Goal: Task Accomplishment & Management: Manage account settings

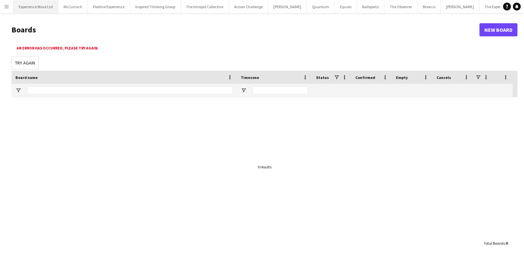
click at [28, 7] on button "Experience Wave Ltd Close" at bounding box center [35, 6] width 45 height 13
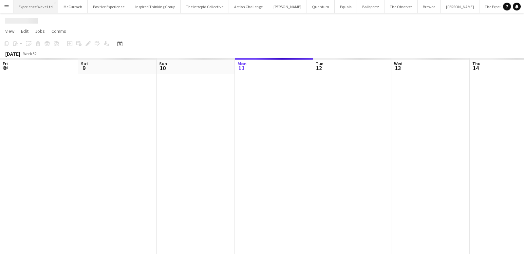
scroll to position [0, 156]
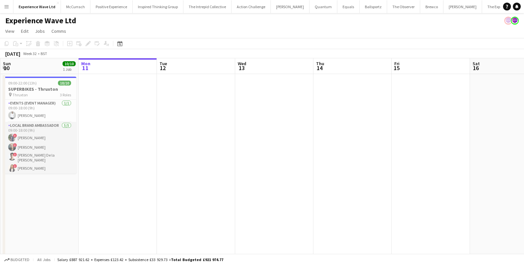
click at [28, 148] on app-card-role "Local Brand Ambassador 5/5 09:00-18:00 (9h) ! Angel Gervacio Bido ! Alicia Cumm…" at bounding box center [39, 153] width 73 height 62
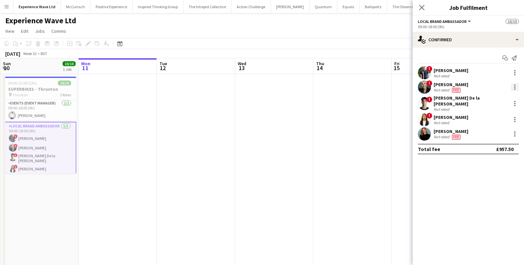
click at [514, 87] on div at bounding box center [514, 86] width 1 height 1
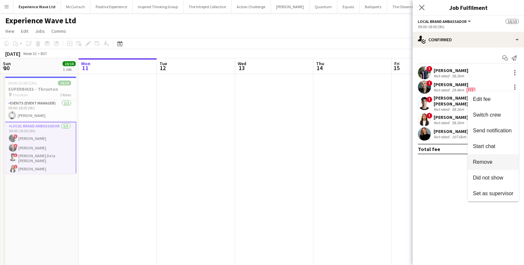
click at [482, 161] on span "Remove" at bounding box center [483, 162] width 20 height 6
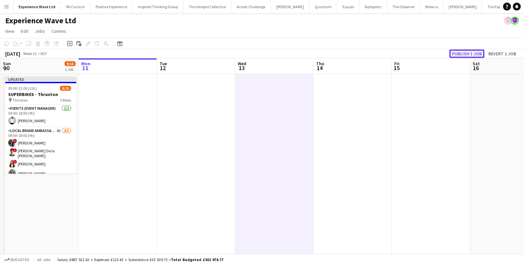
click at [471, 57] on button "Publish 1 job" at bounding box center [466, 53] width 35 height 9
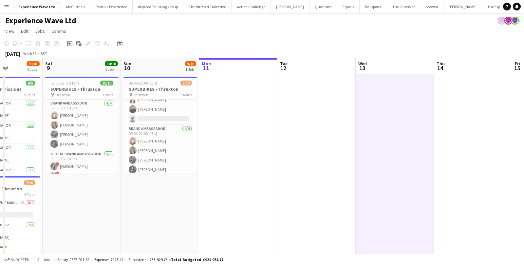
scroll to position [4, 0]
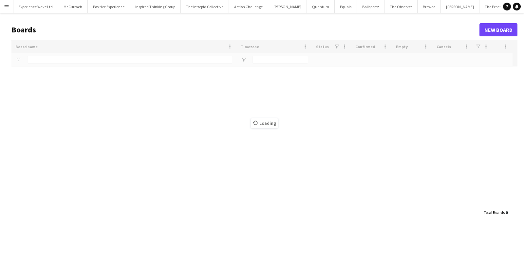
type input "*****"
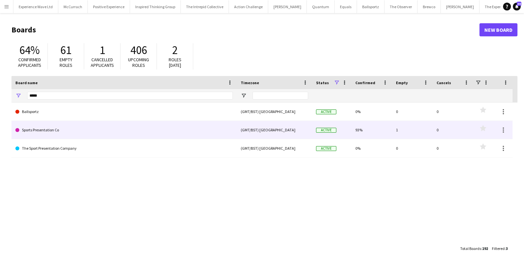
click at [224, 131] on link "Sports Presentation Co" at bounding box center [123, 130] width 217 height 18
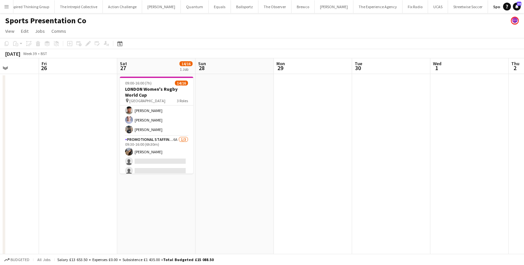
scroll to position [122, 0]
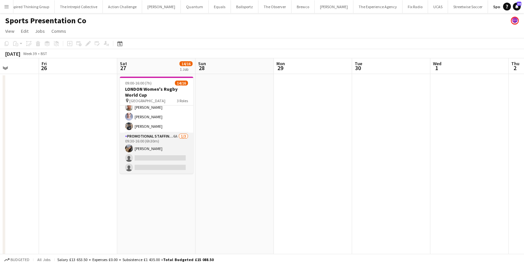
click at [156, 164] on app-card-role "Promotional Staffing (Brand Ambassadors) 6A 1/3 09:30-16:00 (6h30m) Sara Arakel…" at bounding box center [156, 153] width 73 height 41
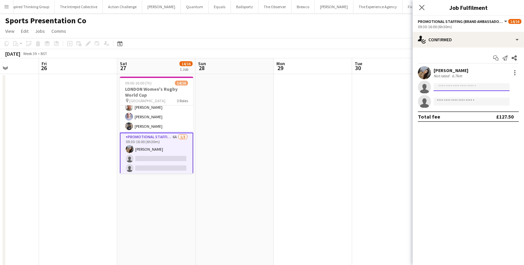
click at [469, 87] on input at bounding box center [472, 87] width 76 height 8
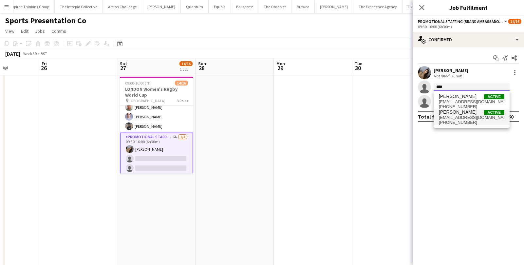
type input "****"
click at [483, 119] on span "seliza.sebastian@hotmail.com" at bounding box center [471, 117] width 65 height 5
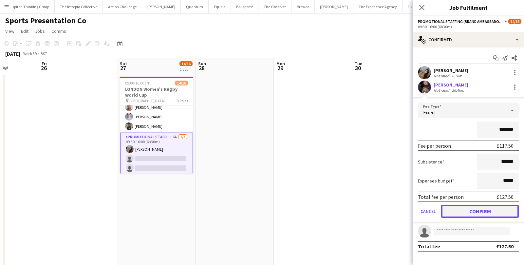
click at [462, 209] on button "Confirm" at bounding box center [480, 211] width 78 height 13
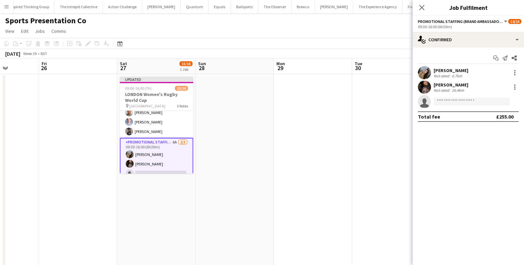
click at [369, 157] on app-date-cell at bounding box center [391, 245] width 78 height 342
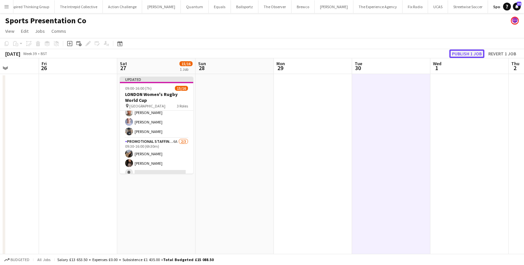
click at [473, 55] on button "Publish 1 job" at bounding box center [466, 53] width 35 height 9
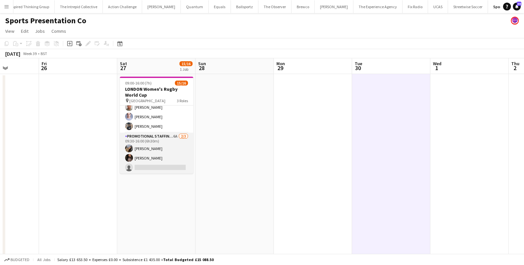
click at [173, 147] on app-card-role "Promotional Staffing (Brand Ambassadors) 6A 2/3 09:30-16:00 (6h30m) Sara Arakel…" at bounding box center [156, 153] width 73 height 41
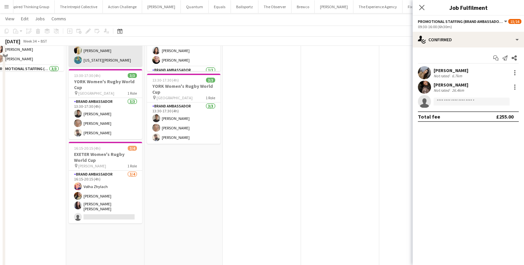
scroll to position [118, 0]
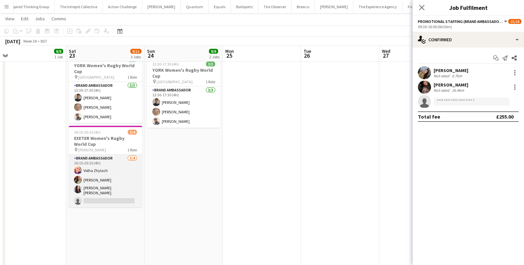
click at [102, 198] on app-card-role "Brand Ambassador 3/4 16:15-20:15 (4h) Volha Zhylach Jodie Sanders Mireia Quingl…" at bounding box center [105, 181] width 73 height 53
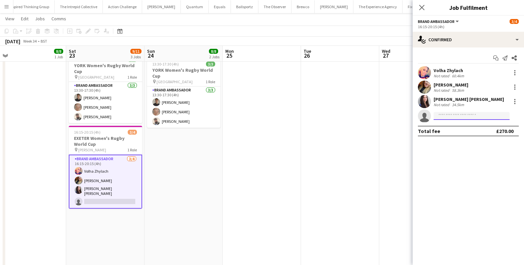
click at [443, 119] on input at bounding box center [472, 116] width 76 height 8
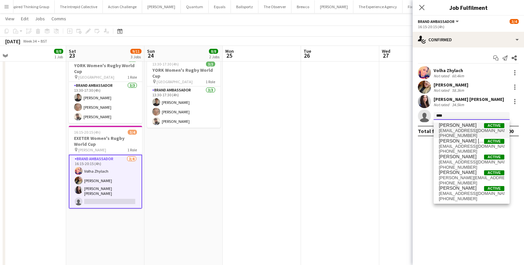
type input "****"
click at [459, 126] on span "Ella Baker" at bounding box center [458, 125] width 38 height 6
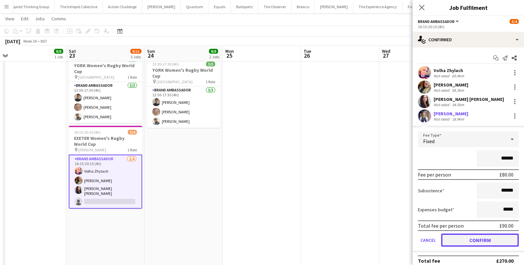
click at [467, 241] on button "Confirm" at bounding box center [480, 239] width 78 height 13
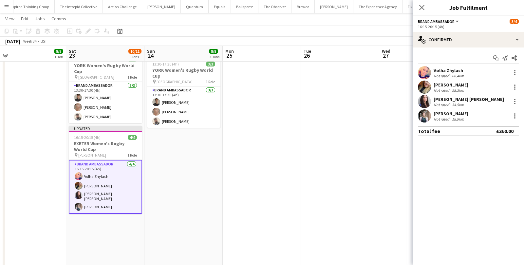
click at [344, 180] on app-date-cell at bounding box center [340, 126] width 78 height 342
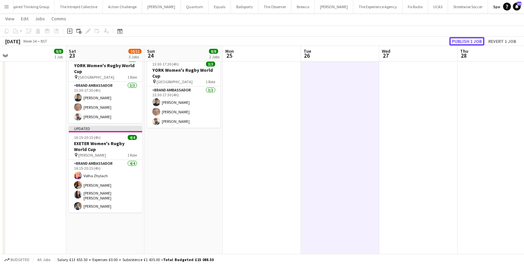
click at [470, 39] on button "Publish 1 job" at bounding box center [466, 41] width 35 height 9
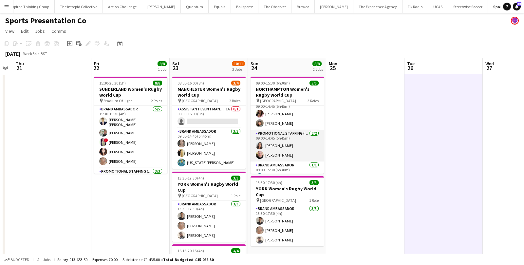
scroll to position [0, 0]
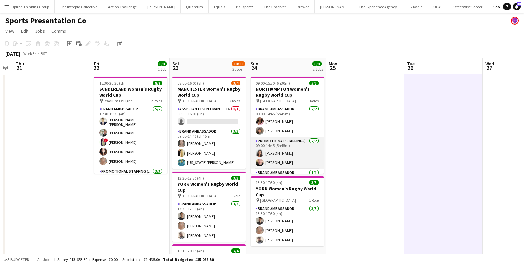
click at [282, 158] on app-card-role "Promotional Staffing (Brand Ambassadors) 2/2 09:00-14:45 (5h45m) Laura Cuthbert…" at bounding box center [287, 153] width 73 height 32
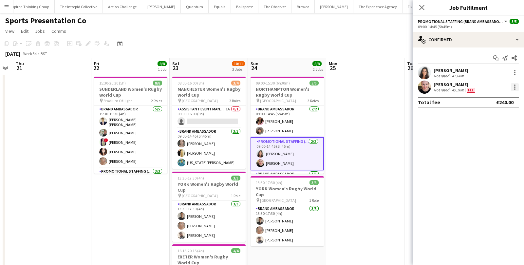
click at [514, 89] on div at bounding box center [515, 87] width 8 height 8
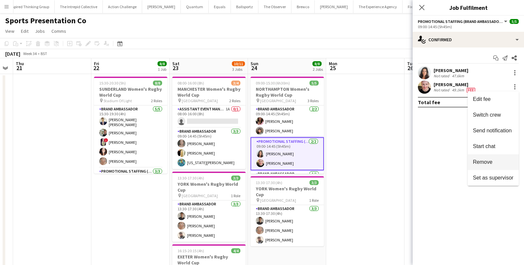
click at [482, 163] on span "Remove" at bounding box center [483, 162] width 20 height 6
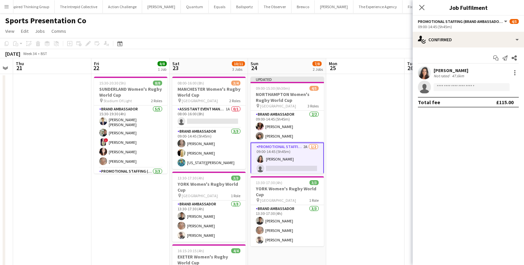
click at [380, 159] on app-date-cell at bounding box center [365, 245] width 78 height 342
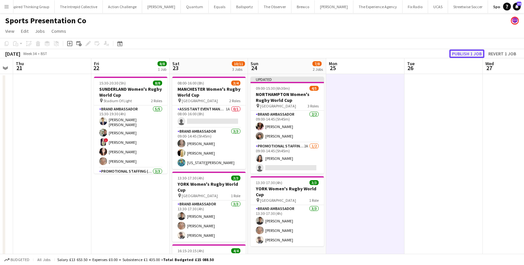
click at [471, 55] on button "Publish 1 job" at bounding box center [466, 53] width 35 height 9
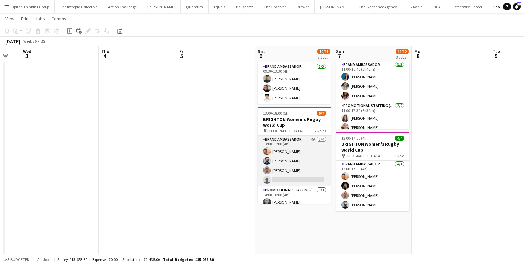
click at [310, 147] on app-card-role "Brand Ambassador 4A 3/4 13:00-17:00 (4h) Andre Cunha Haydn Beardslee George Pro…" at bounding box center [294, 161] width 73 height 51
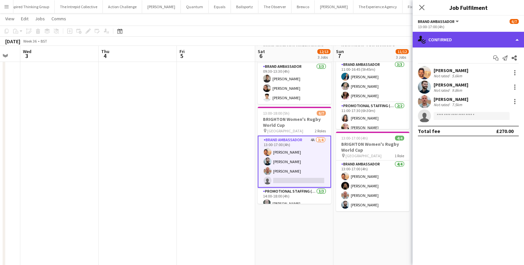
click at [483, 46] on div "single-neutral-actions-check-2 Confirmed" at bounding box center [468, 40] width 111 height 16
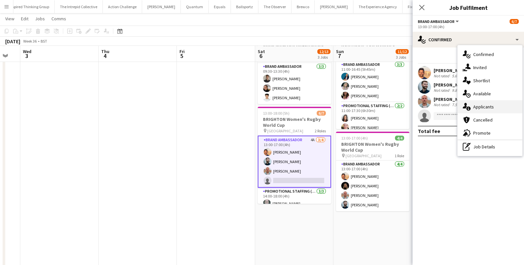
click at [477, 105] on div "single-neutral-actions-information Applicants" at bounding box center [489, 106] width 65 height 13
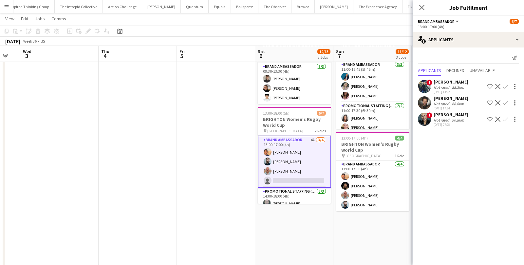
click at [221, 158] on app-date-cell at bounding box center [216, 128] width 78 height 342
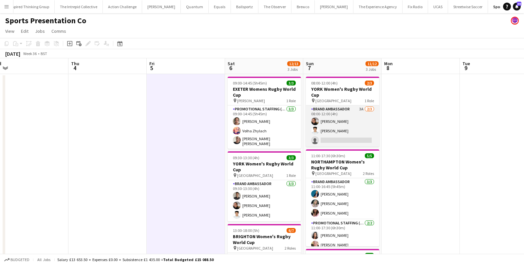
click at [359, 118] on app-card-role "Brand Ambassador 3A 2/3 08:00-12:00 (4h) Lizzie Greenwood Parth Chabhadiya sing…" at bounding box center [342, 125] width 73 height 41
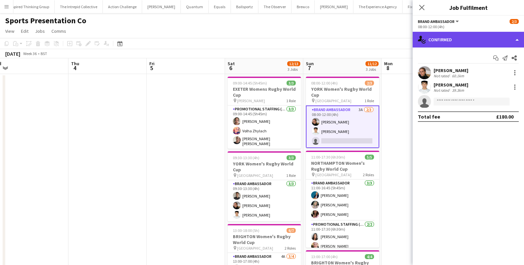
click at [460, 42] on div "single-neutral-actions-check-2 Confirmed" at bounding box center [468, 40] width 111 height 16
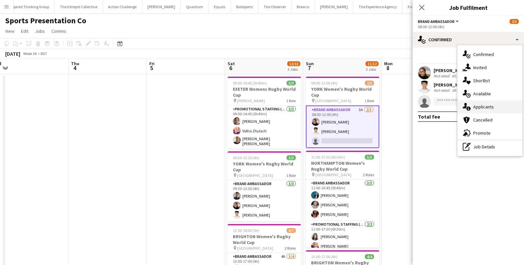
click at [472, 104] on div "single-neutral-actions-information Applicants" at bounding box center [489, 106] width 65 height 13
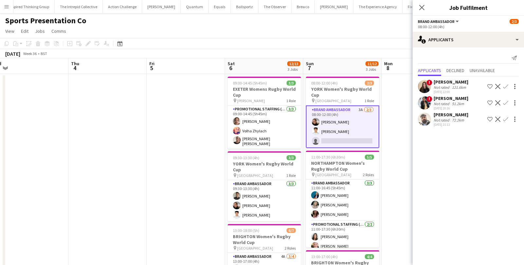
click at [397, 136] on app-date-cell at bounding box center [420, 245] width 78 height 342
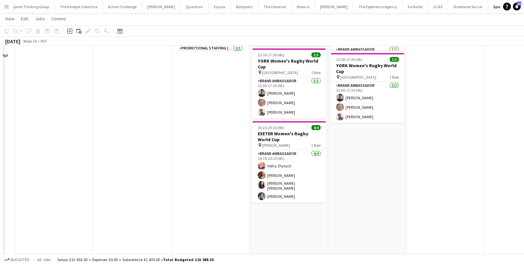
scroll to position [161, 0]
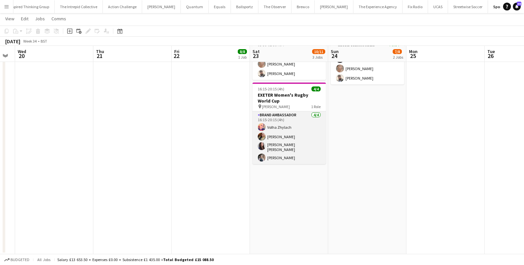
click at [285, 139] on app-card-role "Brand Ambassador 4/4 16:15-20:15 (4h) Volha Zhylach Jodie Sanders Mireia Quingl…" at bounding box center [288, 137] width 73 height 53
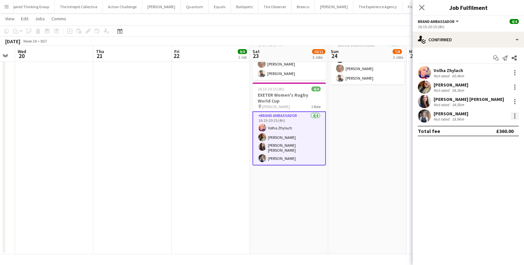
click at [513, 116] on div at bounding box center [515, 116] width 8 height 8
click at [484, 132] on button "Edit fee" at bounding box center [493, 128] width 51 height 16
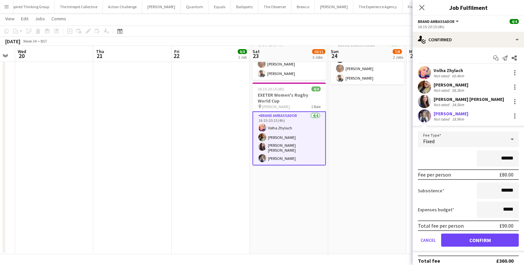
click at [337, 168] on app-date-cell "09:00-15:30 (6h30m) 4/5 NORTHAMPTON Women's Rugby World Cup pin Franklin’s Gard…" at bounding box center [367, 83] width 78 height 342
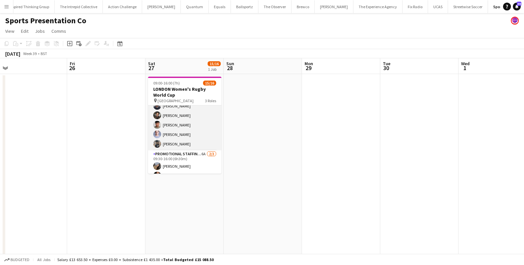
scroll to position [122, 0]
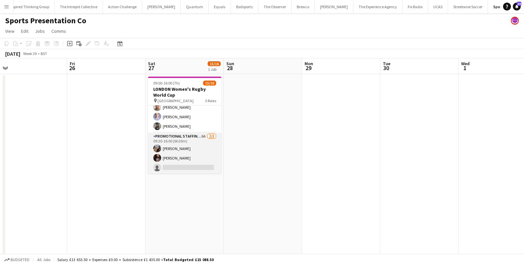
click at [177, 164] on app-card-role "Promotional Staffing (Brand Ambassadors) 6A 2/3 09:30-16:00 (6h30m) Sara Arakel…" at bounding box center [184, 153] width 73 height 41
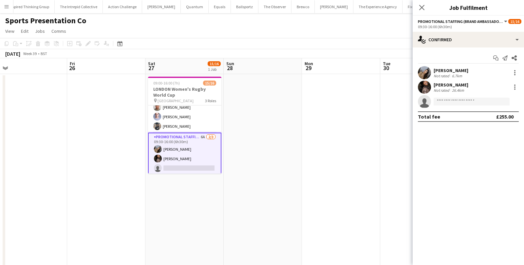
click at [445, 108] on app-invite-slot "single-neutral-actions" at bounding box center [468, 101] width 111 height 13
click at [446, 101] on input at bounding box center [472, 102] width 76 height 8
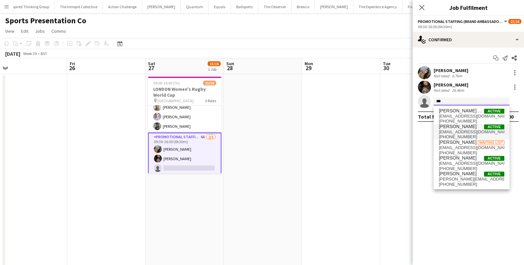
type input "***"
click at [473, 127] on span "Patrick Guzman Active" at bounding box center [471, 127] width 65 height 6
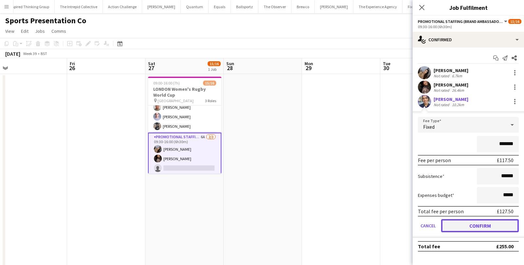
click at [455, 225] on button "Confirm" at bounding box center [480, 225] width 78 height 13
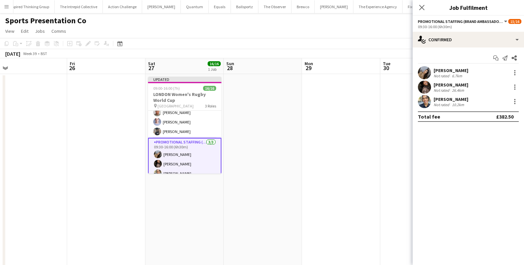
click at [314, 159] on app-date-cell at bounding box center [341, 245] width 78 height 342
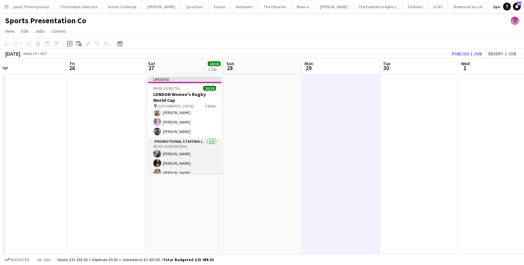
scroll to position [127, 0]
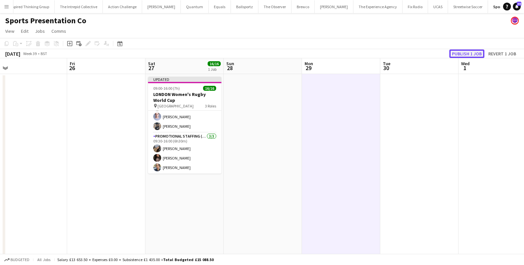
click at [468, 51] on button "Publish 1 job" at bounding box center [466, 53] width 35 height 9
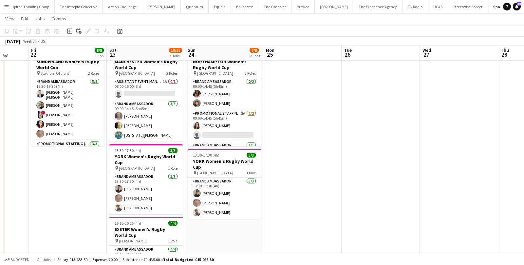
scroll to position [26, 0]
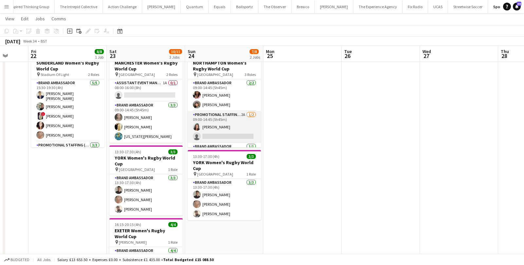
click at [234, 128] on app-card-role "Promotional Staffing (Brand Ambassadors) 2A 1/2 09:00-14:45 (5h45m) Laura Cuthb…" at bounding box center [224, 127] width 73 height 32
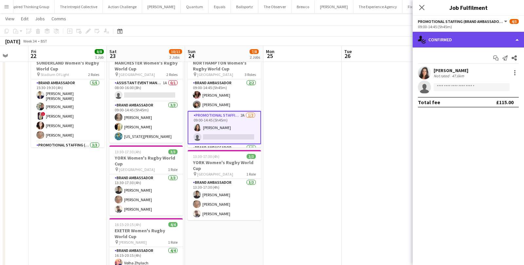
click at [483, 42] on div "single-neutral-actions-check-2 Confirmed" at bounding box center [468, 40] width 111 height 16
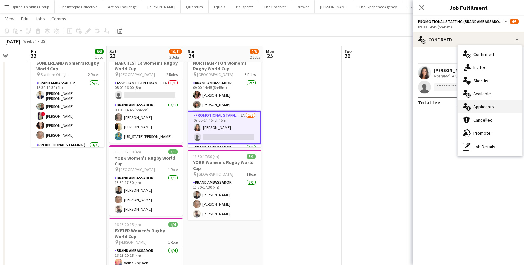
click at [476, 105] on div "single-neutral-actions-information Applicants" at bounding box center [489, 106] width 65 height 13
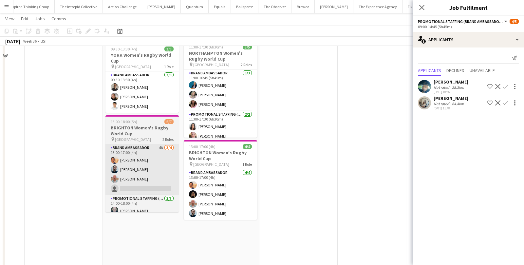
scroll to position [0, 0]
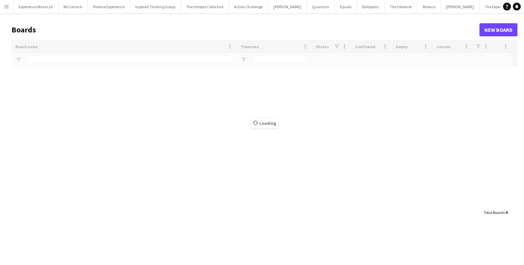
type input "*****"
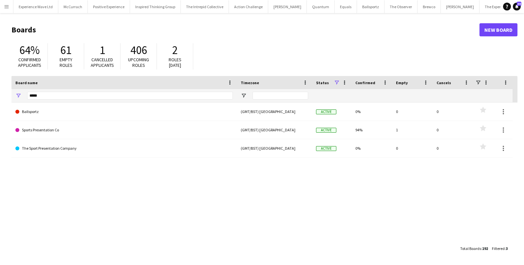
click at [9, 9] on button "Menu" at bounding box center [6, 6] width 13 height 13
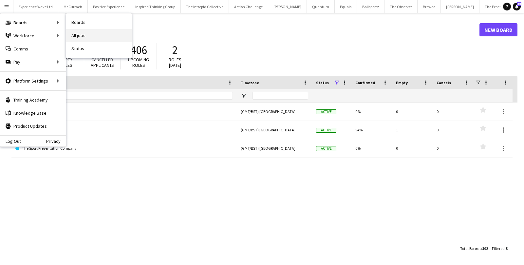
click at [78, 39] on link "All jobs" at bounding box center [98, 35] width 65 height 13
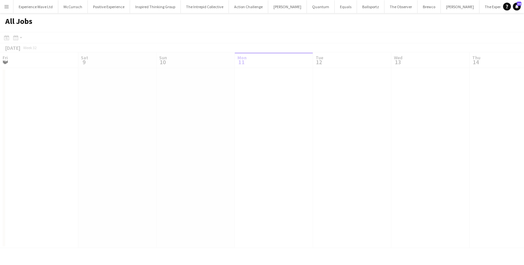
scroll to position [0, 156]
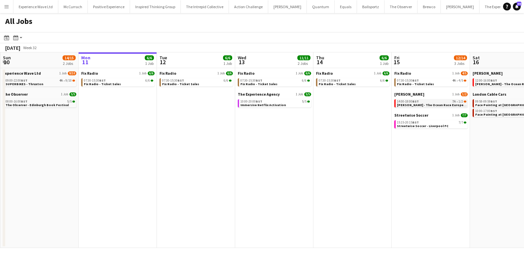
click at [413, 104] on span "Helly Hansen - The Ocean Race Europe Race Village" at bounding box center [440, 105] width 87 height 4
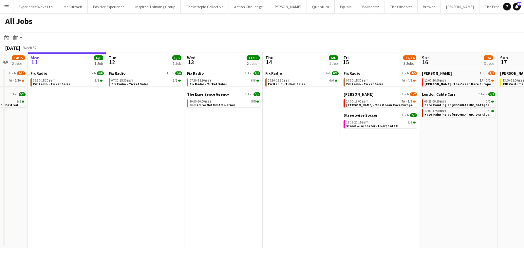
scroll to position [0, 204]
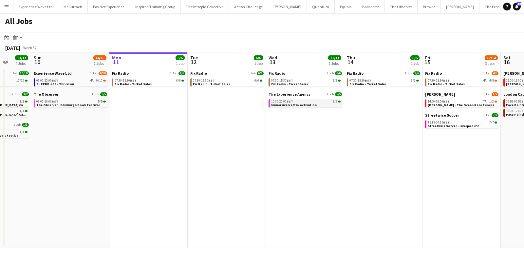
click at [289, 106] on span "Immersive Netflix Activation" at bounding box center [294, 105] width 46 height 4
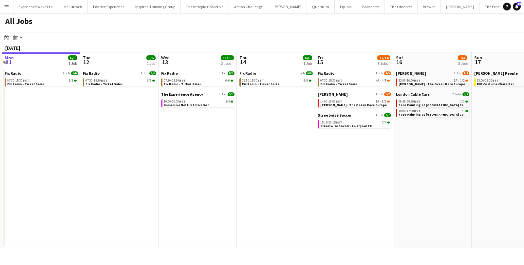
scroll to position [0, 247]
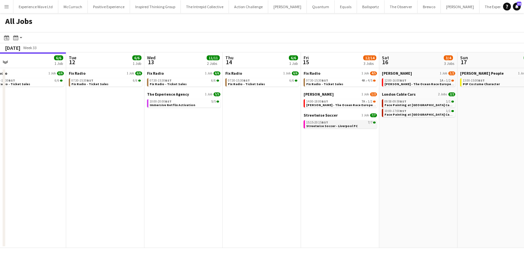
click at [347, 124] on span "Streetwise Soccer - Liverpool FC" at bounding box center [331, 126] width 51 height 4
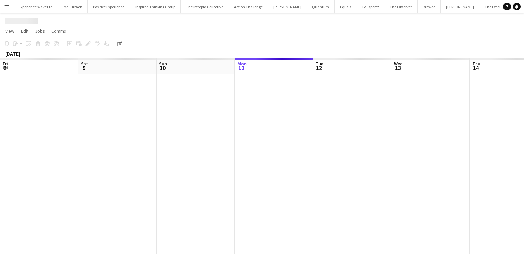
scroll to position [0, 225]
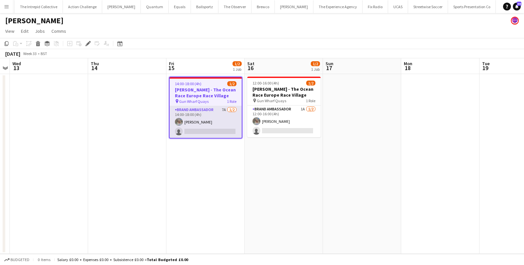
click at [213, 119] on app-card-role "Brand Ambassador 7A 1/2 14:00-18:00 (4h) Amelia Antell single-neutral-actions" at bounding box center [206, 122] width 72 height 32
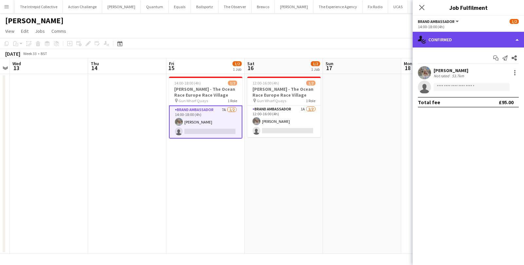
click at [494, 38] on div "single-neutral-actions-check-2 Confirmed" at bounding box center [468, 40] width 111 height 16
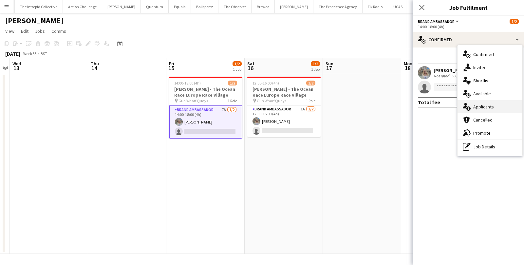
click at [477, 105] on div "single-neutral-actions-information Applicants" at bounding box center [489, 106] width 65 height 13
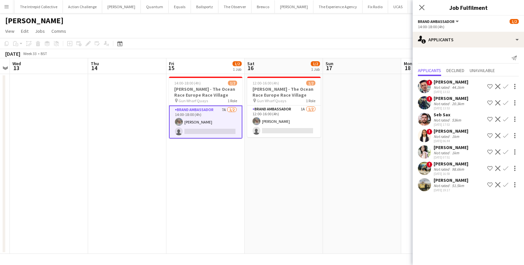
click at [207, 123] on app-card-role "Brand Ambassador 7A 1/2 14:00-18:00 (4h) Amelia Antell single-neutral-actions" at bounding box center [205, 121] width 73 height 33
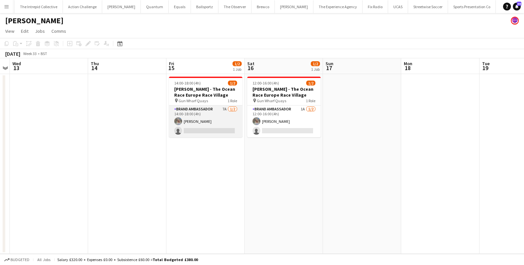
click at [207, 123] on app-card-role "Brand Ambassador 7A 1/2 14:00-18:00 (4h) Amelia Antell single-neutral-actions" at bounding box center [205, 121] width 73 height 32
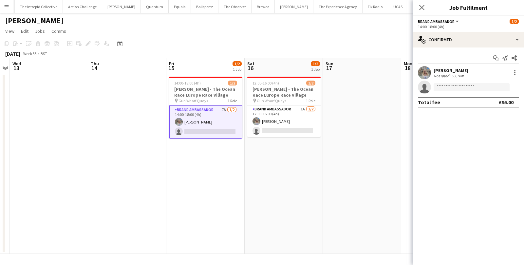
click at [478, 91] on app-invite-slot "single-neutral-actions" at bounding box center [468, 87] width 111 height 13
click at [478, 87] on input at bounding box center [472, 87] width 76 height 8
click at [211, 131] on app-card-role "Brand Ambassador 7A 1/2 14:00-18:00 (4h) Amelia Antell single-neutral-actions" at bounding box center [205, 121] width 73 height 33
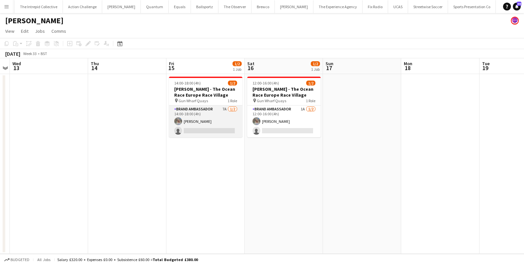
click at [211, 131] on app-card-role "Brand Ambassador 7A 1/2 14:00-18:00 (4h) Amelia Antell single-neutral-actions" at bounding box center [205, 121] width 73 height 32
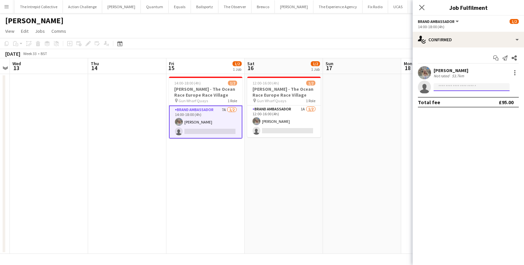
click at [447, 84] on input at bounding box center [472, 87] width 76 height 8
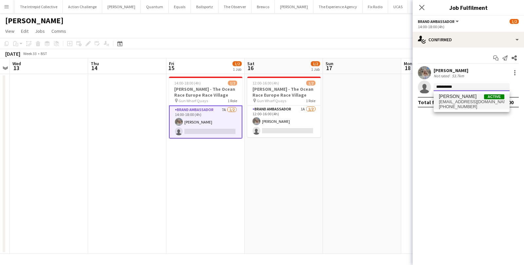
type input "**********"
click at [452, 95] on span "Lauren Leese" at bounding box center [458, 97] width 38 height 6
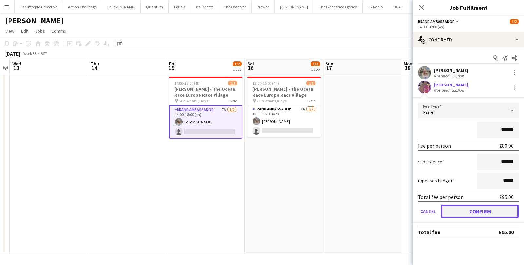
click at [456, 214] on button "Confirm" at bounding box center [480, 211] width 78 height 13
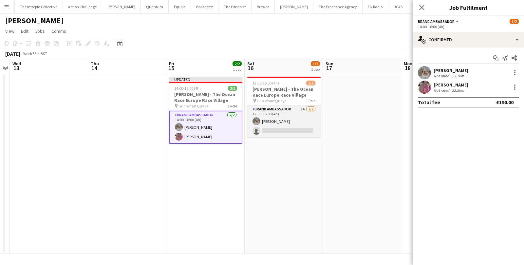
click at [279, 127] on app-card-role "Brand Ambassador 1A 1/2 12:00-16:00 (4h) Amelia Antell single-neutral-actions" at bounding box center [283, 121] width 73 height 32
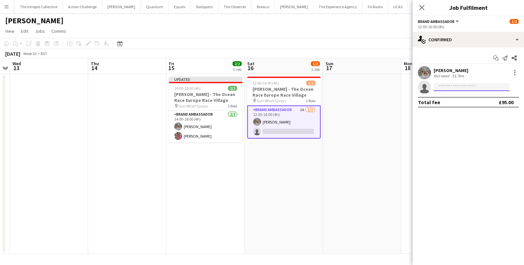
click at [455, 89] on input at bounding box center [472, 87] width 76 height 8
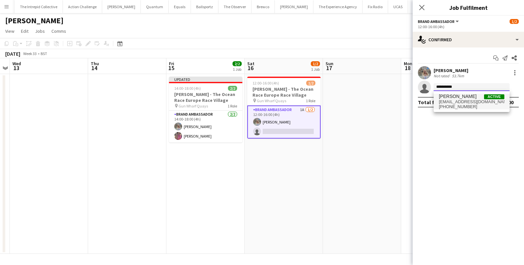
type input "**********"
click at [468, 100] on span "[EMAIL_ADDRESS][DOMAIN_NAME]" at bounding box center [471, 101] width 65 height 5
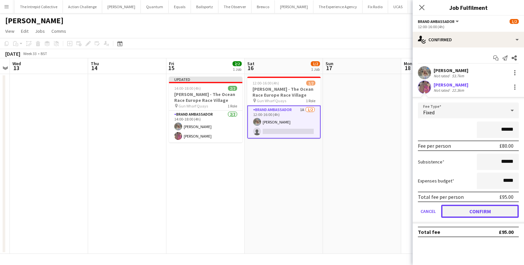
click at [449, 215] on button "Confirm" at bounding box center [480, 211] width 78 height 13
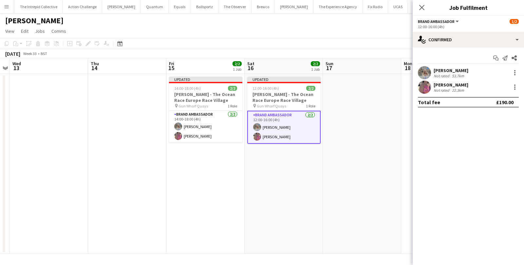
click at [343, 188] on app-date-cell at bounding box center [362, 164] width 78 height 180
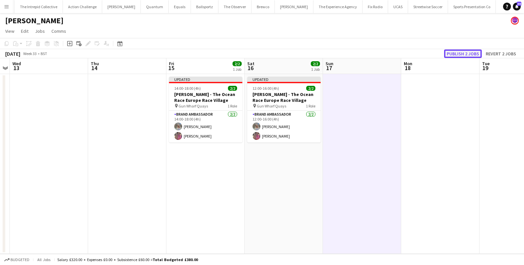
click at [467, 54] on button "Publish 2 jobs" at bounding box center [463, 53] width 38 height 9
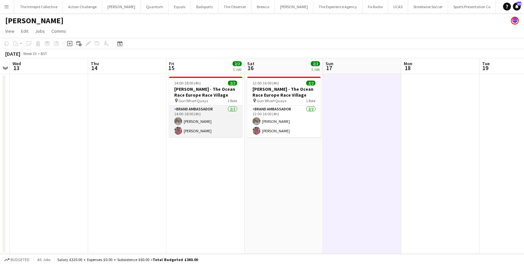
click at [214, 123] on app-card-role "Brand Ambassador 2/2 14:00-18:00 (4h) Amelia Antell Lauren Leese" at bounding box center [205, 121] width 73 height 32
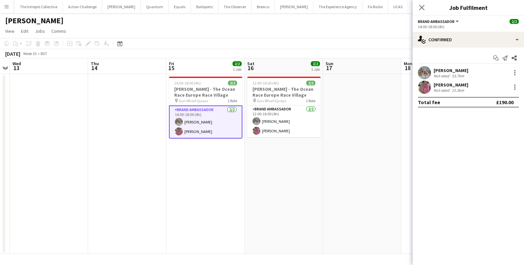
scroll to position [0, 225]
click at [478, 87] on div "Lauren Leese Not rated 22.3km" at bounding box center [468, 87] width 111 height 13
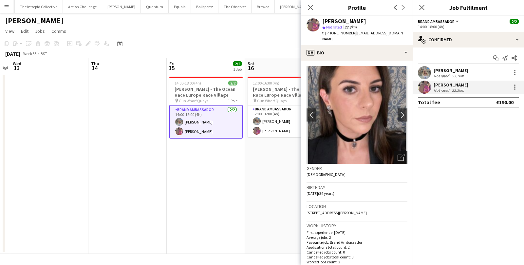
click at [401, 155] on div "Open photos pop-in" at bounding box center [400, 157] width 13 height 13
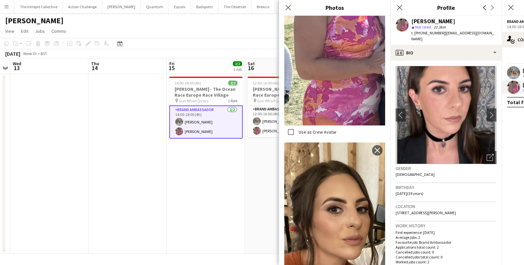
scroll to position [349, 0]
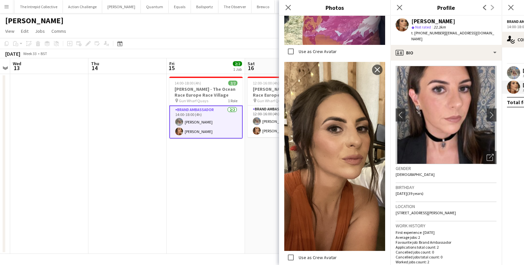
click at [227, 168] on app-date-cell "14:00-18:00 (4h) 2/2 Helly Hansen - The Ocean Race Europe Race Village pin Gun …" at bounding box center [206, 164] width 78 height 180
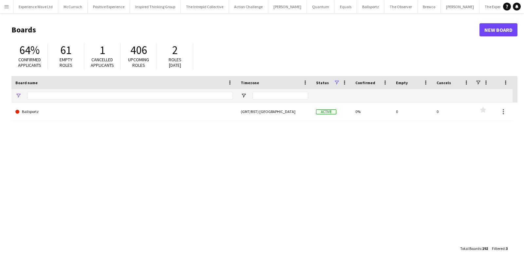
type input "*****"
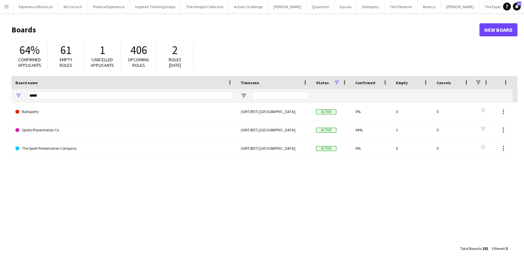
click at [5, 9] on app-icon "Menu" at bounding box center [6, 6] width 5 height 5
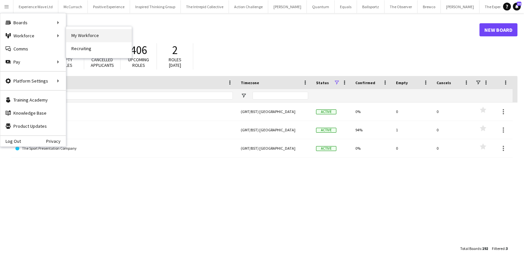
click at [79, 37] on link "My Workforce" at bounding box center [98, 35] width 65 height 13
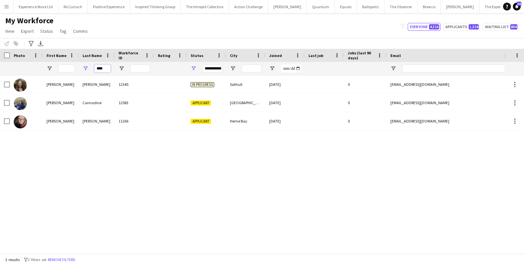
drag, startPoint x: 108, startPoint y: 66, endPoint x: 75, endPoint y: 65, distance: 32.8
click at [75, 65] on div "****" at bounding box center [355, 68] width 710 height 13
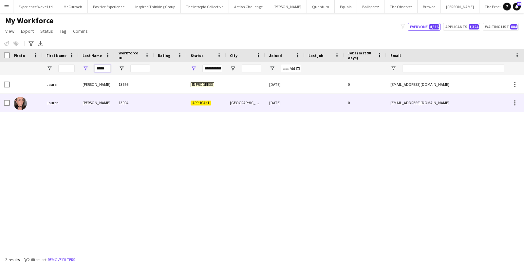
type input "*****"
click at [76, 102] on div "Lauren" at bounding box center [61, 103] width 36 height 18
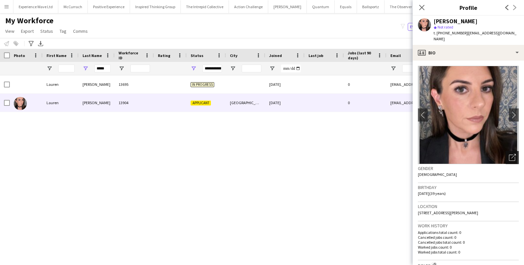
click at [514, 154] on icon "Open photos pop-in" at bounding box center [512, 157] width 7 height 7
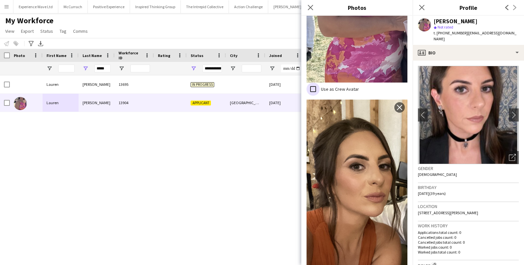
scroll to position [349, 0]
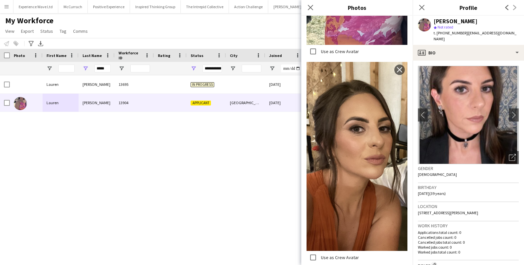
click at [496, 168] on div "Gender [DEMOGRAPHIC_DATA]" at bounding box center [468, 173] width 101 height 19
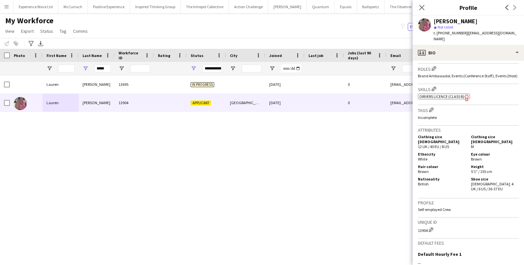
scroll to position [273, 0]
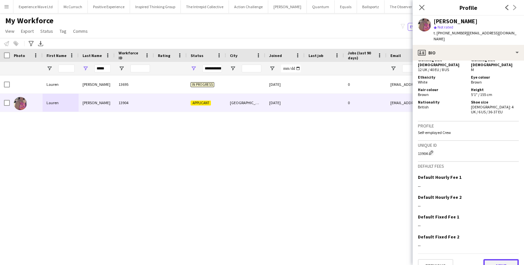
click at [493, 259] on button "Next" at bounding box center [500, 265] width 35 height 13
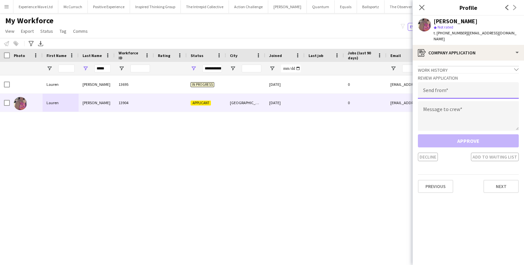
click at [431, 83] on input "email" at bounding box center [468, 90] width 101 height 16
type input "**********"
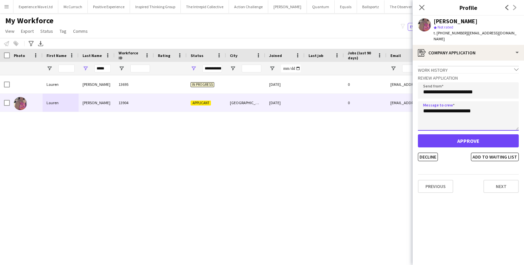
type textarea "**********"
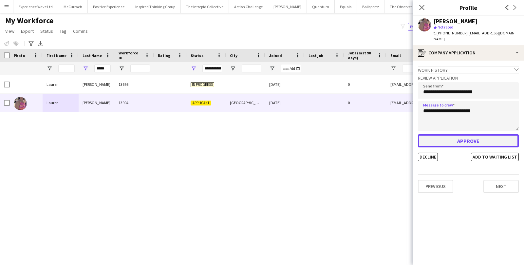
click at [464, 135] on button "Approve" at bounding box center [468, 140] width 101 height 13
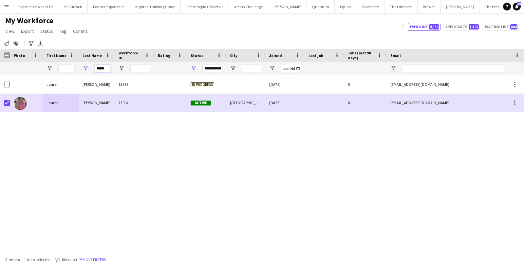
drag, startPoint x: 106, startPoint y: 72, endPoint x: 75, endPoint y: 66, distance: 31.3
click at [75, 66] on div "*****" at bounding box center [355, 68] width 710 height 13
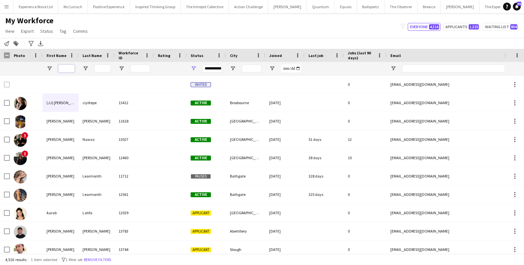
click at [67, 66] on input "First Name Filter Input" at bounding box center [66, 69] width 16 height 8
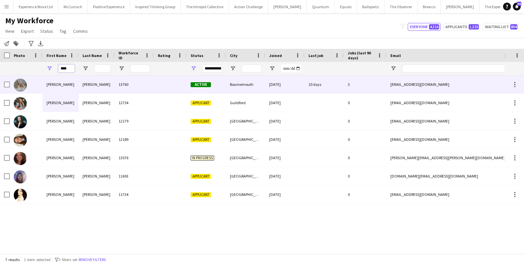
type input "****"
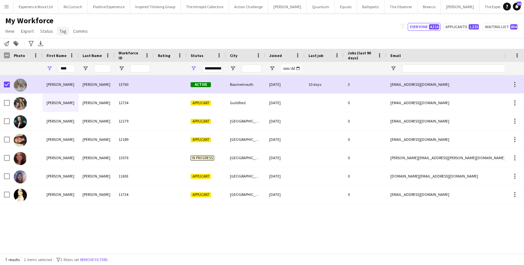
click at [66, 29] on link "Tag" at bounding box center [63, 31] width 12 height 9
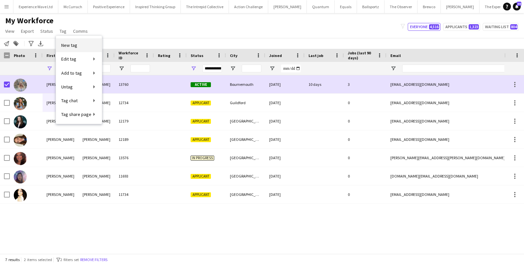
click at [79, 47] on link "New tag" at bounding box center [79, 45] width 46 height 14
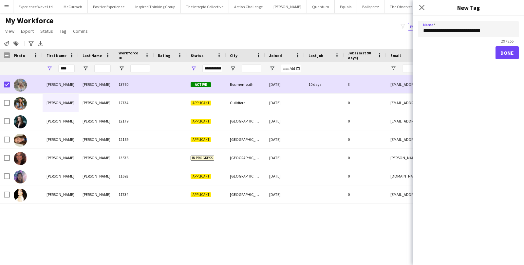
type input "**********"
click at [495, 46] on button "Done" at bounding box center [506, 52] width 23 height 13
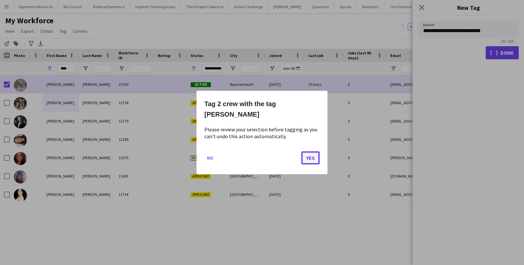
click at [312, 163] on button "Yes" at bounding box center [310, 157] width 18 height 13
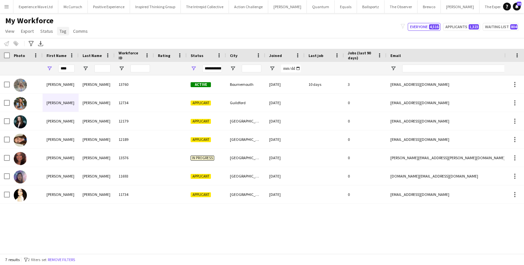
click at [60, 30] on span "Tag" at bounding box center [63, 31] width 7 height 6
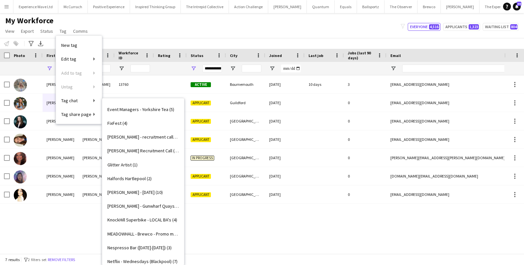
scroll to position [332, 0]
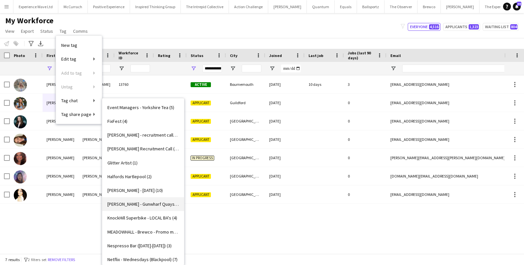
click at [145, 207] on link "[PERSON_NAME] - Gunwharf Quays (2)" at bounding box center [143, 204] width 82 height 14
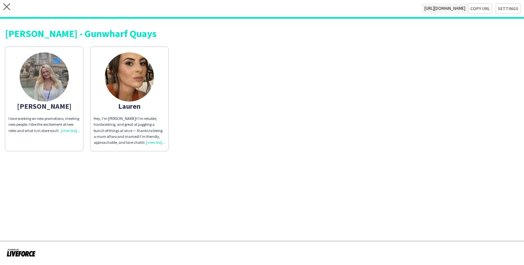
click at [152, 142] on div "Hey, I’m [PERSON_NAME]! I’m reliable, hardworking, and great at juggling a bunc…" at bounding box center [129, 131] width 71 height 30
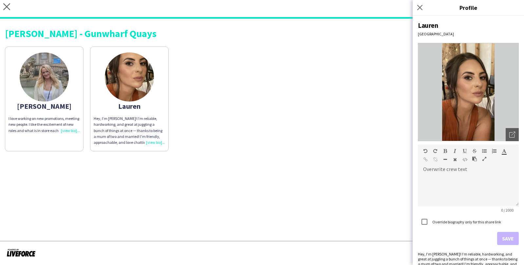
scroll to position [21, 0]
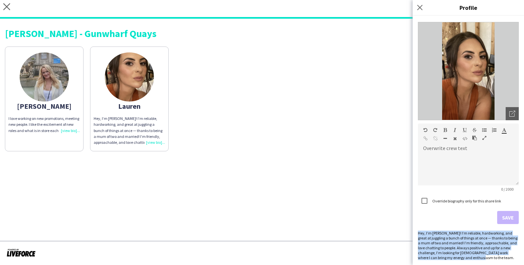
drag, startPoint x: 419, startPoint y: 234, endPoint x: 487, endPoint y: 256, distance: 72.4
click at [487, 257] on div "Hey, I’m [PERSON_NAME]! I’m reliable, hardworking, and great at juggling a bunc…" at bounding box center [468, 245] width 101 height 29
copy div "Hey, I’m [PERSON_NAME]! I’m reliable, hardworking, and great at juggling a bunc…"
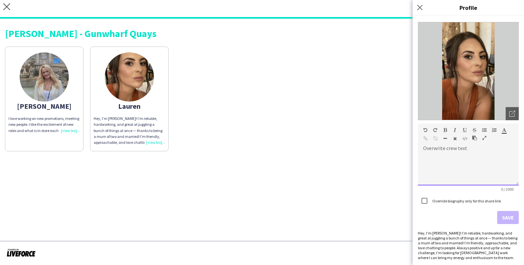
click at [448, 164] on div at bounding box center [468, 169] width 101 height 33
paste div
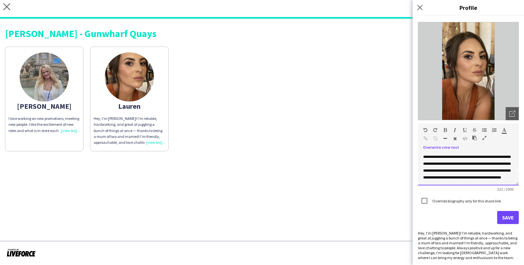
scroll to position [15, 0]
drag, startPoint x: 456, startPoint y: 169, endPoint x: 513, endPoint y: 171, distance: 56.7
click at [513, 171] on div "**********" at bounding box center [468, 169] width 101 height 33
click at [468, 175] on div "**********" at bounding box center [468, 169] width 101 height 33
click at [511, 218] on button "Save" at bounding box center [508, 217] width 22 height 13
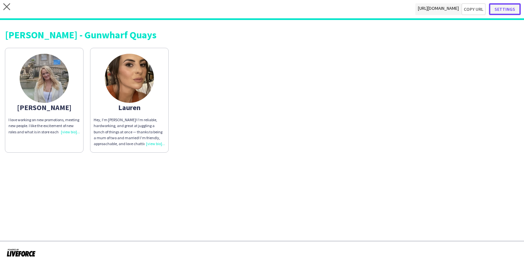
click at [511, 6] on button "Settings" at bounding box center [505, 9] width 32 height 12
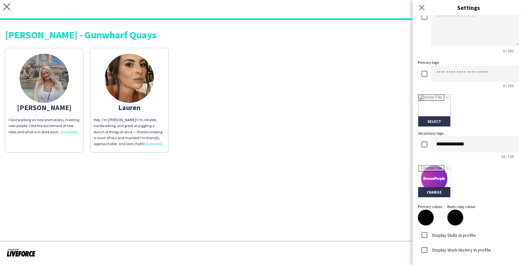
scroll to position [113, 0]
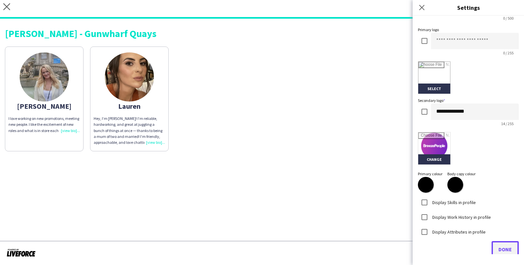
click at [499, 246] on span "Done" at bounding box center [504, 249] width 13 height 7
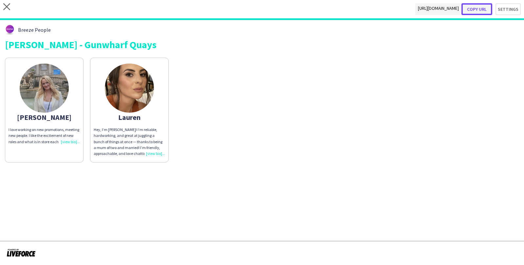
click at [483, 9] on button "Copy url" at bounding box center [476, 9] width 31 height 12
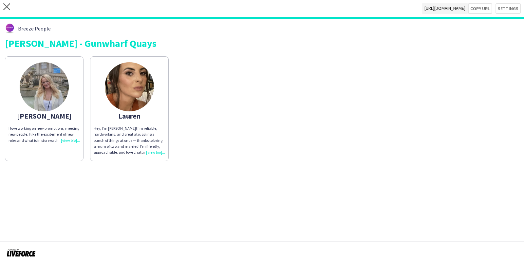
click at [40, 90] on img at bounding box center [44, 86] width 49 height 49
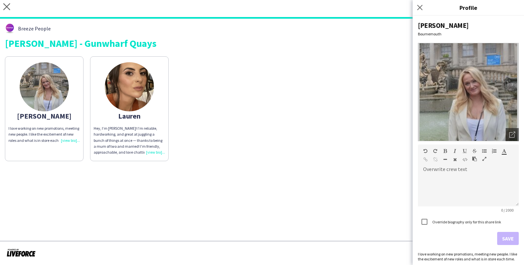
click at [273, 66] on div "[PERSON_NAME] I love working on new promotions, meeting new people. I like the …" at bounding box center [262, 107] width 514 height 108
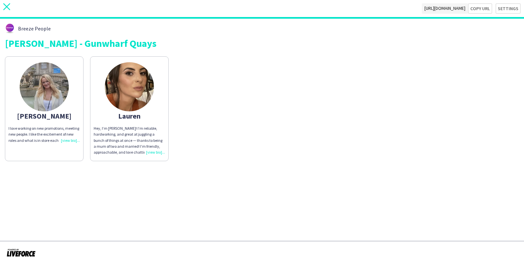
click at [5, 4] on icon at bounding box center [6, 6] width 7 height 7
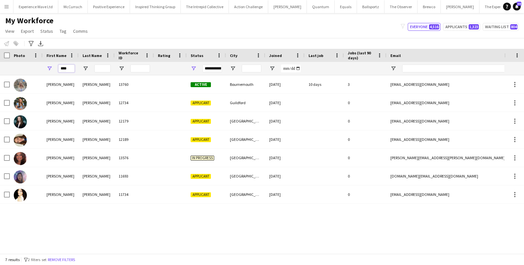
drag, startPoint x: 69, startPoint y: 67, endPoint x: 22, endPoint y: 67, distance: 47.8
click at [22, 67] on div "****" at bounding box center [355, 68] width 710 height 13
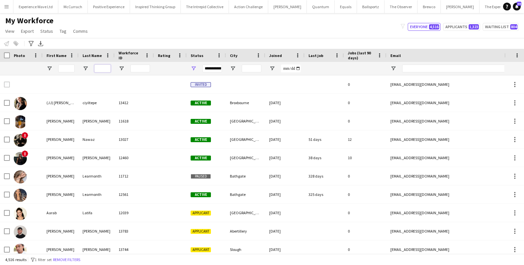
click at [102, 70] on input "Last Name Filter Input" at bounding box center [102, 69] width 16 height 8
paste input "******"
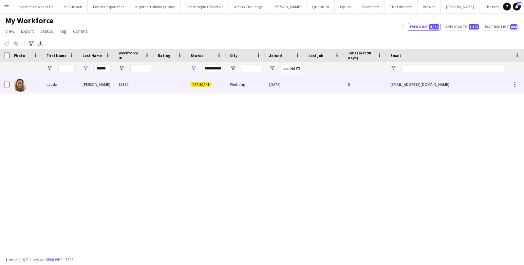
click at [91, 84] on div "[PERSON_NAME]" at bounding box center [97, 84] width 36 height 18
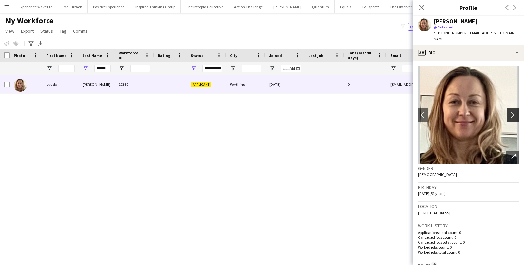
click at [514, 112] on button "chevron-right" at bounding box center [513, 114] width 13 height 13
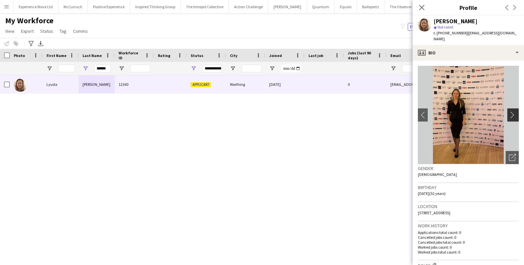
click at [514, 112] on button "chevron-right" at bounding box center [513, 114] width 13 height 13
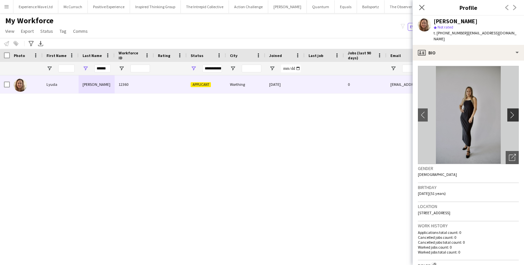
click at [514, 112] on button "chevron-right" at bounding box center [513, 114] width 13 height 13
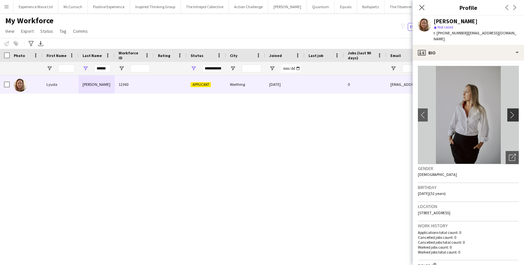
click at [514, 113] on button "chevron-right" at bounding box center [513, 114] width 13 height 13
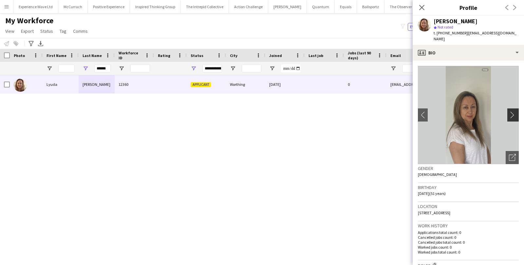
click at [514, 113] on button "chevron-right" at bounding box center [513, 114] width 13 height 13
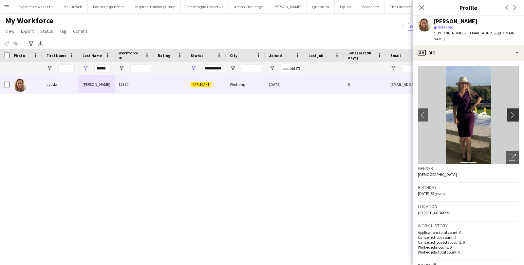
click at [514, 113] on button "chevron-right" at bounding box center [513, 114] width 13 height 13
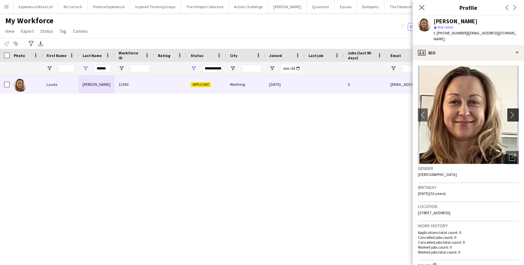
click at [514, 113] on button "chevron-right" at bounding box center [513, 114] width 13 height 13
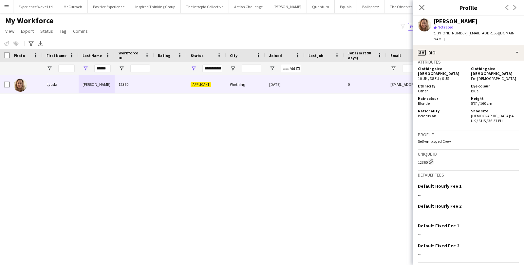
scroll to position [278, 0]
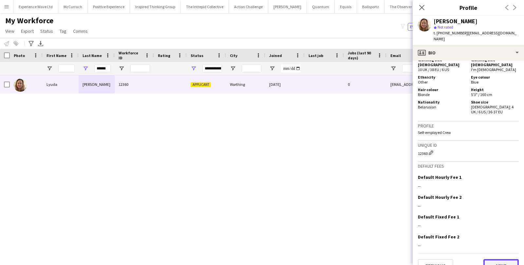
click at [496, 259] on button "Next" at bounding box center [500, 265] width 35 height 13
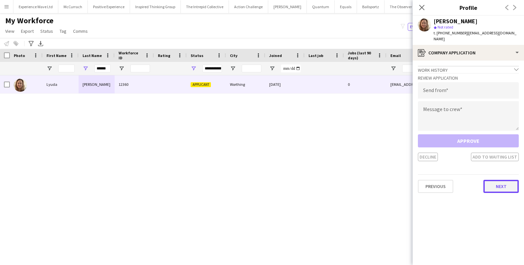
click at [498, 184] on button "Next" at bounding box center [500, 186] width 35 height 13
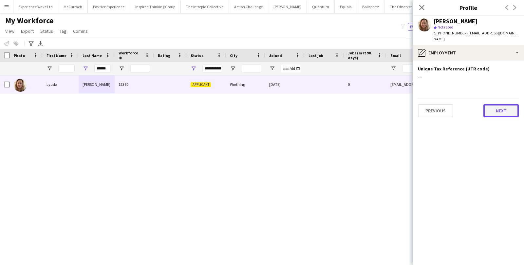
click at [508, 107] on button "Next" at bounding box center [500, 110] width 35 height 13
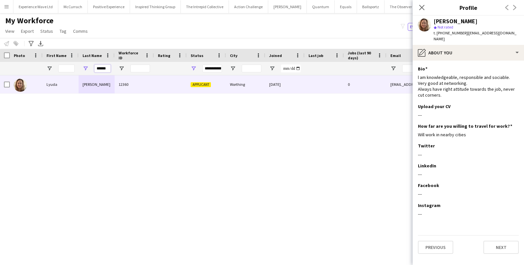
click at [105, 69] on input "******" at bounding box center [102, 69] width 16 height 8
paste input "*"
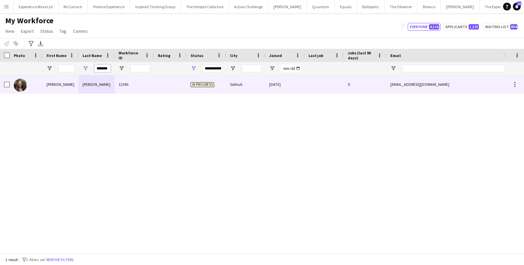
type input "*******"
click at [92, 87] on div "Cannell" at bounding box center [97, 84] width 36 height 18
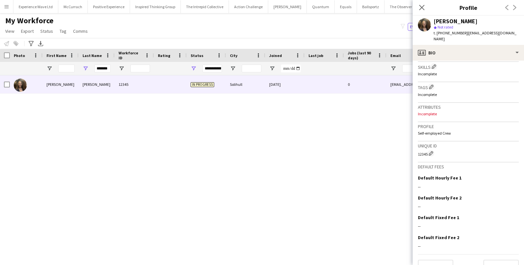
scroll to position [224, 0]
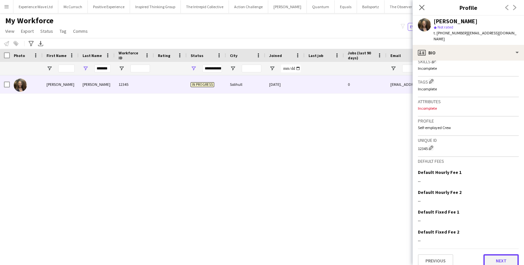
click at [496, 254] on button "Next" at bounding box center [500, 260] width 35 height 13
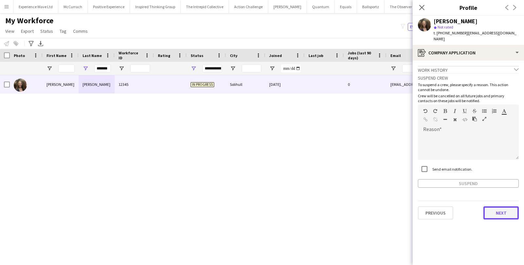
click at [491, 212] on button "Next" at bounding box center [500, 212] width 35 height 13
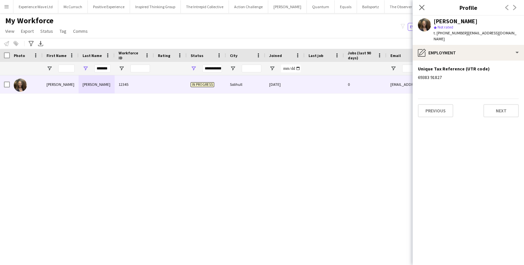
click at [501, 99] on div "Previous Next" at bounding box center [468, 108] width 101 height 19
click at [497, 105] on button "Next" at bounding box center [500, 110] width 35 height 13
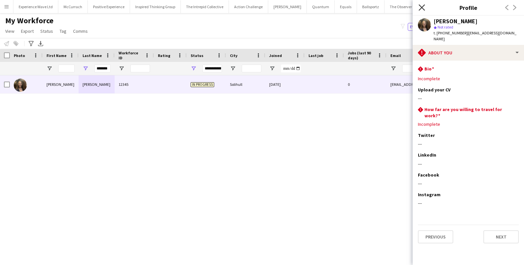
click at [419, 9] on icon at bounding box center [422, 7] width 6 height 6
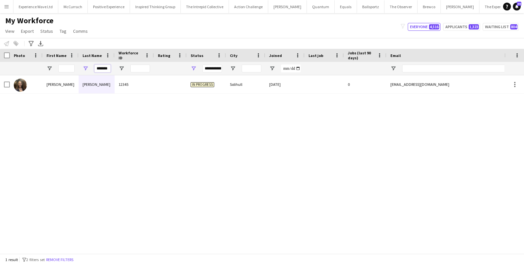
click at [106, 69] on input "*******" at bounding box center [102, 69] width 16 height 8
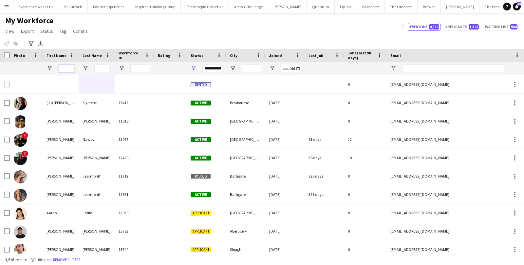
click at [72, 68] on input "First Name Filter Input" at bounding box center [66, 69] width 16 height 8
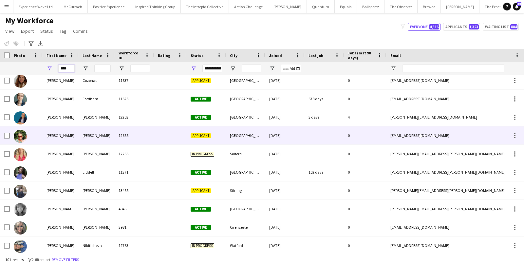
scroll to position [107, 0]
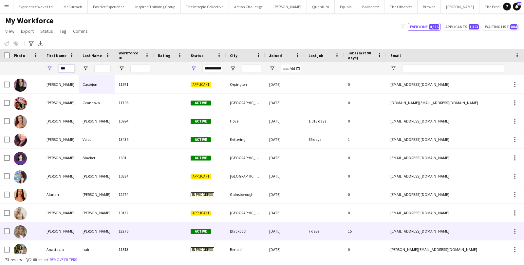
type input "***"
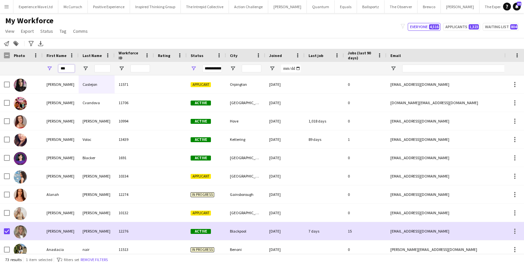
drag, startPoint x: 68, startPoint y: 66, endPoint x: 53, endPoint y: 66, distance: 15.1
click at [54, 66] on div "***" at bounding box center [61, 68] width 36 height 13
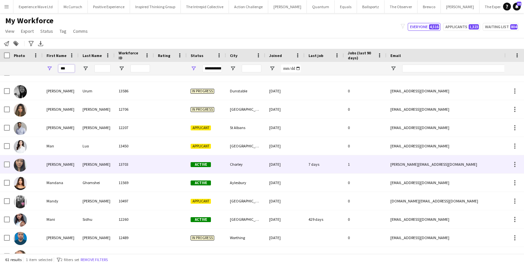
type input "***"
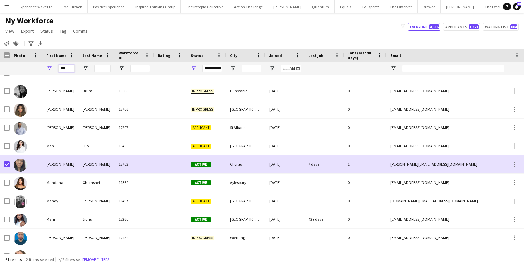
drag, startPoint x: 71, startPoint y: 67, endPoint x: 47, endPoint y: 65, distance: 24.3
click at [47, 65] on div "***" at bounding box center [61, 68] width 36 height 13
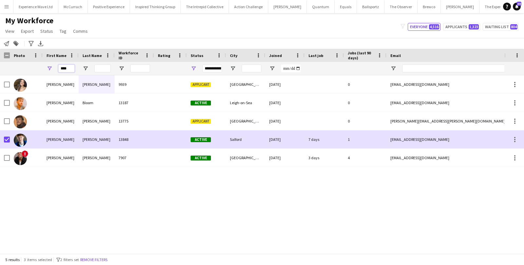
drag, startPoint x: 69, startPoint y: 69, endPoint x: 57, endPoint y: 70, distance: 12.5
click at [57, 70] on div "****" at bounding box center [61, 68] width 36 height 13
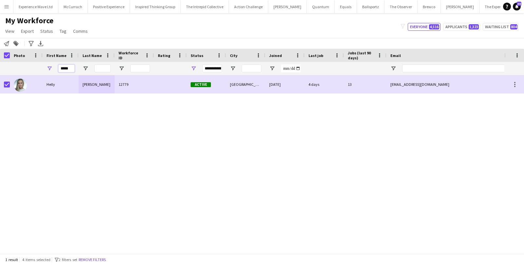
drag, startPoint x: 70, startPoint y: 69, endPoint x: 51, endPoint y: 69, distance: 19.6
click at [51, 69] on div "*****" at bounding box center [61, 68] width 36 height 13
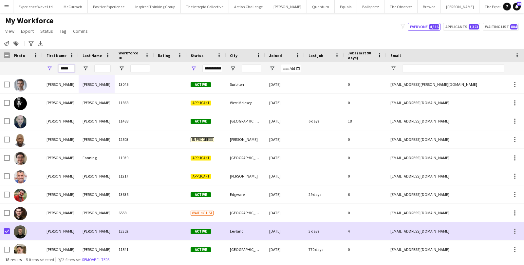
drag, startPoint x: 71, startPoint y: 68, endPoint x: 44, endPoint y: 67, distance: 27.9
click at [44, 67] on div "*****" at bounding box center [61, 68] width 36 height 13
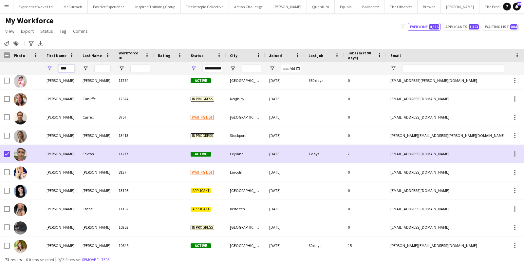
drag, startPoint x: 73, startPoint y: 67, endPoint x: 37, endPoint y: 72, distance: 36.0
click at [37, 72] on div "****" at bounding box center [355, 68] width 710 height 13
drag, startPoint x: 72, startPoint y: 68, endPoint x: 56, endPoint y: 68, distance: 15.7
click at [56, 68] on div "****" at bounding box center [61, 68] width 36 height 13
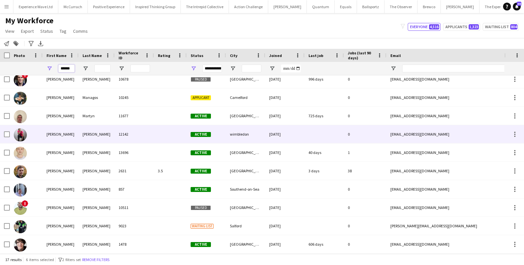
scroll to position [128, 0]
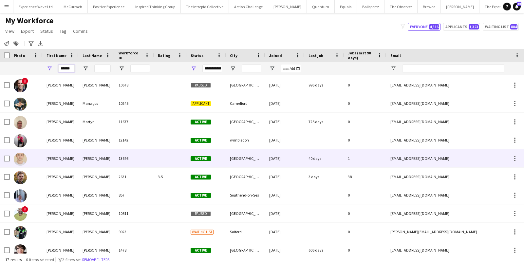
type input "******"
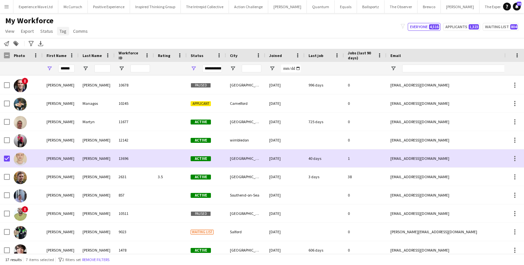
click at [60, 31] on span "Tag" at bounding box center [63, 31] width 7 height 6
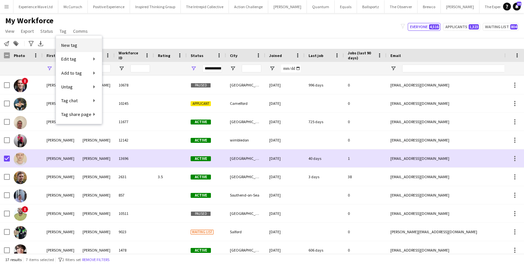
click at [67, 43] on span "New tag" at bounding box center [69, 45] width 16 height 6
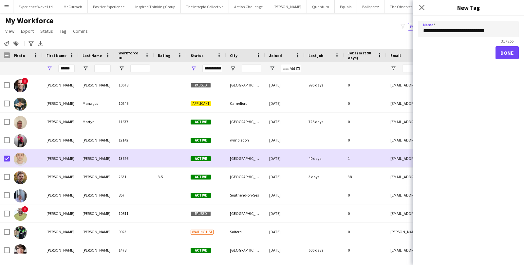
type input "**********"
click at [503, 54] on button "Done" at bounding box center [506, 52] width 23 height 13
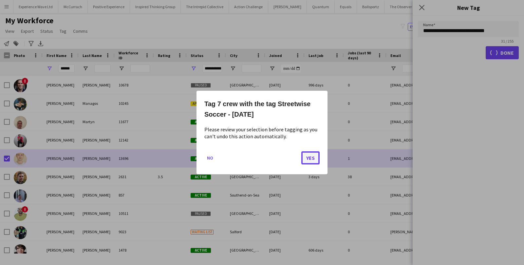
click at [307, 159] on button "Yes" at bounding box center [310, 157] width 18 height 13
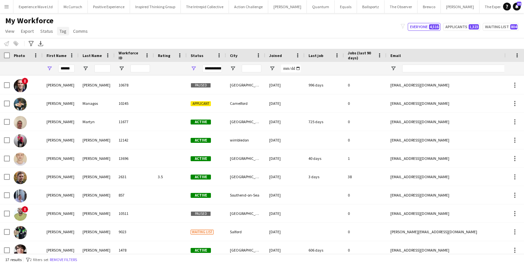
click at [60, 32] on span "Tag" at bounding box center [63, 31] width 7 height 6
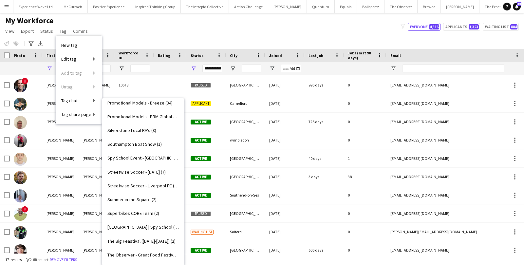
scroll to position [603, 0]
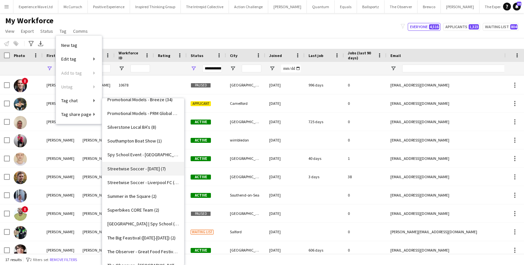
click at [134, 164] on link "Streetwise Soccer - 15th August (7)" at bounding box center [143, 169] width 82 height 14
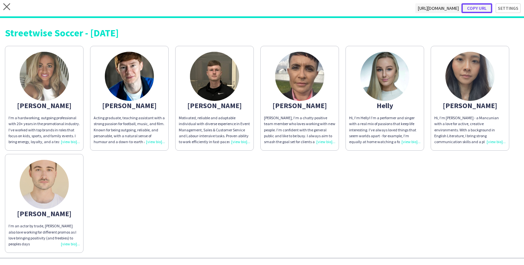
click at [483, 8] on button "Copy url" at bounding box center [476, 8] width 31 height 10
type textarea "**********"
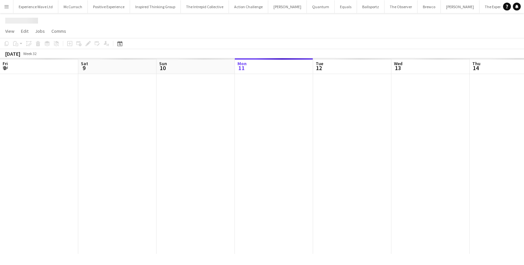
scroll to position [0, 225]
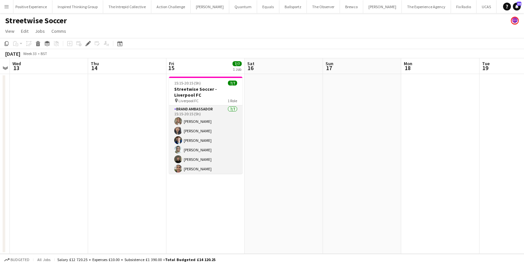
scroll to position [11, 0]
click at [223, 119] on app-card-role "Brand Ambassador 7/7 15:15-20:15 (5h) Ana Rigby Man Ying Cheng Connor Henry Hel…" at bounding box center [205, 134] width 73 height 79
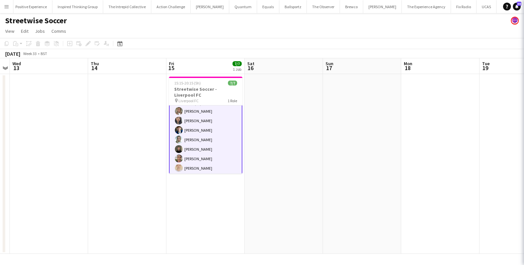
scroll to position [11, 0]
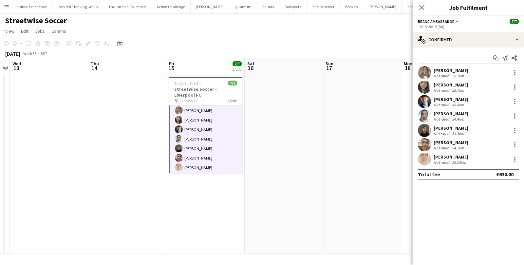
click at [452, 71] on div "Ana Rigby" at bounding box center [451, 70] width 35 height 6
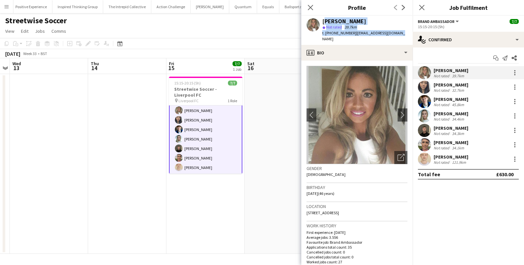
drag, startPoint x: 322, startPoint y: 22, endPoint x: 394, endPoint y: 36, distance: 73.4
click at [394, 36] on div "Ana Rigby star Not rated 39.7km t. +447968229325 | anarigby@hotmail.co.uk" at bounding box center [356, 30] width 111 height 29
copy div "Ana Rigby star Not rated 39.7km t. +447968229325 | anarigby@hotmail.co.uk"
click at [450, 87] on div "Man Ying Cheng" at bounding box center [451, 85] width 35 height 6
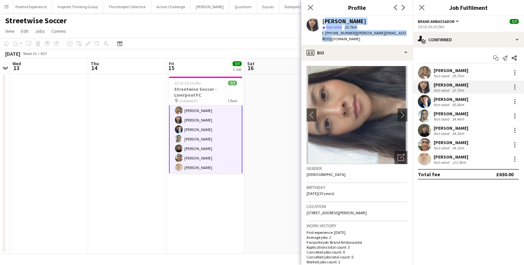
drag, startPoint x: 323, startPoint y: 21, endPoint x: 402, endPoint y: 35, distance: 80.1
click at [402, 35] on div "Man Ying Cheng star Not rated 32.7km t. +447988622939 | m.y.cheng@edu.salford.a…" at bounding box center [356, 30] width 111 height 29
copy div "Man Ying Cheng star Not rated 32.7km t. +447988622939 | m.y.cheng@edu.salford.a…"
click at [448, 99] on div "Connor Henry" at bounding box center [451, 99] width 35 height 6
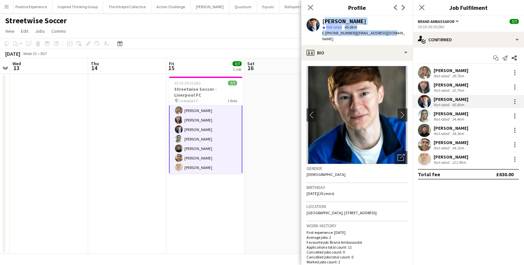
drag, startPoint x: 323, startPoint y: 21, endPoint x: 399, endPoint y: 35, distance: 77.7
click at [399, 35] on app-profile-header "Connor Henry star Not rated 45.8km t. +447922870778 | conorgun@gmail.com" at bounding box center [356, 30] width 111 height 29
copy div "Connor Henry star Not rated 45.8km t. +447922870778 | conorgun@gmail.com"
click at [449, 114] on div "Helly Lumsden" at bounding box center [451, 114] width 35 height 6
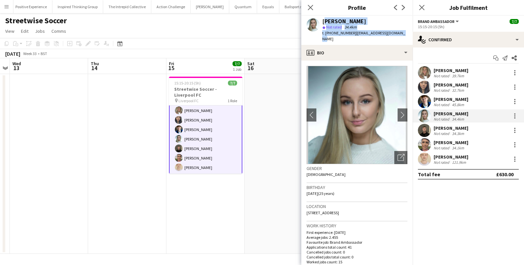
drag, startPoint x: 323, startPoint y: 21, endPoint x: 404, endPoint y: 34, distance: 82.2
click at [404, 34] on div "Helly Lumsden star Not rated 34.4km t. +447543529698 | helenlumsden99@gmail.com" at bounding box center [356, 30] width 111 height 29
copy div "Helly Lumsden star Not rated 34.4km t. +447543529698 | helenlumsden99@gmail.com"
click at [439, 127] on div "David Lumsden" at bounding box center [451, 128] width 35 height 6
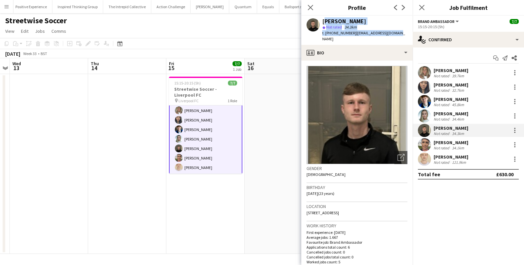
drag, startPoint x: 323, startPoint y: 19, endPoint x: 404, endPoint y: 32, distance: 82.5
click at [405, 32] on app-profile-header "David Lumsden star Not rated 34.3km t. +447745599049 | david1lum22@gmail.com" at bounding box center [356, 30] width 111 height 29
copy div "David Lumsden star Not rated 34.3km t. +447745599049 | david1lum22@gmail.com"
click at [437, 139] on div "Emma Eckton Not rated 34.1km" at bounding box center [468, 144] width 111 height 13
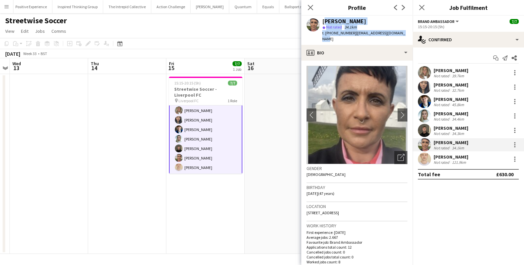
drag, startPoint x: 323, startPoint y: 20, endPoint x: 406, endPoint y: 36, distance: 85.4
click at [406, 36] on div "Emma Eckton star Not rated 34.1km t. +4407399403425 | emma.eckton78@outlook.com" at bounding box center [356, 30] width 111 height 29
copy div "Emma Eckton star Not rated 34.1km t. +4407399403425 | emma.eckton78@outlook.com"
click at [450, 155] on div "Thomas Parker" at bounding box center [451, 157] width 35 height 6
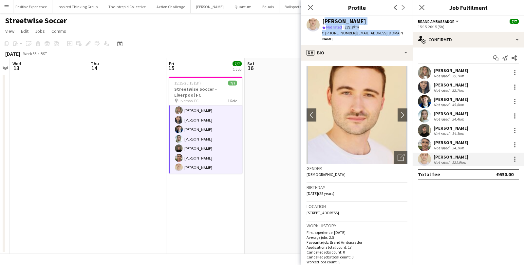
drag, startPoint x: 322, startPoint y: 21, endPoint x: 390, endPoint y: 36, distance: 69.4
click at [390, 36] on div "Thomas Parker star Not rated 121.9km t. +447964990442 | parkz123@icloud.com" at bounding box center [356, 30] width 111 height 29
copy div "Thomas Parker star Not rated 121.9km t. +447964990442 | parkz123@icloud.com"
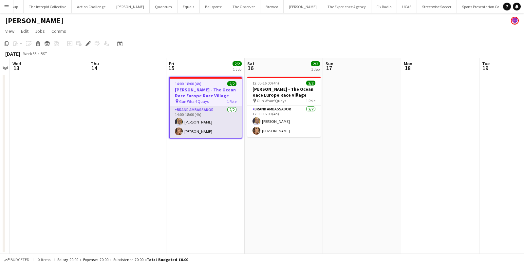
scroll to position [0, 158]
click at [192, 123] on app-card-role "Brand Ambassador [DATE] 14:00-18:00 (4h) [PERSON_NAME] [PERSON_NAME]" at bounding box center [206, 122] width 72 height 32
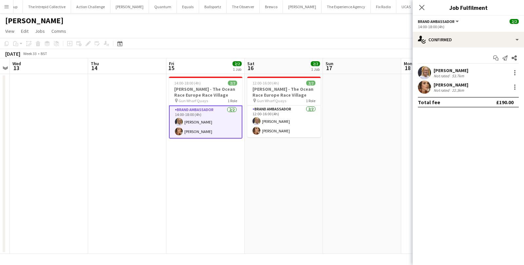
click at [477, 72] on div "[PERSON_NAME] Not rated 53.7km" at bounding box center [468, 72] width 111 height 13
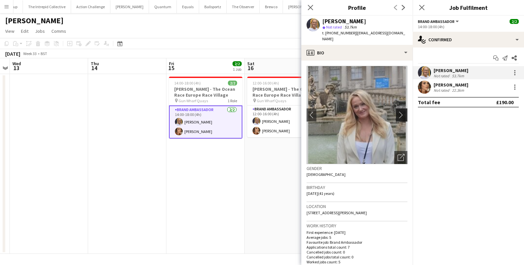
click at [402, 111] on app-icon "chevron-right" at bounding box center [403, 114] width 10 height 7
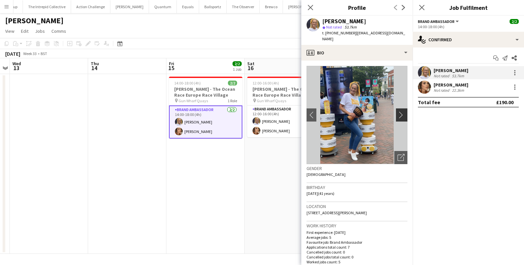
click at [402, 111] on app-icon "chevron-right" at bounding box center [403, 114] width 10 height 7
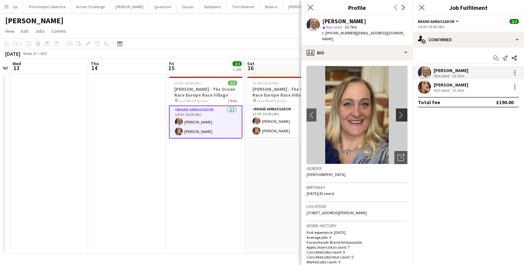
click at [402, 111] on app-icon "chevron-right" at bounding box center [403, 114] width 10 height 7
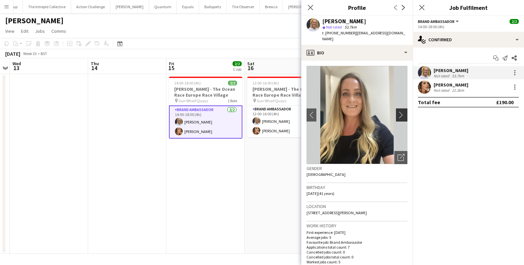
click at [402, 111] on app-icon "chevron-right" at bounding box center [403, 114] width 10 height 7
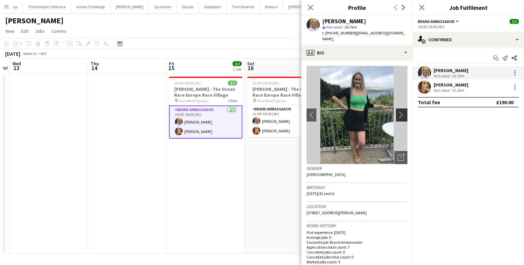
click at [402, 111] on app-icon "chevron-right" at bounding box center [403, 114] width 10 height 7
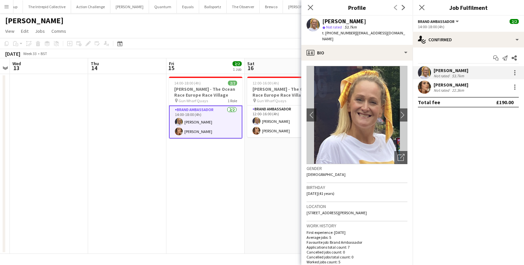
click at [260, 196] on app-date-cell "12:00-16:00 (4h) 2/2 [PERSON_NAME] - The Ocean Race [GEOGRAPHIC_DATA] pin [PERS…" at bounding box center [284, 164] width 78 height 180
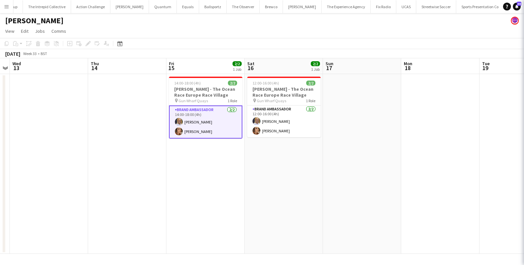
scroll to position [0, 225]
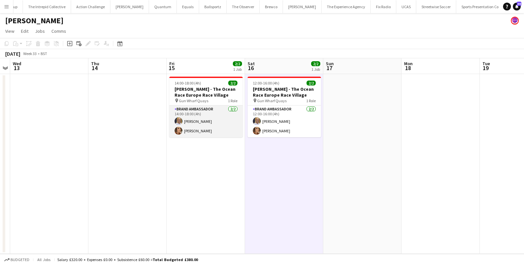
click at [233, 121] on app-card-role "Brand Ambassador [DATE] 14:00-18:00 (4h) [PERSON_NAME] [PERSON_NAME]" at bounding box center [205, 121] width 73 height 32
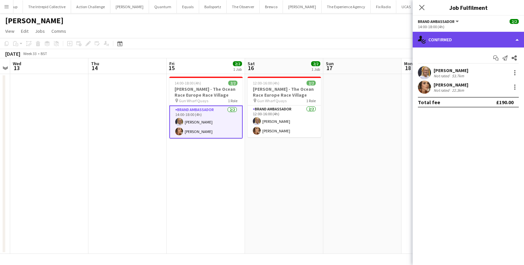
click at [464, 42] on div "single-neutral-actions-check-2 Confirmed" at bounding box center [468, 40] width 111 height 16
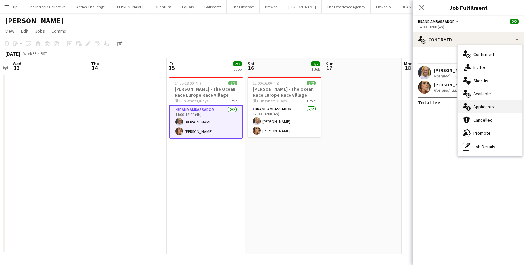
click at [474, 107] on div "single-neutral-actions-information Applicants" at bounding box center [489, 106] width 65 height 13
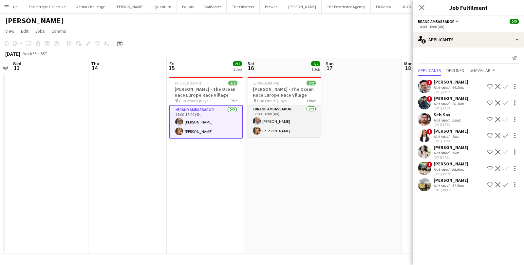
click at [296, 118] on app-card-role "Brand Ambassador [DATE] 12:00-16:00 (4h) [PERSON_NAME] [PERSON_NAME]" at bounding box center [284, 121] width 73 height 32
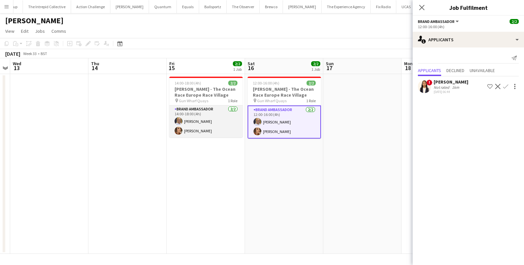
click at [219, 124] on app-card-role "Brand Ambassador [DATE] 14:00-18:00 (4h) [PERSON_NAME] [PERSON_NAME]" at bounding box center [205, 121] width 73 height 32
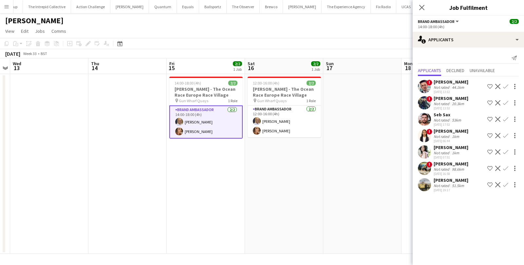
click at [456, 85] on div "44.1km" at bounding box center [458, 87] width 15 height 5
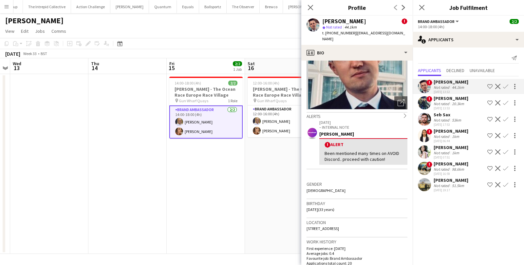
scroll to position [56, 0]
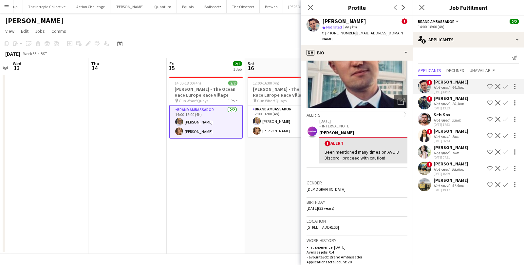
click at [288, 192] on app-date-cell "12:00-16:00 (4h) 2/2 [PERSON_NAME] - The Ocean Race [GEOGRAPHIC_DATA] pin [PERS…" at bounding box center [284, 164] width 78 height 180
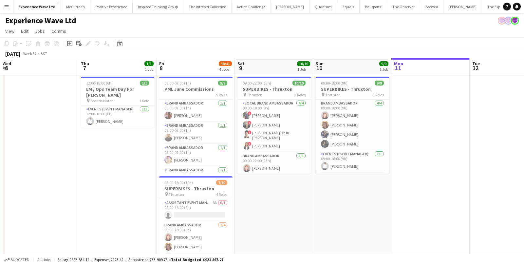
scroll to position [0, 192]
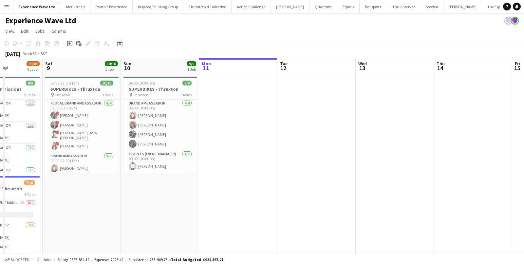
click at [7, 6] on app-icon "Menu" at bounding box center [6, 6] width 5 height 5
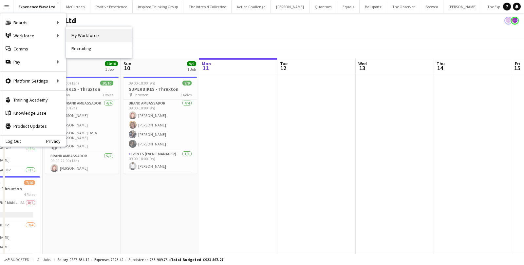
click at [81, 34] on link "My Workforce" at bounding box center [98, 35] width 65 height 13
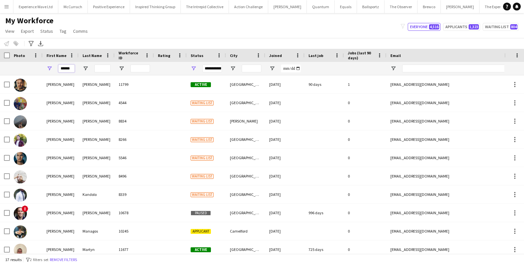
click at [71, 68] on input "******" at bounding box center [66, 69] width 16 height 8
paste input "First Name Filter Input"
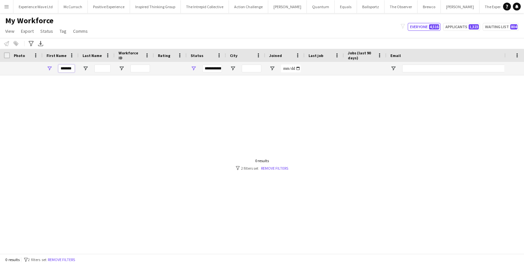
click at [61, 68] on input "******" at bounding box center [66, 69] width 16 height 8
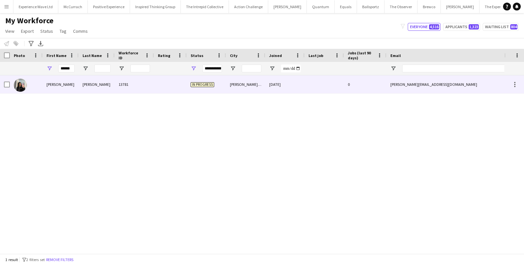
click at [64, 81] on div "[PERSON_NAME]" at bounding box center [61, 84] width 36 height 18
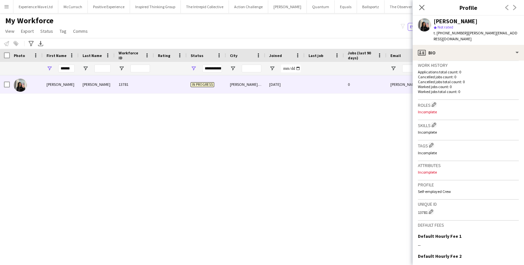
scroll to position [224, 0]
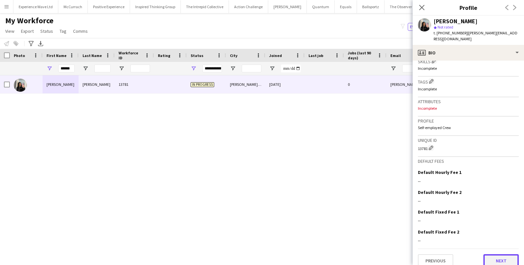
click at [509, 254] on button "Next" at bounding box center [500, 260] width 35 height 13
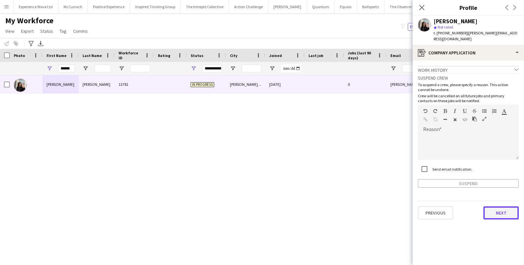
click at [498, 207] on button "Next" at bounding box center [500, 212] width 35 height 13
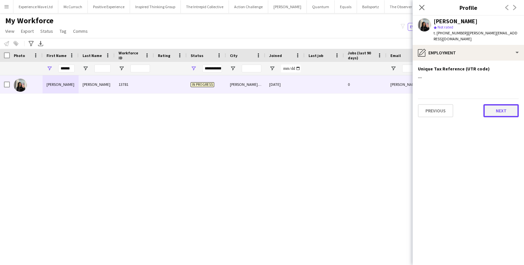
click at [503, 110] on button "Next" at bounding box center [500, 110] width 35 height 13
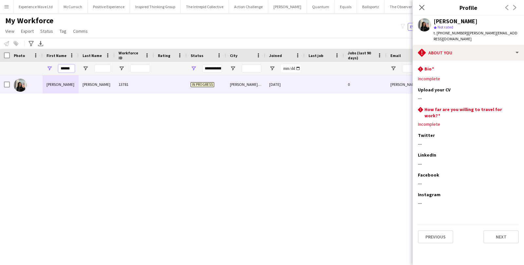
click at [72, 70] on input "******" at bounding box center [66, 69] width 16 height 8
paste input "*"
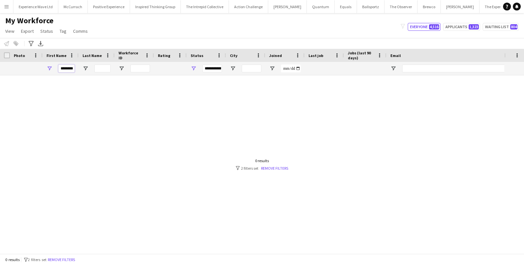
click at [62, 67] on input "*******" at bounding box center [66, 69] width 16 height 8
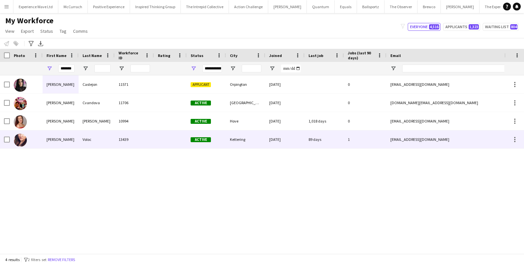
click at [57, 142] on div "Adriana" at bounding box center [61, 139] width 36 height 18
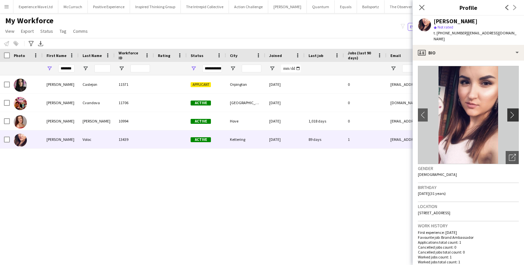
click at [511, 111] on app-icon "chevron-right" at bounding box center [514, 114] width 10 height 7
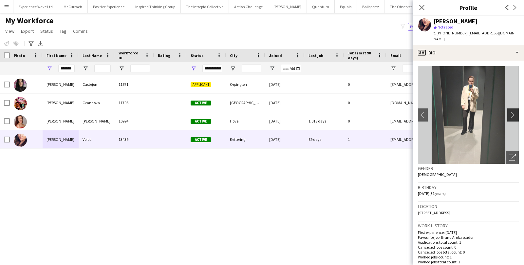
click at [511, 111] on app-icon "chevron-right" at bounding box center [514, 114] width 10 height 7
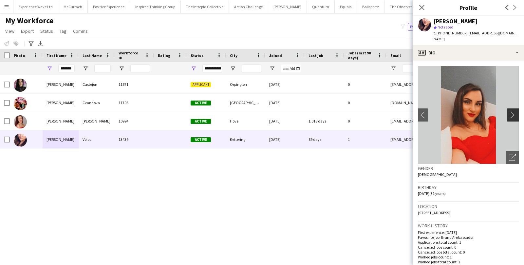
click at [511, 111] on app-icon "chevron-right" at bounding box center [514, 114] width 10 height 7
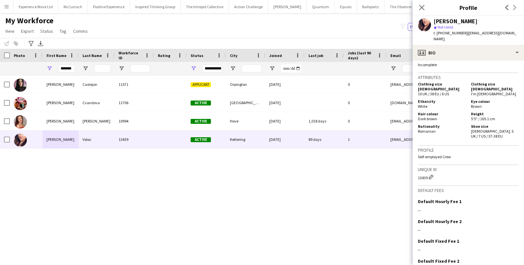
scroll to position [349, 0]
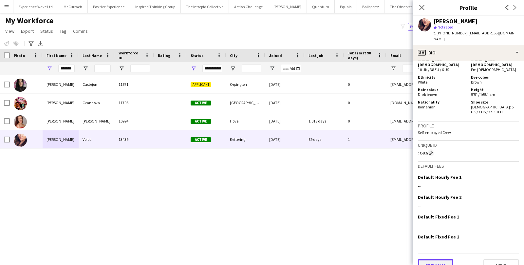
click at [450, 259] on button "Previous" at bounding box center [435, 265] width 35 height 13
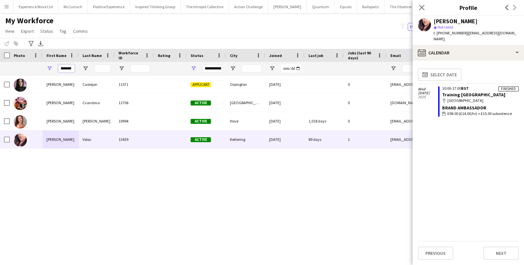
drag, startPoint x: 73, startPoint y: 69, endPoint x: 49, endPoint y: 68, distance: 23.9
click at [49, 68] on div "*******" at bounding box center [61, 68] width 36 height 13
paste input "First Name Filter Input"
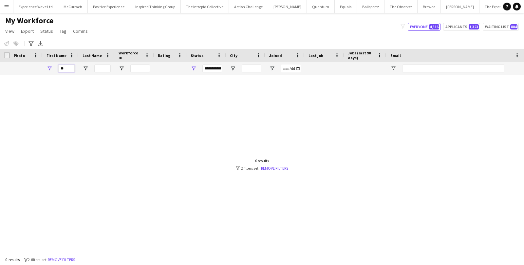
type input "*"
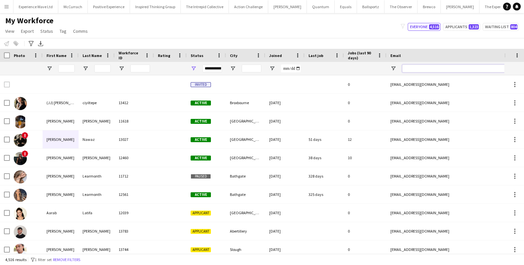
click at [421, 67] on input "Email Filter Input" at bounding box center [457, 69] width 111 height 8
paste input "**********"
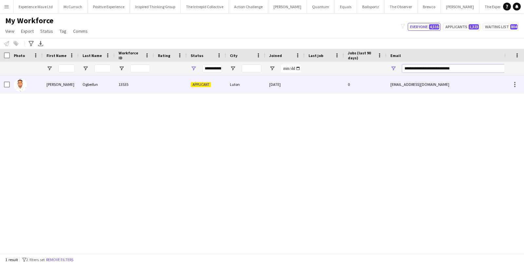
type input "**********"
click at [391, 82] on div "[EMAIL_ADDRESS][DOMAIN_NAME]" at bounding box center [451, 84] width 131 height 18
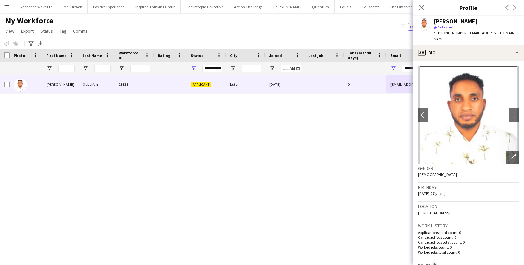
click at [425, 12] on div "Close pop-in" at bounding box center [422, 7] width 18 height 15
click at [421, 6] on icon "Close pop-in" at bounding box center [422, 7] width 6 height 6
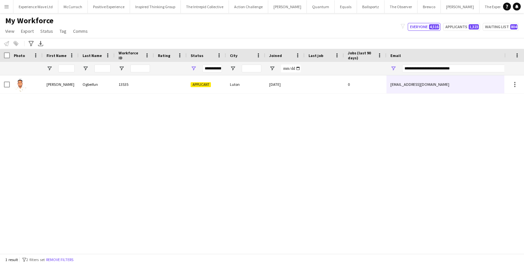
click at [6, 7] on app-icon "Menu" at bounding box center [6, 6] width 5 height 5
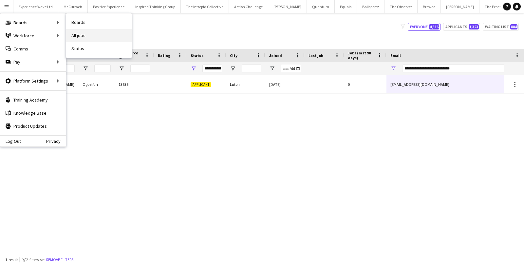
click at [78, 38] on link "All jobs" at bounding box center [98, 35] width 65 height 13
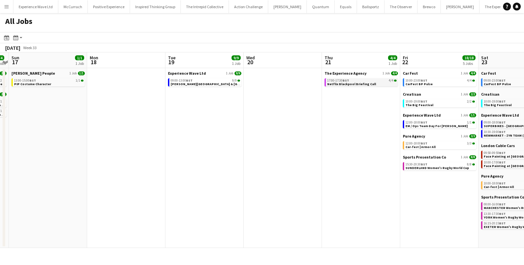
scroll to position [0, 228]
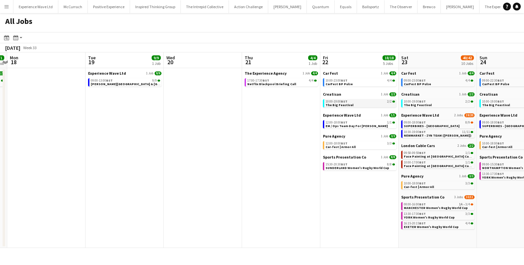
click at [357, 104] on link "10:00-19:00 BST 2/2 The Big Feastival" at bounding box center [360, 103] width 69 height 8
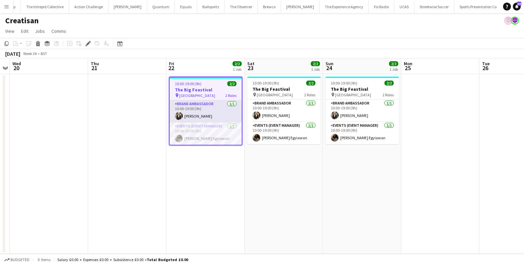
click at [203, 111] on app-card-role "Brand Ambassador [DATE] 10:00-19:00 (9h) [PERSON_NAME]" at bounding box center [206, 111] width 72 height 22
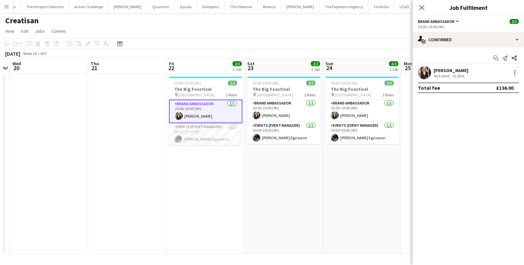
click at [478, 72] on div "[PERSON_NAME] Not rated 31.5km" at bounding box center [468, 72] width 111 height 13
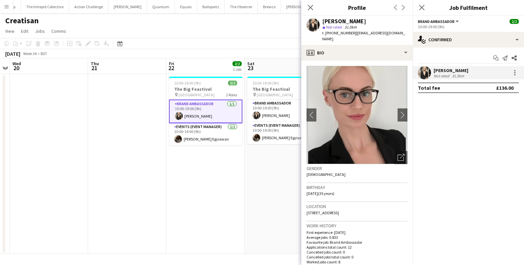
click at [116, 63] on app-board-header-date "Thu 21" at bounding box center [127, 66] width 78 height 16
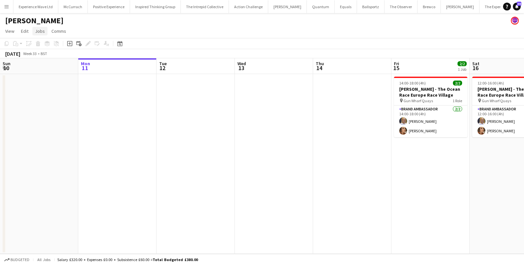
scroll to position [0, 225]
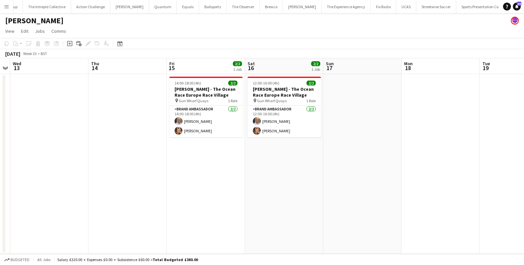
click at [3, 5] on button "Menu" at bounding box center [6, 6] width 13 height 13
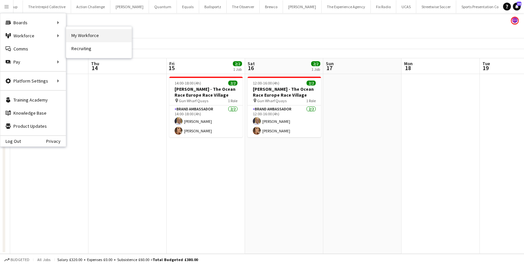
click at [79, 39] on link "My Workforce" at bounding box center [98, 35] width 65 height 13
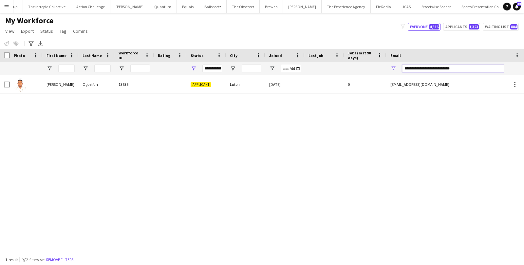
drag, startPoint x: 465, startPoint y: 68, endPoint x: 387, endPoint y: 67, distance: 77.9
click at [387, 67] on div "**********" at bounding box center [451, 68] width 131 height 13
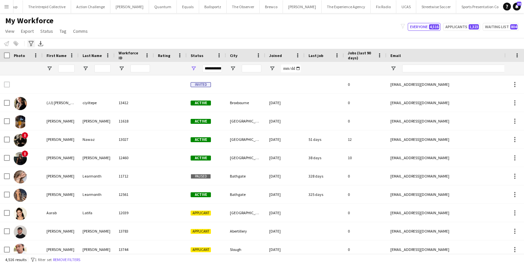
click at [29, 44] on icon "Advanced filters" at bounding box center [30, 43] width 5 height 5
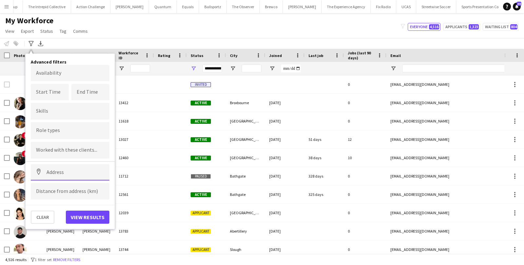
click at [58, 171] on input at bounding box center [70, 172] width 79 height 16
paste input "*******"
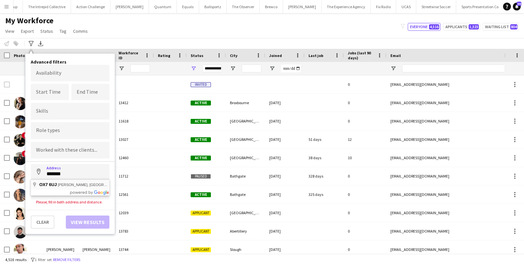
type input "**********"
click at [39, 194] on input at bounding box center [70, 191] width 79 height 16
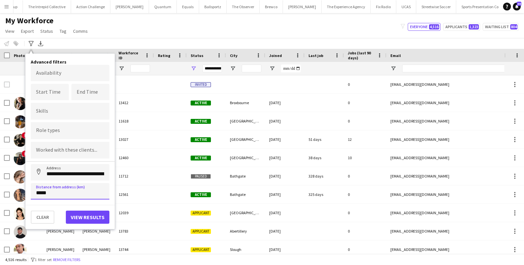
type input "*****"
click at [77, 213] on button "View results" at bounding box center [88, 217] width 44 height 13
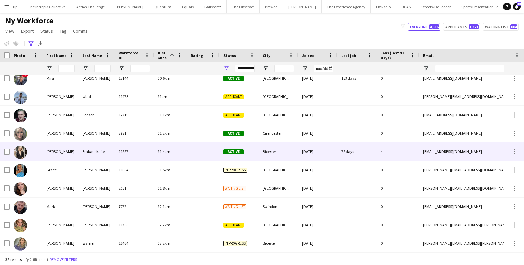
scroll to position [227, 0]
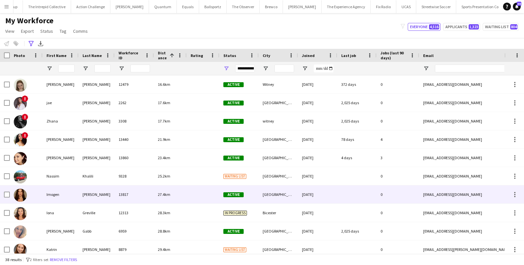
click at [68, 192] on div "Imogen" at bounding box center [61, 194] width 36 height 18
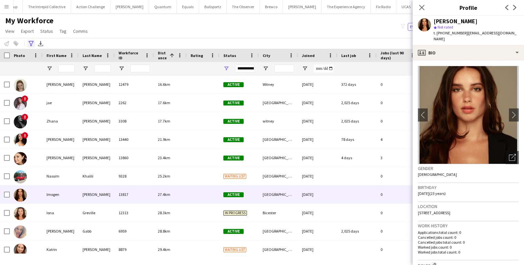
click at [32, 45] on icon "Advanced filters" at bounding box center [30, 43] width 5 height 5
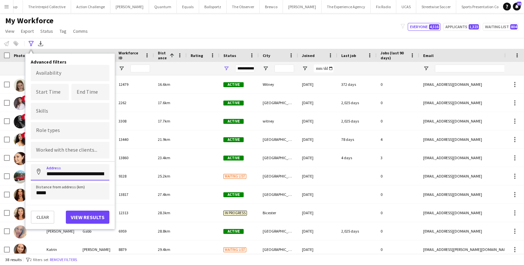
scroll to position [0, 28]
drag, startPoint x: 47, startPoint y: 173, endPoint x: 107, endPoint y: 173, distance: 59.6
click at [107, 173] on input "**********" at bounding box center [70, 172] width 79 height 16
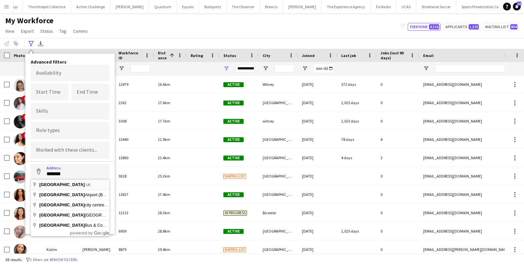
type input "**********"
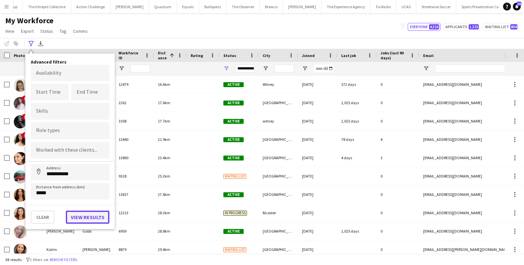
click at [85, 217] on button "View results" at bounding box center [88, 217] width 44 height 13
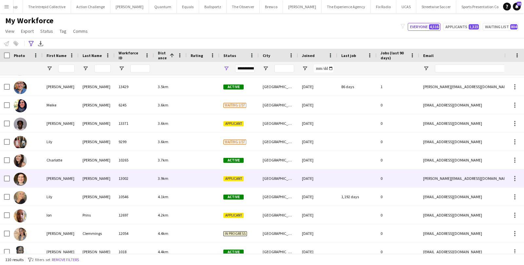
scroll to position [404, 0]
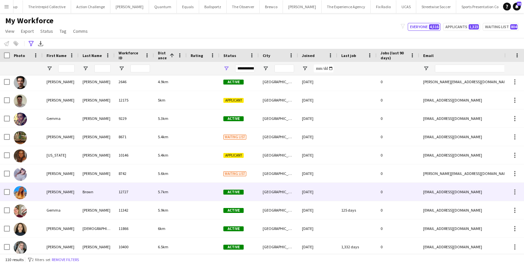
click at [84, 184] on div "Brown" at bounding box center [97, 192] width 36 height 18
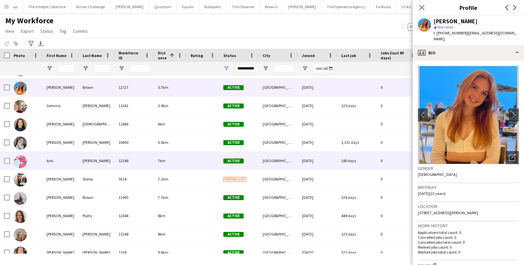
click at [75, 161] on div "Ami" at bounding box center [61, 161] width 36 height 18
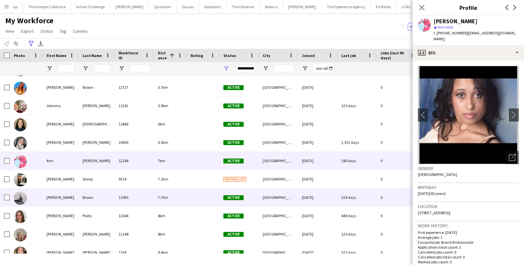
click at [69, 196] on div "Emily" at bounding box center [61, 197] width 36 height 18
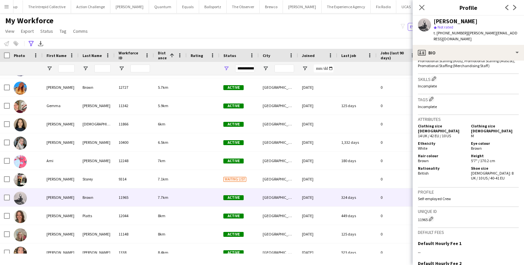
scroll to position [327, 0]
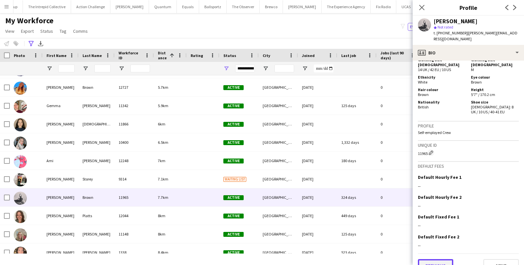
click at [433, 259] on button "Previous" at bounding box center [435, 265] width 35 height 13
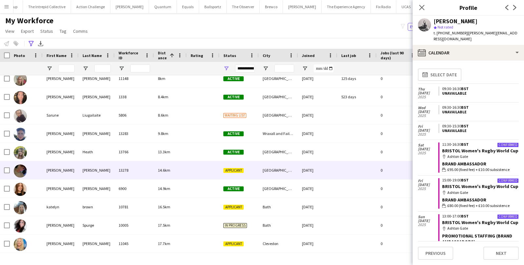
scroll to position [905, 0]
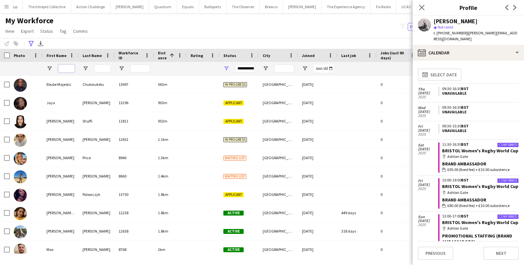
click at [71, 65] on input "First Name Filter Input" at bounding box center [66, 69] width 16 height 8
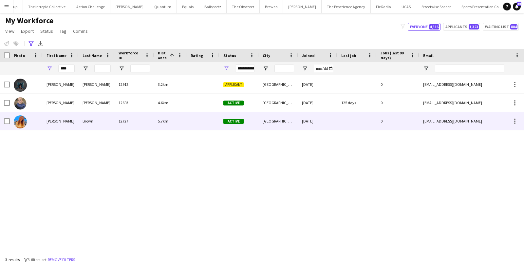
click at [65, 125] on div "Hannah" at bounding box center [61, 121] width 36 height 18
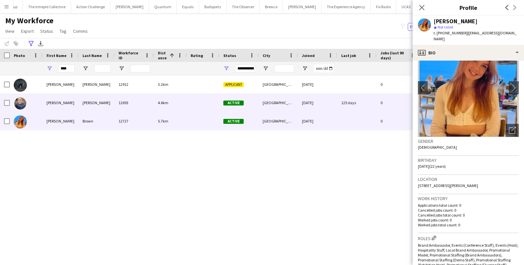
click at [172, 98] on div "4.6km" at bounding box center [170, 103] width 33 height 18
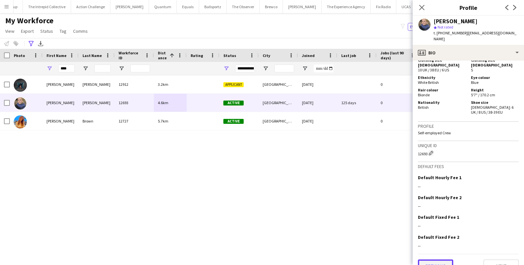
click at [442, 259] on button "Previous" at bounding box center [435, 265] width 35 height 13
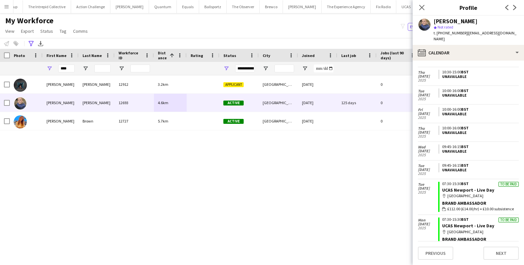
click at [27, 41] on div "**********" at bounding box center [262, 43] width 524 height 11
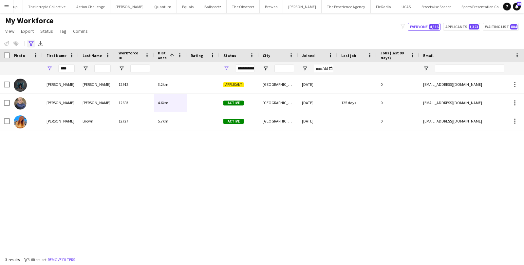
click at [30, 43] on icon "Advanced filters" at bounding box center [30, 43] width 5 height 5
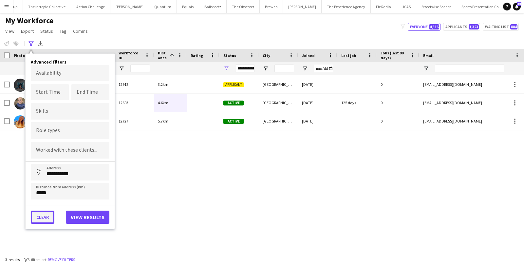
click at [47, 217] on button "Clear" at bounding box center [43, 217] width 24 height 13
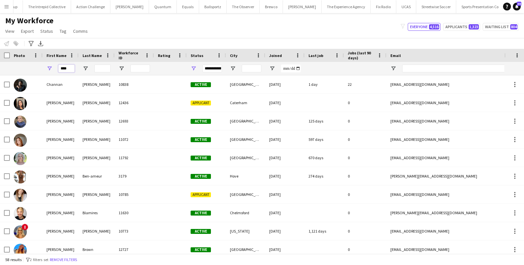
drag, startPoint x: 70, startPoint y: 69, endPoint x: 38, endPoint y: 69, distance: 31.8
click at [38, 69] on div "****" at bounding box center [355, 68] width 710 height 13
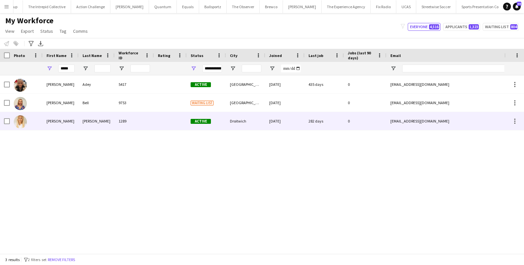
click at [57, 119] on div "Jenny" at bounding box center [61, 121] width 36 height 18
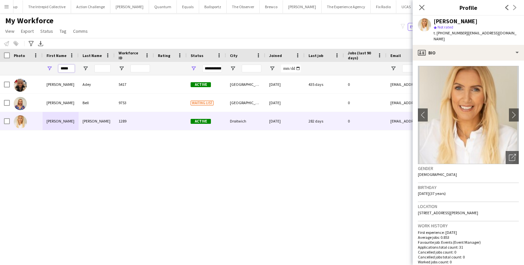
drag, startPoint x: 71, startPoint y: 68, endPoint x: 51, endPoint y: 69, distance: 19.7
click at [52, 69] on div "*****" at bounding box center [61, 68] width 36 height 13
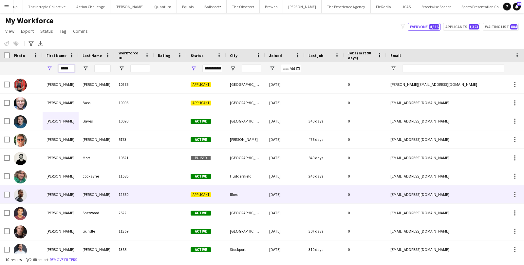
scroll to position [5, 0]
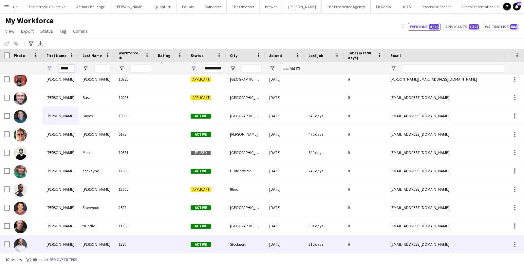
type input "*****"
click at [59, 239] on div "James" at bounding box center [61, 244] width 36 height 18
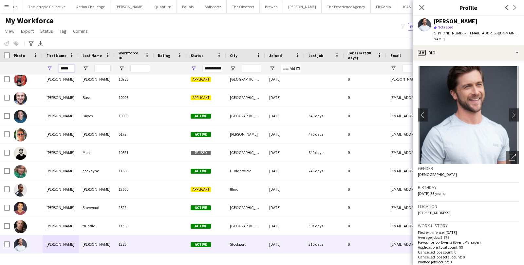
click at [71, 69] on input "*****" at bounding box center [66, 69] width 16 height 8
click at [283, 49] on div "Joined" at bounding box center [284, 55] width 31 height 13
click at [420, 9] on icon "Close pop-in" at bounding box center [422, 7] width 6 height 6
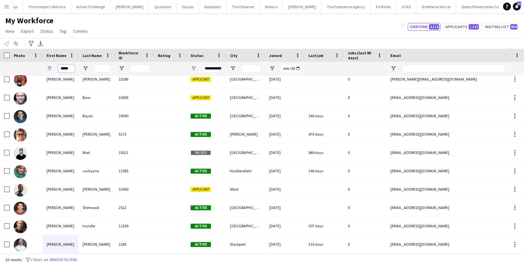
drag, startPoint x: 72, startPoint y: 68, endPoint x: 42, endPoint y: 68, distance: 29.5
click at [43, 68] on div "*****" at bounding box center [61, 68] width 36 height 13
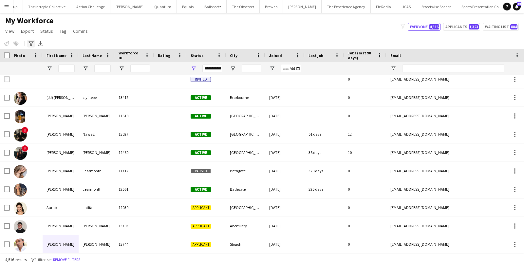
click at [34, 46] on div "Advanced filters" at bounding box center [31, 44] width 8 height 8
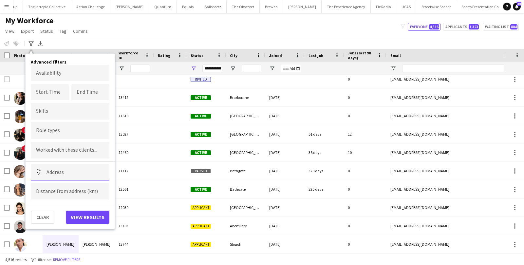
click at [73, 174] on input at bounding box center [70, 172] width 79 height 16
type input "*"
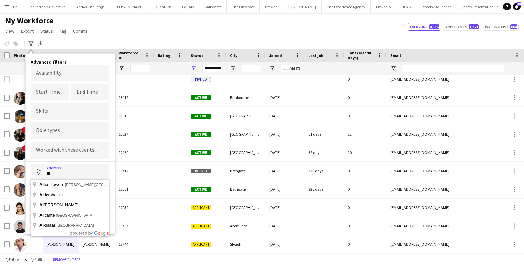
type input "*"
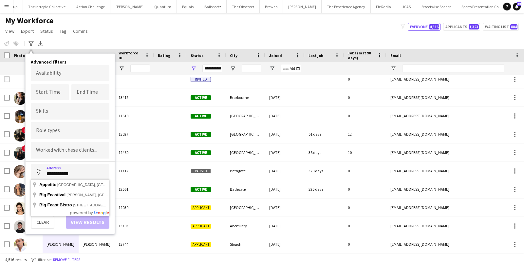
type input "**********"
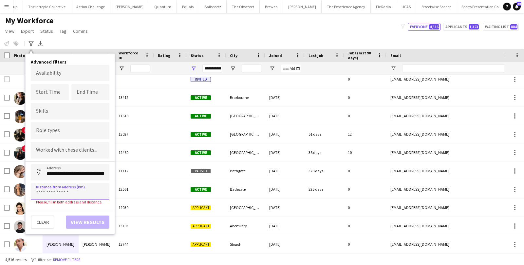
click at [68, 187] on input at bounding box center [70, 191] width 79 height 16
type input "****"
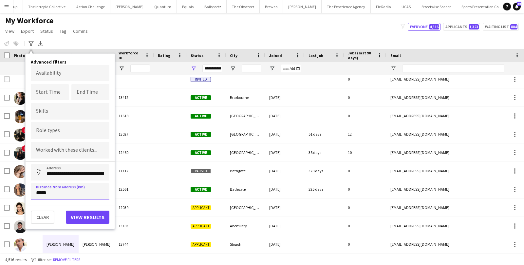
type input "*****"
click at [97, 217] on button "View results" at bounding box center [88, 217] width 44 height 13
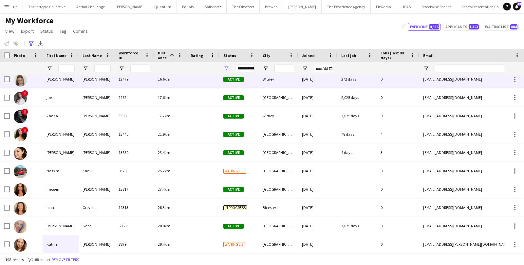
scroll to position [0, 0]
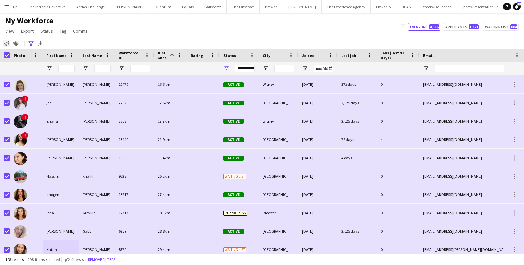
click at [6, 42] on icon "Notify workforce" at bounding box center [6, 43] width 5 height 5
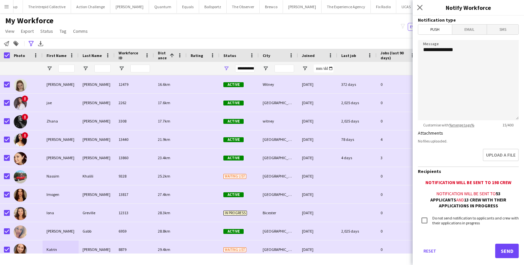
click at [465, 30] on span "Email" at bounding box center [469, 30] width 35 height 10
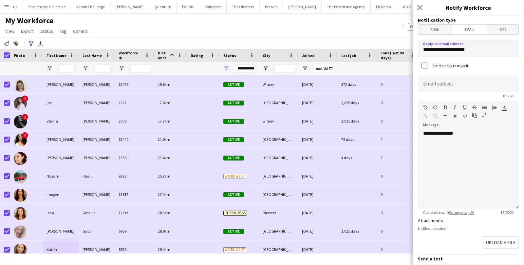
drag, startPoint x: 476, startPoint y: 51, endPoint x: 412, endPoint y: 47, distance: 64.0
click at [413, 47] on app-popin "**********" at bounding box center [468, 132] width 111 height 265
type input "**********"
click at [475, 130] on div "**********" at bounding box center [468, 169] width 101 height 79
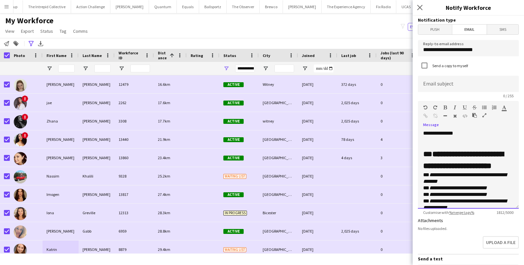
click at [507, 154] on h2 "**********" at bounding box center [468, 160] width 90 height 24
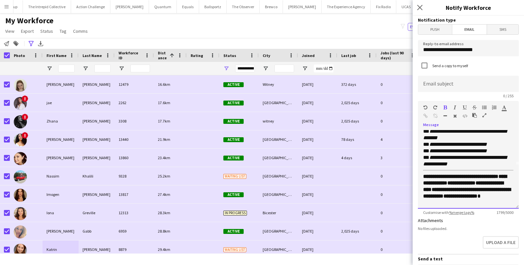
scroll to position [44, 0]
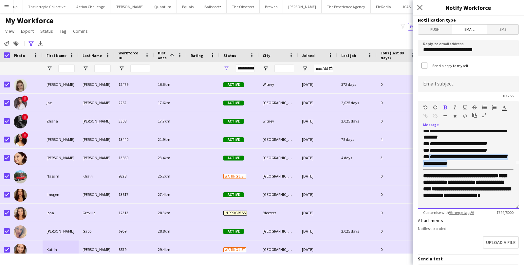
drag, startPoint x: 454, startPoint y: 162, endPoint x: 430, endPoint y: 157, distance: 24.6
click at [430, 157] on p "**********" at bounding box center [468, 146] width 90 height 39
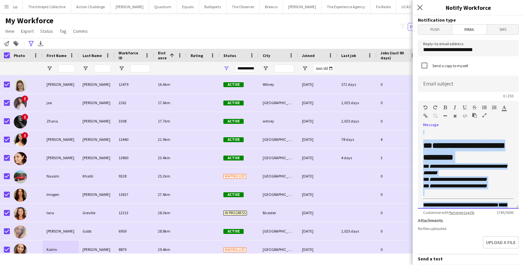
scroll to position [0, 0]
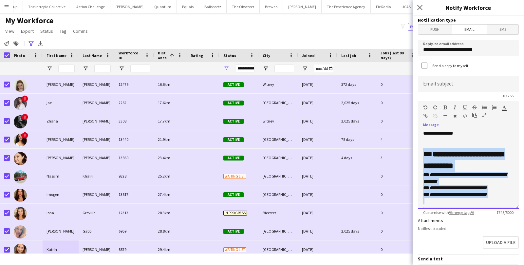
drag, startPoint x: 472, startPoint y: 200, endPoint x: 421, endPoint y: 145, distance: 75.1
click at [421, 145] on div "**********" at bounding box center [468, 169] width 101 height 79
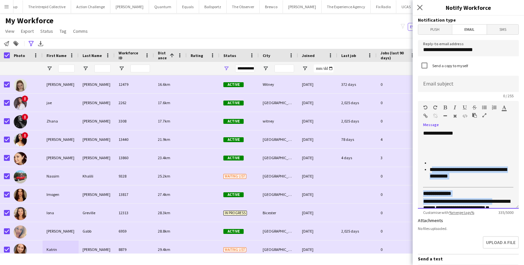
drag, startPoint x: 500, startPoint y: 199, endPoint x: 431, endPoint y: 172, distance: 73.8
click at [431, 172] on div "**********" at bounding box center [468, 202] width 90 height 108
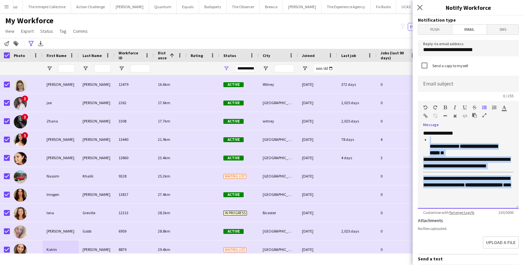
drag, startPoint x: 453, startPoint y: 188, endPoint x: 423, endPoint y: 142, distance: 55.1
click at [423, 142] on div "**********" at bounding box center [468, 169] width 101 height 79
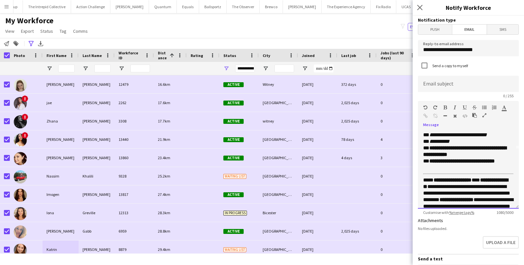
scroll to position [63, 0]
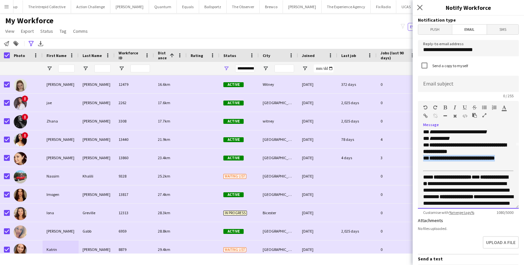
drag, startPoint x: 501, startPoint y: 164, endPoint x: 422, endPoint y: 164, distance: 78.9
click at [422, 164] on div "**********" at bounding box center [468, 169] width 101 height 79
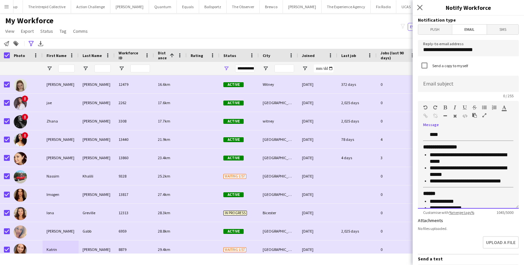
scroll to position [192, 0]
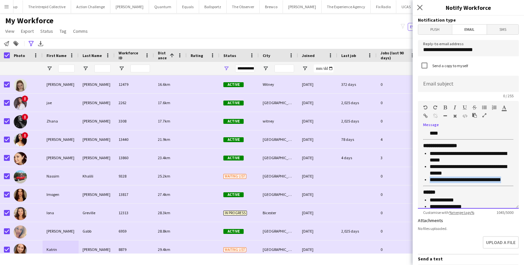
drag, startPoint x: 508, startPoint y: 178, endPoint x: 427, endPoint y: 177, distance: 80.9
click at [427, 177] on ul "**********" at bounding box center [468, 166] width 90 height 33
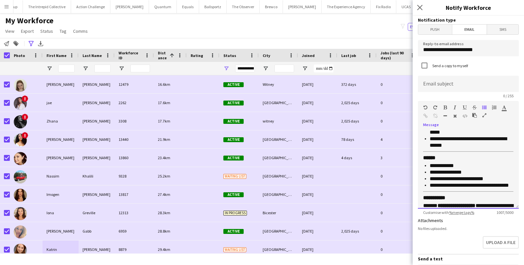
scroll to position [224, 0]
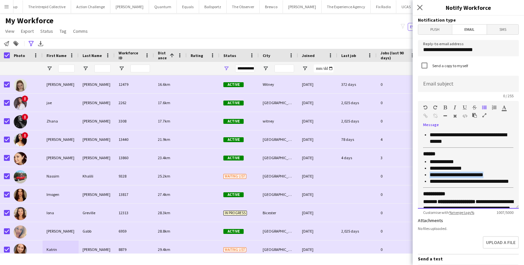
drag, startPoint x: 490, startPoint y: 173, endPoint x: 430, endPoint y: 174, distance: 60.3
click at [430, 174] on p "**********" at bounding box center [472, 175] width 84 height 7
drag, startPoint x: 513, startPoint y: 178, endPoint x: 513, endPoint y: 184, distance: 5.6
click at [513, 184] on div "**********" at bounding box center [468, 169] width 101 height 79
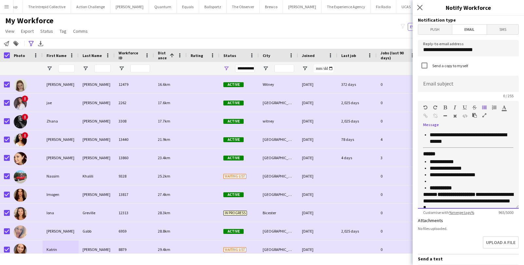
click at [450, 178] on p at bounding box center [472, 181] width 84 height 7
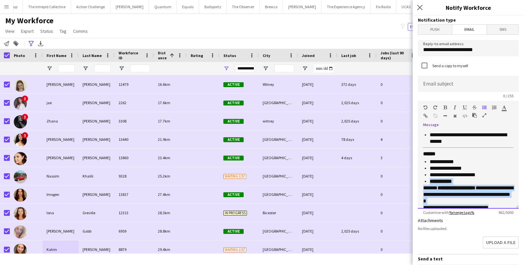
scroll to position [230, 0]
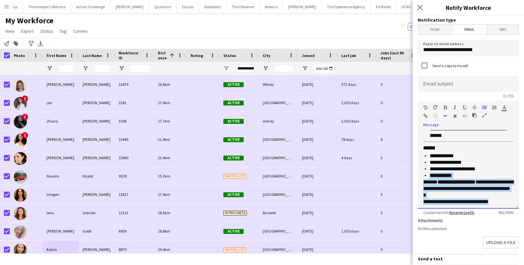
drag, startPoint x: 428, startPoint y: 180, endPoint x: 455, endPoint y: 213, distance: 43.0
click at [455, 213] on app-form-group "**********" at bounding box center [468, 158] width 101 height 114
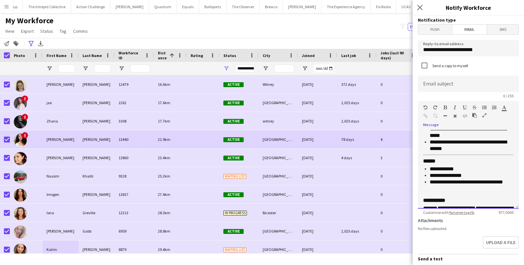
scroll to position [240, 0]
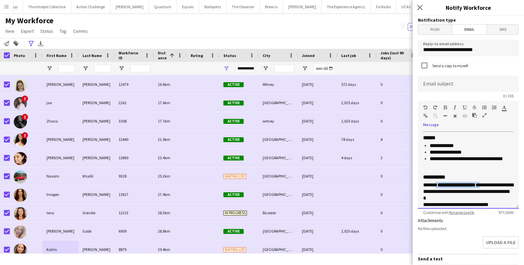
drag, startPoint x: 483, startPoint y: 184, endPoint x: 436, endPoint y: 186, distance: 47.2
click at [436, 186] on p "**********" at bounding box center [468, 192] width 90 height 20
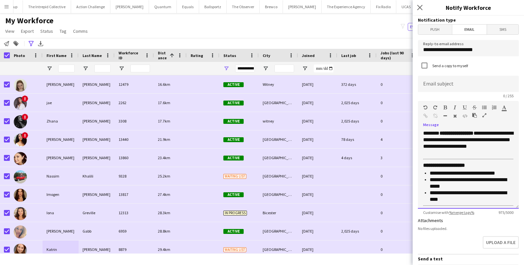
scroll to position [0, 0]
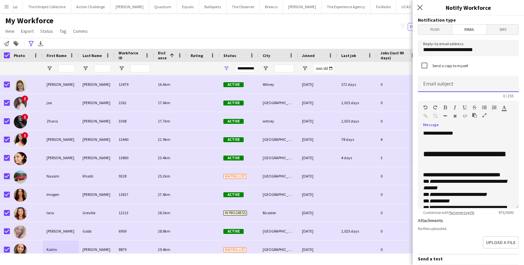
click at [442, 81] on input at bounding box center [468, 84] width 101 height 16
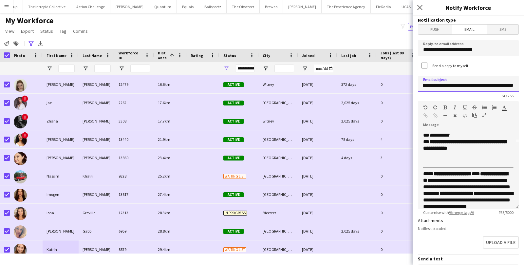
scroll to position [65, 0]
type input "**********"
click at [463, 143] on p "**********" at bounding box center [468, 135] width 90 height 59
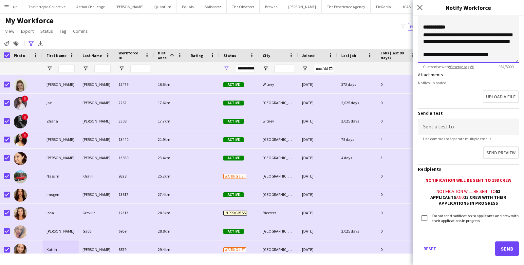
scroll to position [153, 0]
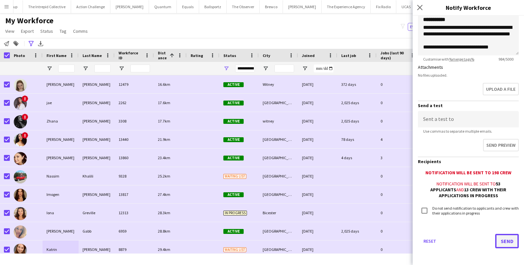
click at [507, 241] on button "Send" at bounding box center [507, 241] width 24 height 14
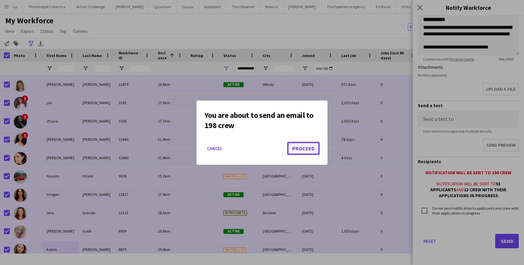
click at [319, 148] on button "Proceed" at bounding box center [303, 148] width 32 height 13
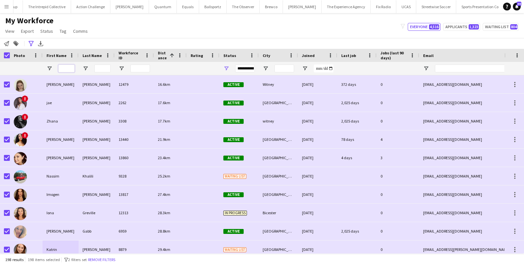
click at [73, 67] on input "First Name Filter Input" at bounding box center [66, 69] width 16 height 8
paste input "********"
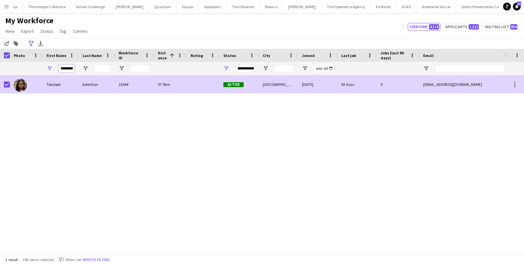
type input "********"
click at [59, 84] on div "Tolulope" at bounding box center [61, 84] width 36 height 18
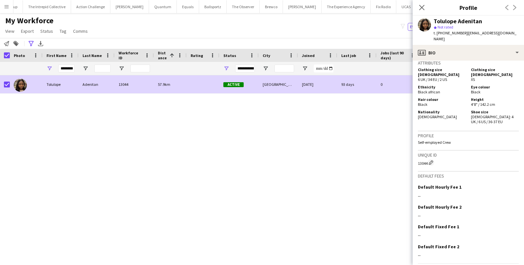
scroll to position [337, 0]
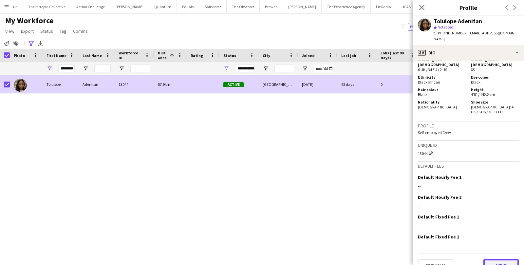
click at [503, 259] on button "Next" at bounding box center [500, 265] width 35 height 13
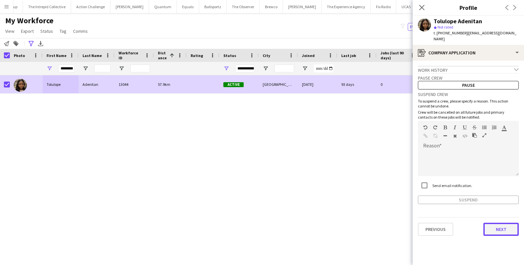
click at [494, 223] on button "Next" at bounding box center [500, 229] width 35 height 13
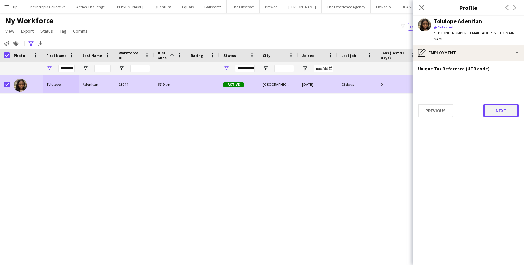
click at [493, 107] on button "Next" at bounding box center [500, 110] width 35 height 13
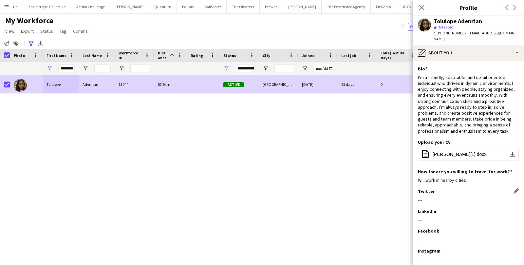
scroll to position [33, 0]
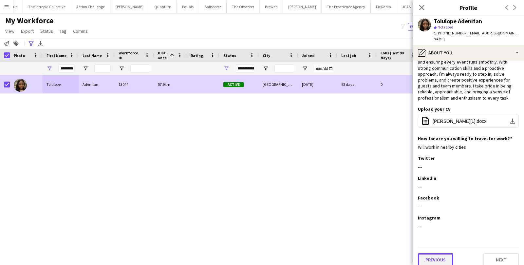
click at [430, 254] on button "Previous" at bounding box center [435, 259] width 35 height 13
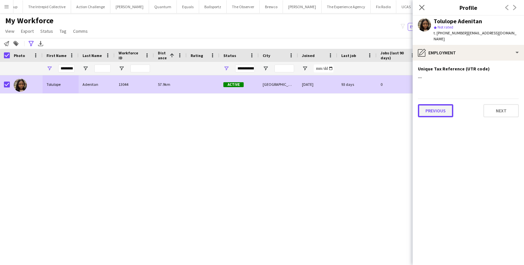
click at [435, 104] on button "Previous" at bounding box center [435, 110] width 35 height 13
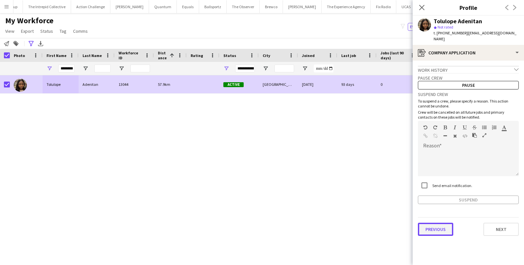
click at [428, 223] on button "Previous" at bounding box center [435, 229] width 35 height 13
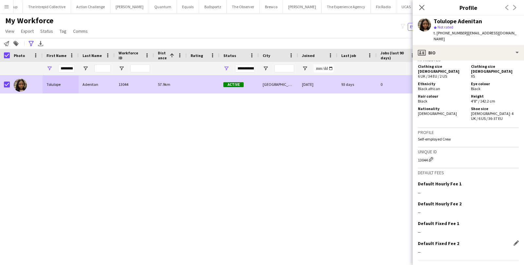
scroll to position [337, 0]
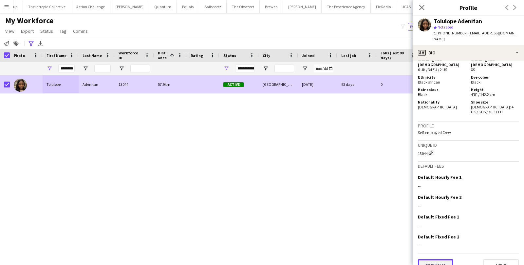
click at [431, 259] on button "Previous" at bounding box center [435, 265] width 35 height 13
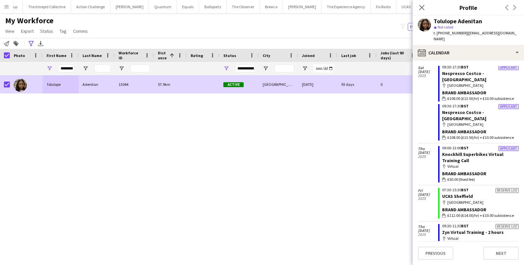
scroll to position [686, 0]
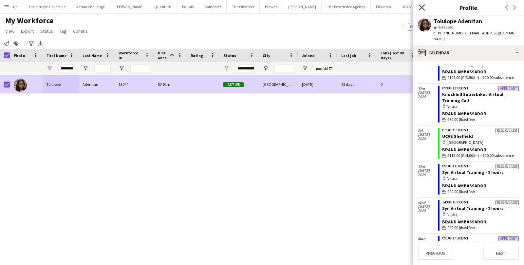
click at [421, 9] on icon "Close pop-in" at bounding box center [422, 7] width 6 height 6
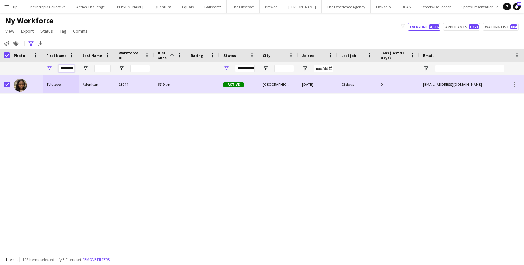
click at [69, 69] on input "********" at bounding box center [66, 69] width 16 height 8
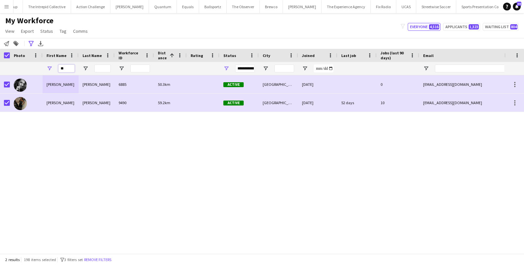
type input "*"
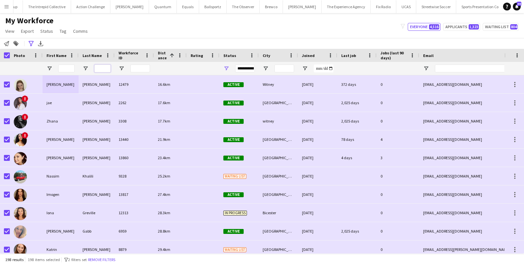
click at [106, 69] on input "Last Name Filter Input" at bounding box center [102, 69] width 16 height 8
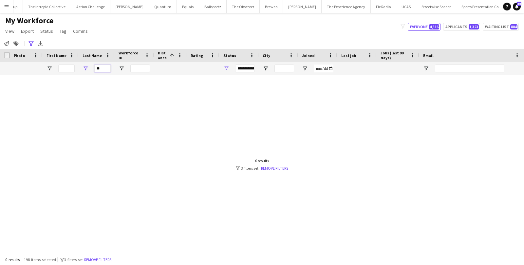
type input "*"
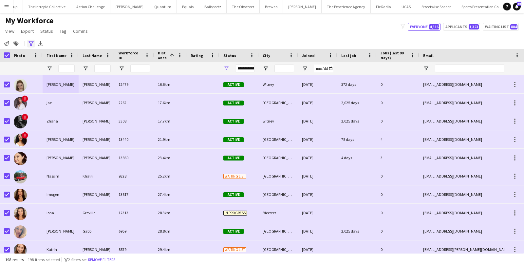
click at [32, 45] on icon "Advanced filters" at bounding box center [30, 43] width 5 height 5
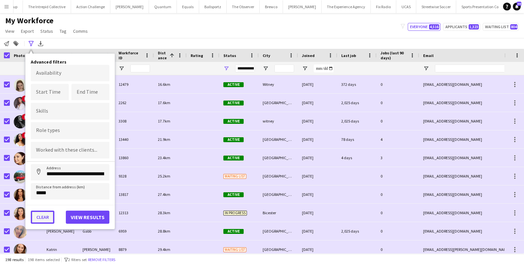
click at [45, 218] on button "Clear" at bounding box center [43, 217] width 24 height 13
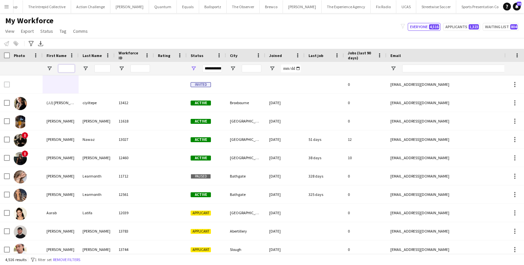
click at [64, 66] on input "First Name Filter Input" at bounding box center [66, 69] width 16 height 8
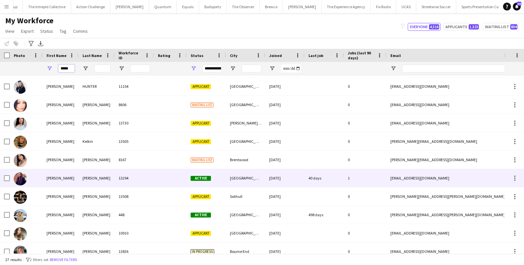
scroll to position [317, 0]
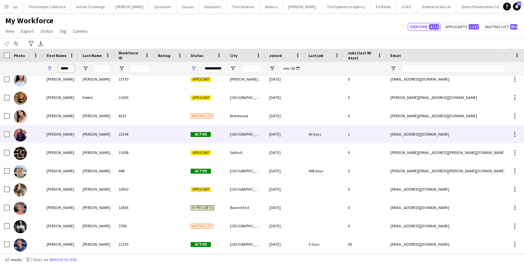
type input "*****"
click at [75, 134] on div "Laura" at bounding box center [61, 134] width 36 height 18
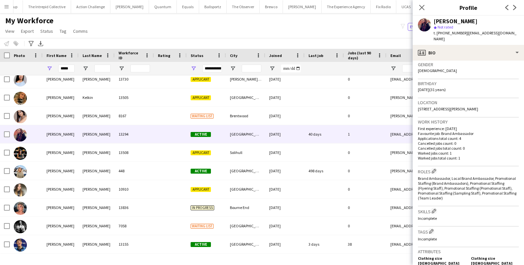
scroll to position [111, 0]
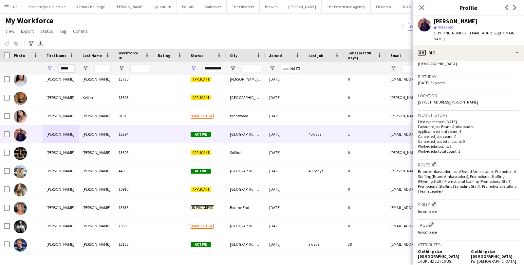
drag, startPoint x: 69, startPoint y: 69, endPoint x: 47, endPoint y: 68, distance: 21.9
click at [47, 68] on div "*****" at bounding box center [61, 68] width 36 height 13
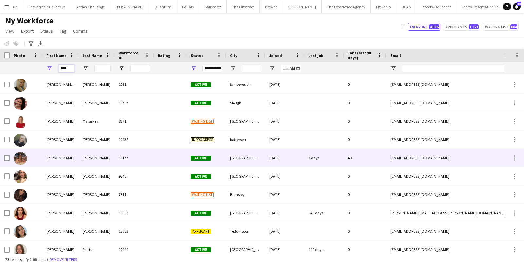
scroll to position [464, 0]
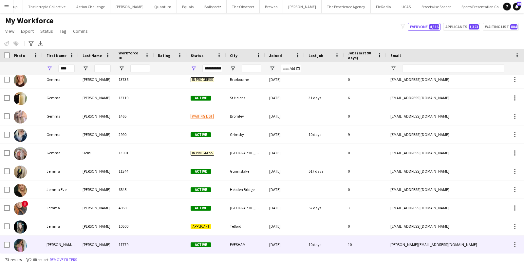
click at [55, 242] on div "LOUISE EMMA" at bounding box center [61, 244] width 36 height 18
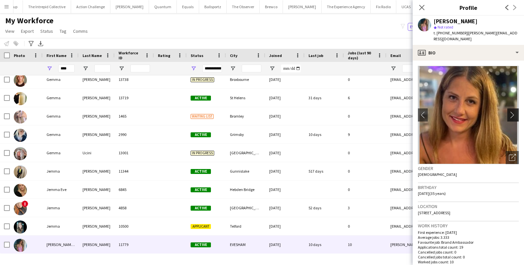
click at [511, 113] on app-icon "chevron-right" at bounding box center [514, 114] width 10 height 7
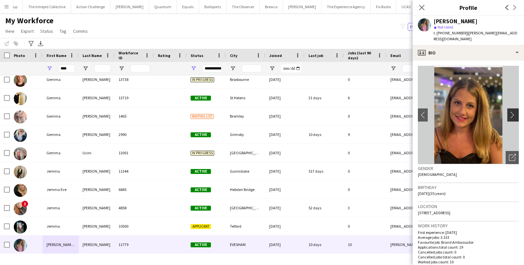
click at [511, 113] on app-icon "chevron-right" at bounding box center [514, 114] width 10 height 7
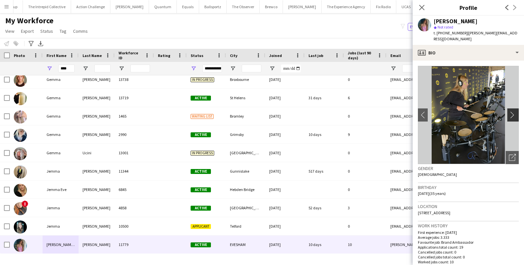
click at [511, 113] on app-icon "chevron-right" at bounding box center [514, 114] width 10 height 7
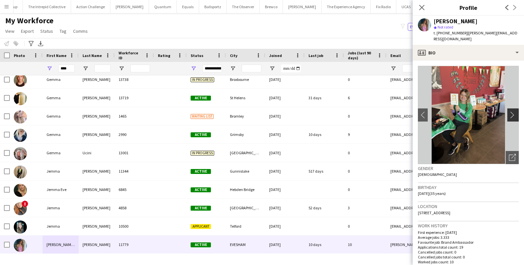
click at [511, 114] on app-icon "chevron-right" at bounding box center [514, 114] width 10 height 7
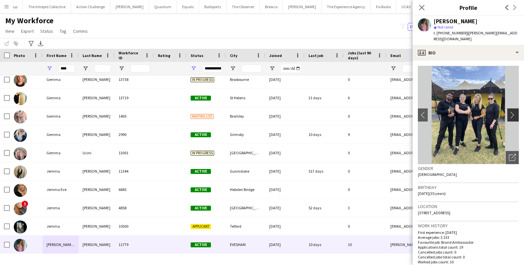
click at [511, 114] on app-icon "chevron-right" at bounding box center [514, 114] width 10 height 7
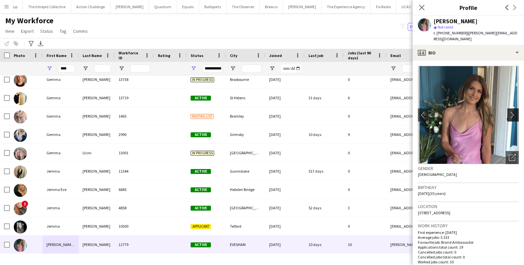
click at [511, 114] on app-icon "chevron-right" at bounding box center [514, 114] width 10 height 7
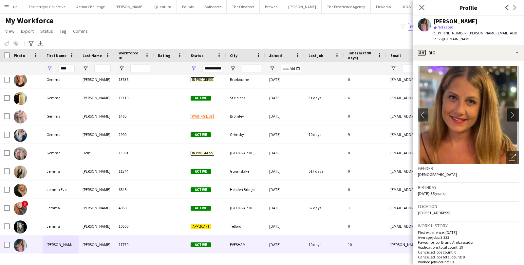
click at [511, 115] on app-icon "chevron-right" at bounding box center [514, 114] width 10 height 7
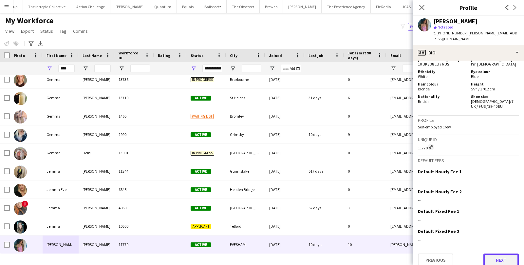
click at [497, 257] on button "Next" at bounding box center [500, 259] width 35 height 13
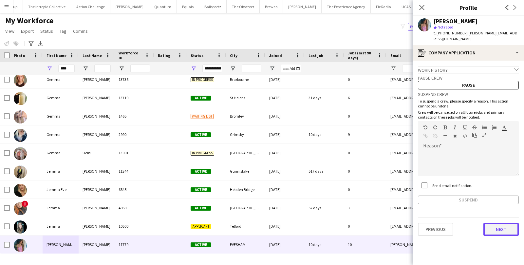
click at [498, 225] on button "Next" at bounding box center [500, 229] width 35 height 13
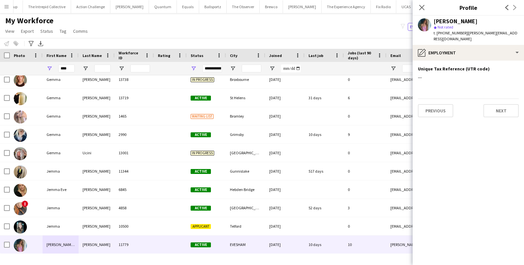
click at [513, 117] on app-section-data-types "Unique Tax Reference (UTR code) Edit this field --- Previous Next" at bounding box center [468, 163] width 111 height 204
click at [510, 113] on button "Next" at bounding box center [500, 110] width 35 height 13
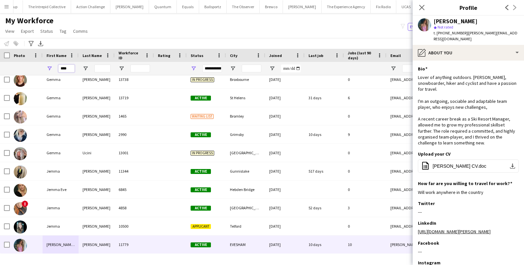
drag, startPoint x: 74, startPoint y: 67, endPoint x: 54, endPoint y: 67, distance: 20.3
click at [54, 67] on div "****" at bounding box center [61, 68] width 36 height 13
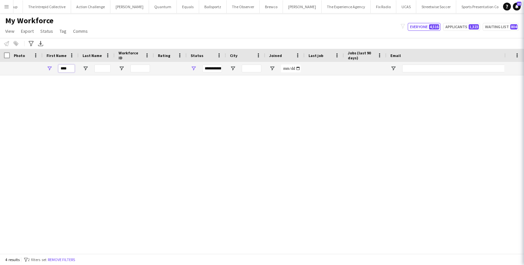
scroll to position [0, 0]
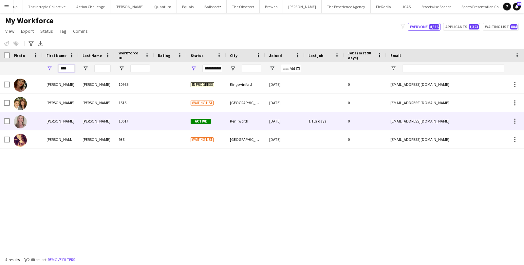
type input "****"
click at [65, 123] on div "Lorraine" at bounding box center [61, 121] width 36 height 18
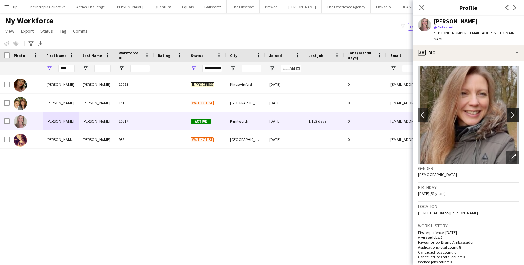
click at [514, 111] on app-icon "chevron-right" at bounding box center [514, 114] width 10 height 7
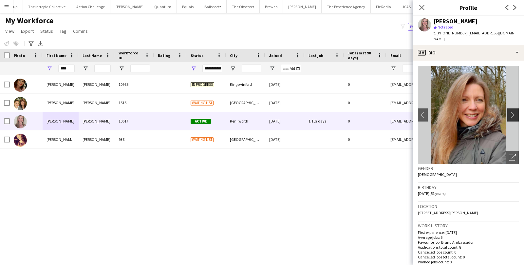
click at [514, 111] on app-icon "chevron-right" at bounding box center [514, 114] width 10 height 7
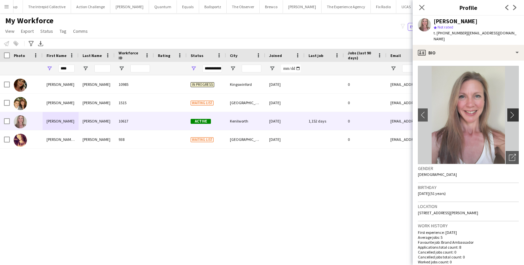
click at [514, 111] on app-icon "chevron-right" at bounding box center [514, 114] width 10 height 7
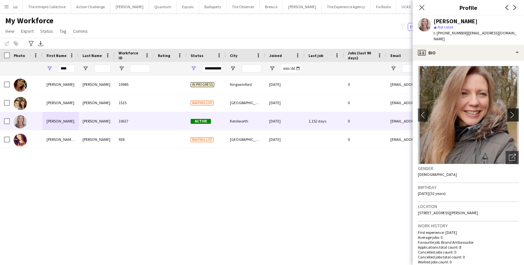
click at [514, 111] on app-icon "chevron-right" at bounding box center [514, 114] width 10 height 7
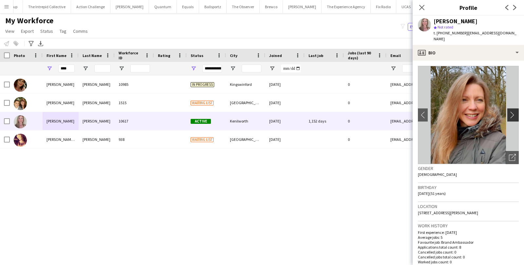
click at [514, 111] on app-icon "chevron-right" at bounding box center [514, 114] width 10 height 7
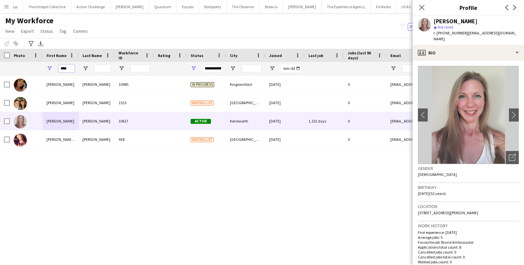
drag, startPoint x: 69, startPoint y: 69, endPoint x: 34, endPoint y: 68, distance: 35.0
click at [34, 68] on div "****" at bounding box center [355, 68] width 710 height 13
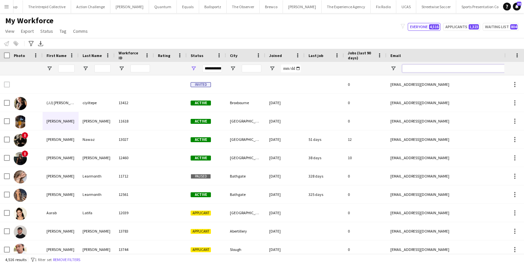
click at [428, 67] on input "Email Filter Input" at bounding box center [457, 69] width 111 height 8
paste input "**********"
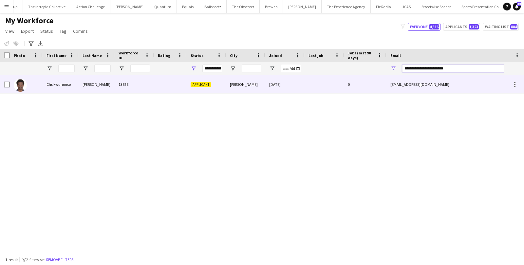
type input "**********"
click at [404, 77] on div "chukwunonso302@gmail.com" at bounding box center [451, 84] width 131 height 18
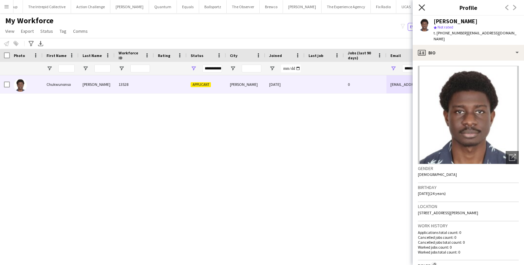
click at [424, 6] on icon "Close pop-in" at bounding box center [422, 7] width 6 height 6
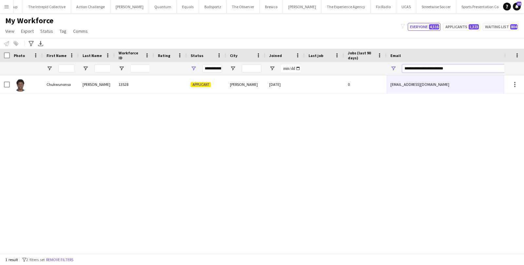
drag, startPoint x: 482, startPoint y: 68, endPoint x: 382, endPoint y: 65, distance: 99.6
click at [382, 65] on div at bounding box center [355, 68] width 710 height 13
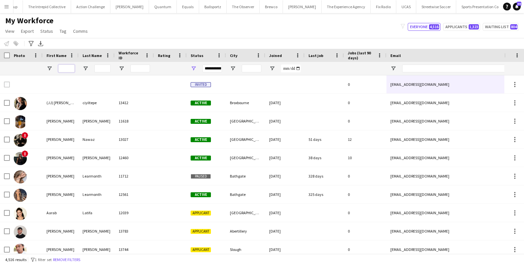
click at [71, 68] on input "First Name Filter Input" at bounding box center [66, 69] width 16 height 8
paste input "*******"
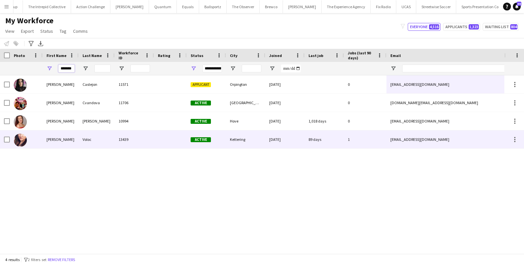
type input "*******"
click at [69, 135] on div "Adriana" at bounding box center [61, 139] width 36 height 18
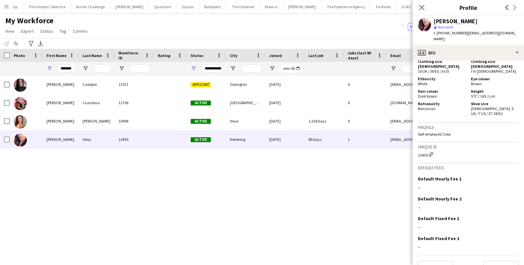
scroll to position [349, 0]
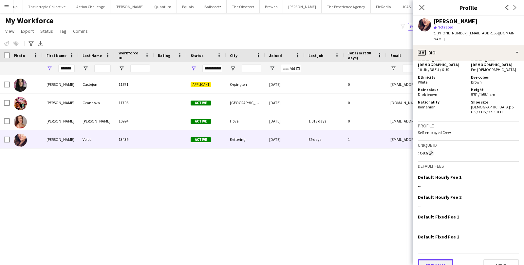
click at [437, 259] on button "Previous" at bounding box center [435, 265] width 35 height 13
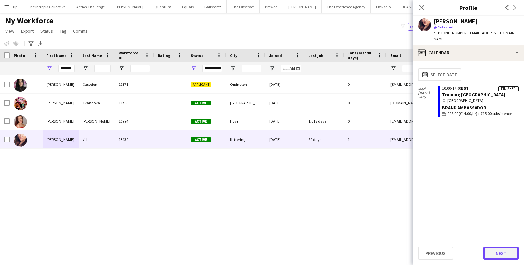
click at [511, 255] on button "Next" at bounding box center [500, 253] width 35 height 13
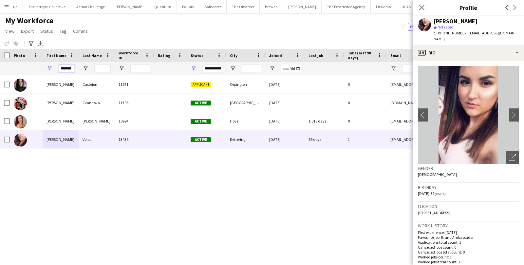
click at [67, 71] on input "*******" at bounding box center [66, 69] width 16 height 8
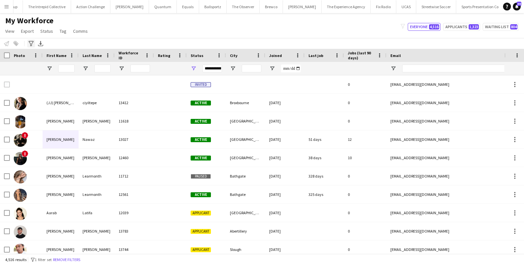
click at [32, 42] on icon at bounding box center [30, 43] width 5 height 5
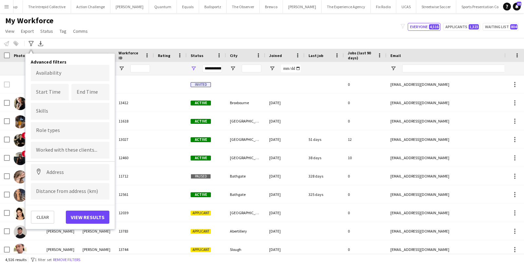
click at [56, 179] on form "Availability Start Time End Time Skills Role types Worked with these clients...…" at bounding box center [70, 132] width 79 height 135
click at [57, 173] on input at bounding box center [70, 172] width 79 height 16
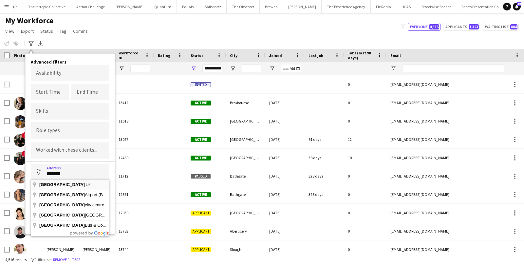
type input "**********"
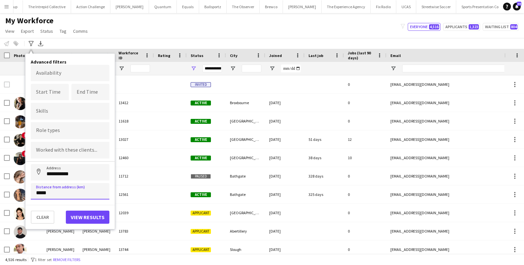
type input "*****"
click at [105, 216] on button "View results" at bounding box center [88, 217] width 44 height 13
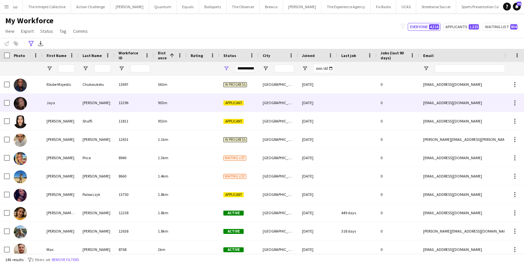
click at [115, 106] on div "13296" at bounding box center [134, 103] width 39 height 18
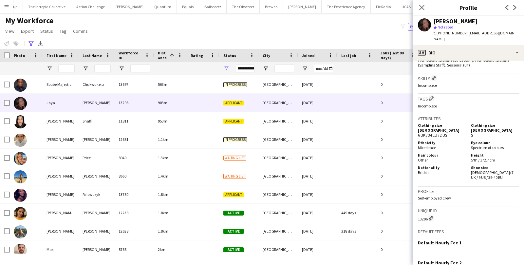
scroll to position [322, 0]
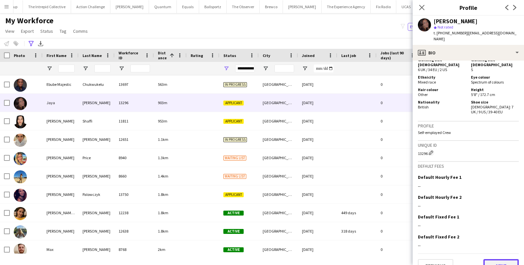
click at [499, 259] on button "Next" at bounding box center [500, 265] width 35 height 13
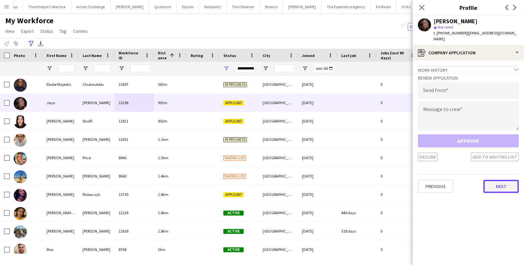
click at [499, 184] on button "Next" at bounding box center [500, 186] width 35 height 13
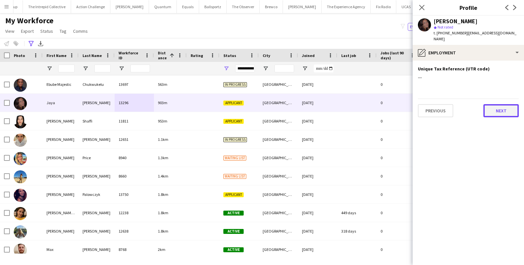
click at [512, 104] on button "Next" at bounding box center [500, 110] width 35 height 13
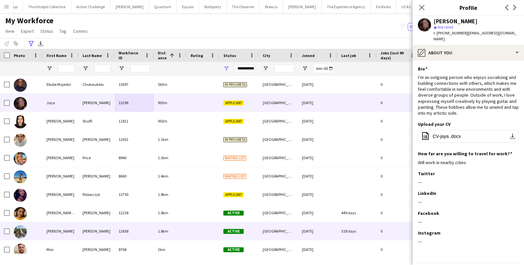
click at [266, 233] on div "[GEOGRAPHIC_DATA]" at bounding box center [278, 231] width 39 height 18
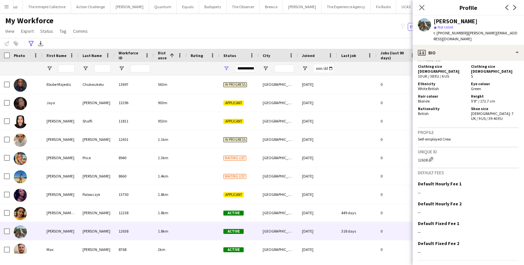
scroll to position [311, 0]
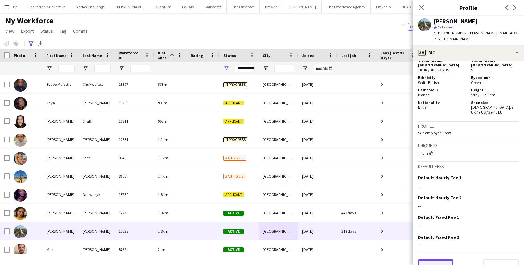
click at [434, 259] on button "Previous" at bounding box center [435, 265] width 35 height 13
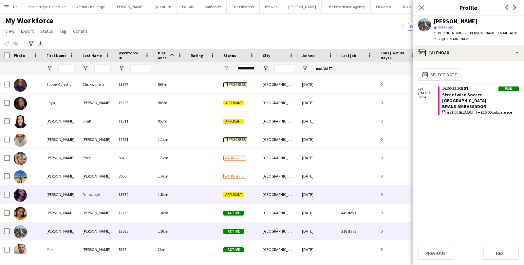
click at [243, 194] on span "Applicant" at bounding box center [233, 194] width 20 height 5
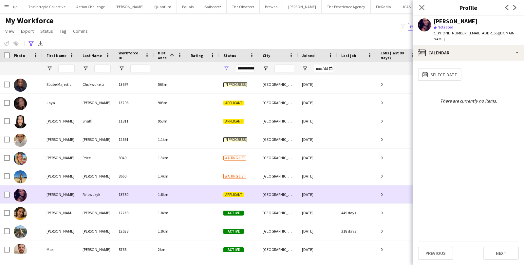
click at [257, 195] on div "Applicant" at bounding box center [238, 194] width 39 height 18
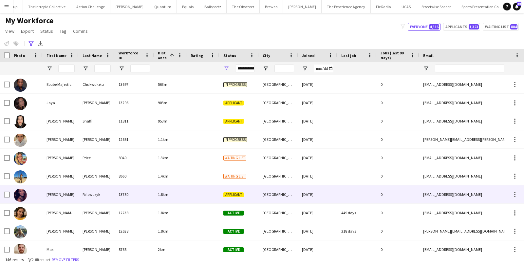
click at [257, 195] on div "Applicant" at bounding box center [238, 194] width 39 height 18
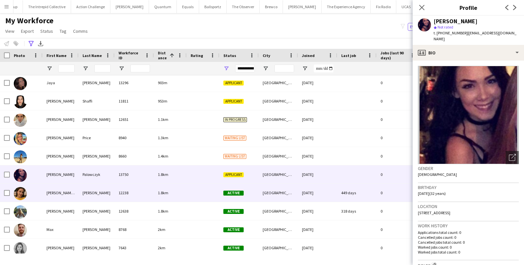
scroll to position [31, 0]
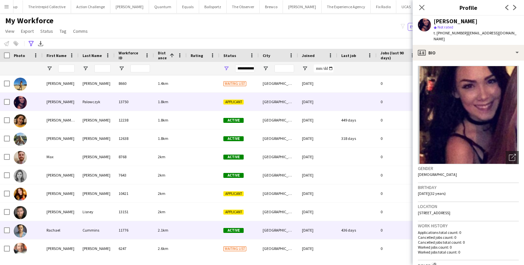
click at [191, 226] on div at bounding box center [203, 230] width 33 height 18
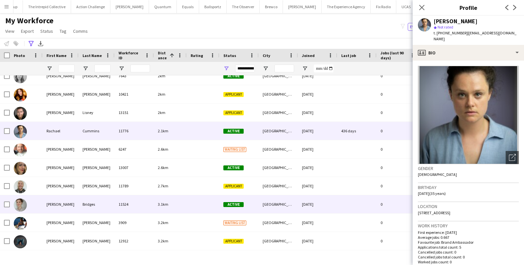
click at [250, 209] on div "Active" at bounding box center [238, 204] width 39 height 18
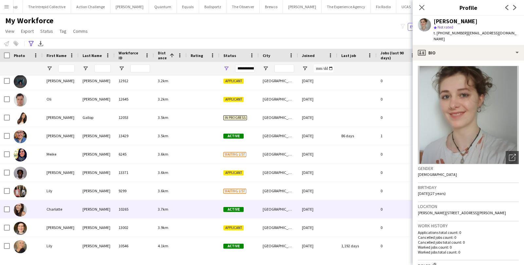
click at [226, 204] on div "Active" at bounding box center [238, 209] width 39 height 18
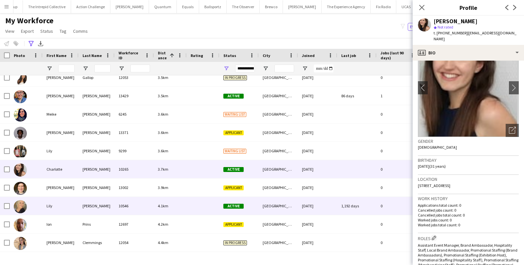
click at [311, 201] on div "21-04-2022" at bounding box center [317, 206] width 39 height 18
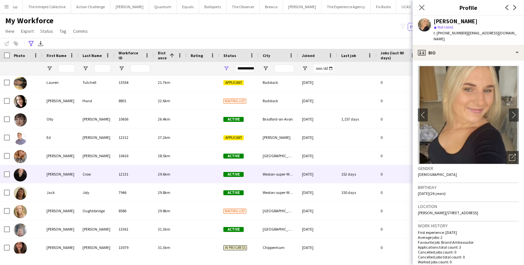
click at [285, 175] on div "Weston-super-Mare" at bounding box center [278, 174] width 39 height 18
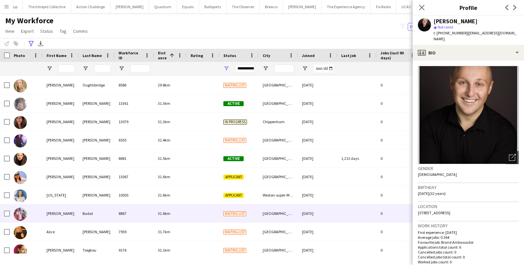
scroll to position [1335, 0]
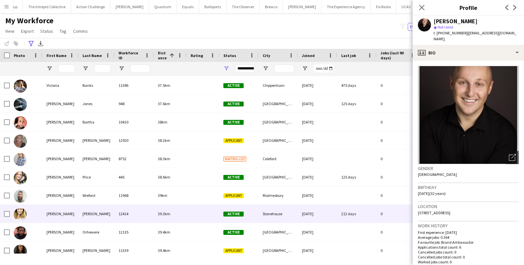
click at [301, 211] on div "01-07-2024" at bounding box center [317, 214] width 39 height 18
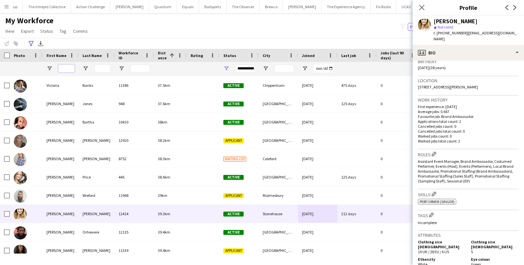
click at [67, 67] on input "First Name Filter Input" at bounding box center [66, 69] width 16 height 8
paste input "******"
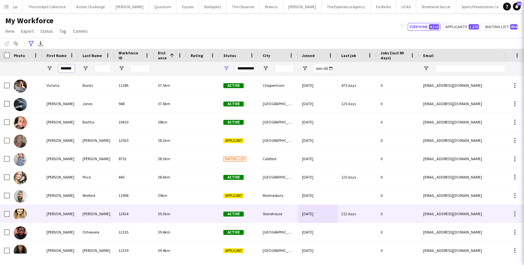
scroll to position [0, 0]
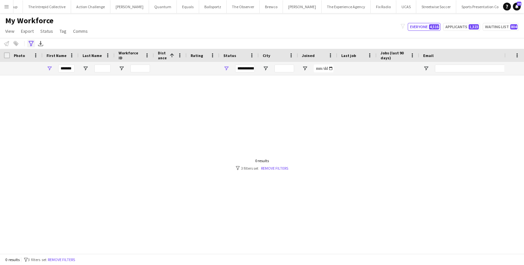
click at [32, 41] on icon at bounding box center [30, 43] width 5 height 5
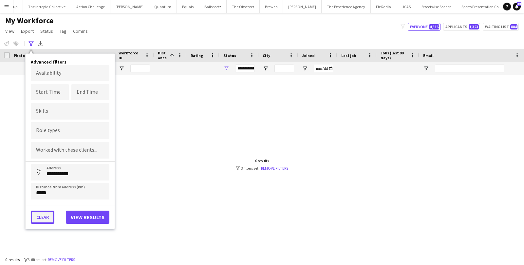
click at [34, 217] on button "Clear" at bounding box center [43, 217] width 24 height 13
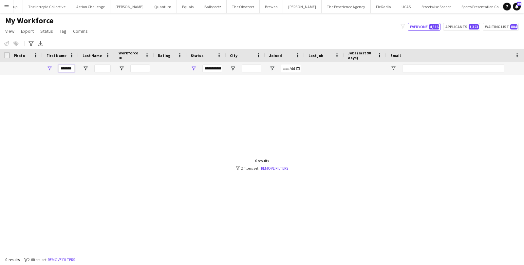
click at [61, 66] on input "******" at bounding box center [66, 69] width 16 height 8
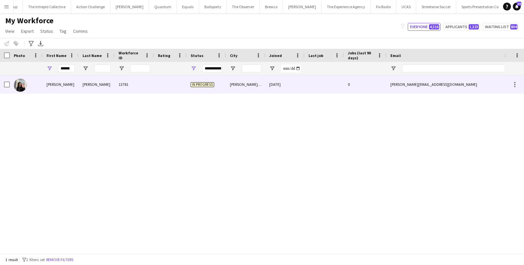
click at [98, 90] on div "Wallis-Patel" at bounding box center [97, 84] width 36 height 18
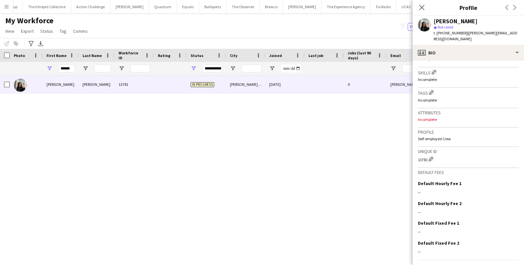
scroll to position [224, 0]
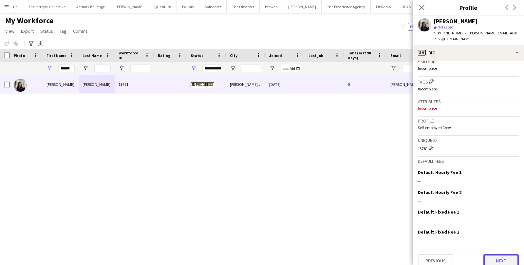
click at [501, 254] on button "Next" at bounding box center [500, 260] width 35 height 13
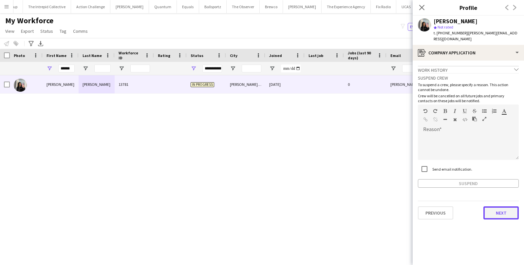
click at [502, 206] on button "Next" at bounding box center [500, 212] width 35 height 13
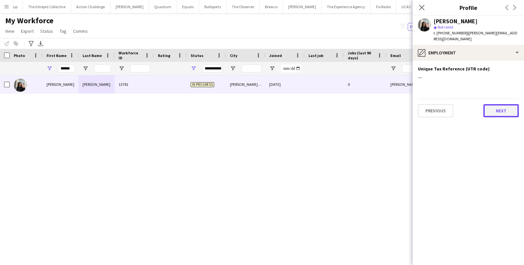
click at [501, 106] on button "Next" at bounding box center [500, 110] width 35 height 13
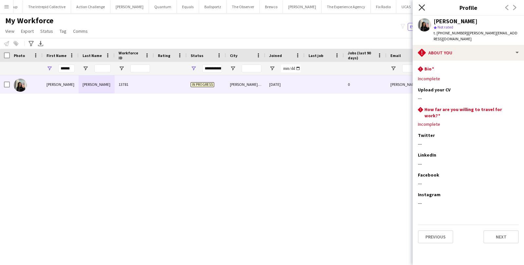
click at [422, 6] on icon "Close pop-in" at bounding box center [422, 7] width 6 height 6
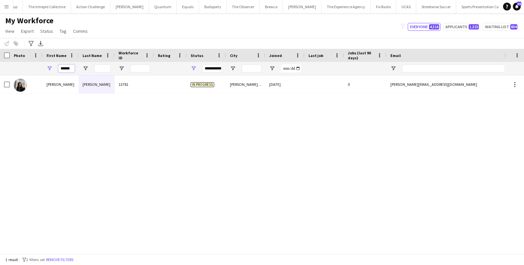
click at [61, 68] on input "******" at bounding box center [66, 69] width 16 height 8
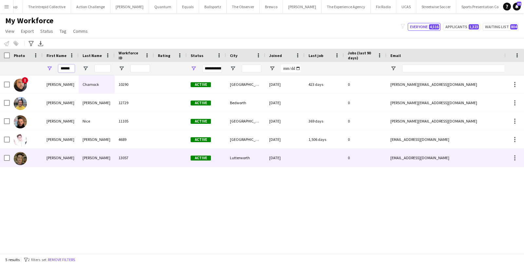
type input "******"
click at [89, 160] on div "Voss" at bounding box center [97, 158] width 36 height 18
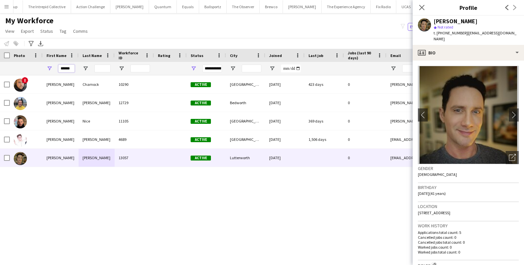
drag, startPoint x: 72, startPoint y: 68, endPoint x: 46, endPoint y: 65, distance: 26.4
click at [46, 65] on div "******" at bounding box center [61, 68] width 36 height 13
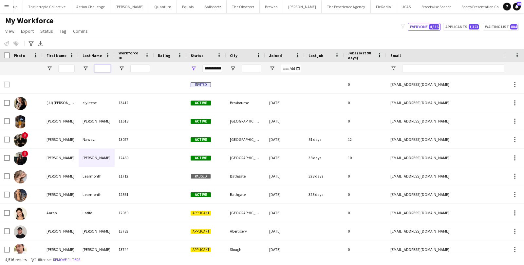
click at [104, 68] on input "Last Name Filter Input" at bounding box center [102, 69] width 16 height 8
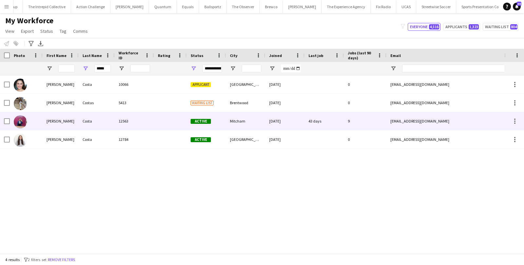
click at [94, 120] on div "Costa" at bounding box center [97, 121] width 36 height 18
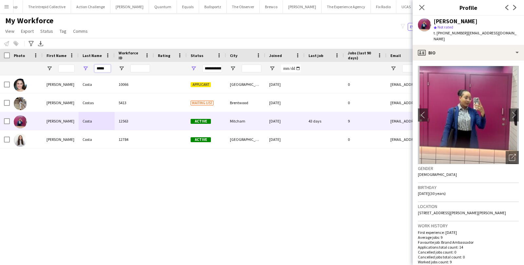
drag, startPoint x: 106, startPoint y: 69, endPoint x: 84, endPoint y: 68, distance: 21.6
click at [84, 68] on div "*****" at bounding box center [97, 68] width 36 height 13
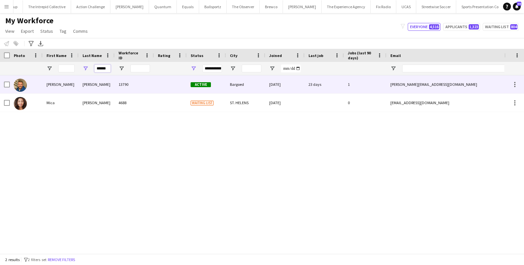
type input "******"
click at [76, 84] on div "Matthew" at bounding box center [61, 84] width 36 height 18
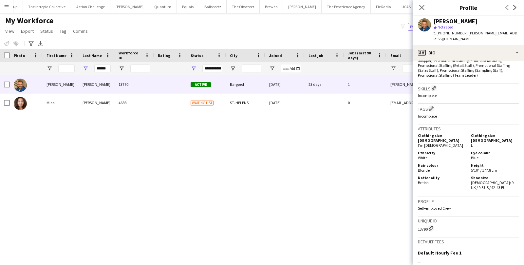
scroll to position [312, 0]
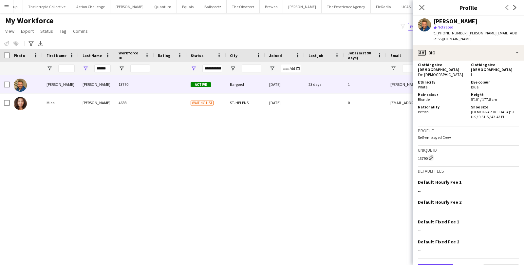
click at [424, 264] on button "Previous" at bounding box center [435, 270] width 35 height 13
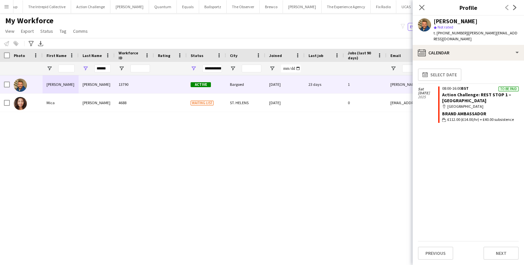
click at [351, 137] on div "Matthew Howard 13790 Active Bargoed 15-07-2025 23 days 1 matthew@ibrolly.com +4…" at bounding box center [252, 164] width 504 height 178
drag, startPoint x: 108, startPoint y: 67, endPoint x: 86, endPoint y: 65, distance: 22.0
click at [86, 65] on div "******" at bounding box center [97, 68] width 36 height 13
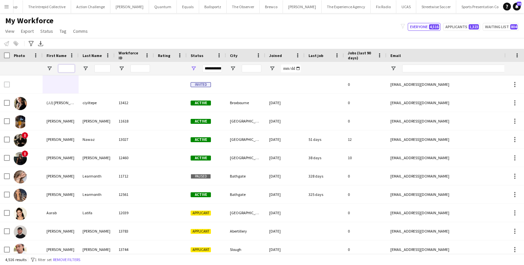
click at [74, 67] on input "First Name Filter Input" at bounding box center [66, 69] width 16 height 8
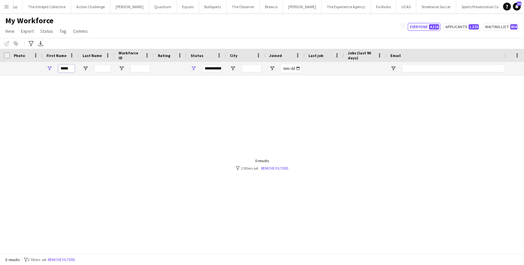
scroll to position [0, 0]
type input "*"
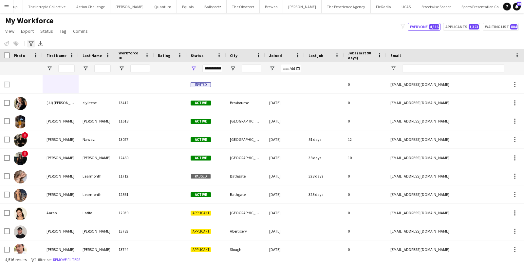
click at [34, 44] on div "Advanced filters" at bounding box center [31, 44] width 8 height 8
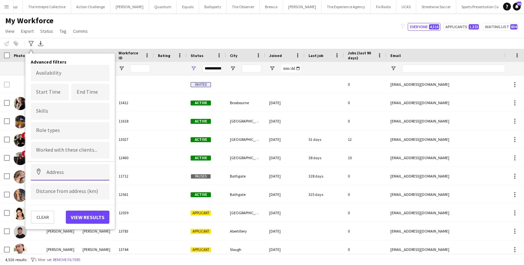
click at [71, 173] on input at bounding box center [70, 172] width 79 height 16
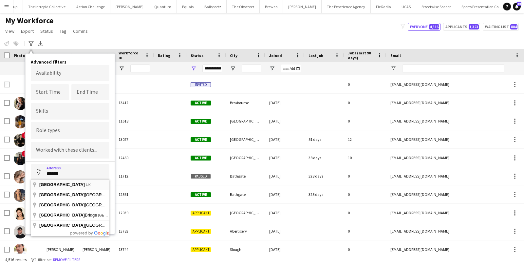
type input "**********"
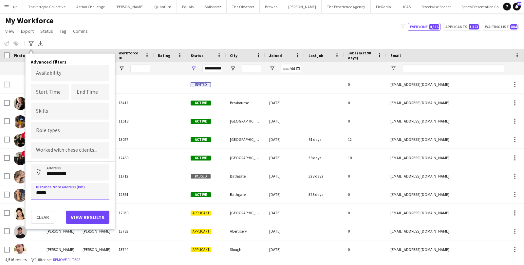
type input "*****"
click at [99, 217] on button "View results" at bounding box center [88, 217] width 44 height 13
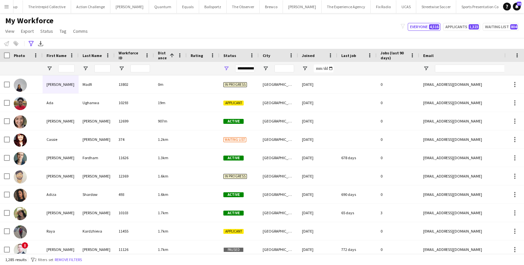
click at [246, 67] on div "**********" at bounding box center [245, 69] width 20 height 8
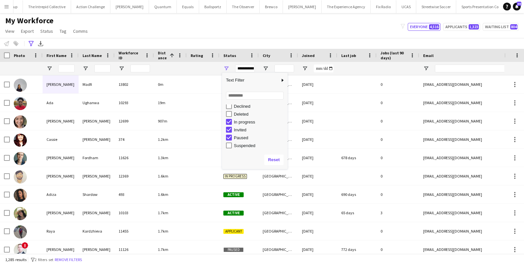
scroll to position [41, 0]
type input "**********"
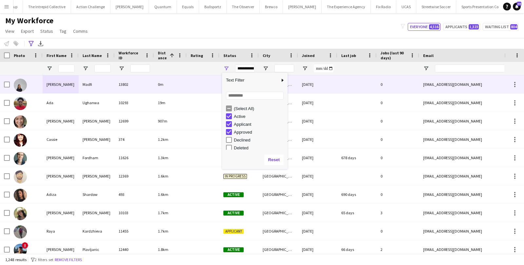
click at [195, 95] on div at bounding box center [203, 103] width 33 height 18
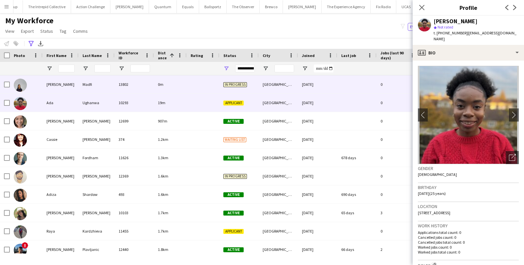
click at [131, 87] on div "13802" at bounding box center [134, 84] width 39 height 18
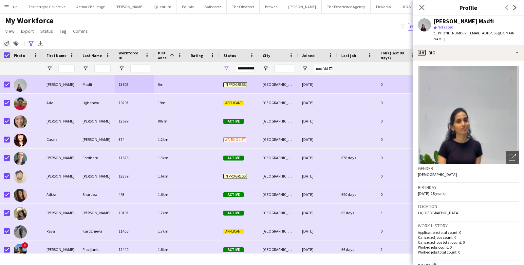
click at [7, 41] on icon "Notify workforce" at bounding box center [6, 43] width 5 height 5
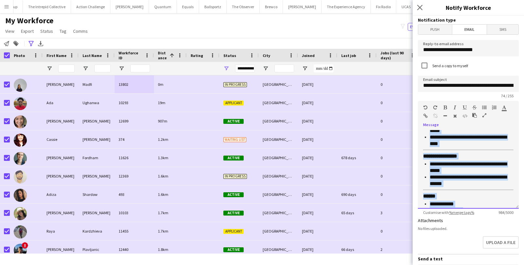
scroll to position [245, 0]
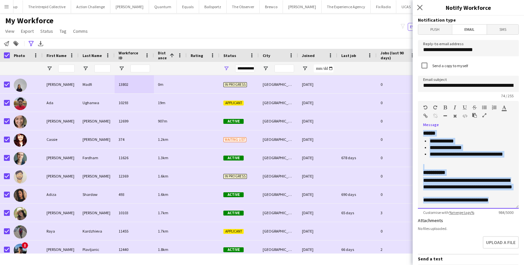
drag, startPoint x: 427, startPoint y: 154, endPoint x: 437, endPoint y: 217, distance: 64.1
click at [437, 217] on form "**********" at bounding box center [468, 218] width 111 height 404
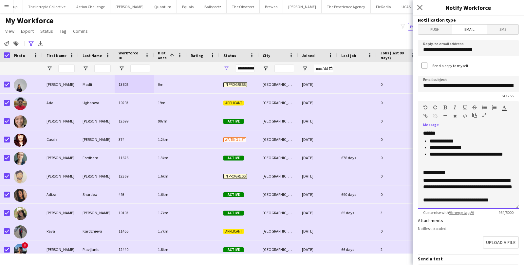
scroll to position [0, 0]
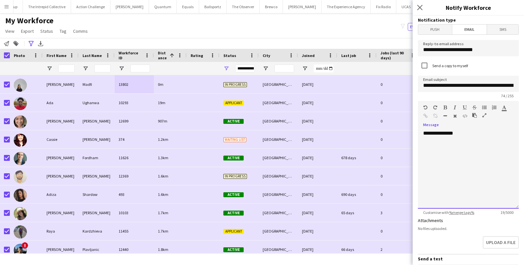
click at [435, 146] on div "**********" at bounding box center [468, 169] width 101 height 79
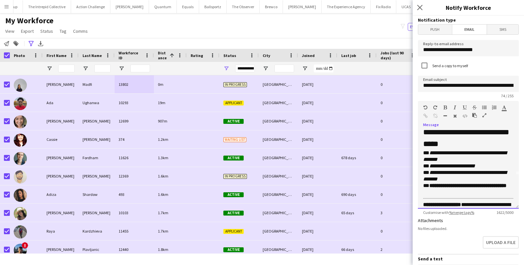
scroll to position [34, 0]
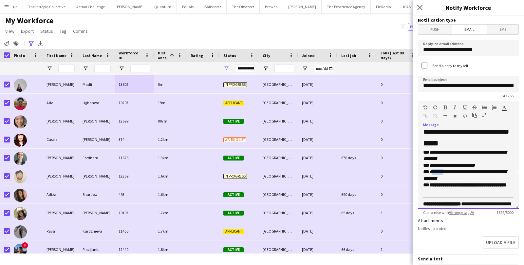
drag, startPoint x: 431, startPoint y: 172, endPoint x: 446, endPoint y: 172, distance: 14.7
click at [446, 172] on em "**********" at bounding box center [464, 174] width 83 height 11
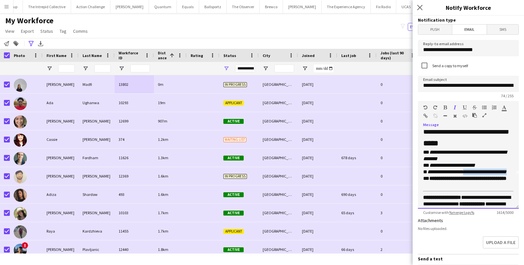
drag, startPoint x: 469, startPoint y: 169, endPoint x: 515, endPoint y: 168, distance: 46.5
click at [516, 169] on div "**********" at bounding box center [468, 169] width 101 height 79
click at [458, 178] on strong "**********" at bounding box center [467, 178] width 77 height 5
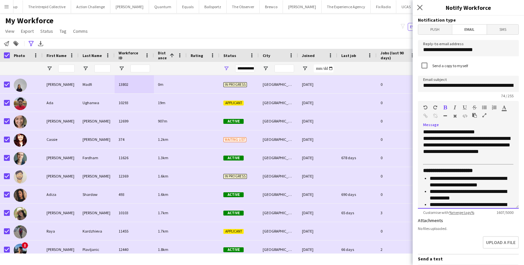
scroll to position [126, 0]
drag, startPoint x: 451, startPoint y: 160, endPoint x: 471, endPoint y: 152, distance: 21.5
click at [471, 152] on p "**********" at bounding box center [468, 149] width 90 height 26
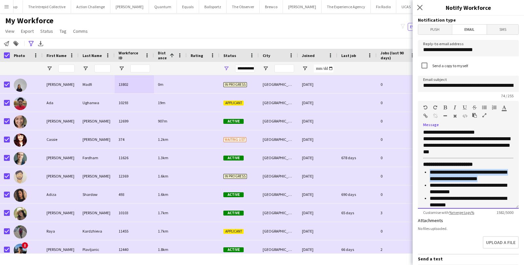
drag, startPoint x: 498, startPoint y: 177, endPoint x: 419, endPoint y: 172, distance: 78.8
click at [419, 172] on div "**********" at bounding box center [468, 169] width 101 height 79
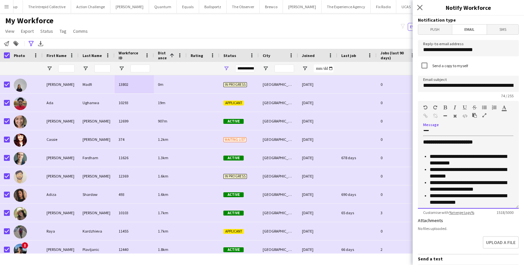
scroll to position [150, 0]
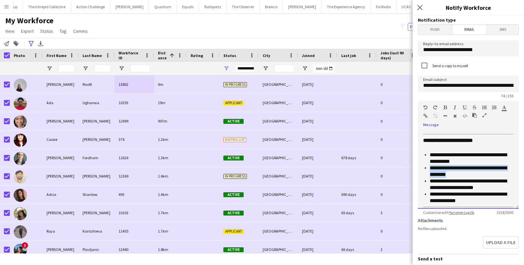
drag, startPoint x: 462, startPoint y: 174, endPoint x: 427, endPoint y: 168, distance: 34.8
click at [427, 168] on ul "**********" at bounding box center [468, 178] width 90 height 52
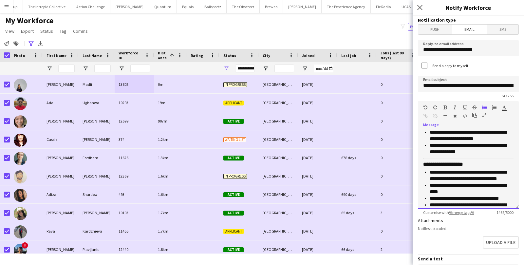
scroll to position [184, 0]
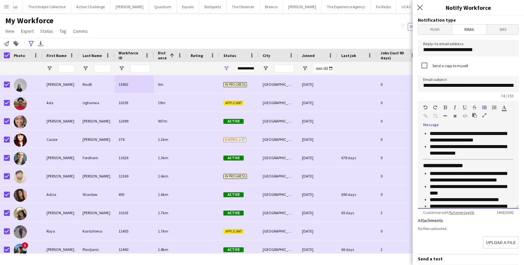
click at [466, 152] on p "**********" at bounding box center [472, 149] width 84 height 13
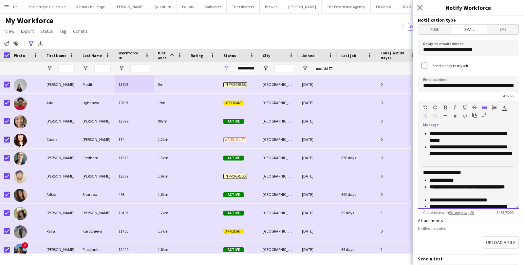
scroll to position [257, 0]
drag, startPoint x: 466, startPoint y: 157, endPoint x: 425, endPoint y: 153, distance: 40.5
click at [425, 153] on ul "**********" at bounding box center [468, 130] width 90 height 65
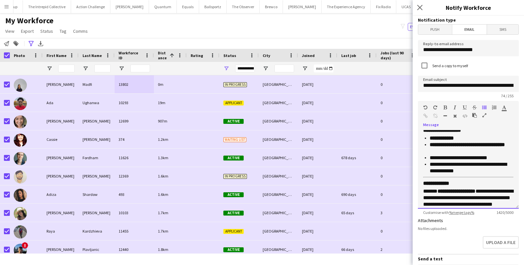
scroll to position [286, 0]
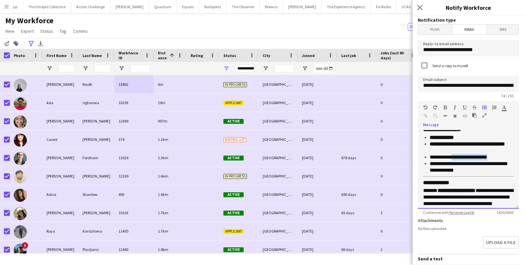
drag, startPoint x: 499, startPoint y: 154, endPoint x: 455, endPoint y: 154, distance: 44.2
click at [455, 154] on p "**********" at bounding box center [472, 157] width 84 height 7
drag, startPoint x: 461, startPoint y: 170, endPoint x: 424, endPoint y: 163, distance: 37.8
click at [424, 163] on ul "**********" at bounding box center [468, 153] width 90 height 39
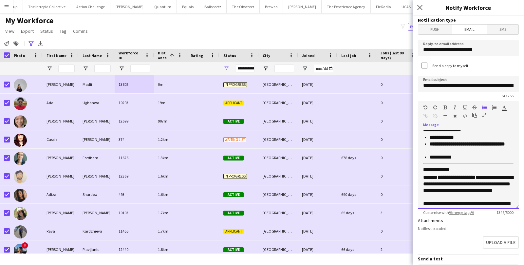
click at [483, 175] on p "**********" at bounding box center [468, 187] width 90 height 26
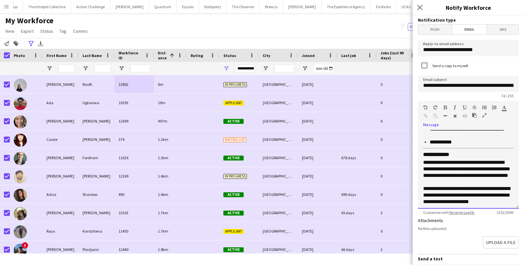
scroll to position [299, 0]
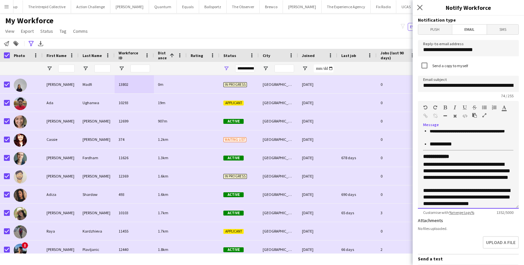
click at [471, 195] on p "**********" at bounding box center [468, 197] width 90 height 20
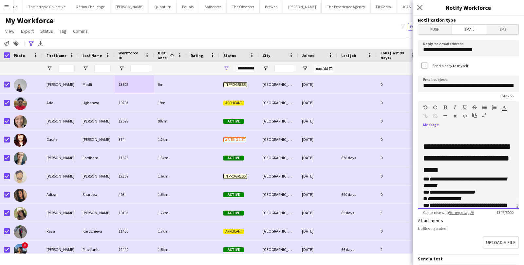
scroll to position [1, 0]
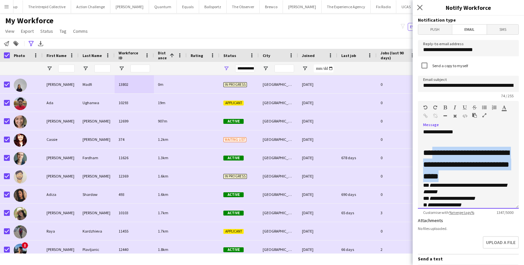
drag, startPoint x: 433, startPoint y: 151, endPoint x: 466, endPoint y: 178, distance: 43.5
click at [466, 179] on h2 "**********" at bounding box center [468, 164] width 90 height 35
drag, startPoint x: 425, startPoint y: 149, endPoint x: 474, endPoint y: 177, distance: 56.2
click at [474, 177] on h2 "**********" at bounding box center [468, 164] width 90 height 35
copy h2 "**********"
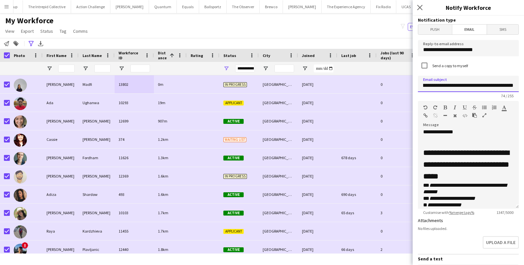
scroll to position [0, 90]
drag, startPoint x: 424, startPoint y: 84, endPoint x: 512, endPoint y: 89, distance: 88.5
click at [513, 89] on input "**********" at bounding box center [468, 84] width 101 height 16
paste input
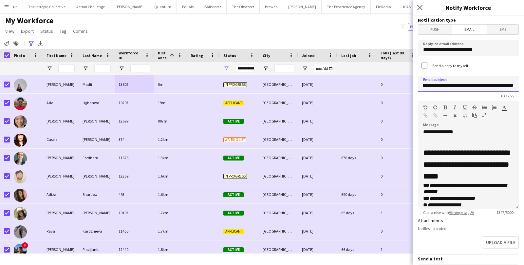
click at [435, 85] on input "**********" at bounding box center [468, 84] width 101 height 16
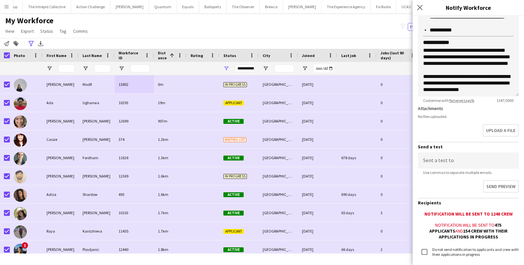
scroll to position [153, 0]
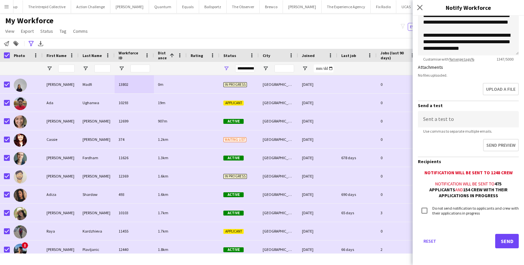
type input "**********"
click at [502, 236] on button "Send" at bounding box center [507, 241] width 24 height 14
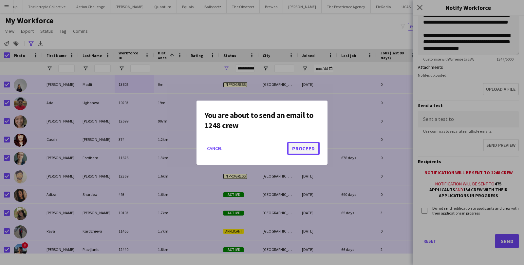
click at [305, 142] on button "Proceed" at bounding box center [303, 148] width 32 height 13
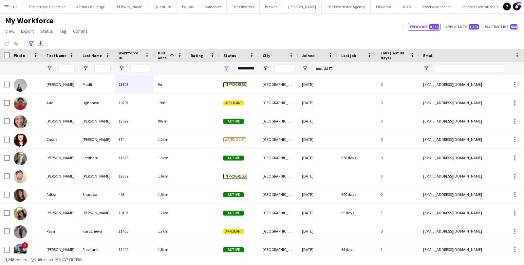
click at [30, 42] on icon "Advanced filters" at bounding box center [30, 43] width 5 height 5
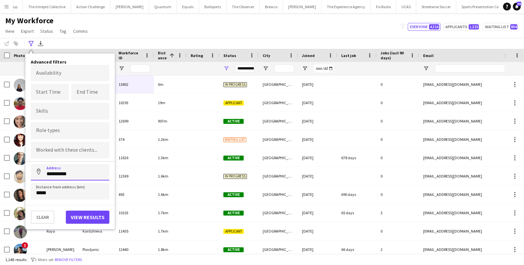
drag, startPoint x: 75, startPoint y: 173, endPoint x: 44, endPoint y: 171, distance: 31.5
click at [44, 172] on input "**********" at bounding box center [70, 172] width 79 height 16
click at [87, 214] on button "View results" at bounding box center [88, 217] width 44 height 13
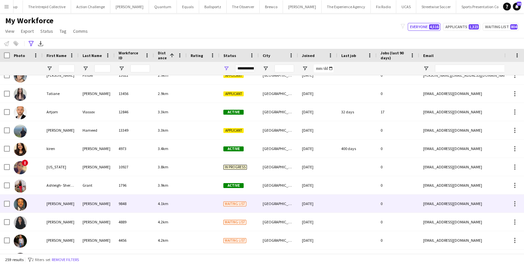
scroll to position [455, 0]
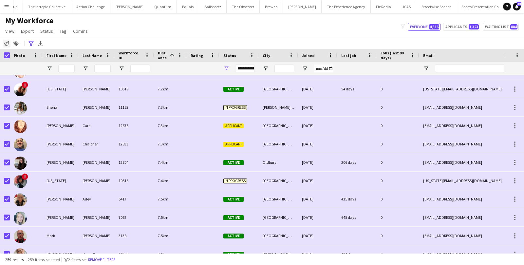
click at [7, 44] on icon "Notify workforce" at bounding box center [6, 43] width 5 height 5
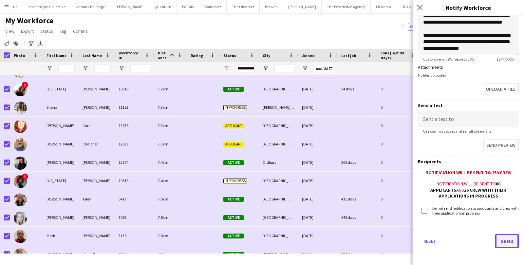
click at [512, 244] on button "Send" at bounding box center [507, 241] width 24 height 14
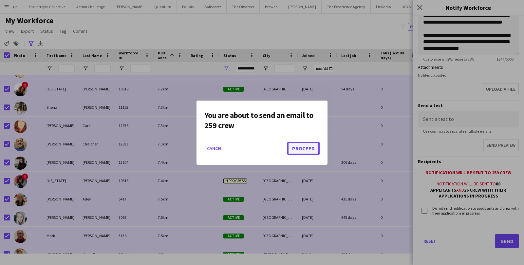
click at [304, 149] on button "Proceed" at bounding box center [303, 148] width 32 height 13
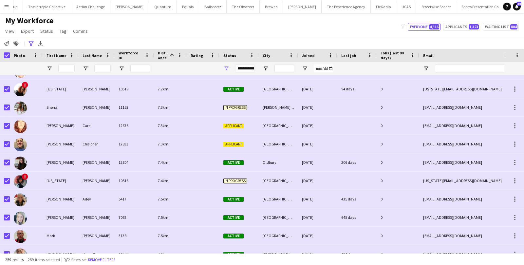
click at [32, 48] on div "**********" at bounding box center [262, 43] width 524 height 11
click at [32, 46] on div "Advanced filters" at bounding box center [31, 44] width 8 height 8
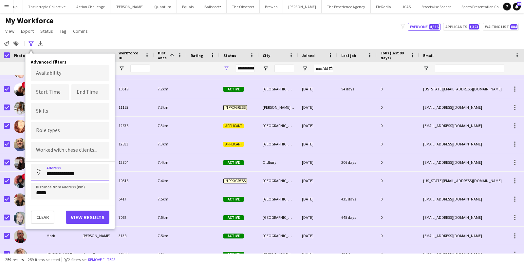
drag, startPoint x: 88, startPoint y: 172, endPoint x: 33, endPoint y: 172, distance: 55.0
click at [33, 172] on input "**********" at bounding box center [70, 172] width 79 height 16
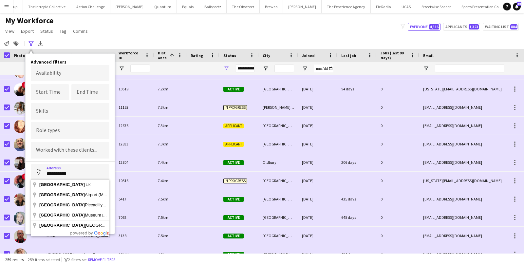
type input "**********"
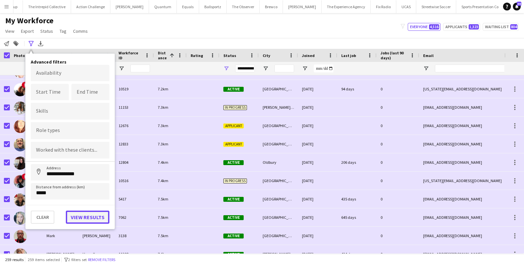
click at [75, 215] on button "View results" at bounding box center [88, 217] width 44 height 13
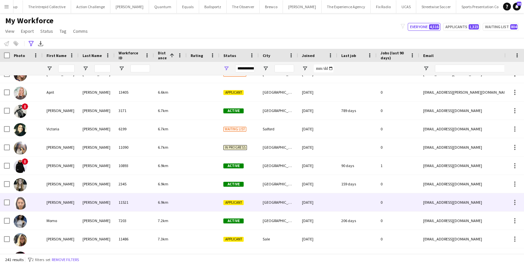
scroll to position [2160, 0]
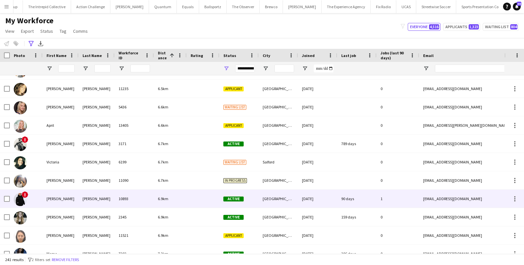
click at [75, 198] on div "Ian" at bounding box center [61, 199] width 36 height 18
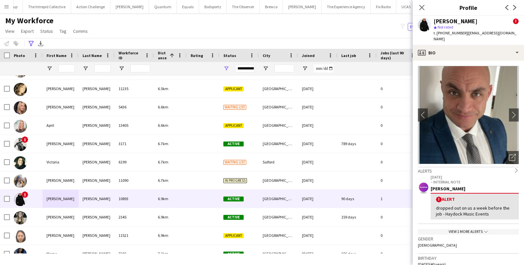
click at [507, 106] on img at bounding box center [468, 115] width 101 height 98
click at [509, 111] on app-icon "chevron-right" at bounding box center [514, 114] width 10 height 7
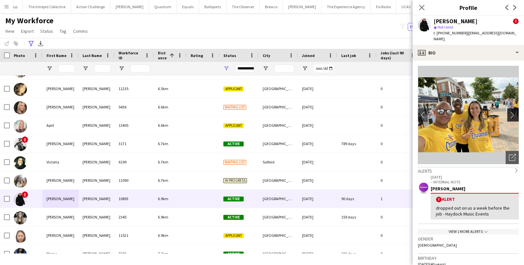
click at [509, 111] on app-icon "chevron-right" at bounding box center [514, 114] width 10 height 7
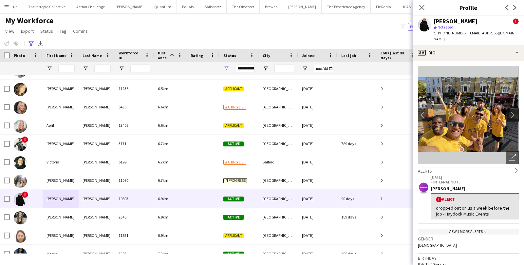
click at [509, 111] on app-icon "chevron-right" at bounding box center [514, 114] width 10 height 7
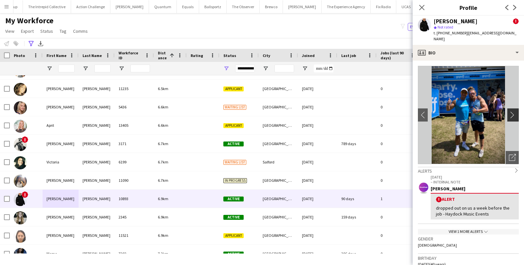
click at [509, 111] on app-icon "chevron-right" at bounding box center [514, 114] width 10 height 7
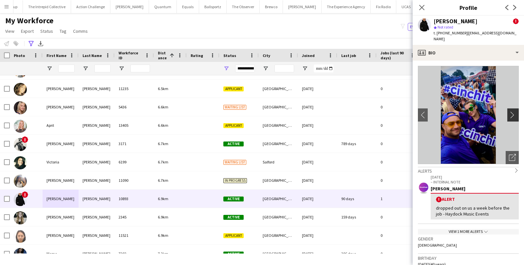
click at [509, 111] on app-icon "chevron-right" at bounding box center [514, 114] width 10 height 7
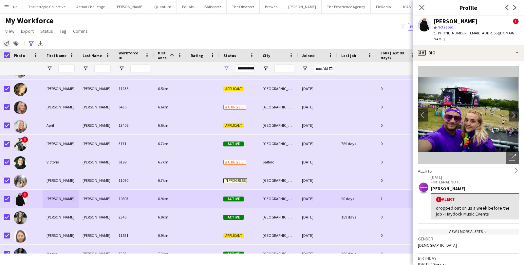
click at [7, 45] on icon at bounding box center [6, 43] width 5 height 5
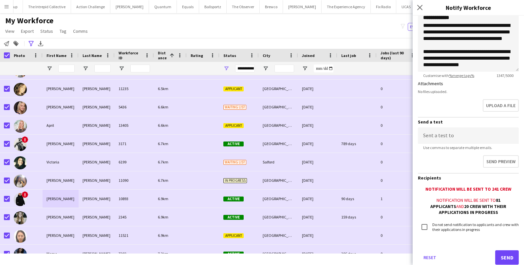
scroll to position [153, 0]
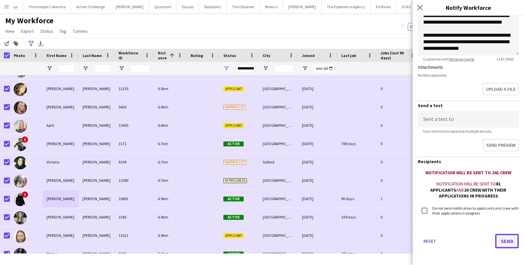
click at [500, 235] on button "Send" at bounding box center [507, 241] width 24 height 14
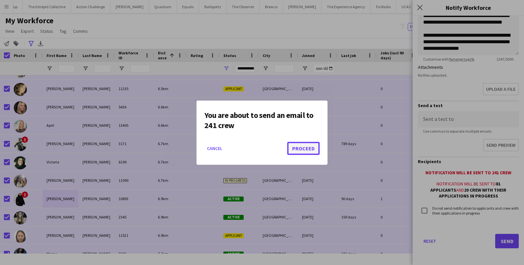
click at [306, 151] on button "Proceed" at bounding box center [303, 148] width 32 height 13
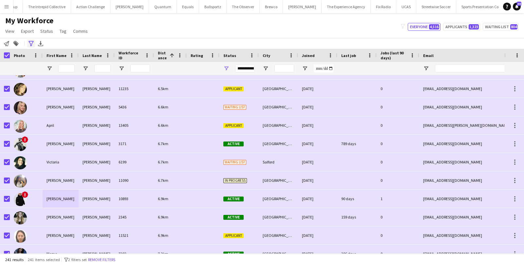
click at [30, 46] on icon at bounding box center [30, 43] width 5 height 5
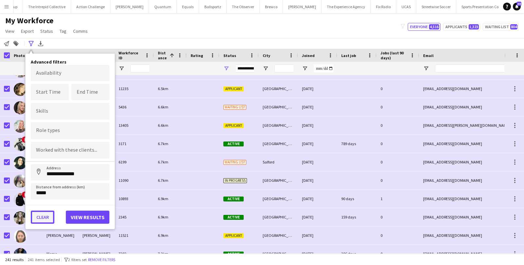
click at [39, 214] on button "Clear" at bounding box center [43, 217] width 24 height 13
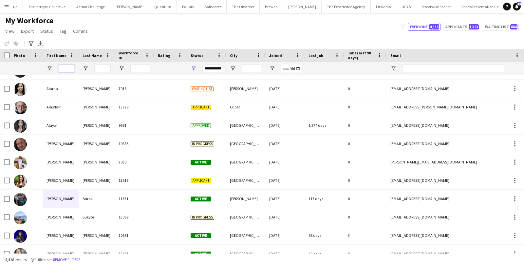
click at [69, 66] on input "First Name Filter Input" at bounding box center [66, 69] width 16 height 8
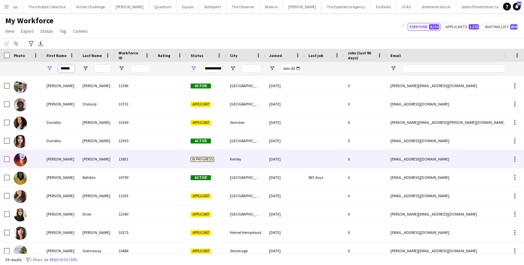
scroll to position [251, 0]
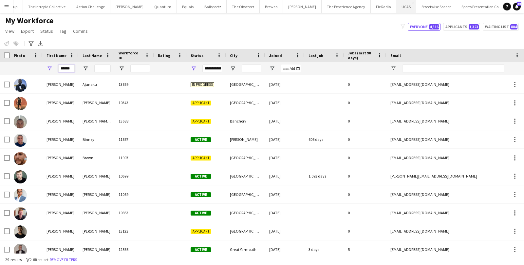
type input "******"
drag, startPoint x: 73, startPoint y: 67, endPoint x: 52, endPoint y: 68, distance: 21.6
click at [52, 68] on div "******" at bounding box center [61, 68] width 36 height 13
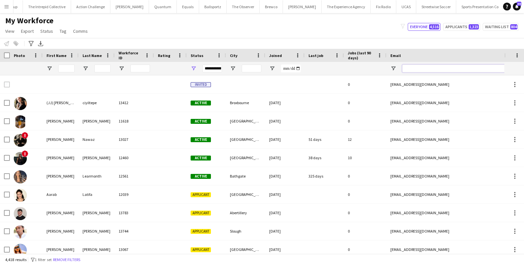
click at [417, 70] on input "Email Filter Input" at bounding box center [457, 69] width 111 height 8
paste input "**********"
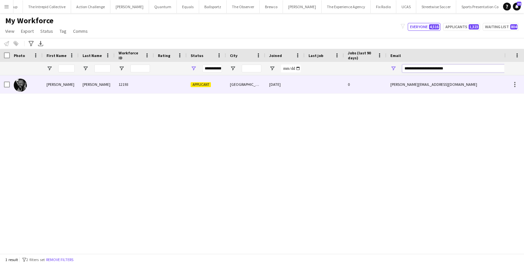
type input "**********"
click at [398, 81] on div "daniel.lee64@hotmail.com" at bounding box center [451, 84] width 131 height 18
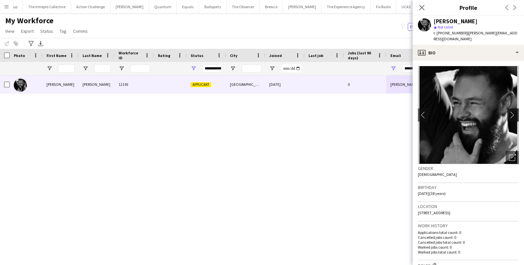
click at [513, 112] on button "chevron-right" at bounding box center [513, 114] width 13 height 13
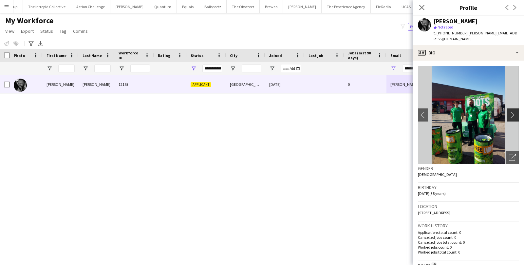
click at [512, 111] on app-icon "chevron-right" at bounding box center [514, 114] width 10 height 7
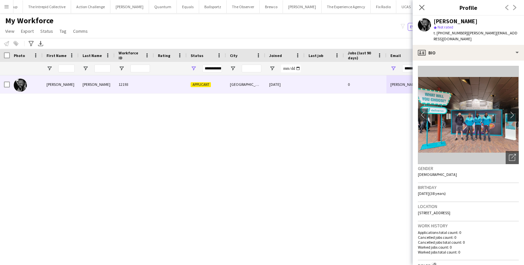
click at [512, 111] on app-icon "chevron-right" at bounding box center [514, 114] width 10 height 7
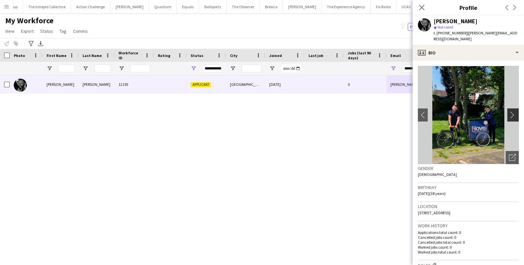
click at [512, 111] on app-icon "chevron-right" at bounding box center [514, 114] width 10 height 7
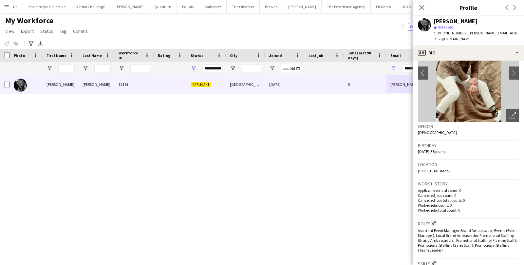
scroll to position [0, 0]
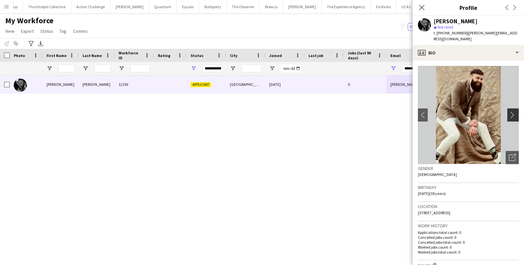
click at [511, 111] on app-icon "chevron-right" at bounding box center [514, 114] width 10 height 7
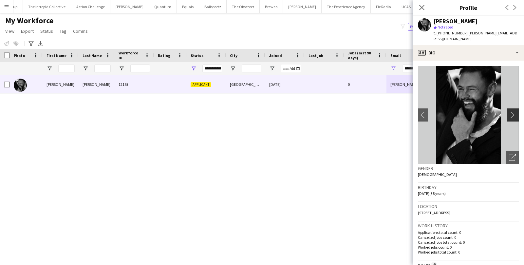
click at [511, 111] on app-icon "chevron-right" at bounding box center [514, 114] width 10 height 7
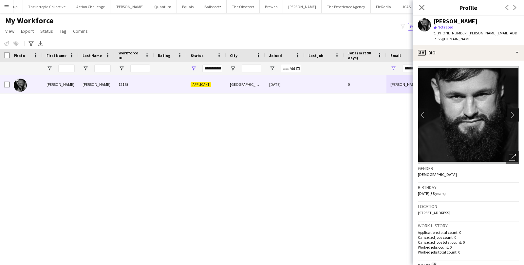
click at [511, 111] on app-icon "chevron-right" at bounding box center [514, 114] width 10 height 7
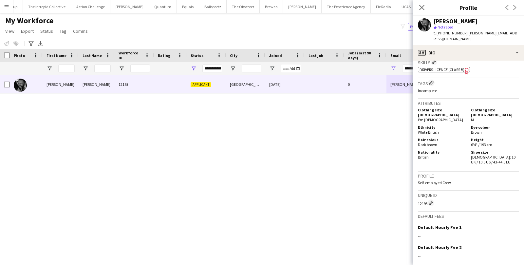
scroll to position [293, 0]
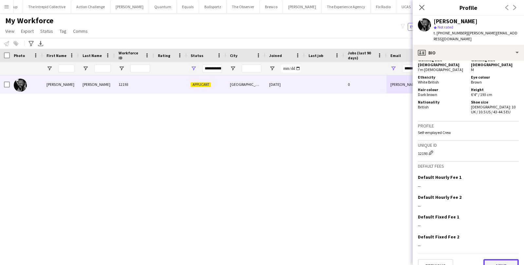
click at [489, 259] on button "Next" at bounding box center [500, 265] width 35 height 13
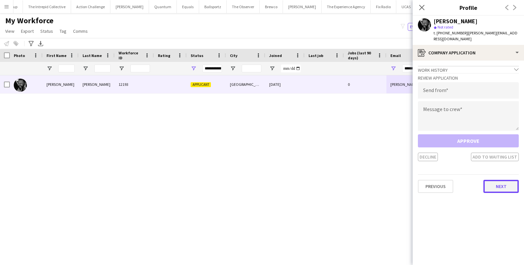
click at [501, 183] on button "Next" at bounding box center [500, 186] width 35 height 13
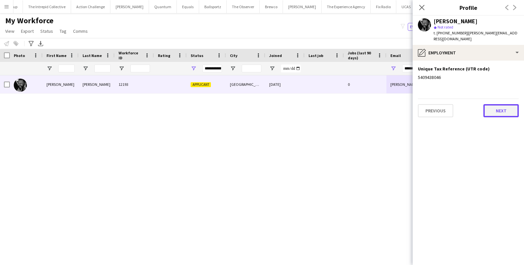
click at [503, 106] on button "Next" at bounding box center [500, 110] width 35 height 13
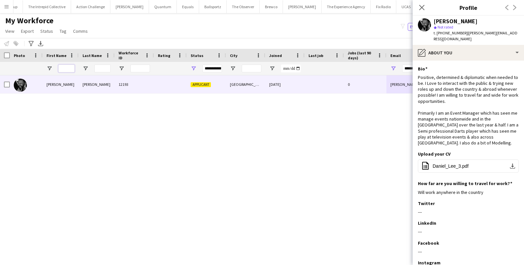
click at [63, 71] on input "First Name Filter Input" at bounding box center [66, 69] width 16 height 8
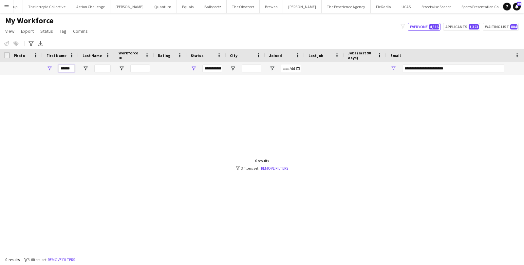
type input "******"
drag, startPoint x: 455, startPoint y: 69, endPoint x: 392, endPoint y: 71, distance: 63.2
click at [392, 71] on div "**********" at bounding box center [451, 68] width 131 height 13
drag, startPoint x: 449, startPoint y: 69, endPoint x: 402, endPoint y: 68, distance: 47.2
click at [402, 68] on input "**********" at bounding box center [457, 69] width 111 height 8
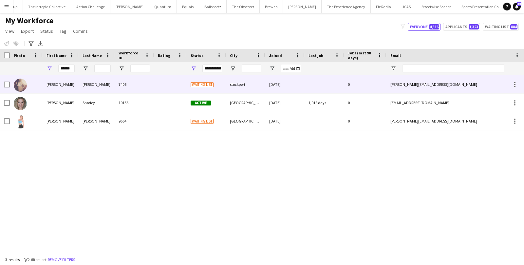
click at [355, 85] on div "0" at bounding box center [365, 84] width 43 height 18
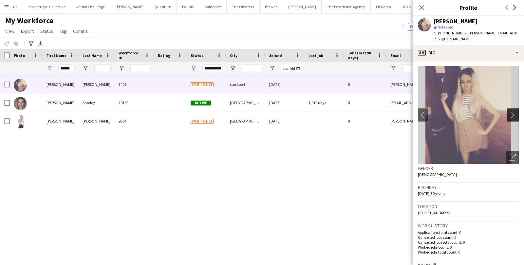
click at [514, 111] on app-icon "chevron-right" at bounding box center [514, 114] width 10 height 7
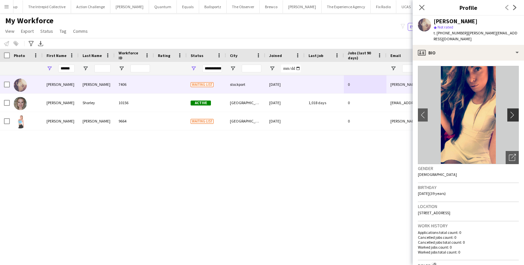
click at [514, 111] on app-icon "chevron-right" at bounding box center [514, 114] width 10 height 7
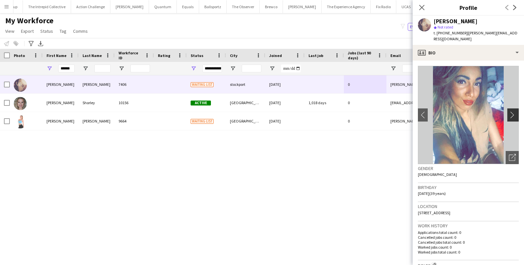
click at [514, 112] on app-icon "chevron-right" at bounding box center [514, 114] width 10 height 7
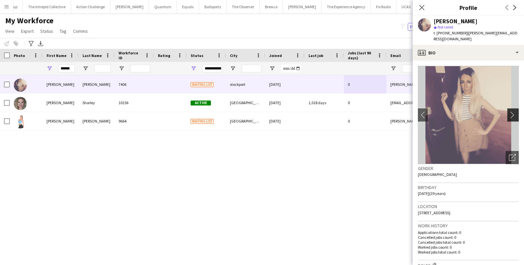
click at [514, 112] on app-icon "chevron-right" at bounding box center [514, 114] width 10 height 7
click at [511, 111] on app-icon "chevron-right" at bounding box center [514, 114] width 10 height 7
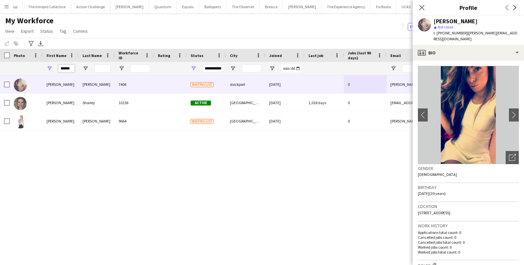
drag, startPoint x: 72, startPoint y: 67, endPoint x: 45, endPoint y: 67, distance: 27.5
click at [45, 67] on div "******" at bounding box center [61, 68] width 36 height 13
paste input "First Name Filter Input"
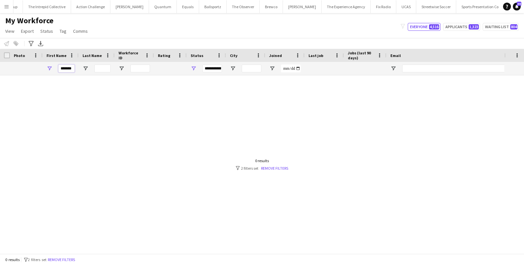
click at [61, 67] on input "******" at bounding box center [66, 69] width 16 height 8
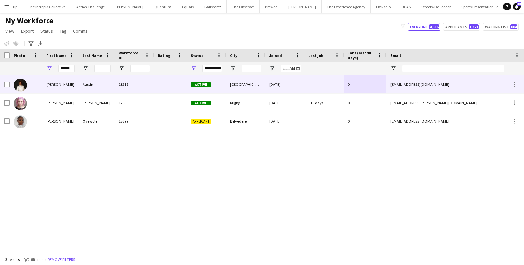
click at [91, 87] on div "Austin" at bounding box center [97, 84] width 36 height 18
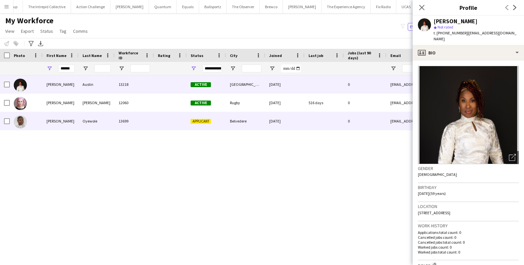
click at [110, 124] on div "Oyewole" at bounding box center [97, 121] width 36 height 18
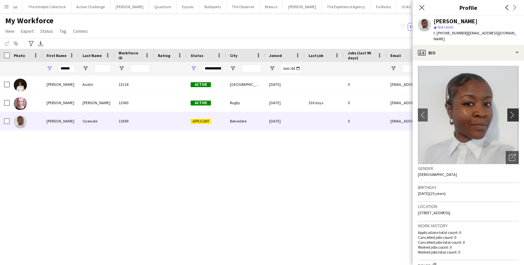
click at [515, 111] on app-icon "chevron-right" at bounding box center [514, 114] width 10 height 7
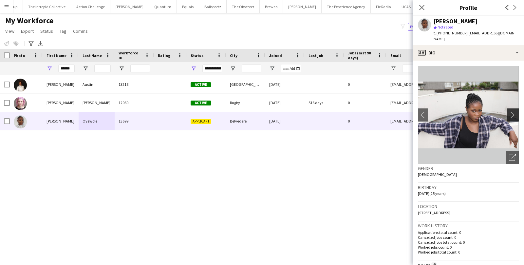
click at [515, 111] on app-icon "chevron-right" at bounding box center [514, 114] width 10 height 7
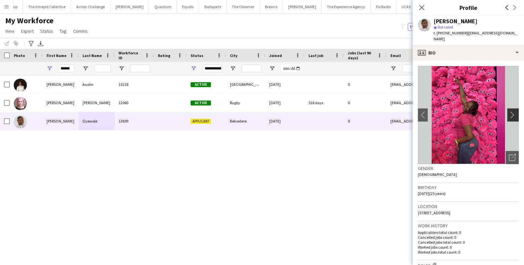
click at [515, 111] on app-icon "chevron-right" at bounding box center [514, 114] width 10 height 7
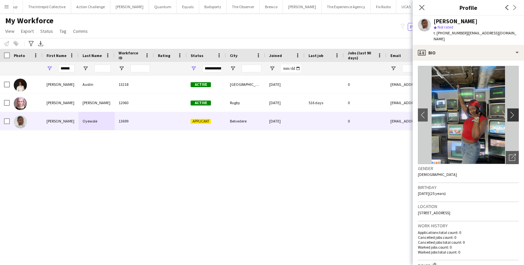
click at [515, 111] on app-icon "chevron-right" at bounding box center [514, 114] width 10 height 7
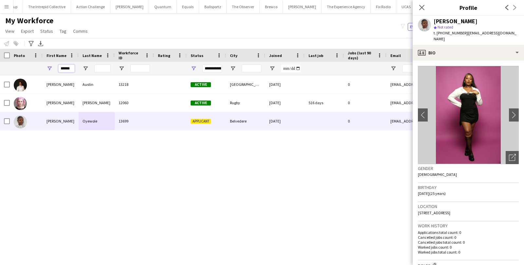
drag, startPoint x: 73, startPoint y: 68, endPoint x: 51, endPoint y: 68, distance: 22.6
click at [51, 68] on div "******" at bounding box center [61, 68] width 36 height 13
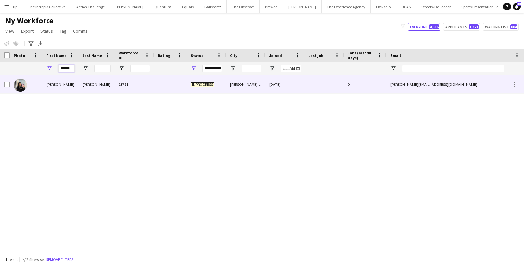
type input "******"
click at [46, 83] on div "Nayana" at bounding box center [61, 84] width 36 height 18
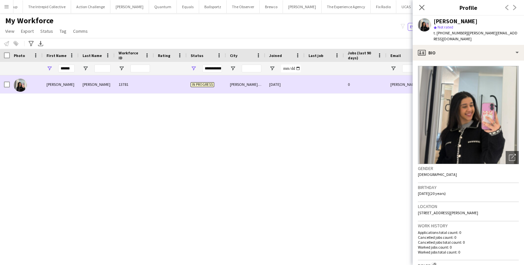
click at [164, 83] on div at bounding box center [170, 84] width 33 height 18
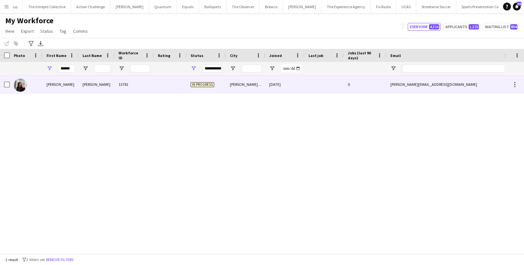
click at [164, 83] on div at bounding box center [170, 84] width 33 height 18
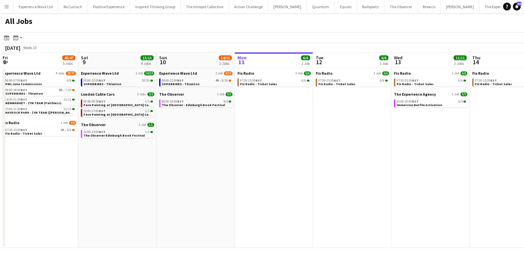
scroll to position [0, 247]
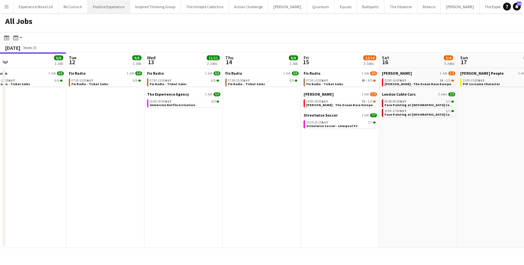
click at [117, 9] on button "Positive Experience Close" at bounding box center [109, 6] width 42 height 13
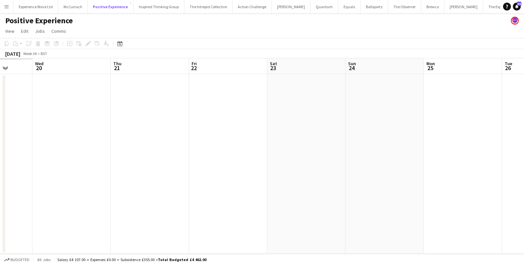
scroll to position [0, 212]
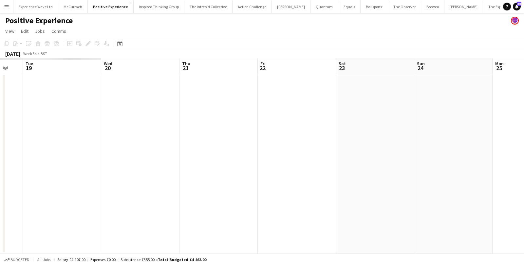
click at [295, 125] on app-date-cell at bounding box center [297, 164] width 78 height 180
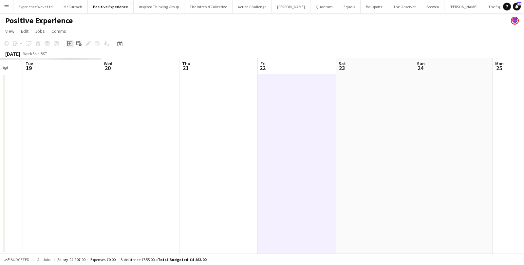
click at [70, 45] on icon "Add job" at bounding box center [69, 43] width 5 height 5
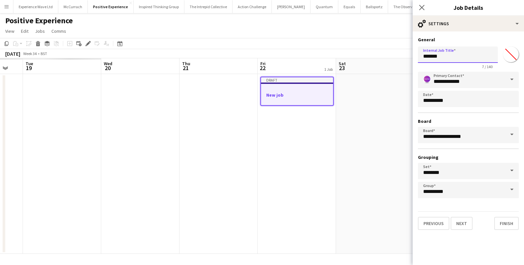
drag, startPoint x: 443, startPoint y: 55, endPoint x: 410, endPoint y: 54, distance: 32.7
click at [410, 55] on body "Menu Boards Boards Boards All jobs Status Workforce Workforce My Workforce Recr…" at bounding box center [262, 132] width 524 height 265
type input "**********"
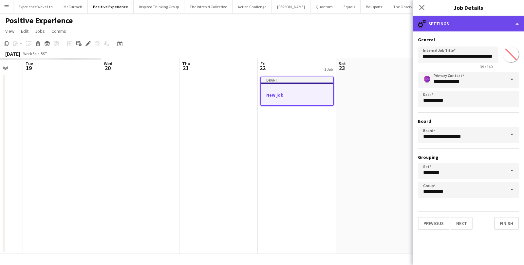
click at [494, 26] on div "cog-double-3 Settings" at bounding box center [468, 24] width 111 height 16
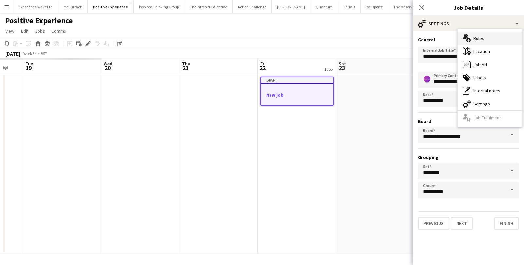
click at [486, 39] on div "multiple-users-add Roles" at bounding box center [489, 38] width 65 height 13
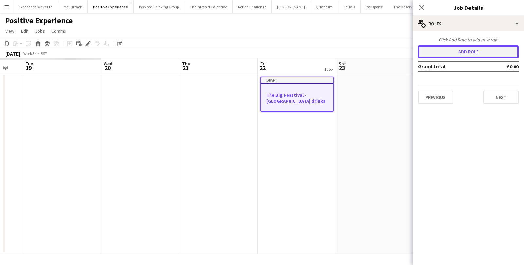
click at [458, 52] on button "Add role" at bounding box center [468, 51] width 101 height 13
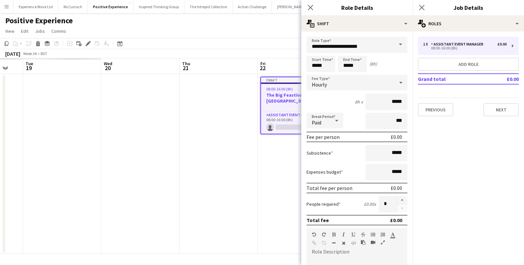
click at [400, 43] on span at bounding box center [401, 45] width 14 height 16
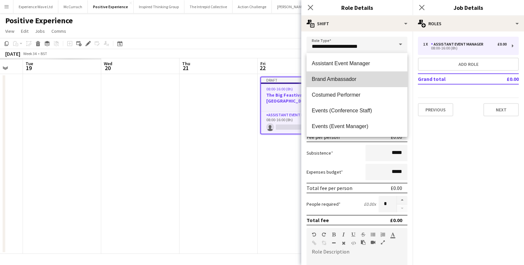
click at [365, 79] on span "Brand Ambassador" at bounding box center [357, 79] width 90 height 6
type input "**********"
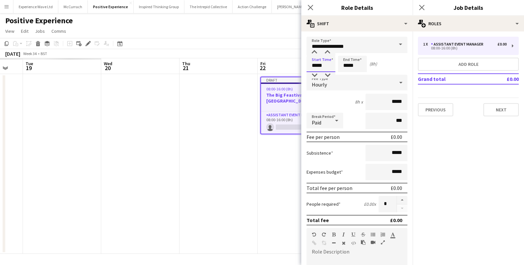
drag, startPoint x: 328, startPoint y: 66, endPoint x: 307, endPoint y: 63, distance: 21.5
click at [307, 63] on input "*****" at bounding box center [321, 64] width 29 height 16
type input "*****"
click at [392, 101] on input "*****" at bounding box center [386, 102] width 42 height 16
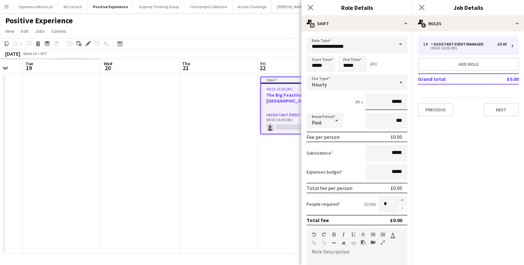
drag, startPoint x: 404, startPoint y: 102, endPoint x: 377, endPoint y: 100, distance: 27.6
click at [377, 100] on input "*****" at bounding box center [386, 102] width 42 height 16
type input "******"
click at [393, 152] on input "*****" at bounding box center [386, 153] width 42 height 16
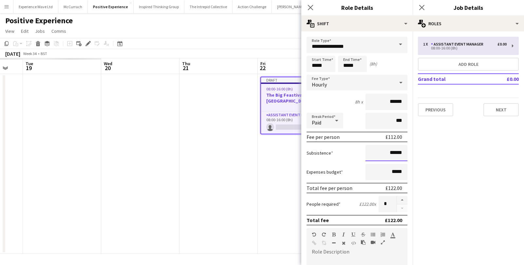
type input "******"
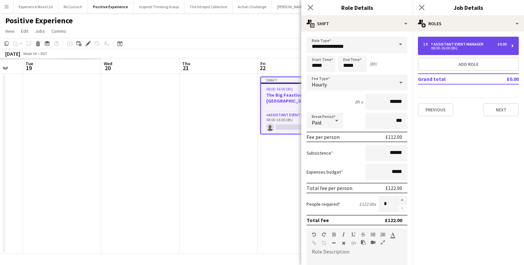
click at [462, 49] on div "08:00-16:00 (8h)" at bounding box center [465, 48] width 84 height 3
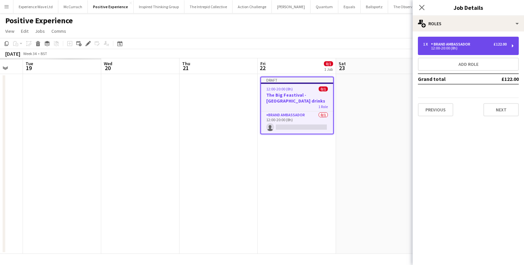
click at [462, 49] on div "12:00-20:00 (8h)" at bounding box center [465, 48] width 84 height 3
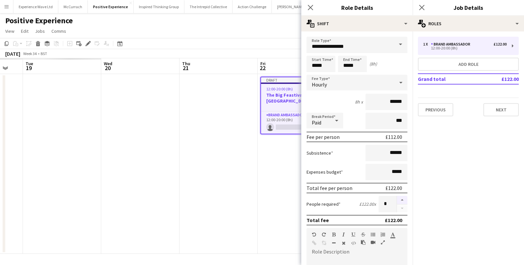
click at [400, 198] on button "button" at bounding box center [402, 200] width 10 height 9
type input "*"
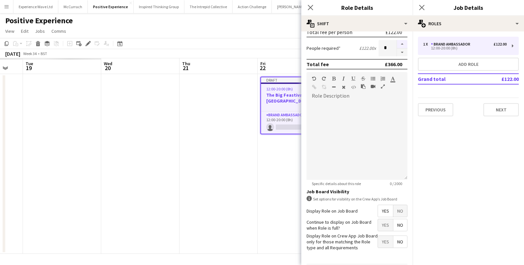
scroll to position [177, 0]
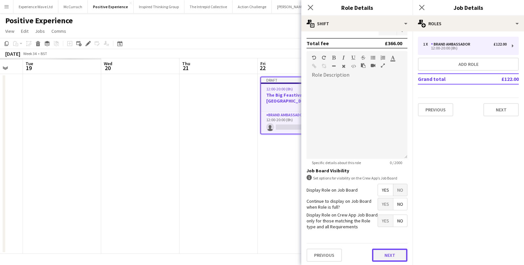
click at [391, 253] on button "Next" at bounding box center [389, 255] width 35 height 13
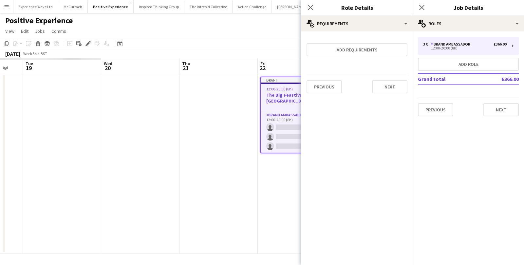
scroll to position [0, 0]
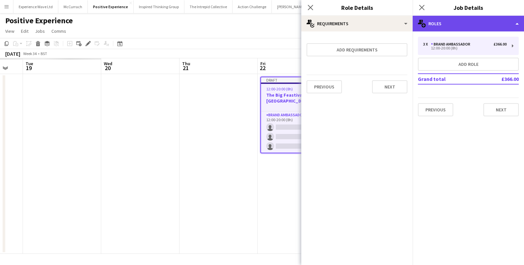
click at [468, 23] on div "multiple-users-add Roles" at bounding box center [468, 24] width 111 height 16
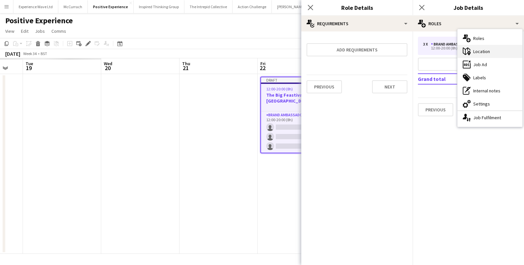
click at [474, 51] on div "maps-pin-1 Location" at bounding box center [489, 51] width 65 height 13
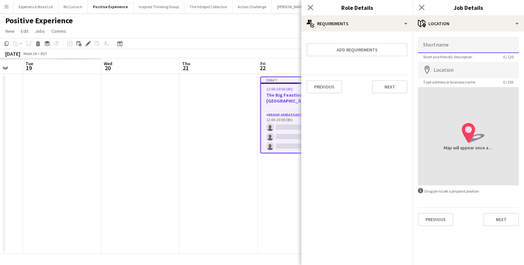
click at [455, 47] on input "Shortname" at bounding box center [468, 45] width 101 height 16
paste input "**********"
type input "**********"
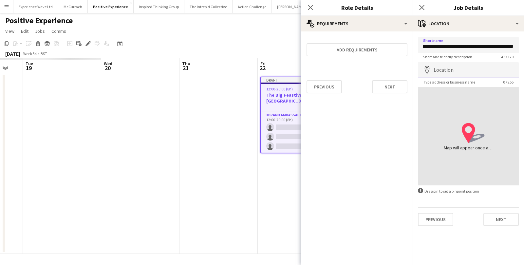
click at [456, 72] on input "Location" at bounding box center [468, 70] width 101 height 16
paste input "**********"
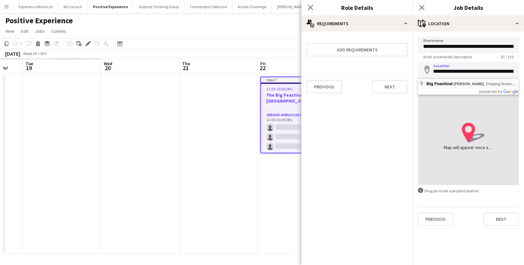
type input "**********"
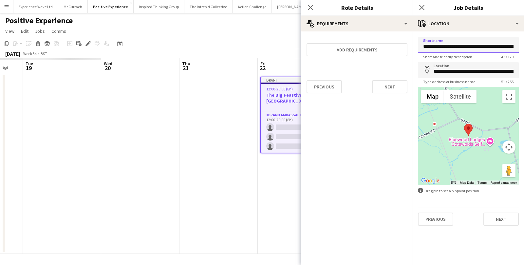
scroll to position [0, 17]
drag, startPoint x: 423, startPoint y: 47, endPoint x: 515, endPoint y: 48, distance: 91.7
click at [515, 48] on input "**********" at bounding box center [468, 45] width 101 height 16
type input "**********"
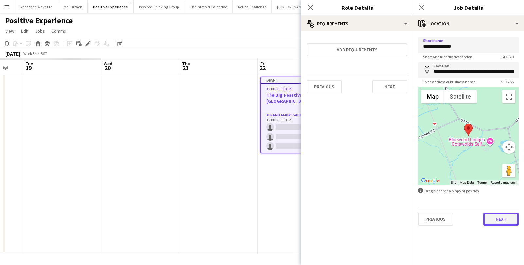
click at [503, 215] on button "Next" at bounding box center [500, 219] width 35 height 13
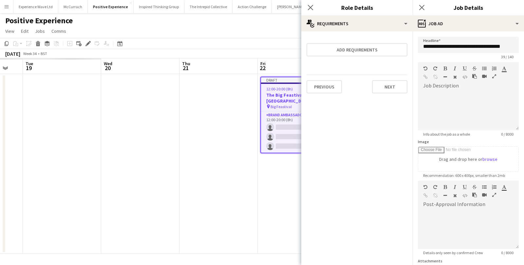
scroll to position [58, 0]
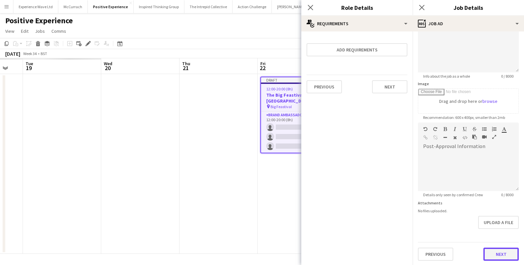
click at [491, 253] on button "Next" at bounding box center [500, 254] width 35 height 13
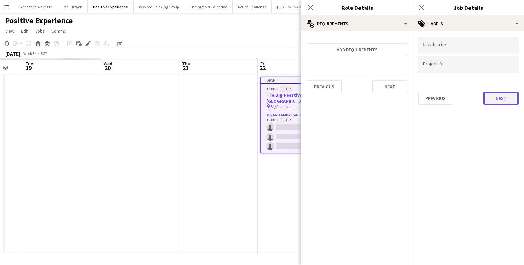
click at [498, 102] on button "Next" at bounding box center [500, 98] width 35 height 13
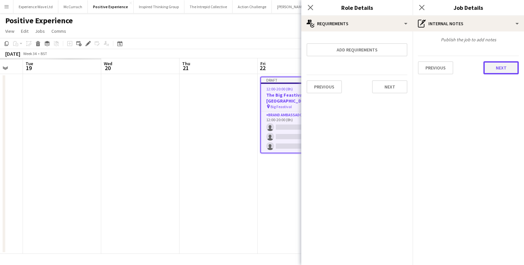
click at [515, 68] on button "Next" at bounding box center [500, 67] width 35 height 13
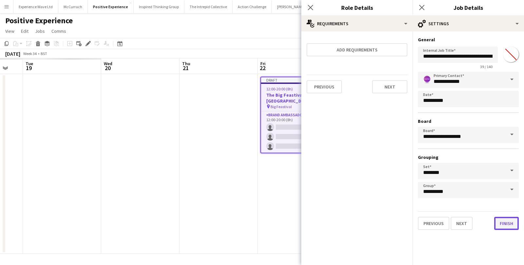
click at [504, 218] on button "Finish" at bounding box center [506, 223] width 25 height 13
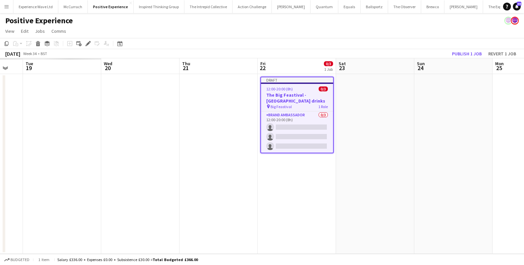
click at [305, 90] on div "12:00-20:00 (8h) 0/3" at bounding box center [297, 88] width 72 height 5
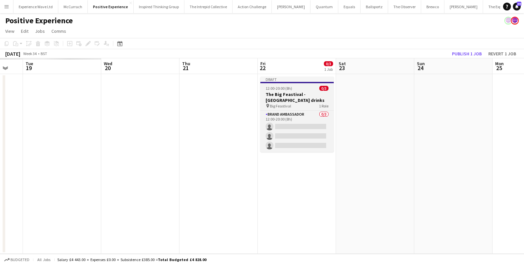
click at [305, 90] on div "12:00-20:00 (8h) 0/3" at bounding box center [296, 88] width 73 height 5
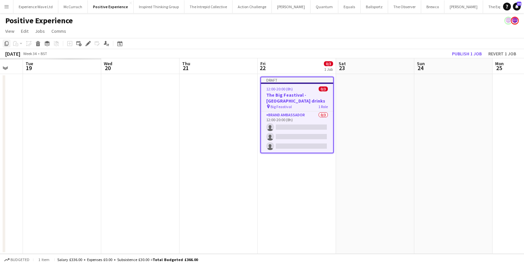
click at [7, 45] on icon at bounding box center [7, 43] width 4 height 5
click at [351, 109] on app-date-cell at bounding box center [375, 164] width 78 height 180
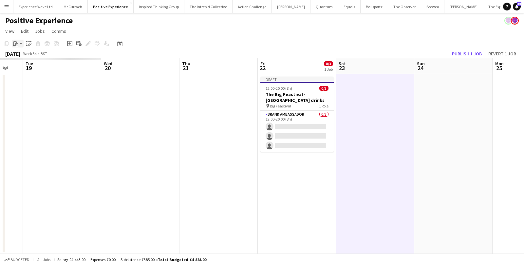
click at [21, 42] on app-action-btn "Paste" at bounding box center [18, 44] width 12 height 8
click at [30, 67] on link "Paste with crew Command Shift V" at bounding box center [43, 67] width 52 height 6
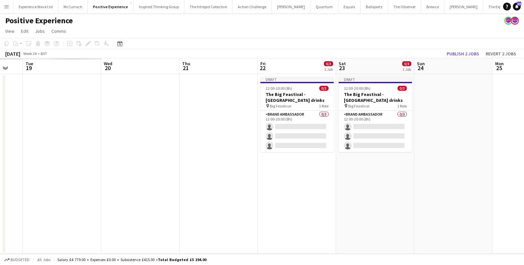
click at [435, 92] on app-date-cell at bounding box center [453, 164] width 78 height 180
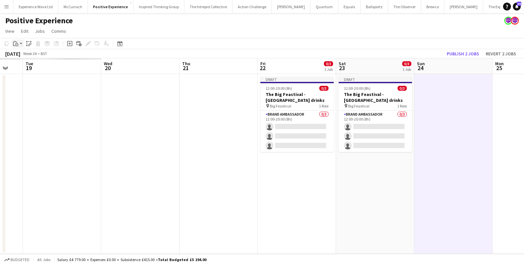
click at [22, 42] on app-action-btn "Paste" at bounding box center [18, 44] width 12 height 8
click at [19, 68] on link "Paste with crew Command Shift V" at bounding box center [43, 67] width 52 height 6
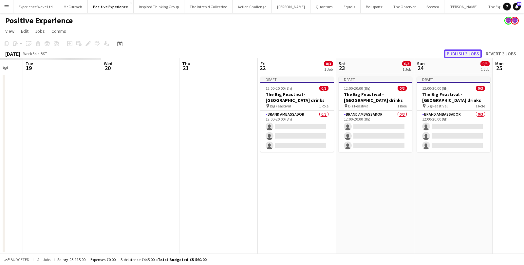
click at [468, 54] on button "Publish 3 jobs" at bounding box center [463, 53] width 38 height 9
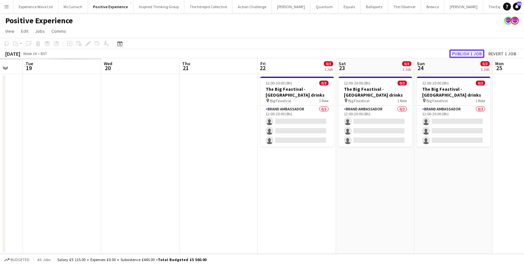
click at [461, 55] on button "Publish 1 job" at bounding box center [466, 53] width 35 height 9
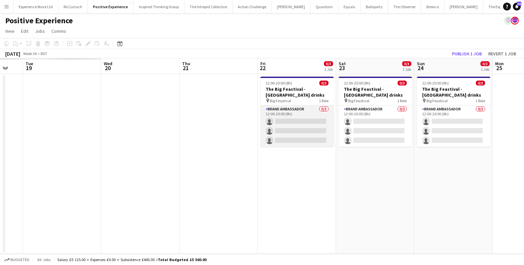
click at [298, 117] on app-card-role "Brand Ambassador 0/3 12:00-20:00 (8h) single-neutral-actions single-neutral-act…" at bounding box center [296, 125] width 73 height 41
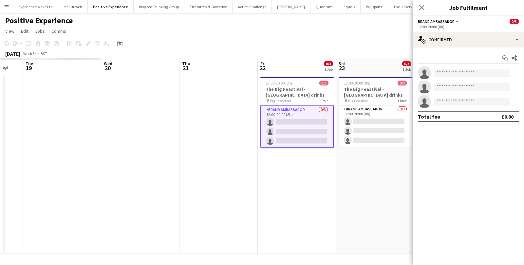
click at [317, 36] on app-page-menu "View Day view expanded Day view collapsed Month view Date picker Jump to today …" at bounding box center [262, 32] width 524 height 12
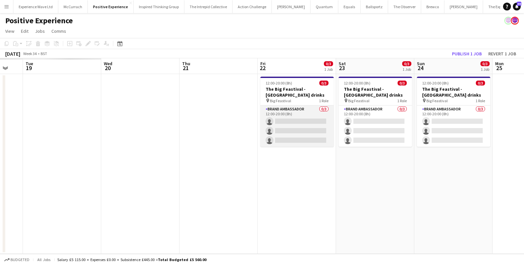
click at [302, 117] on app-card-role "Brand Ambassador 0/3 12:00-20:00 (8h) single-neutral-actions single-neutral-act…" at bounding box center [296, 125] width 73 height 41
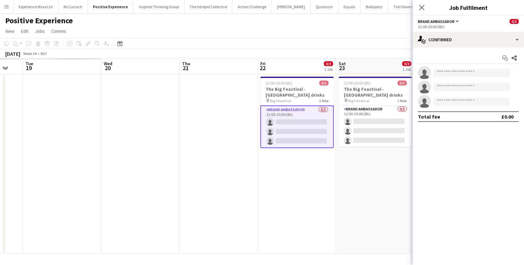
click at [294, 129] on app-card-role "Brand Ambassador 0/3 12:00-20:00 (8h) single-neutral-actions single-neutral-act…" at bounding box center [296, 126] width 73 height 43
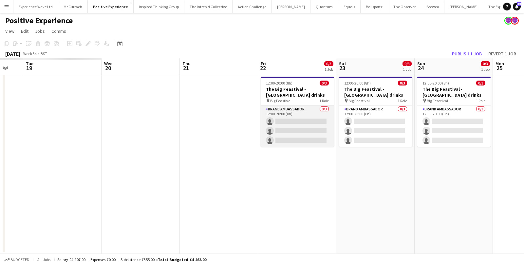
click at [294, 131] on app-card-role "Brand Ambassador 0/3 12:00-20:00 (8h) single-neutral-actions single-neutral-act…" at bounding box center [297, 125] width 73 height 41
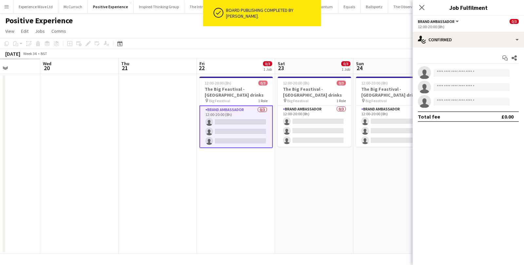
scroll to position [0, 274]
click at [464, 69] on input at bounding box center [472, 73] width 76 height 8
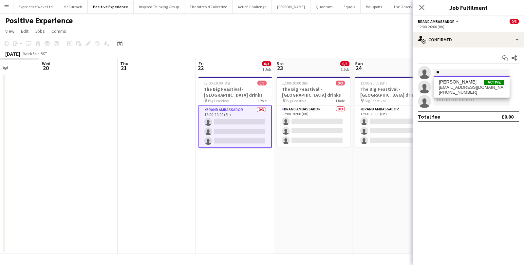
type input "*"
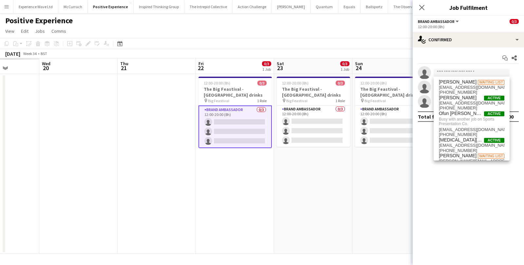
click at [321, 197] on app-date-cell "12:00-20:00 (8h) 0/3 The Big Feastival - Belvoir Farm drinks pin Big Feastival …" at bounding box center [313, 164] width 78 height 180
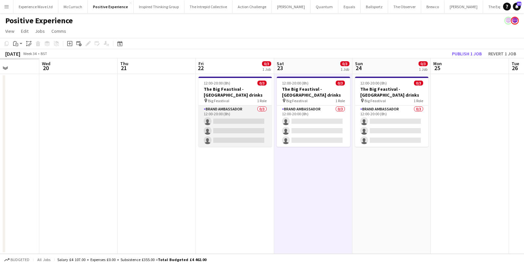
click at [258, 130] on app-card-role "Brand Ambassador 0/3 12:00-20:00 (8h) single-neutral-actions single-neutral-act…" at bounding box center [234, 125] width 73 height 41
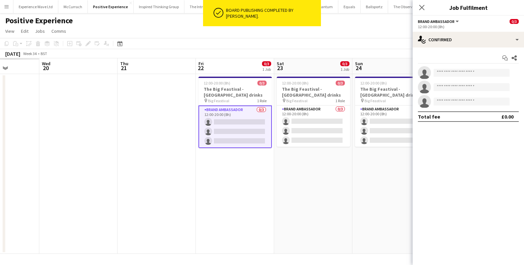
click at [231, 135] on app-card-role "Brand Ambassador 0/3 12:00-20:00 (8h) single-neutral-actions single-neutral-act…" at bounding box center [234, 126] width 73 height 43
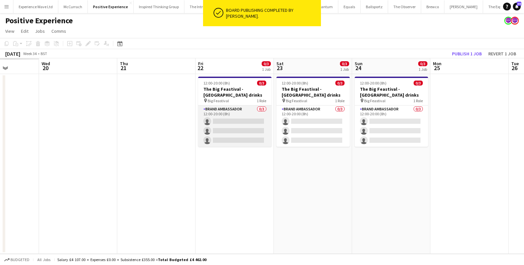
click at [231, 135] on app-card-role "Brand Ambassador 0/3 12:00-20:00 (8h) single-neutral-actions single-neutral-act…" at bounding box center [234, 125] width 73 height 41
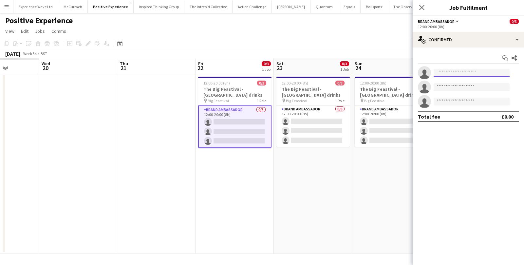
click at [448, 70] on input at bounding box center [472, 73] width 76 height 8
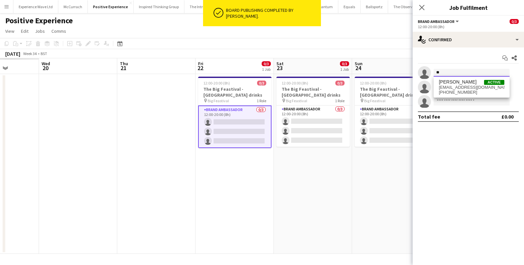
type input "*"
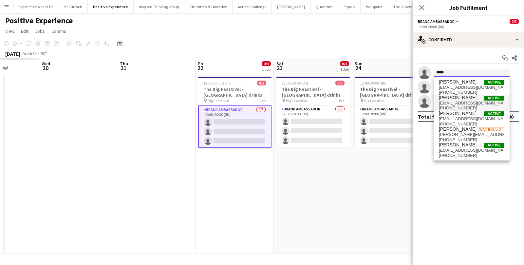
type input "*****"
click at [458, 95] on span "Natasha Curtis" at bounding box center [458, 98] width 38 height 6
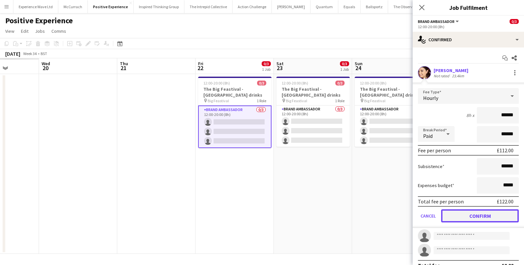
click at [448, 211] on button "Confirm" at bounding box center [480, 215] width 78 height 13
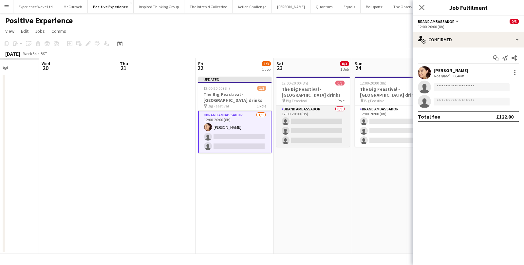
scroll to position [0, 274]
click at [306, 136] on app-card-role "Brand Ambassador 0/3 12:00-20:00 (8h) single-neutral-actions single-neutral-act…" at bounding box center [313, 125] width 73 height 41
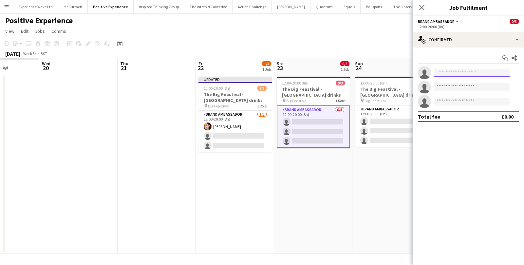
click at [456, 71] on input at bounding box center [472, 73] width 76 height 8
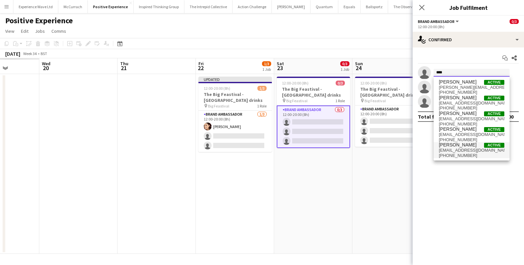
type input "****"
click at [456, 155] on span "+447506793444" at bounding box center [471, 155] width 65 height 5
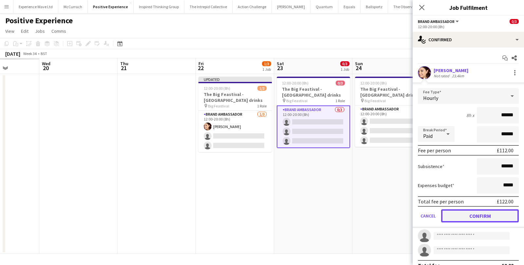
click at [472, 218] on button "Confirm" at bounding box center [480, 215] width 78 height 13
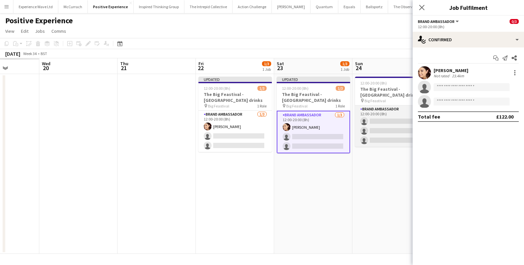
click at [394, 125] on app-card-role "Brand Ambassador 0/3 12:00-20:00 (8h) single-neutral-actions single-neutral-act…" at bounding box center [391, 125] width 73 height 41
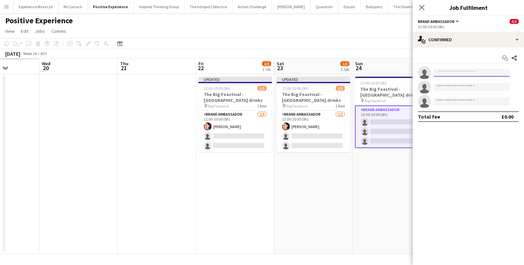
click at [473, 72] on input at bounding box center [472, 73] width 76 height 8
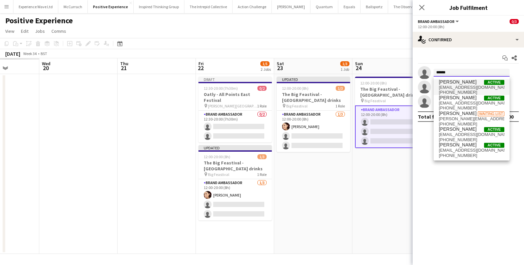
type input "******"
click at [459, 85] on span "t100394@hotmail.com" at bounding box center [471, 87] width 65 height 5
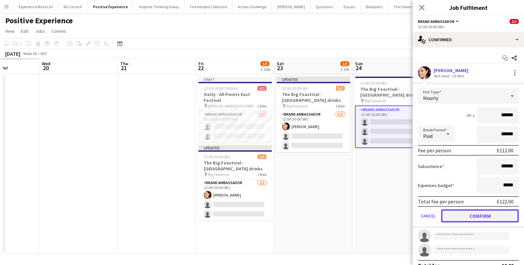
click at [449, 214] on button "Confirm" at bounding box center [480, 215] width 78 height 13
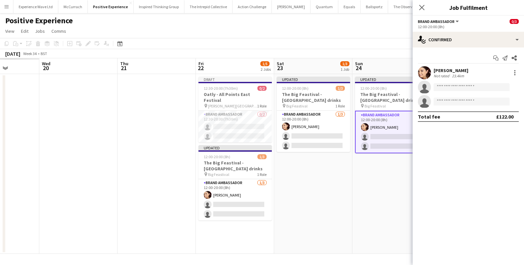
click at [295, 215] on app-date-cell "Updated 12:00-20:00 (8h) 1/3 The Big Feastival - Belvoir Farm drinks pin Big Fe…" at bounding box center [313, 164] width 78 height 180
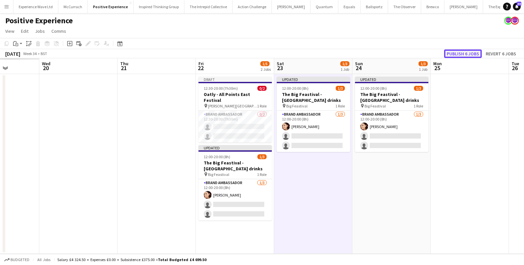
click at [453, 56] on button "Publish 6 jobs" at bounding box center [463, 53] width 38 height 9
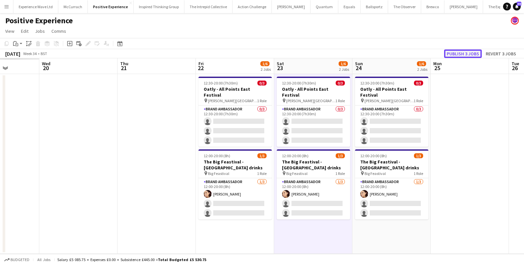
click at [458, 54] on button "Publish 3 jobs" at bounding box center [463, 53] width 38 height 9
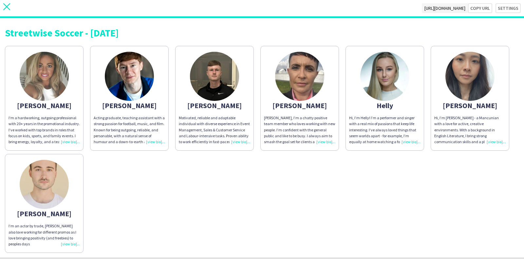
click at [6, 6] on icon at bounding box center [6, 6] width 7 height 7
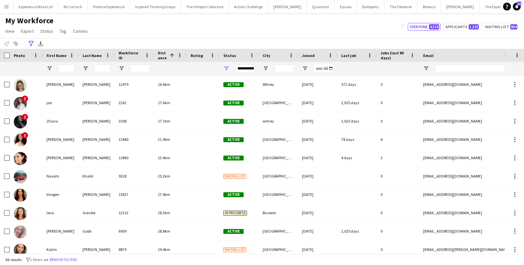
click at [6, 9] on app-icon "Menu" at bounding box center [6, 6] width 5 height 5
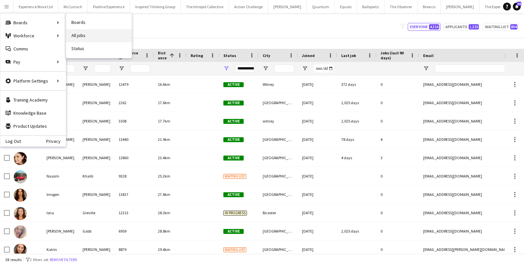
click at [75, 32] on link "All jobs" at bounding box center [98, 35] width 65 height 13
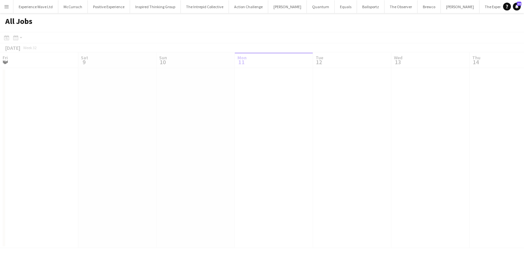
scroll to position [0, 156]
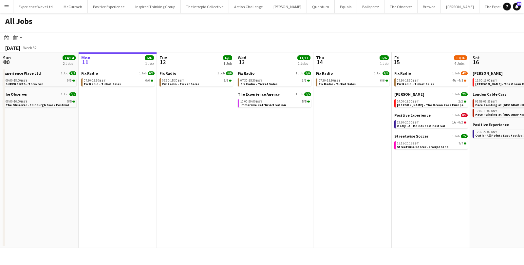
click at [9, 7] on button "Menu" at bounding box center [6, 6] width 13 height 13
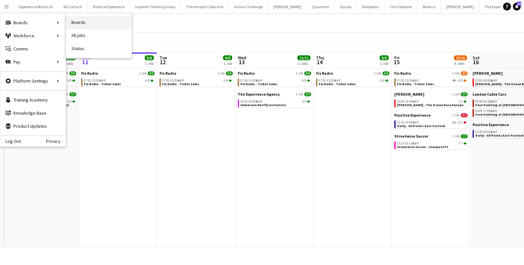
click at [79, 20] on link "Boards" at bounding box center [98, 22] width 65 height 13
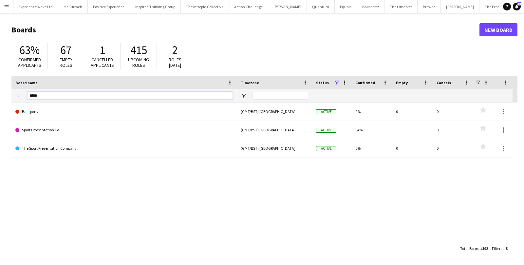
drag, startPoint x: 42, startPoint y: 98, endPoint x: 23, endPoint y: 96, distance: 18.7
click at [23, 96] on div "*****" at bounding box center [123, 95] width 225 height 13
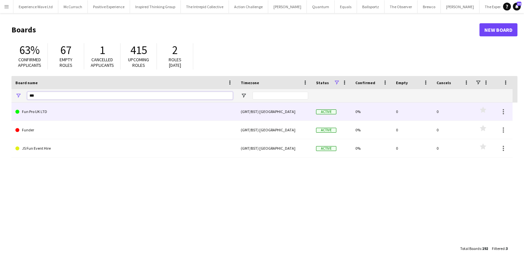
type input "***"
click at [40, 115] on link "Fun Pro UK LTD" at bounding box center [123, 111] width 217 height 18
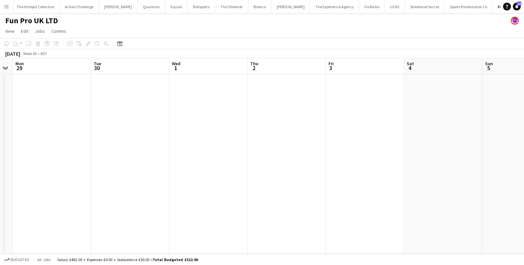
scroll to position [0, 237]
click at [128, 101] on app-date-cell at bounding box center [115, 164] width 78 height 180
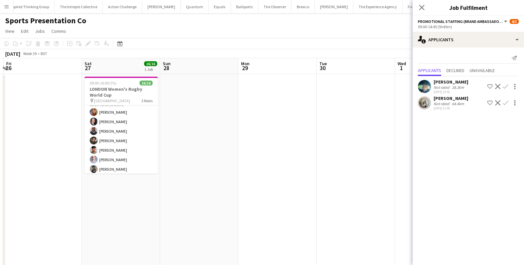
scroll to position [122, 0]
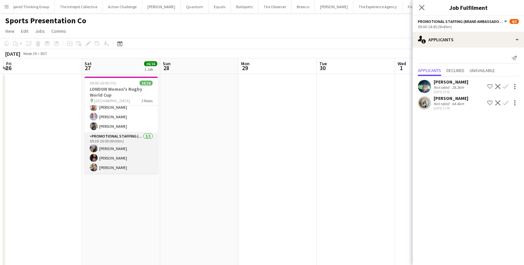
click at [107, 156] on app-card-role "Promotional Staffing (Brand Ambassadors) [DATE] 09:30-16:00 (6h30m) [PERSON_NAM…" at bounding box center [120, 153] width 73 height 41
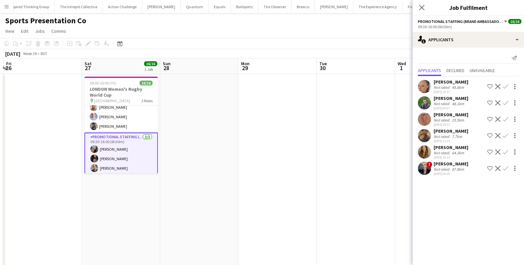
click at [131, 159] on app-card-role "Promotional Staffing (Brand Ambassadors) [DATE] 09:30-16:00 (6h30m) [PERSON_NAM…" at bounding box center [120, 154] width 73 height 43
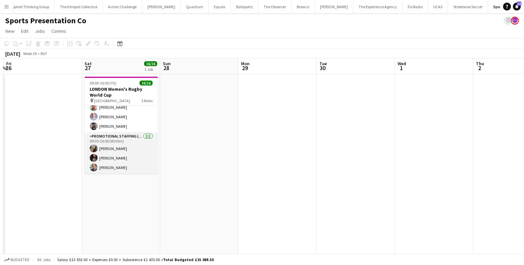
click at [131, 159] on app-card-role "Promotional Staffing (Brand Ambassadors) 3/3 09:30-16:00 (6h30m) Sara Arakelyan…" at bounding box center [120, 153] width 73 height 41
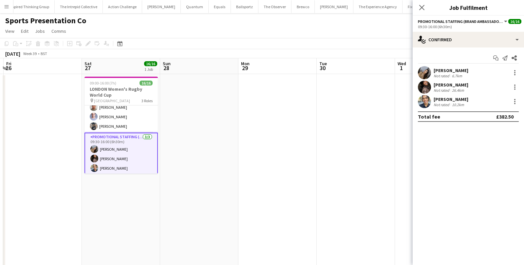
click at [442, 88] on div "Not rated" at bounding box center [442, 90] width 17 height 5
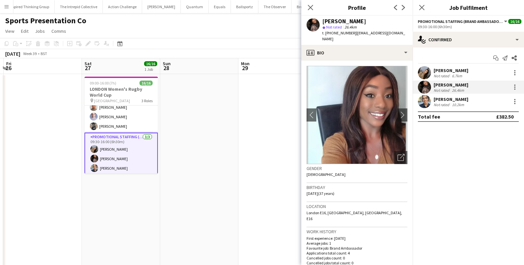
drag, startPoint x: 323, startPoint y: 22, endPoint x: 404, endPoint y: 35, distance: 82.9
click at [404, 35] on div "Seliza Sebastian star Not rated 26.4km t. +4407950160699 | seliza.sebastian@hot…" at bounding box center [364, 30] width 85 height 24
copy div "Seliza Sebastian star Not rated 26.4km t. +4407950160699 | seliza.sebastian@hot…"
click at [446, 99] on div "Patrick Guzman" at bounding box center [451, 99] width 35 height 6
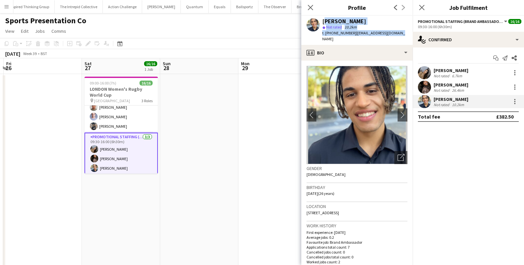
drag, startPoint x: 322, startPoint y: 22, endPoint x: 400, endPoint y: 38, distance: 79.8
click at [400, 38] on app-profile-header "Patrick Guzman star Not rated 10.2km t. +447785534034 | guzzypatrick@gmail.com" at bounding box center [356, 30] width 111 height 29
copy div "Patrick Guzman star Not rated 10.2km t. +447785534034 | guzzypatrick@gmail.com"
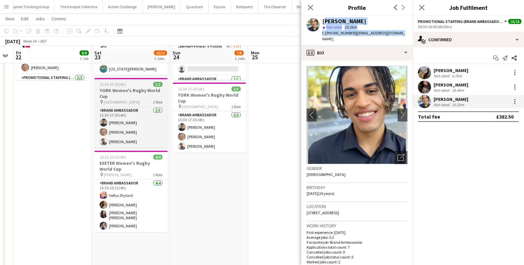
scroll to position [97, 0]
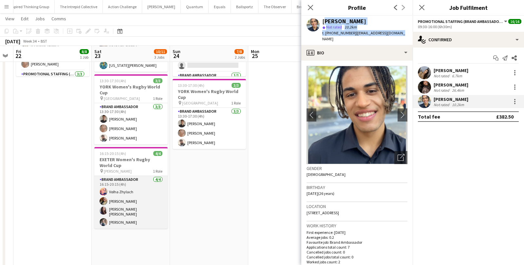
click at [128, 207] on app-card-role "Brand Ambassador 4/4 16:15-20:15 (4h) Volha Zhylach Jodie Sanders Mireia Quingl…" at bounding box center [130, 202] width 73 height 53
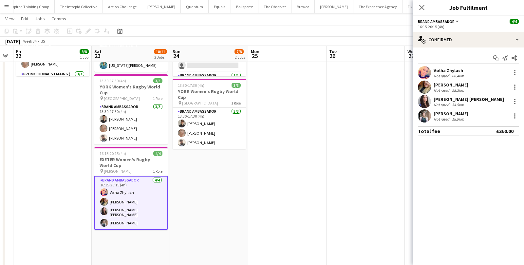
click at [450, 113] on div "Ella Baker" at bounding box center [451, 114] width 35 height 6
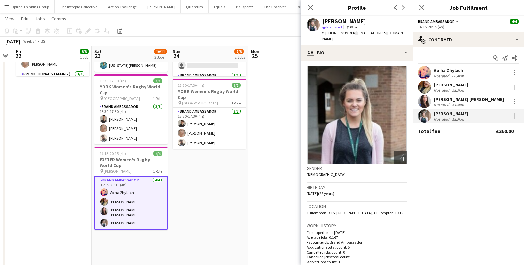
click at [321, 21] on div "Ella Baker star Not rated 18.9km t. +4407938993812 | ellalouisebaker@hotmail.co…" at bounding box center [356, 30] width 111 height 29
drag, startPoint x: 323, startPoint y: 22, endPoint x: 390, endPoint y: 36, distance: 68.6
click at [390, 37] on div "Ella Baker star Not rated 18.9km t. +4407938993812 | ellalouisebaker@hotmail.co…" at bounding box center [356, 30] width 111 height 29
copy app-crew-profile "Ella Baker star Not rated 18.9km t. +4407938993812 | ellalouisebaker@hotmail.co…"
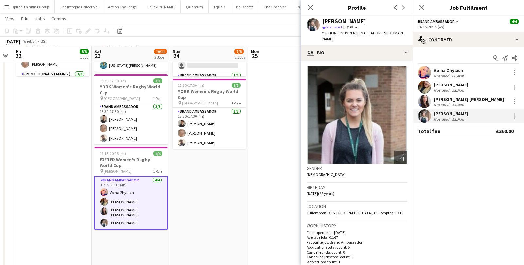
click at [389, 27] on div "star Not rated 18.9km" at bounding box center [364, 27] width 85 height 6
drag, startPoint x: 323, startPoint y: 22, endPoint x: 409, endPoint y: 33, distance: 86.6
click at [409, 34] on div "Ella Baker star Not rated 18.9km t. +4407938993812 | ellalouisebaker@hotmail.co…" at bounding box center [356, 30] width 111 height 29
copy div "Ella Baker star Not rated 18.9km t. +4407938993812 | ellalouisebaker@hotmail.co…"
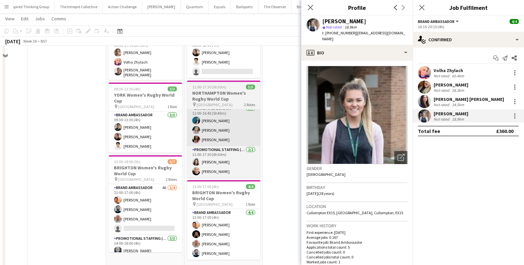
scroll to position [74, 0]
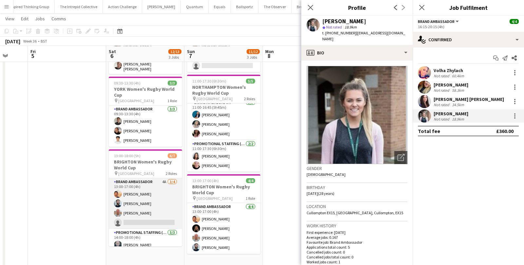
click at [165, 199] on app-card-role "Brand Ambassador 4A [DATE] 13:00-17:00 (4h) [PERSON_NAME] [PERSON_NAME] [PERSON…" at bounding box center [145, 203] width 73 height 51
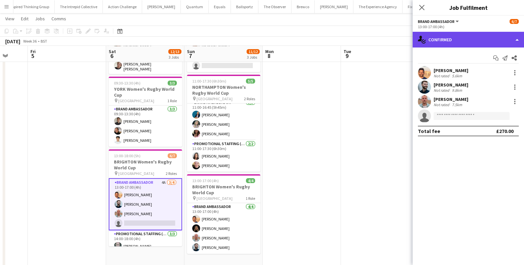
click at [461, 41] on div "single-neutral-actions-check-2 Confirmed" at bounding box center [468, 40] width 111 height 16
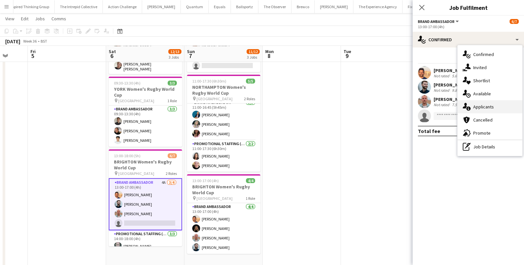
click at [474, 110] on div "single-neutral-actions-information Applicants" at bounding box center [489, 106] width 65 height 13
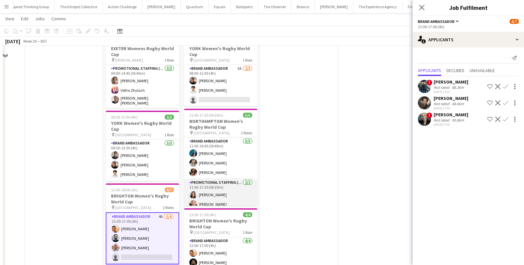
scroll to position [0, 0]
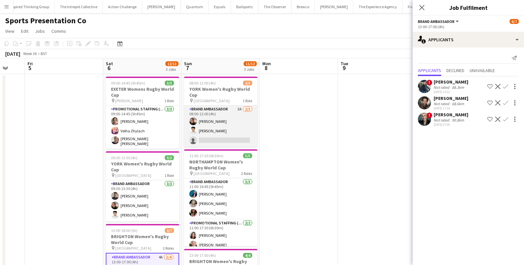
click at [243, 114] on app-card-role "Brand Ambassador 3A [DATE] 08:00-12:00 (4h) [PERSON_NAME] [PERSON_NAME] single-…" at bounding box center [220, 125] width 73 height 41
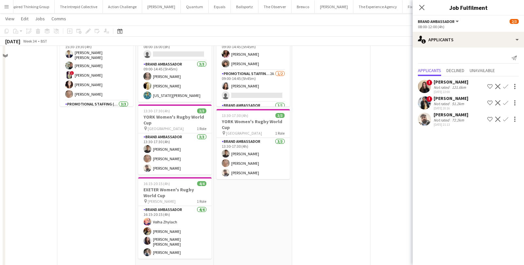
scroll to position [7, 0]
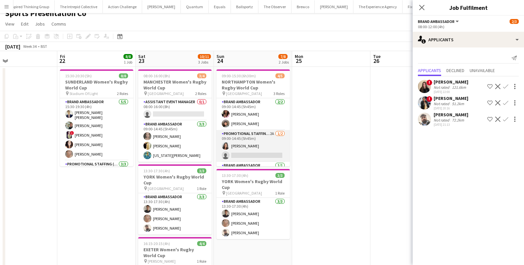
click at [259, 148] on app-card-role "Promotional Staffing (Brand Ambassadors) 2A [DATE] 09:00-14:45 (5h45m) [PERSON_…" at bounding box center [252, 146] width 73 height 32
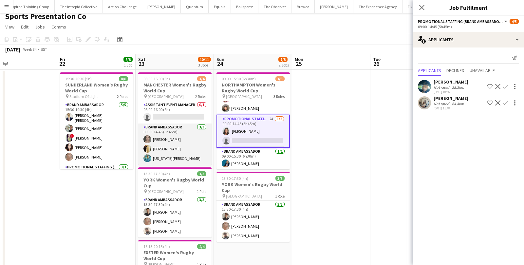
scroll to position [0, 0]
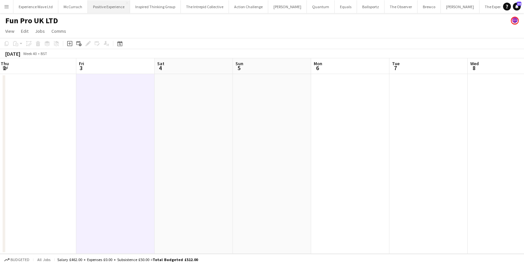
click at [113, 7] on button "Positive Experience Close" at bounding box center [109, 6] width 42 height 13
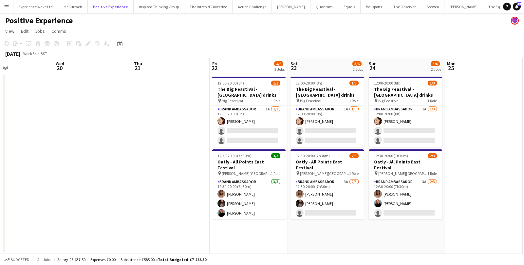
scroll to position [0, 263]
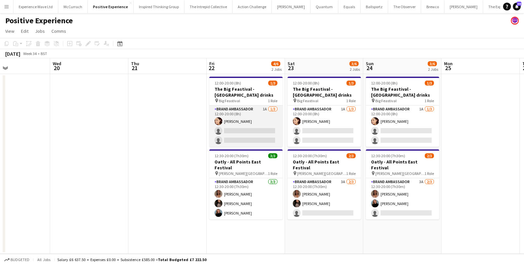
click at [249, 125] on app-card-role "Brand Ambassador 1A [DATE] 12:00-20:00 (8h) [PERSON_NAME] single-neutral-action…" at bounding box center [245, 125] width 73 height 41
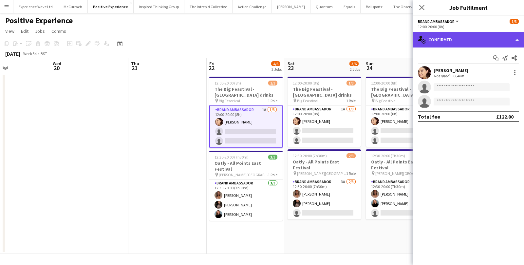
click at [490, 40] on div "single-neutral-actions-check-2 Confirmed" at bounding box center [468, 40] width 111 height 16
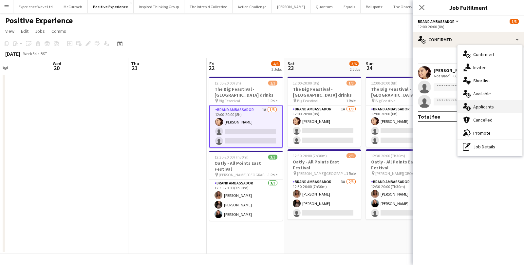
click at [477, 106] on div "single-neutral-actions-information Applicants" at bounding box center [489, 106] width 65 height 13
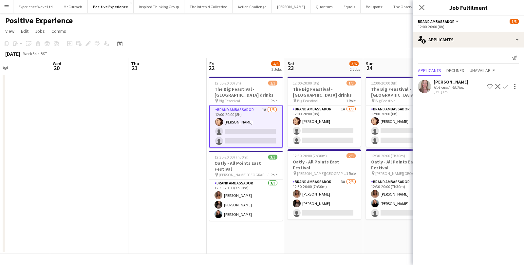
click at [126, 149] on app-date-cell at bounding box center [89, 164] width 78 height 180
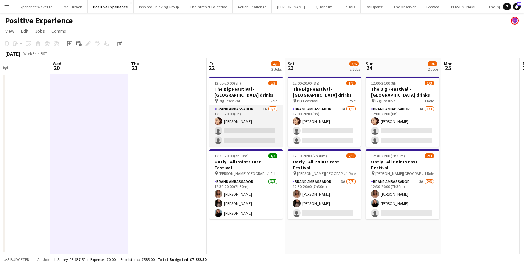
click at [259, 121] on app-card-role "Brand Ambassador 1A [DATE] 12:00-20:00 (8h) [PERSON_NAME] single-neutral-action…" at bounding box center [245, 125] width 73 height 41
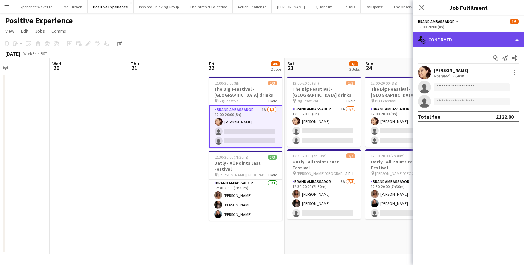
click at [503, 43] on div "single-neutral-actions-check-2 Confirmed" at bounding box center [468, 40] width 111 height 16
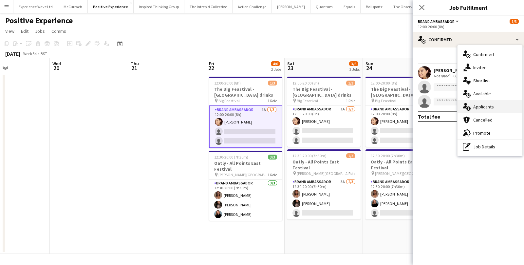
click at [497, 103] on div "single-neutral-actions-information Applicants" at bounding box center [489, 106] width 65 height 13
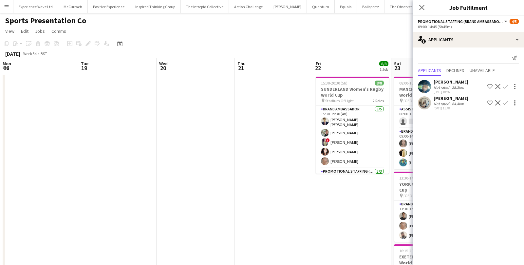
scroll to position [18, 0]
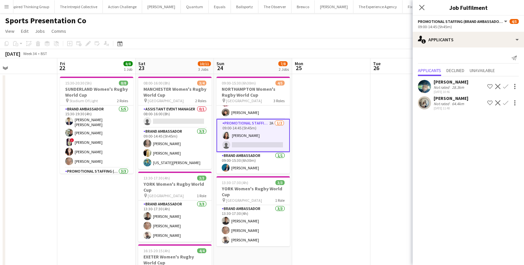
click at [264, 133] on app-card-role "Promotional Staffing (Brand Ambassadors) 2A [DATE] 09:00-14:45 (5h45m) [PERSON_…" at bounding box center [252, 135] width 73 height 33
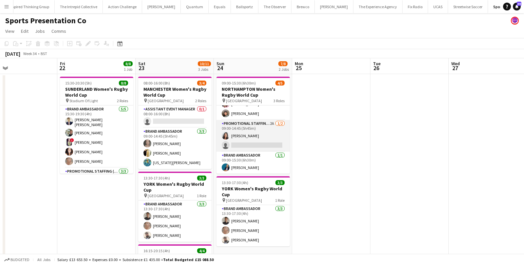
click at [264, 133] on app-card-role "Promotional Staffing (Brand Ambassadors) 2A [DATE] 09:00-14:45 (5h45m) [PERSON_…" at bounding box center [252, 136] width 73 height 32
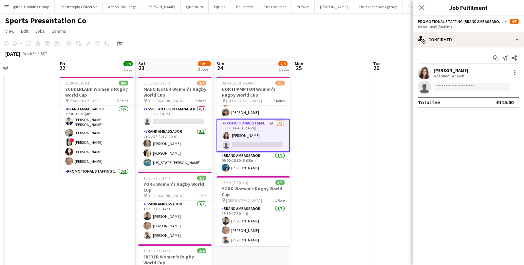
click at [257, 127] on app-card-role "Promotional Staffing (Brand Ambassadors) 2A [DATE] 09:00-14:45 (5h45m) [PERSON_…" at bounding box center [252, 135] width 73 height 33
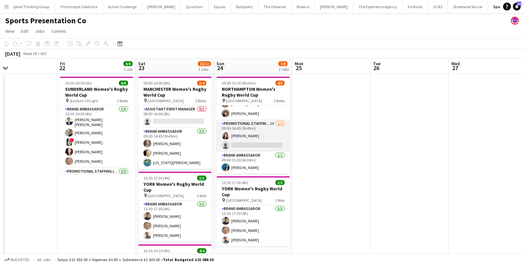
click at [257, 127] on app-card-role "Promotional Staffing (Brand Ambassadors) 2A [DATE] 09:00-14:45 (5h45m) [PERSON_…" at bounding box center [252, 136] width 73 height 32
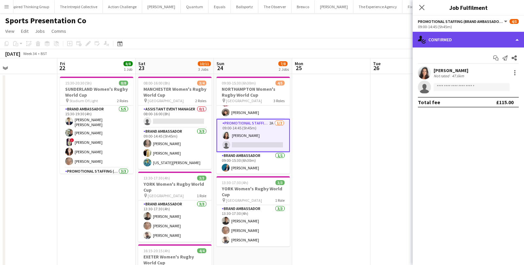
click at [495, 37] on div "single-neutral-actions-check-2 Confirmed" at bounding box center [468, 40] width 111 height 16
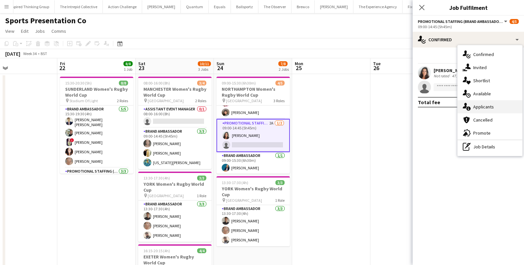
click at [489, 105] on div "single-neutral-actions-information Applicants" at bounding box center [489, 106] width 65 height 13
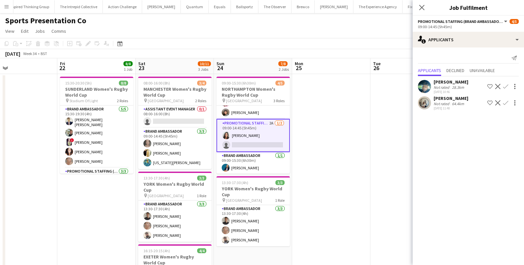
click at [468, 84] on div "[PERSON_NAME]" at bounding box center [451, 82] width 35 height 6
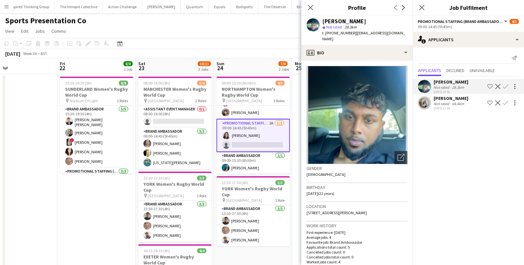
click at [296, 99] on app-date-cell at bounding box center [331, 245] width 78 height 342
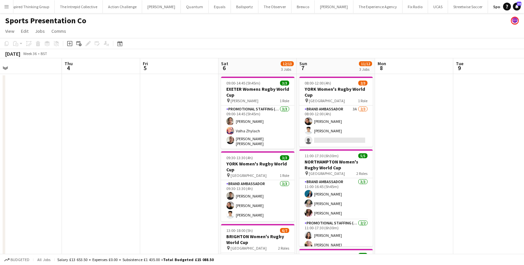
scroll to position [0, 253]
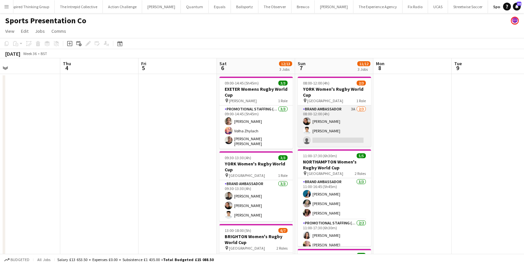
click at [338, 141] on app-card-role "Brand Ambassador 3A [DATE] 08:00-12:00 (4h) [PERSON_NAME] [PERSON_NAME] single-…" at bounding box center [334, 125] width 73 height 41
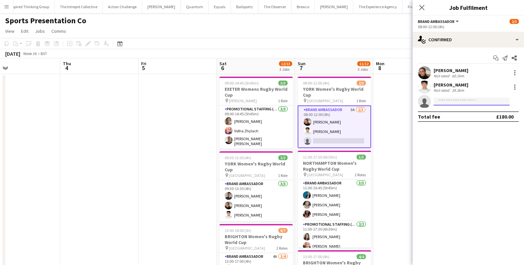
click at [459, 102] on input at bounding box center [472, 102] width 76 height 8
type input "**********"
click at [467, 115] on span "[EMAIL_ADDRESS][DOMAIN_NAME]" at bounding box center [471, 116] width 65 height 5
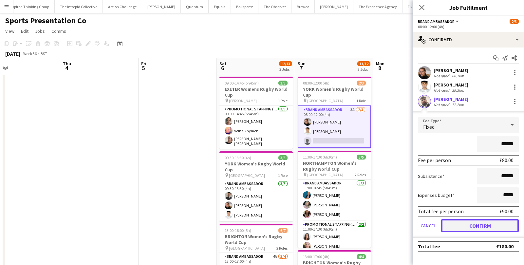
click at [461, 225] on button "Confirm" at bounding box center [480, 225] width 78 height 13
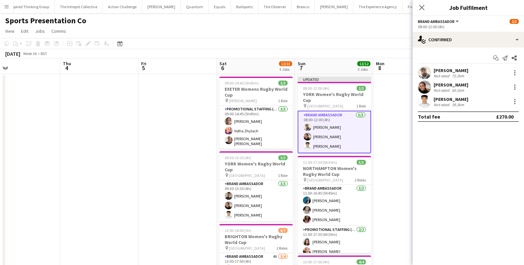
click at [381, 135] on app-date-cell at bounding box center [412, 245] width 78 height 342
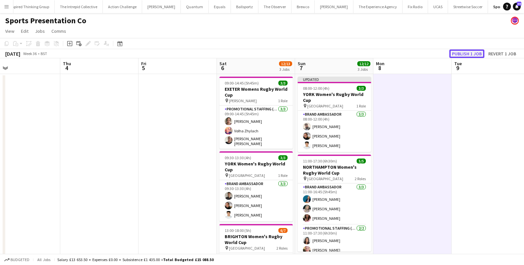
click at [471, 56] on button "Publish 1 job" at bounding box center [466, 53] width 35 height 9
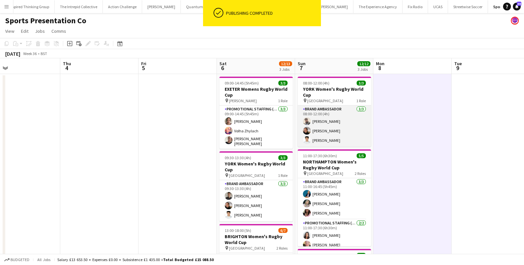
click at [330, 138] on app-card-role "Brand Ambassador [DATE] 08:00-12:00 (4h) [PERSON_NAME] [PERSON_NAME] [PERSON_NA…" at bounding box center [334, 125] width 73 height 41
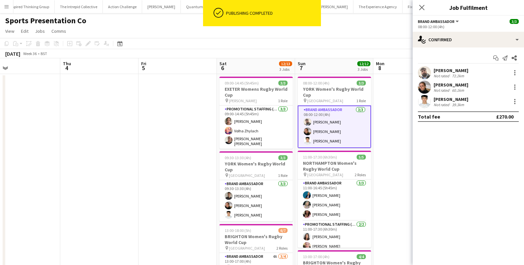
click at [457, 68] on div "[PERSON_NAME]" at bounding box center [451, 70] width 35 height 6
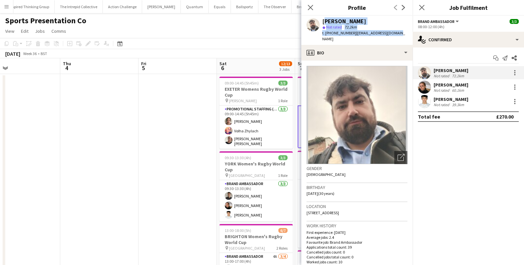
drag, startPoint x: 323, startPoint y: 22, endPoint x: 397, endPoint y: 35, distance: 75.0
click at [397, 36] on div "[PERSON_NAME] star Not rated 72.2km t. [PHONE_NUMBER] | [EMAIL_ADDRESS][DOMAIN_…" at bounding box center [356, 30] width 111 height 29
copy div "[PERSON_NAME] star Not rated 72.2km t. [PHONE_NUMBER] | [EMAIL_ADDRESS][DOMAIN_…"
click at [266, 43] on app-toolbar "Copy Paste Paste Command V Paste with crew Command Shift V Paste linked Job [GE…" at bounding box center [262, 43] width 524 height 11
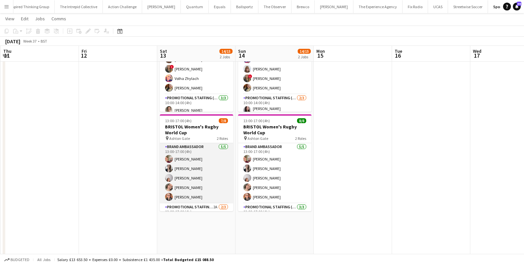
scroll to position [33, 0]
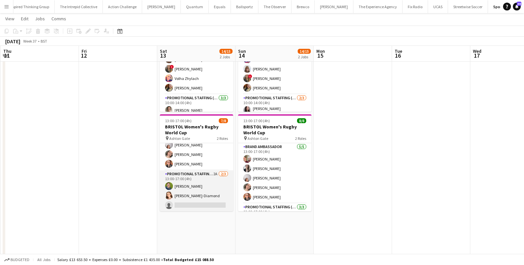
click at [212, 189] on app-card-role "Promotional Staffing (Brand Ambassadors) 2A [DATE] 13:00-17:00 (4h) [PERSON_NAM…" at bounding box center [196, 190] width 73 height 41
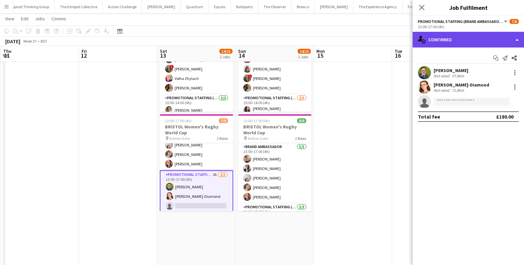
click at [488, 41] on div "single-neutral-actions-check-2 Confirmed" at bounding box center [468, 40] width 111 height 16
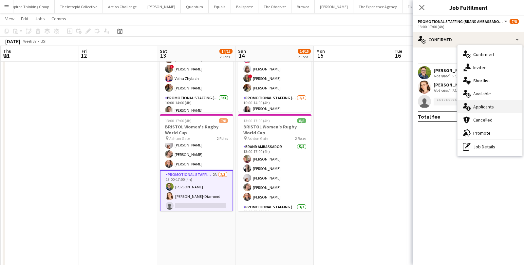
click at [499, 108] on div "single-neutral-actions-information Applicants" at bounding box center [489, 106] width 65 height 13
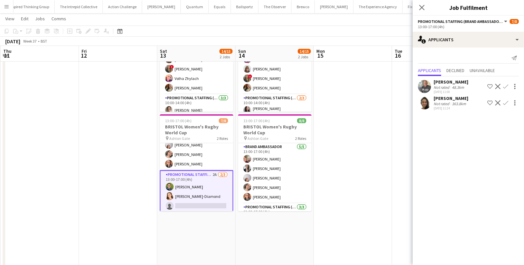
click at [474, 84] on div "Lyndon Gwillym Not rated 48.3km 08-08-2025 11:08 Shortlist crew Decline Confirm" at bounding box center [468, 86] width 111 height 15
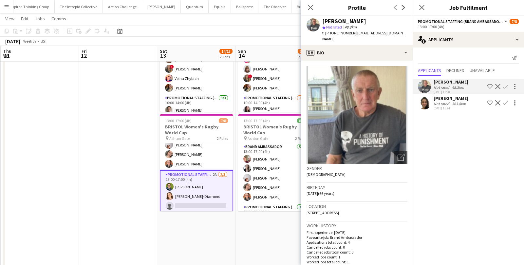
click at [214, 255] on app-date-cell "09:00-14:00 (5h) 7/7 EXETER Women's Rugby World Cup pin Sandy Park 2 Roles Bran…" at bounding box center [196, 183] width 78 height 342
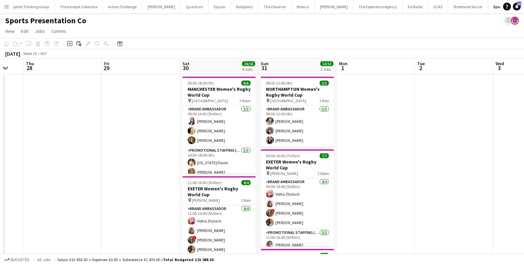
scroll to position [0, 190]
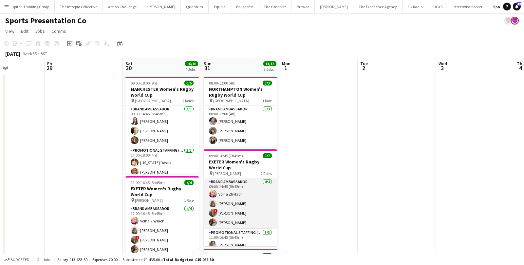
click at [231, 211] on app-card-role "Brand Ambassador 4/4 09:00-14:45 (5h45m) Volha Zhylach Caitlyn Chapman ! Stepha…" at bounding box center [240, 203] width 73 height 51
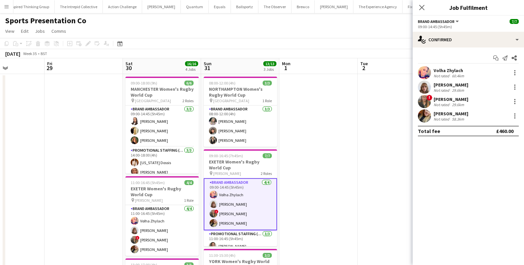
click at [461, 103] on div "29.6km" at bounding box center [458, 104] width 15 height 5
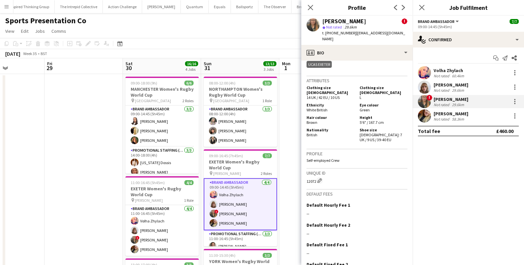
scroll to position [419, 0]
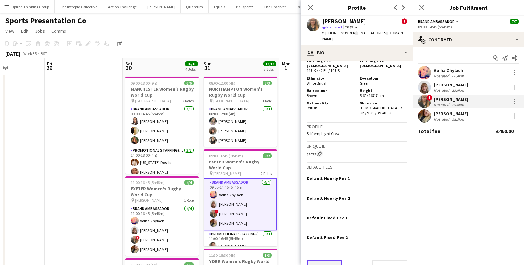
click at [320, 260] on button "Previous" at bounding box center [324, 266] width 35 height 13
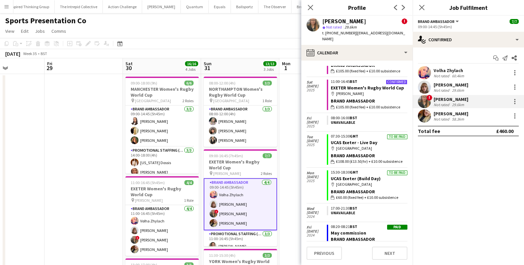
scroll to position [212, 0]
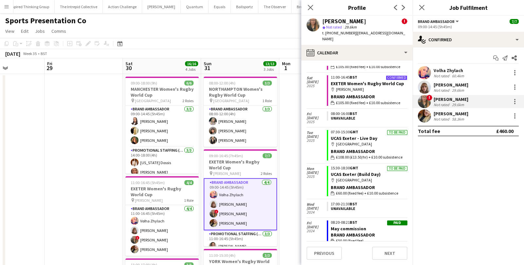
click at [361, 141] on div "map-marker Exeter" at bounding box center [369, 144] width 77 height 6
click at [332, 148] on div "Brand Ambassador" at bounding box center [369, 151] width 77 height 6
click at [341, 130] on div "07:30-15:30 GMT" at bounding box center [369, 132] width 77 height 4
click at [351, 171] on link "UCAS Exeter (Build Day)" at bounding box center [356, 174] width 50 height 6
click at [289, 117] on app-date-cell at bounding box center [318, 245] width 78 height 342
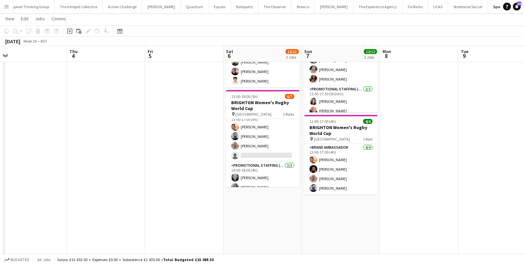
scroll to position [24, 0]
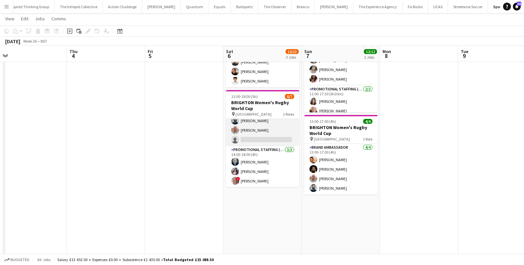
click at [263, 137] on app-card-role "Brand Ambassador 4A 3/4 13:00-17:00 (4h) Andre Cunha Haydn Beardslee George Pro…" at bounding box center [262, 120] width 73 height 51
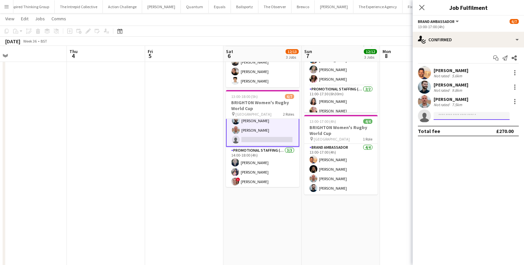
click at [450, 119] on input at bounding box center [472, 116] width 76 height 8
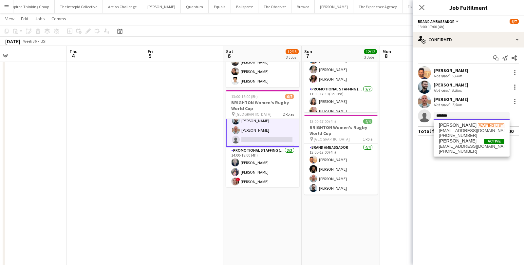
type input "*******"
click at [452, 154] on div "Grace CARTER Waiting list gracesallycarter@gmail.com +447806931236 Grace Collet…" at bounding box center [472, 138] width 76 height 37
click at [451, 147] on span "gracecollett8@gmail.com" at bounding box center [471, 146] width 65 height 5
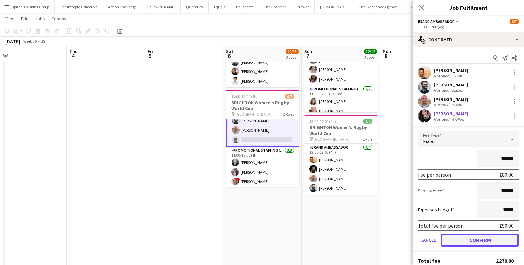
click at [456, 241] on button "Confirm" at bounding box center [480, 239] width 78 height 13
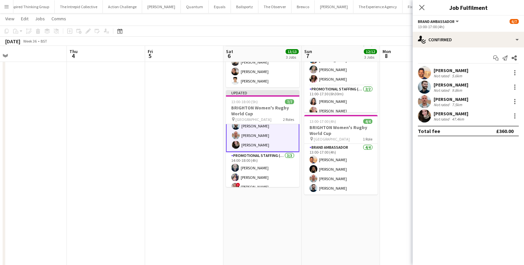
click at [397, 180] on app-date-cell at bounding box center [419, 111] width 78 height 342
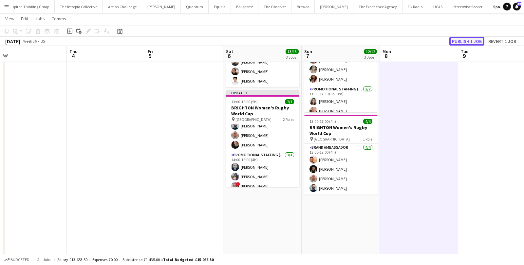
click at [470, 39] on button "Publish 1 job" at bounding box center [466, 41] width 35 height 9
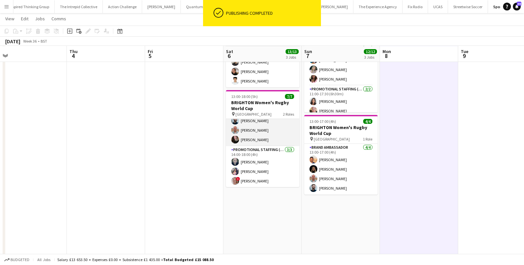
click at [274, 130] on app-card-role "Brand Ambassador 4/4 13:00-17:00 (4h) Andre Cunha Haydn Beardslee George Prothe…" at bounding box center [262, 120] width 73 height 51
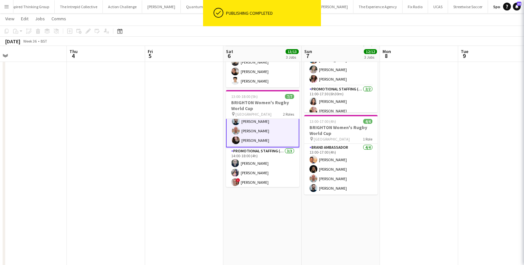
scroll to position [24, 0]
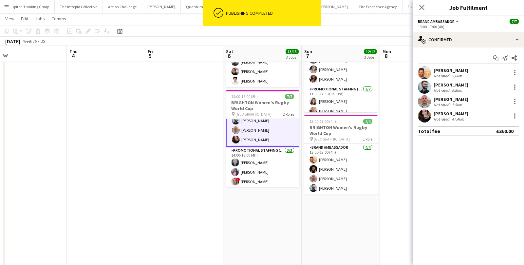
click at [441, 116] on div "Grace Collett" at bounding box center [451, 114] width 35 height 6
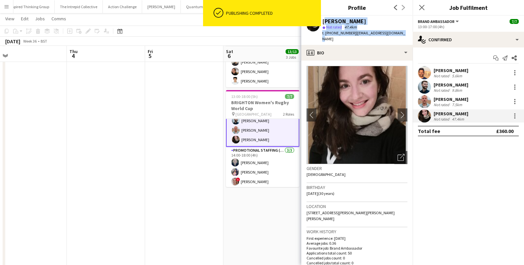
drag, startPoint x: 323, startPoint y: 22, endPoint x: 405, endPoint y: 35, distance: 83.3
click at [405, 35] on app-profile-header "Grace Collett star Not rated 47.4km t. +4407817220374 | gracecollett8@gmail.com" at bounding box center [356, 30] width 111 height 29
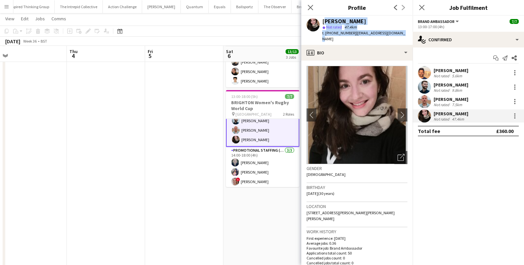
copy div "Grace Collett star Not rated 47.4km t. +4407817220374 | gracecollett8@gmail.com"
click at [244, 220] on app-date-cell "09:00-14:45 (5h45m) 3/3 EXETER Womens Rugby World Cup pin Sandy Park 1 Role Pro…" at bounding box center [262, 111] width 78 height 342
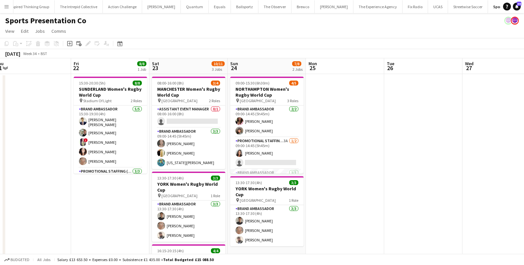
scroll to position [0, 177]
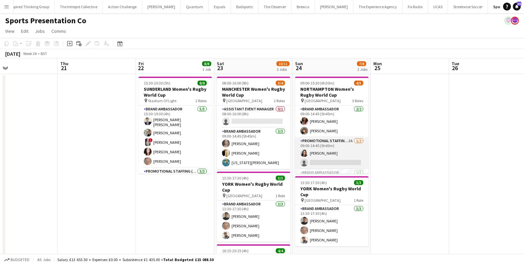
click at [319, 156] on app-card-role "Promotional Staffing (Brand Ambassadors) 3A 1/2 09:00-14:45 (5h45m) Laura Cuthb…" at bounding box center [331, 153] width 73 height 32
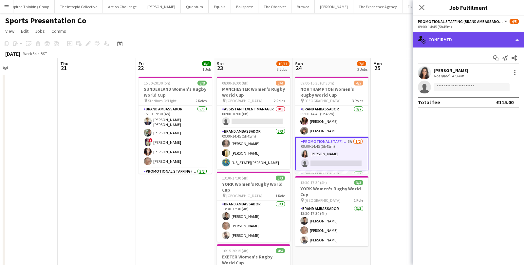
click at [493, 45] on div "single-neutral-actions-check-2 Confirmed" at bounding box center [468, 40] width 111 height 16
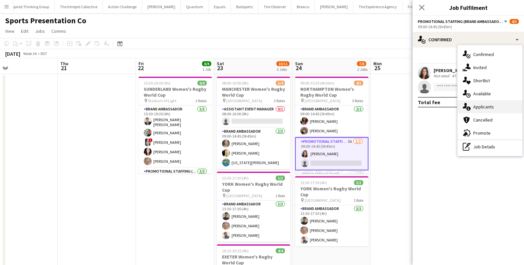
click at [488, 103] on div "single-neutral-actions-information Applicants" at bounding box center [489, 106] width 65 height 13
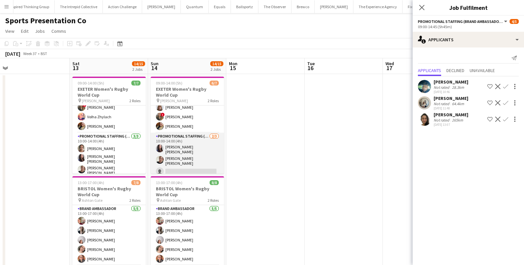
scroll to position [0, 0]
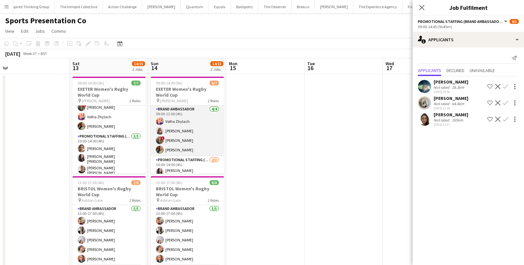
click at [207, 121] on app-card-role "Brand Ambassador 4/4 09:00-13:00 (4h) Volha Zhylach Caitlyn Chapman ! Stephanie…" at bounding box center [187, 130] width 73 height 51
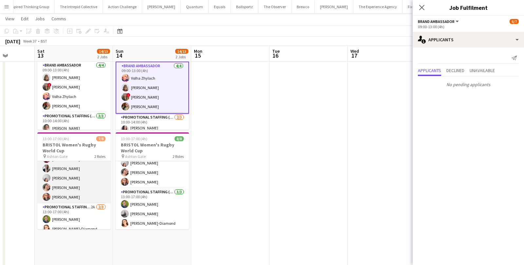
scroll to position [33, 0]
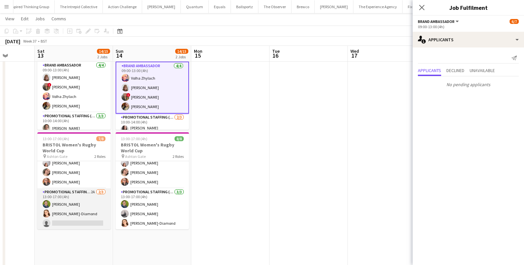
click at [82, 218] on app-card-role "Promotional Staffing (Brand Ambassadors) 2A 2/3 13:00-17:00 (4h) Callum Lipscom…" at bounding box center [73, 208] width 73 height 41
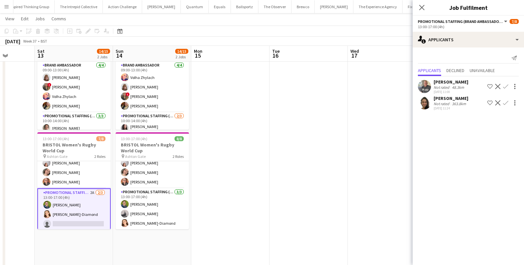
click at [89, 215] on app-card-role "Promotional Staffing (Brand Ambassadors) 2A 2/3 13:00-17:00 (4h) Callum Lipscom…" at bounding box center [73, 209] width 73 height 43
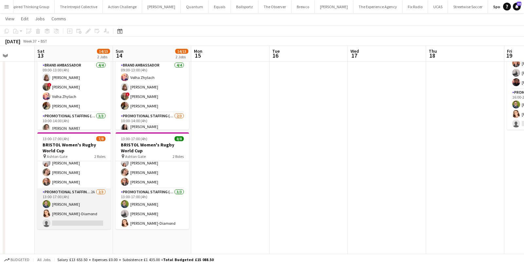
click at [89, 216] on app-card-role "Promotional Staffing (Brand Ambassadors) 2A 2/3 13:00-17:00 (4h) Callum Lipscom…" at bounding box center [73, 208] width 73 height 41
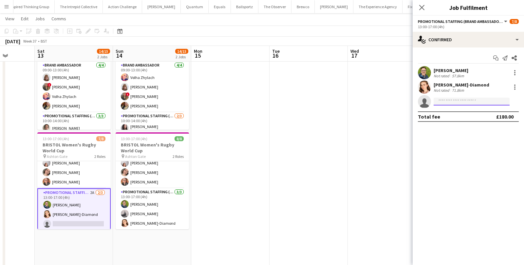
click at [450, 103] on input at bounding box center [472, 102] width 76 height 8
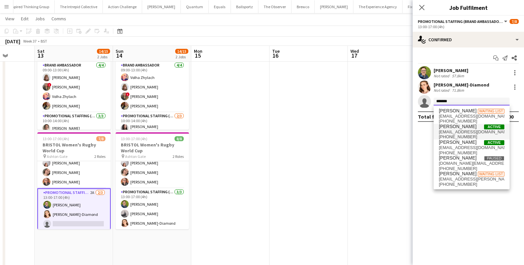
type input "*******"
click at [487, 133] on span "mgcoombes73@gmail.com" at bounding box center [471, 131] width 65 height 5
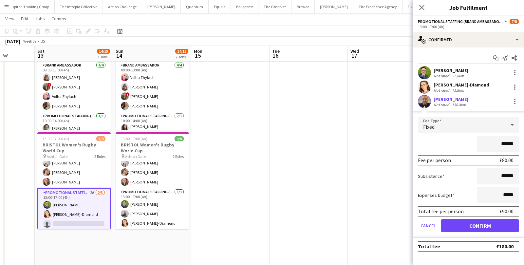
click at [383, 167] on app-date-cell at bounding box center [387, 201] width 78 height 342
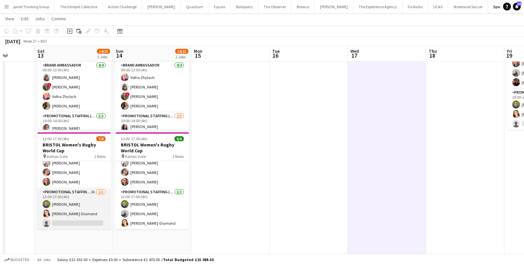
click at [101, 221] on app-card-role "Promotional Staffing (Brand Ambassadors) 2A 2/3 13:00-17:00 (4h) Callum Lipscom…" at bounding box center [73, 208] width 73 height 41
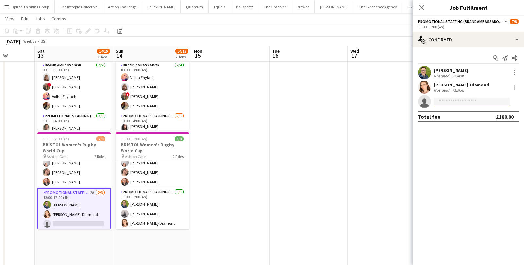
click at [458, 103] on input at bounding box center [472, 102] width 76 height 8
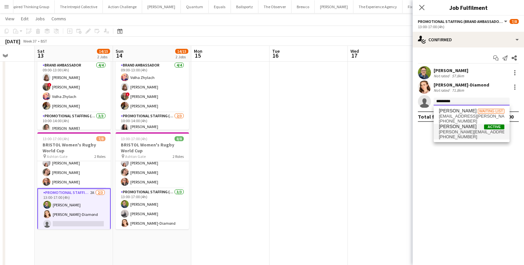
type input "*********"
click at [473, 129] on span "matthew@ibrolly.com" at bounding box center [471, 131] width 65 height 5
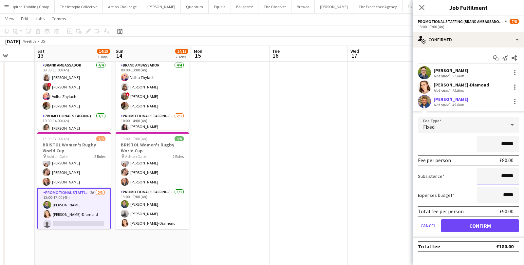
drag, startPoint x: 513, startPoint y: 175, endPoint x: 481, endPoint y: 172, distance: 32.8
click at [481, 172] on input "******" at bounding box center [498, 176] width 42 height 16
type input "******"
click at [491, 228] on button "Confirm" at bounding box center [480, 225] width 78 height 13
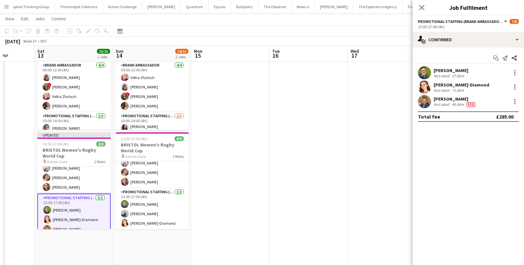
click at [329, 207] on app-date-cell at bounding box center [309, 201] width 78 height 342
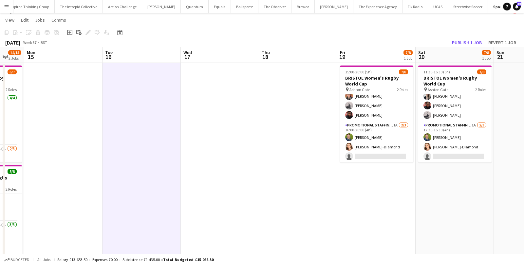
scroll to position [0, 0]
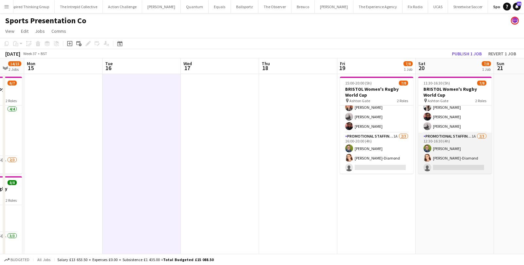
click at [447, 162] on app-card-role "Promotional Staffing (Brand Ambassadors) 1A 2/3 12:30-16:30 (4h) Callum Lipscom…" at bounding box center [454, 153] width 73 height 41
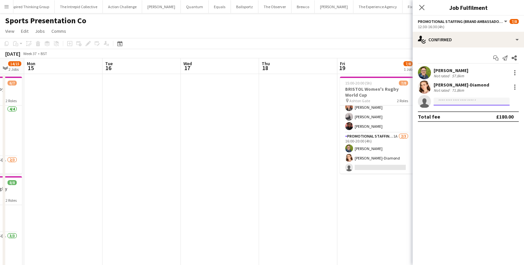
click at [451, 102] on input at bounding box center [472, 102] width 76 height 8
type input "**********"
click at [459, 114] on span "matthew@ibrolly.com" at bounding box center [471, 116] width 65 height 5
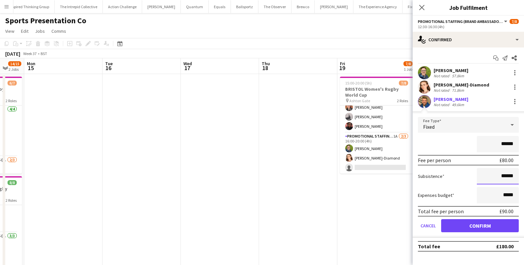
drag, startPoint x: 514, startPoint y: 178, endPoint x: 480, endPoint y: 177, distance: 33.8
click at [480, 177] on input "******" at bounding box center [498, 176] width 42 height 16
type input "******"
click at [491, 227] on button "Confirm" at bounding box center [480, 225] width 78 height 13
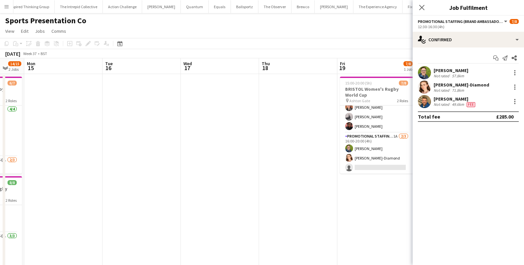
click at [393, 209] on app-date-cell "15:00-20:00 (5h) 7/8 BRISTOL Women's Rugby World Cup pin Ashton Gate 2 Roles Br…" at bounding box center [376, 245] width 78 height 342
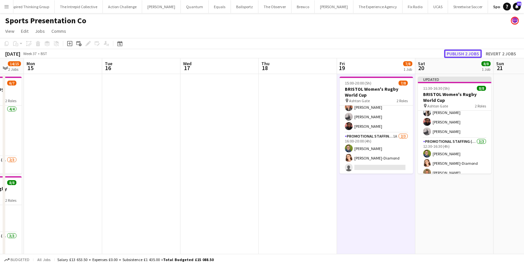
click at [466, 51] on button "Publish 2 jobs" at bounding box center [463, 53] width 38 height 9
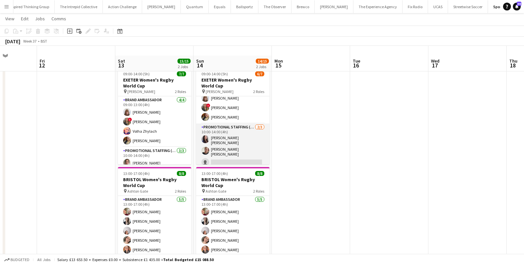
scroll to position [4, 0]
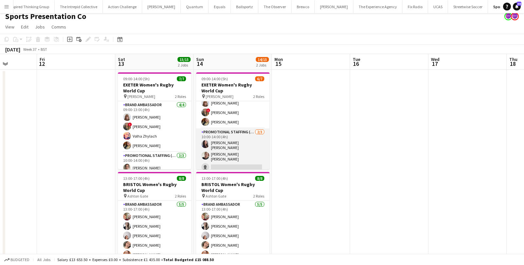
click at [221, 151] on app-card-role "Promotional Staffing (Brand Ambassadors) 2/3 10:00-14:00 (4h) Mireia Quingles N…" at bounding box center [232, 150] width 73 height 45
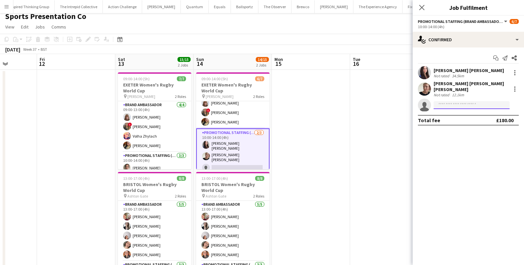
click at [459, 101] on input at bounding box center [472, 105] width 76 height 8
type input "*********"
click at [468, 118] on span "anna.liddell@hotmail.co.uk" at bounding box center [471, 116] width 65 height 5
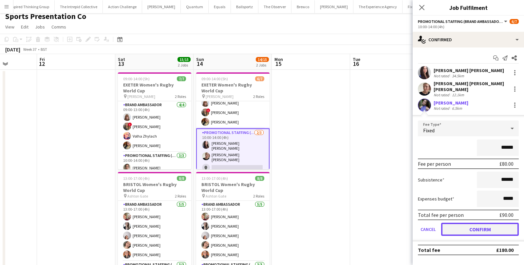
click at [493, 227] on button "Confirm" at bounding box center [480, 229] width 78 height 13
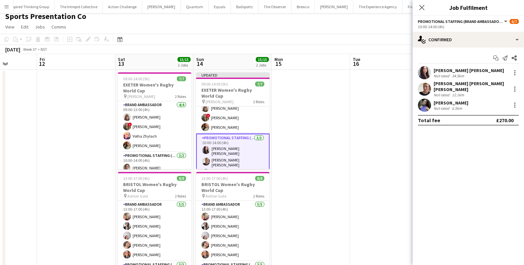
click at [328, 115] on app-date-cell at bounding box center [311, 241] width 78 height 342
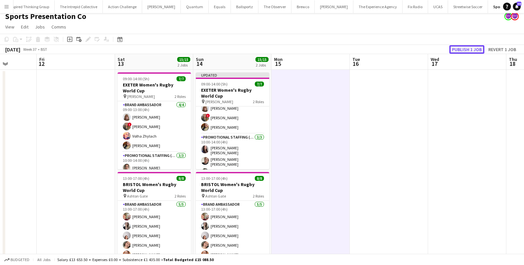
click at [461, 50] on button "Publish 1 job" at bounding box center [466, 49] width 35 height 9
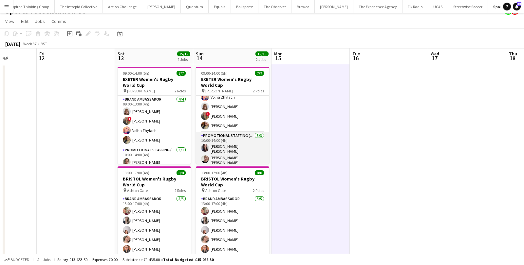
scroll to position [24, 0]
click at [227, 154] on app-card-role "Promotional Staffing (Brand Ambassadors) 3/3 10:00-14:00 (4h) Mireia Quingles N…" at bounding box center [232, 145] width 73 height 45
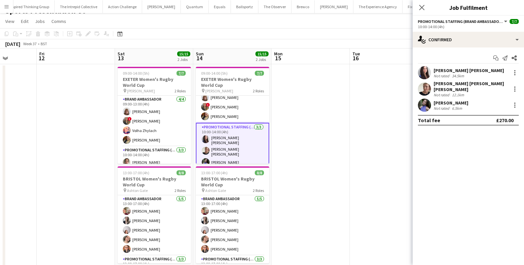
click at [447, 100] on div "Anna Liddell" at bounding box center [451, 103] width 35 height 6
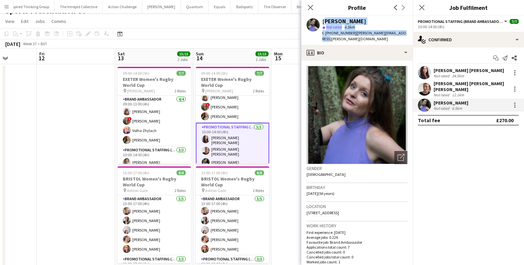
drag, startPoint x: 323, startPoint y: 21, endPoint x: 405, endPoint y: 38, distance: 84.5
click at [405, 38] on app-profile-header "Anna Liddell star Not rated 6.5km t. +447989166365 | anna.liddell@hotmail.co.uk" at bounding box center [356, 30] width 111 height 29
copy div "Anna Liddell star Not rated 6.5km t. +447989166365 | anna.liddell@hotmail.co.uk"
click at [279, 86] on app-date-cell at bounding box center [310, 235] width 78 height 342
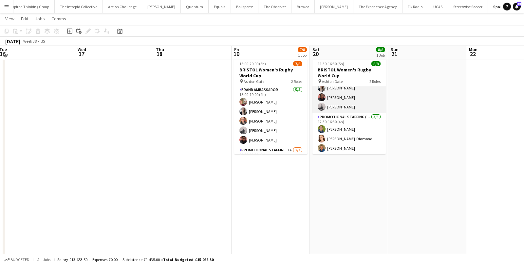
scroll to position [21, 0]
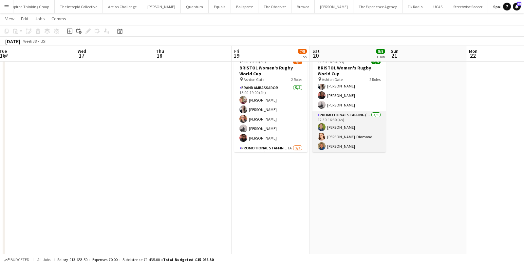
click at [353, 130] on app-card-role "Promotional Staffing (Brand Ambassadors) 3/3 12:30-16:30 (4h) Callum Lipscombe …" at bounding box center [348, 131] width 73 height 41
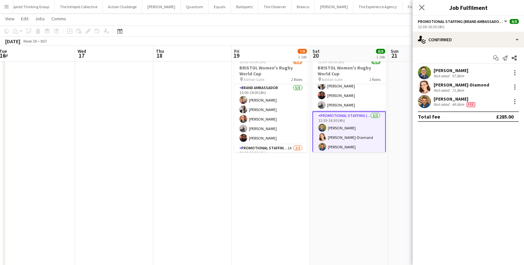
click at [439, 102] on div "Not rated" at bounding box center [442, 104] width 17 height 5
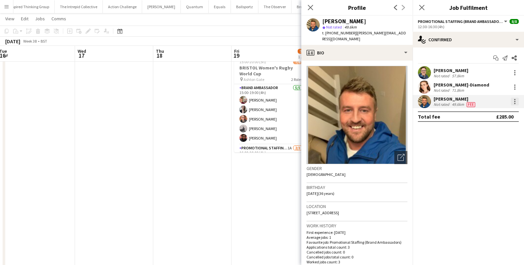
click at [517, 101] on div at bounding box center [515, 102] width 8 height 8
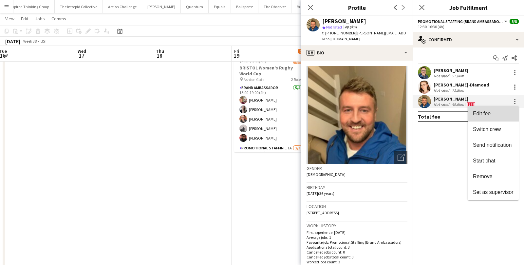
click at [490, 116] on span "Edit fee" at bounding box center [482, 113] width 18 height 6
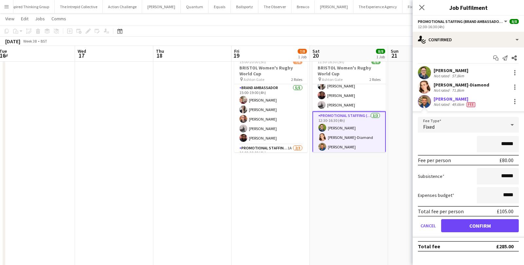
click at [369, 209] on app-date-cell "11:30-16:30 (5h) 8/8 BRISTOL Women's Rugby World Cup pin Ashton Gate 2 Roles Br…" at bounding box center [349, 187] width 78 height 269
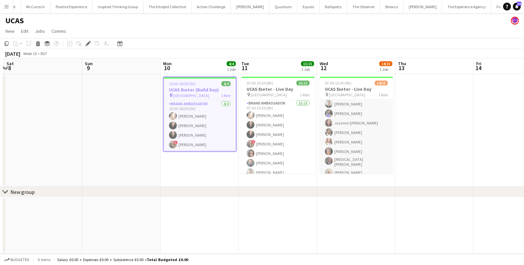
scroll to position [81, 0]
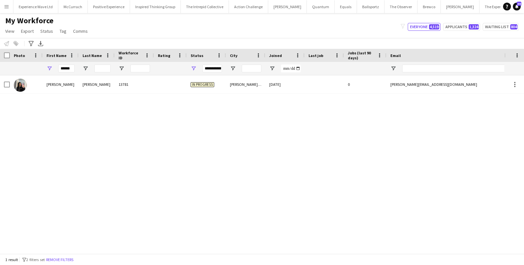
click at [73, 67] on div "******" at bounding box center [61, 68] width 36 height 13
drag, startPoint x: 73, startPoint y: 67, endPoint x: 58, endPoint y: 66, distance: 14.8
click at [58, 66] on input "******" at bounding box center [66, 69] width 16 height 8
paste input "First Name Filter Input"
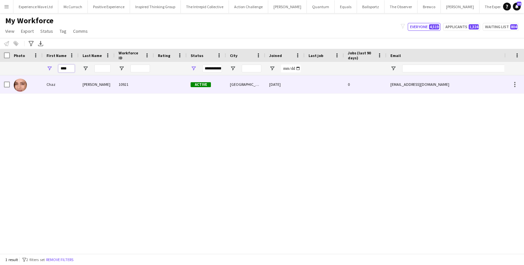
type input "****"
click at [57, 91] on div "Chaz" at bounding box center [61, 84] width 36 height 18
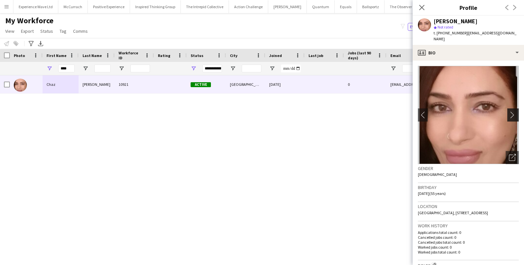
click at [516, 111] on app-icon "chevron-right" at bounding box center [514, 114] width 10 height 7
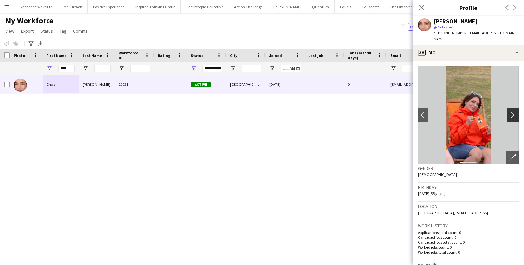
click at [513, 111] on app-icon "chevron-right" at bounding box center [514, 114] width 10 height 7
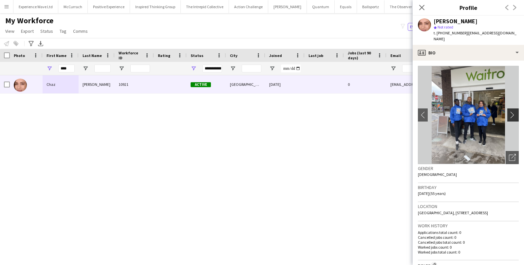
click at [513, 111] on app-icon "chevron-right" at bounding box center [514, 114] width 10 height 7
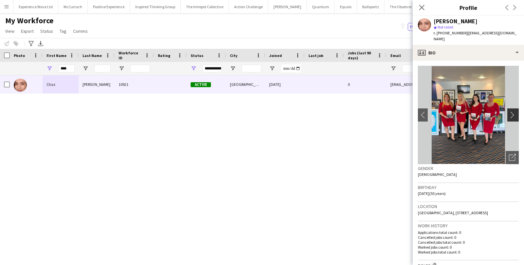
click at [513, 111] on app-icon "chevron-right" at bounding box center [514, 114] width 10 height 7
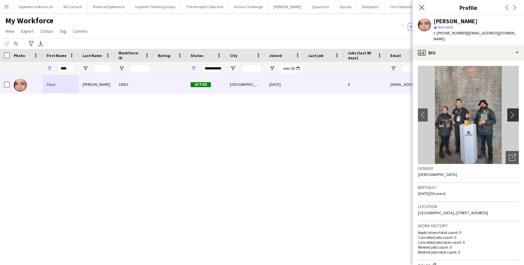
click at [513, 111] on app-icon "chevron-right" at bounding box center [514, 114] width 10 height 7
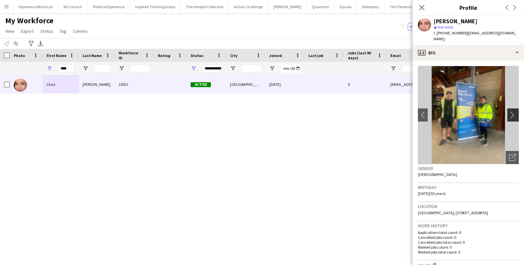
click at [513, 111] on app-icon "chevron-right" at bounding box center [514, 114] width 10 height 7
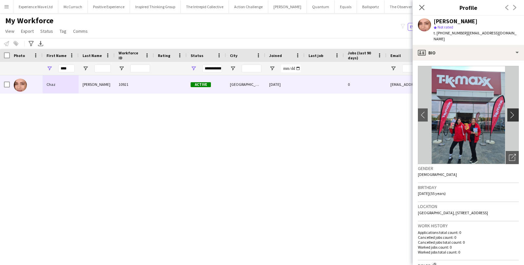
click at [513, 111] on app-icon "chevron-right" at bounding box center [514, 114] width 10 height 7
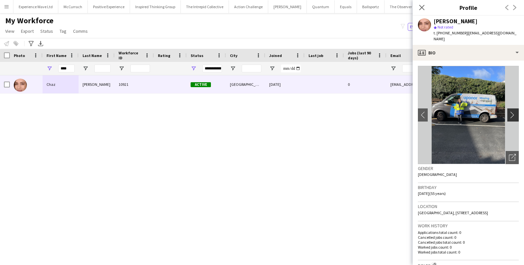
click at [513, 111] on app-icon "chevron-right" at bounding box center [514, 114] width 10 height 7
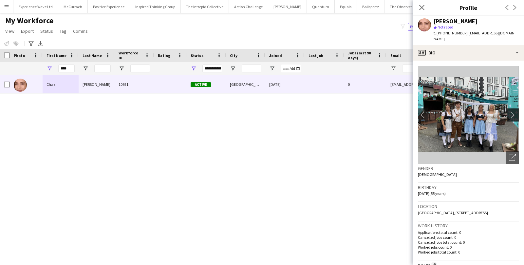
click at [513, 111] on app-icon "chevron-right" at bounding box center [514, 114] width 10 height 7
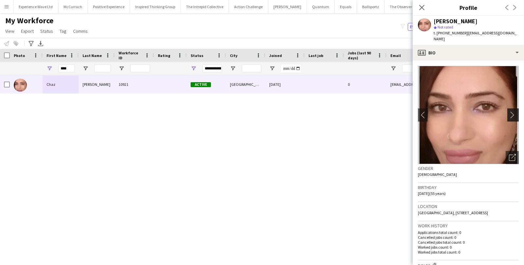
click at [513, 111] on app-icon "chevron-right" at bounding box center [514, 114] width 10 height 7
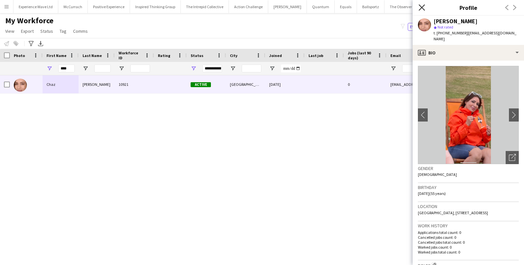
click at [423, 6] on icon at bounding box center [422, 7] width 6 height 6
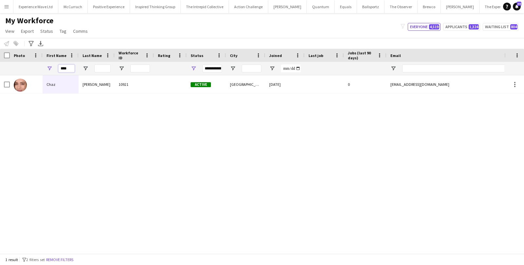
drag, startPoint x: 74, startPoint y: 67, endPoint x: 53, endPoint y: 69, distance: 21.7
click at [53, 69] on div "****" at bounding box center [61, 68] width 36 height 13
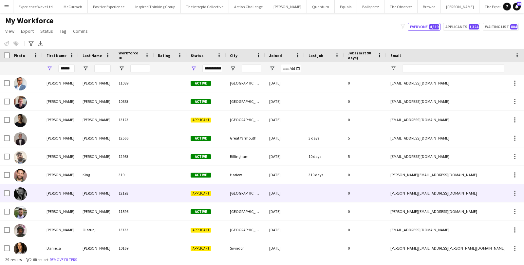
click at [39, 197] on div at bounding box center [26, 193] width 33 height 18
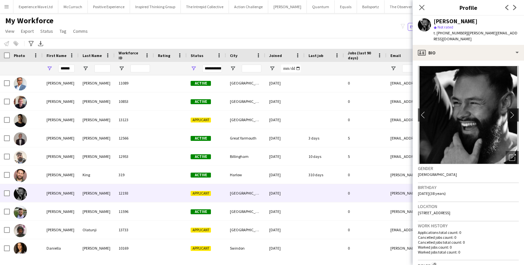
click at [515, 111] on app-icon "chevron-right" at bounding box center [514, 114] width 10 height 7
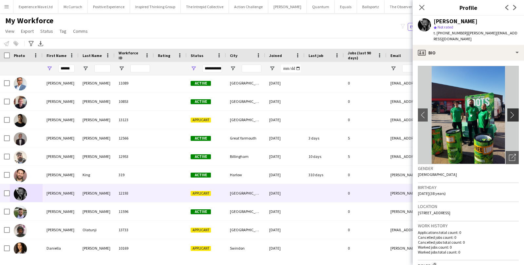
click at [515, 111] on app-icon "chevron-right" at bounding box center [514, 114] width 10 height 7
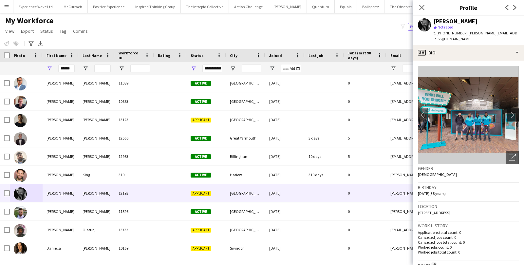
click at [515, 111] on app-icon "chevron-right" at bounding box center [514, 114] width 10 height 7
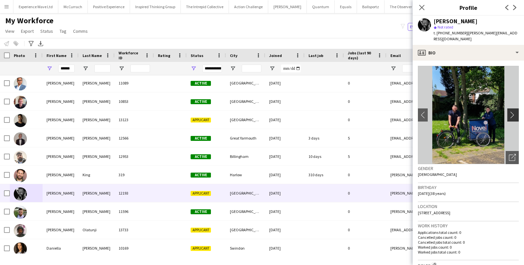
click at [515, 111] on app-icon "chevron-right" at bounding box center [514, 114] width 10 height 7
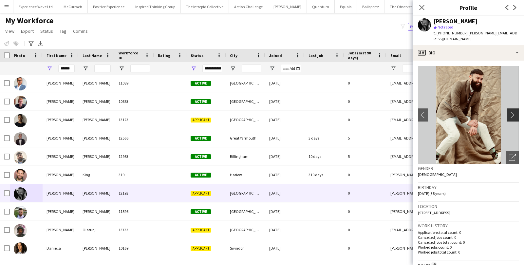
click at [515, 111] on app-icon "chevron-right" at bounding box center [514, 114] width 10 height 7
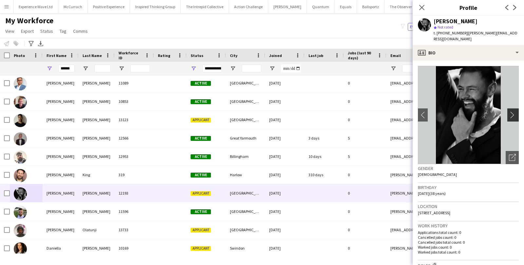
click at [515, 111] on app-icon "chevron-right" at bounding box center [514, 114] width 10 height 7
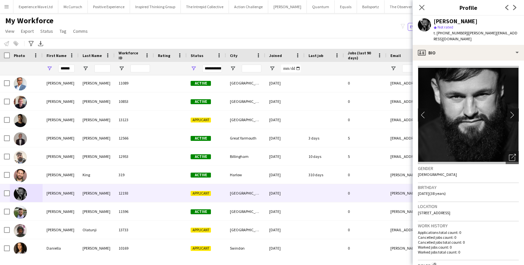
click at [515, 111] on app-icon "chevron-right" at bounding box center [514, 114] width 10 height 7
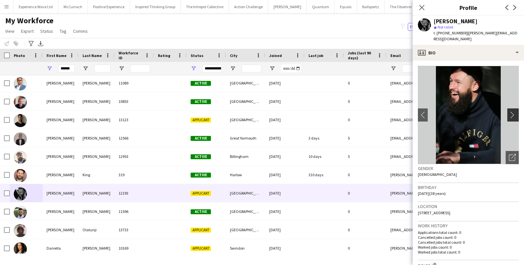
click at [515, 111] on app-icon "chevron-right" at bounding box center [514, 114] width 10 height 7
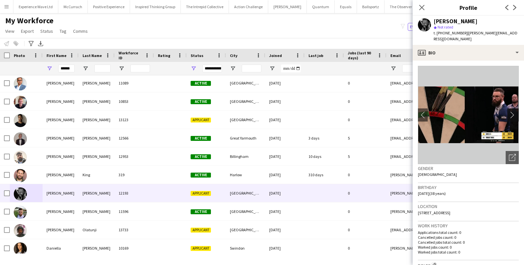
click at [516, 111] on app-icon "chevron-right" at bounding box center [514, 114] width 10 height 7
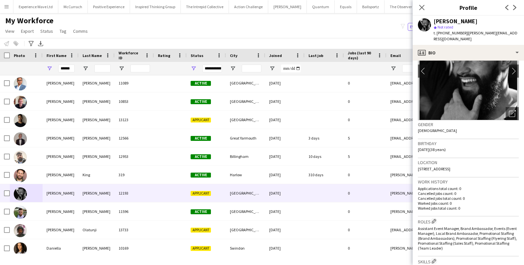
scroll to position [77, 0]
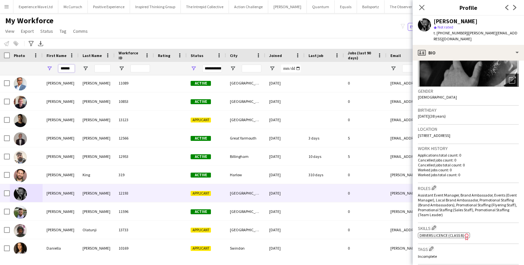
drag, startPoint x: 72, startPoint y: 66, endPoint x: 24, endPoint y: 63, distance: 47.9
click at [24, 63] on div "******" at bounding box center [355, 68] width 710 height 13
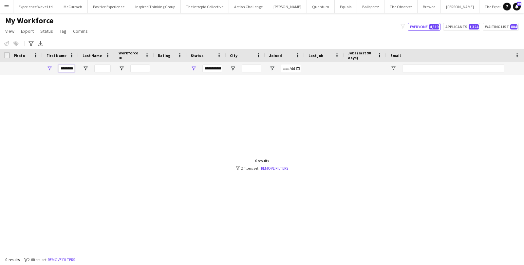
scroll to position [0, 0]
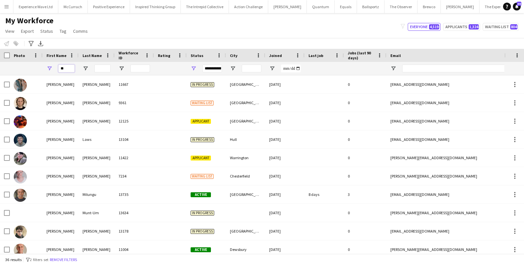
type input "*"
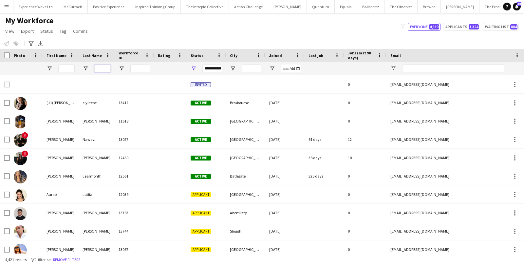
click at [102, 68] on input "Last Name Filter Input" at bounding box center [102, 69] width 16 height 8
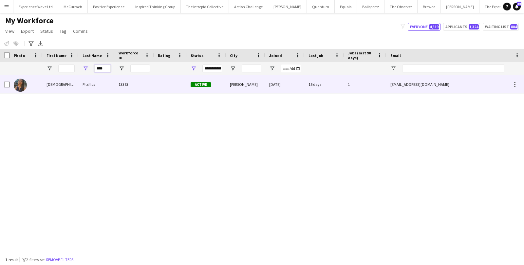
type input "****"
click at [91, 83] on div "Pitsillos" at bounding box center [97, 84] width 36 height 18
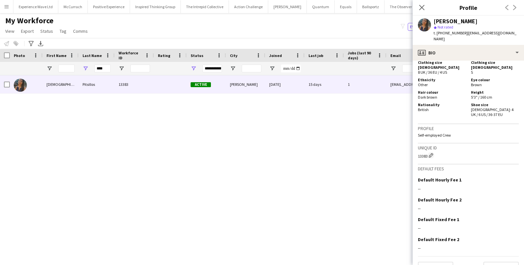
scroll to position [317, 0]
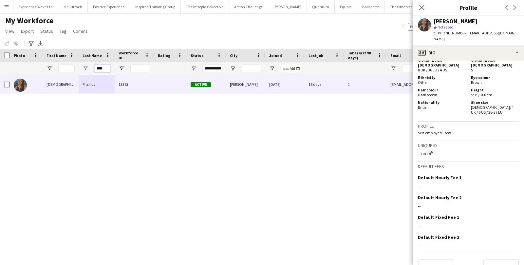
drag, startPoint x: 110, startPoint y: 67, endPoint x: 80, endPoint y: 62, distance: 29.8
click at [80, 62] on div "****" at bounding box center [97, 68] width 36 height 13
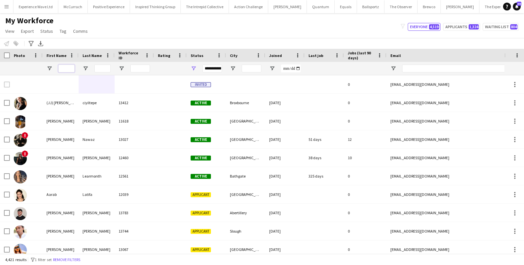
click at [68, 69] on input "First Name Filter Input" at bounding box center [66, 69] width 16 height 8
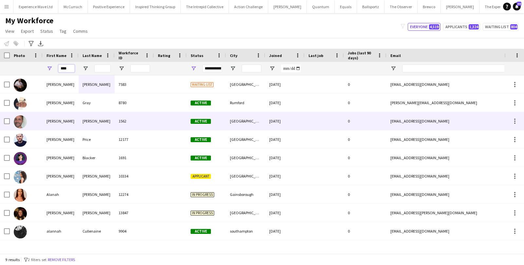
type input "****"
click at [65, 125] on div "Alan" at bounding box center [61, 121] width 36 height 18
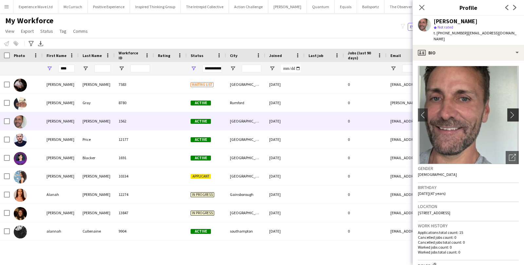
click at [511, 111] on app-icon "chevron-right" at bounding box center [514, 114] width 10 height 7
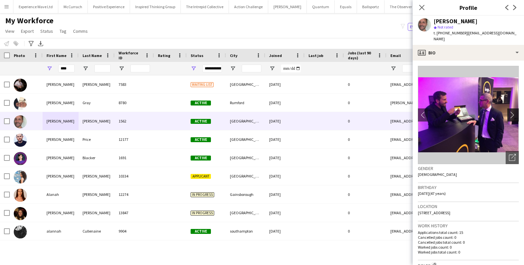
click at [511, 111] on app-icon "chevron-right" at bounding box center [514, 114] width 10 height 7
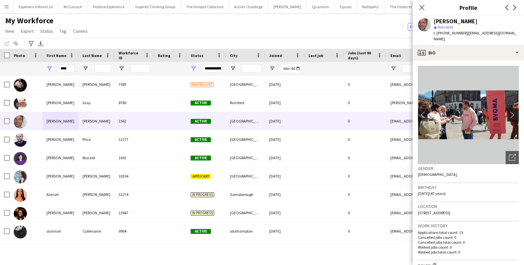
click at [511, 111] on app-icon "chevron-right" at bounding box center [514, 114] width 10 height 7
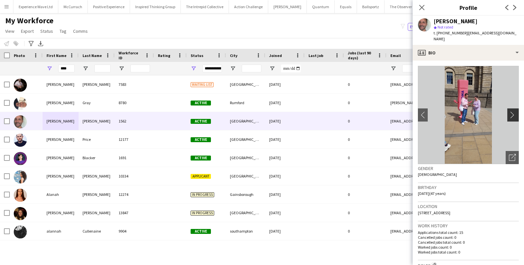
click at [511, 111] on app-icon "chevron-right" at bounding box center [514, 114] width 10 height 7
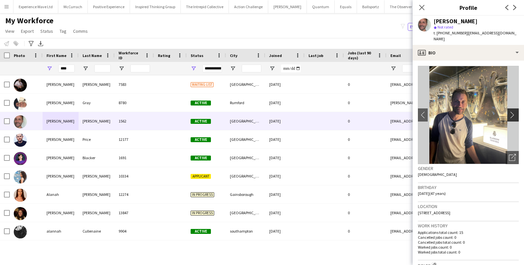
click at [511, 111] on app-icon "chevron-right" at bounding box center [514, 114] width 10 height 7
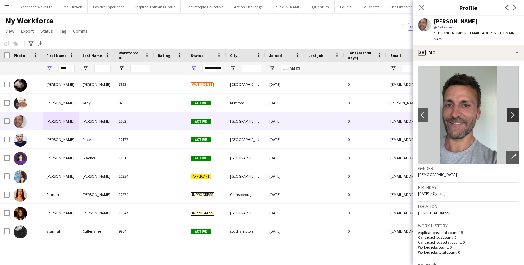
click at [511, 111] on app-icon "chevron-right" at bounding box center [514, 114] width 10 height 7
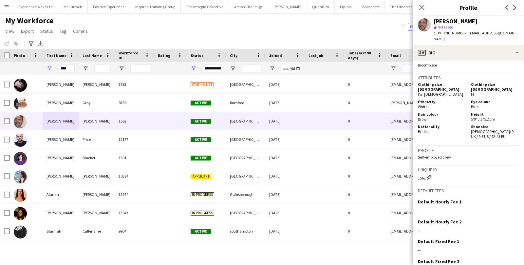
scroll to position [339, 0]
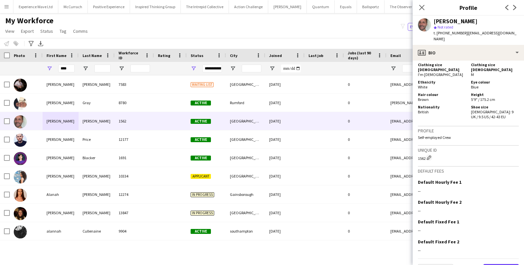
click at [490, 264] on button "Next" at bounding box center [500, 270] width 35 height 13
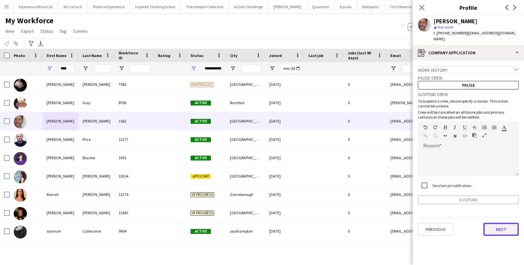
click at [500, 223] on button "Next" at bounding box center [500, 229] width 35 height 13
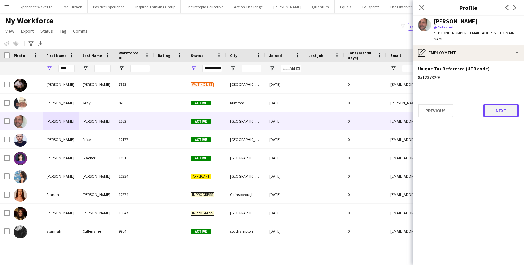
click at [516, 110] on button "Next" at bounding box center [500, 110] width 35 height 13
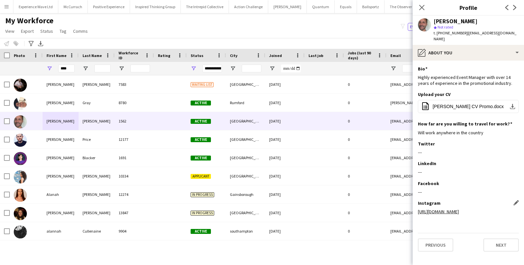
click at [448, 209] on link "https://www.instagram.com/invites/contact/?i=1kv1p8y6c47qg&utm_content=1dfbtwy" at bounding box center [438, 212] width 41 height 6
click at [477, 104] on span "Alan Johnstone CV Promo.docx" at bounding box center [468, 106] width 71 height 5
click at [414, 14] on div "Close pop-in" at bounding box center [422, 7] width 18 height 15
click at [419, 8] on icon "Close pop-in" at bounding box center [422, 7] width 6 height 6
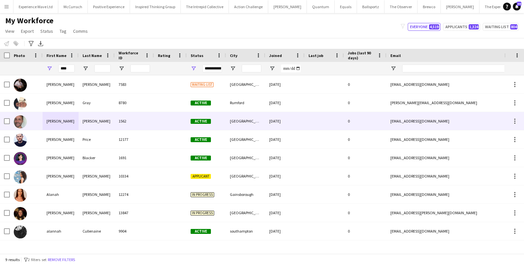
click at [79, 124] on div "Johnstone" at bounding box center [97, 121] width 36 height 18
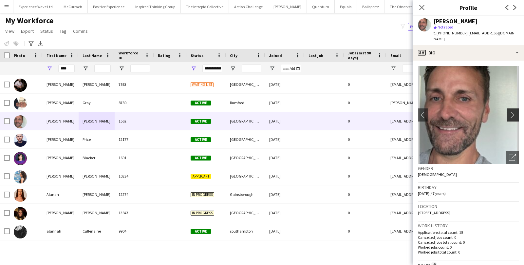
click at [511, 112] on app-icon "chevron-right" at bounding box center [514, 114] width 10 height 7
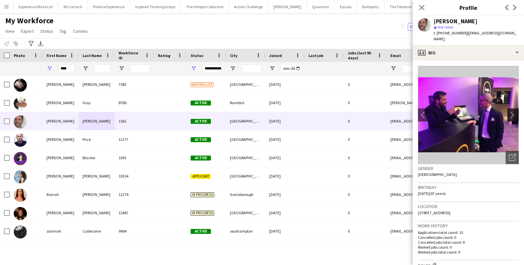
click at [511, 112] on app-icon "chevron-right" at bounding box center [514, 114] width 10 height 7
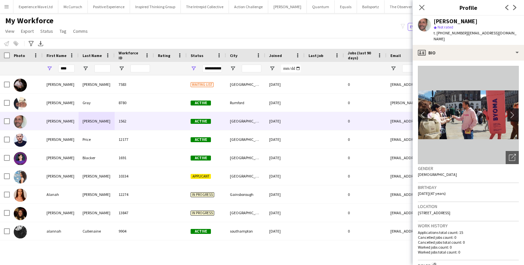
click at [511, 112] on app-icon "chevron-right" at bounding box center [514, 114] width 10 height 7
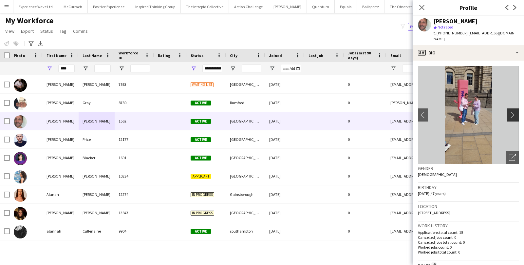
click at [511, 112] on app-icon "chevron-right" at bounding box center [514, 114] width 10 height 7
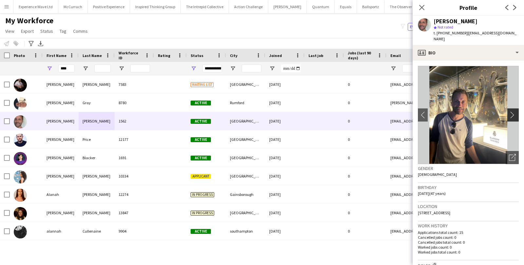
click at [511, 112] on app-icon "chevron-right" at bounding box center [514, 114] width 10 height 7
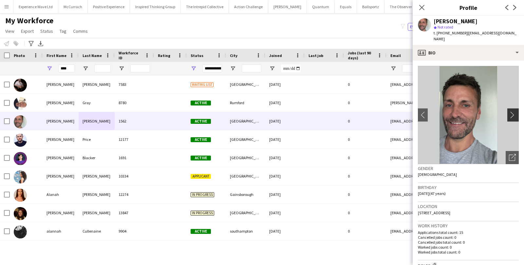
click at [511, 112] on app-icon "chevron-right" at bounding box center [514, 114] width 10 height 7
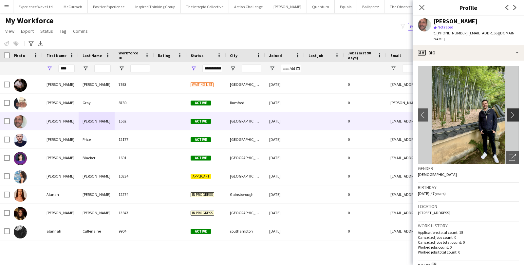
click at [511, 112] on app-icon "chevron-right" at bounding box center [514, 114] width 10 height 7
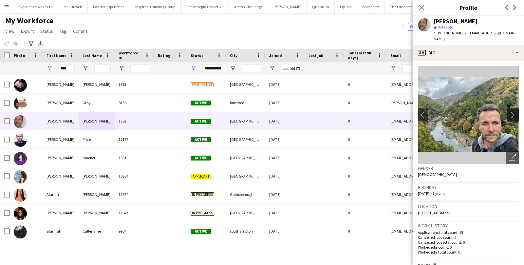
click at [511, 112] on app-icon "chevron-right" at bounding box center [514, 114] width 10 height 7
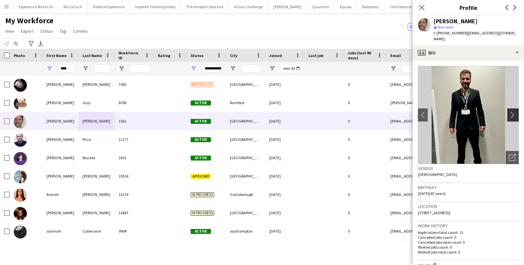
click at [511, 112] on button "chevron-right" at bounding box center [513, 114] width 13 height 13
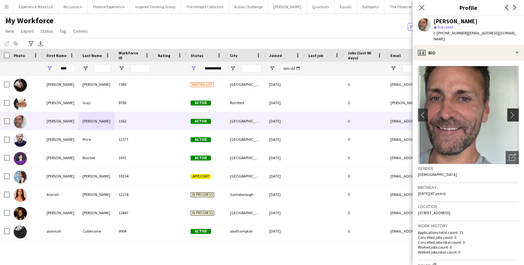
click at [511, 112] on button "chevron-right" at bounding box center [513, 114] width 13 height 13
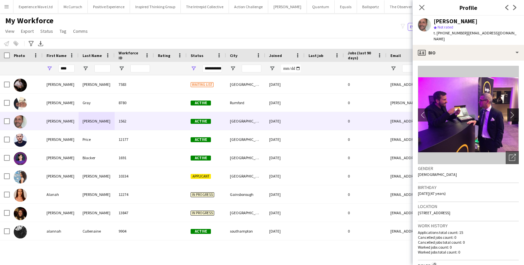
click at [511, 112] on button "chevron-right" at bounding box center [513, 114] width 13 height 13
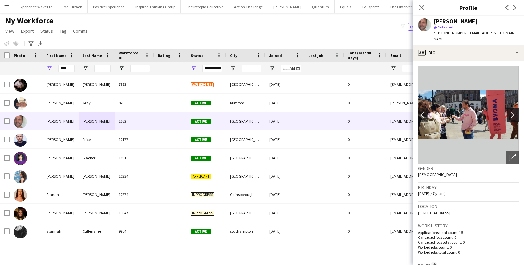
click at [511, 112] on button "chevron-right" at bounding box center [513, 114] width 13 height 13
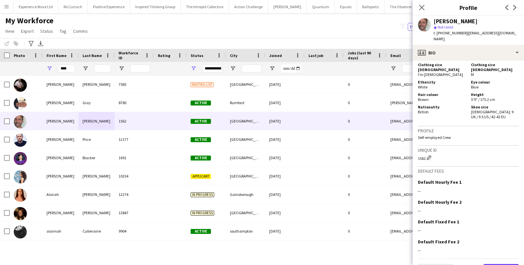
click at [498, 264] on button "Next" at bounding box center [500, 270] width 35 height 13
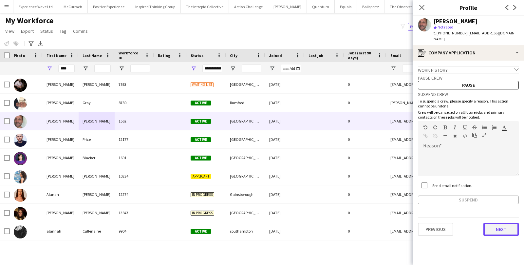
click at [497, 223] on button "Next" at bounding box center [500, 229] width 35 height 13
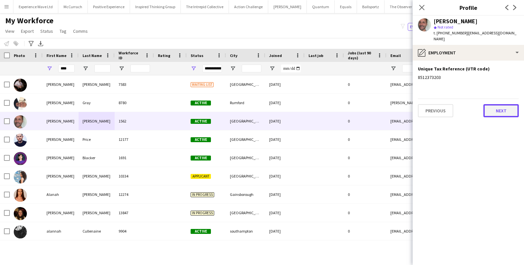
click at [513, 104] on button "Next" at bounding box center [500, 110] width 35 height 13
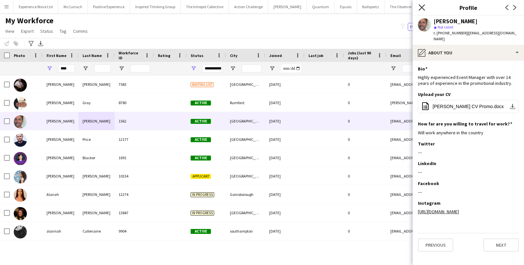
click at [419, 7] on icon "Close pop-in" at bounding box center [422, 7] width 6 height 6
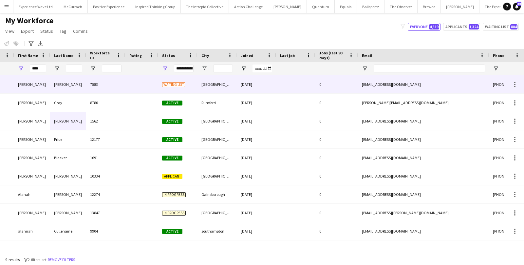
scroll to position [0, 0]
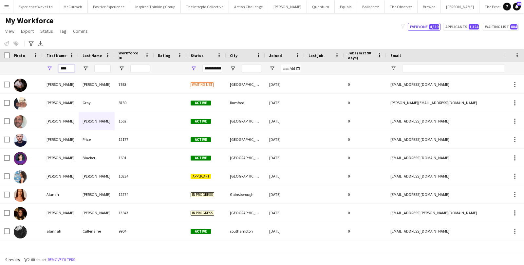
drag, startPoint x: 69, startPoint y: 68, endPoint x: 38, endPoint y: 68, distance: 31.1
click at [38, 68] on div "****" at bounding box center [355, 68] width 710 height 13
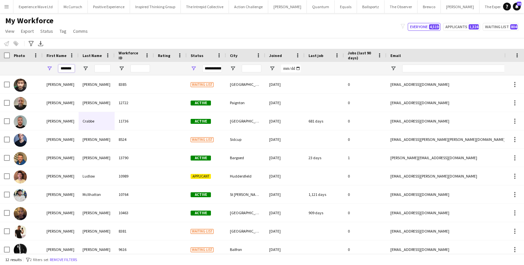
scroll to position [0, 1]
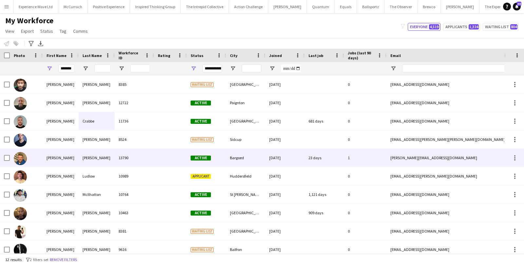
click at [45, 158] on div "Matthew" at bounding box center [61, 158] width 36 height 18
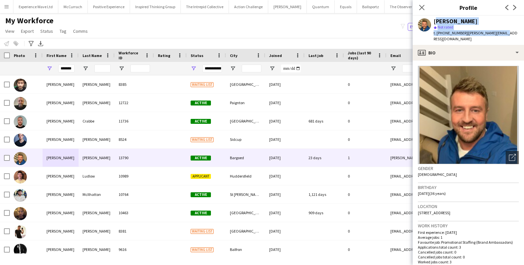
drag, startPoint x: 433, startPoint y: 22, endPoint x: 477, endPoint y: 37, distance: 46.1
click at [477, 37] on div "Matthew Howard star Not rated t. +447572808151 | matthew@ibrolly.com" at bounding box center [468, 30] width 111 height 29
copy div "Matthew Howard star Not rated t. +447572808151 | matthew@ibrolly.com"
click at [69, 70] on input "*******" at bounding box center [66, 69] width 16 height 8
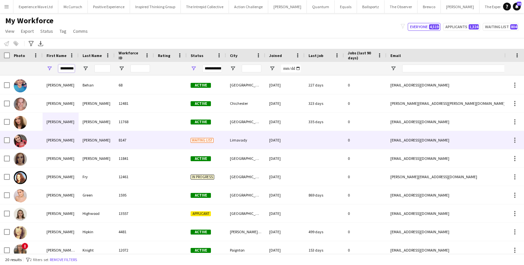
scroll to position [57, 0]
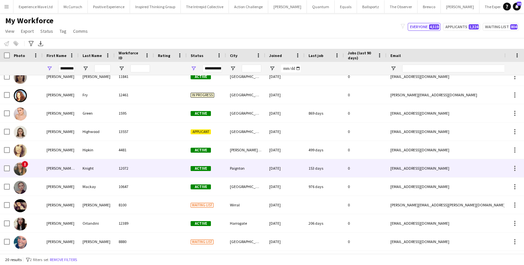
click at [62, 171] on div "Stephanie Louise" at bounding box center [61, 168] width 36 height 18
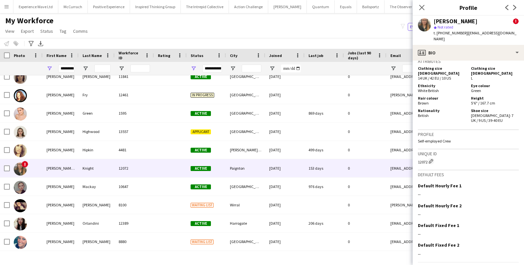
scroll to position [419, 0]
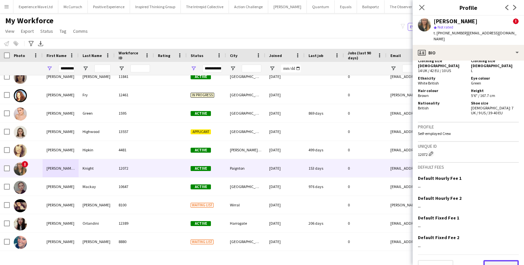
click at [494, 260] on button "Next" at bounding box center [500, 266] width 35 height 13
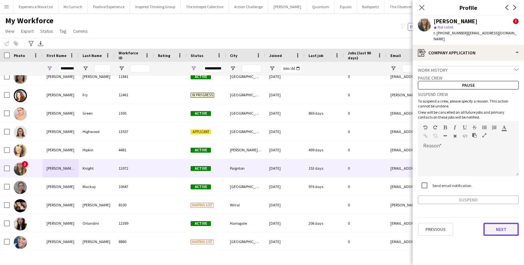
click at [492, 226] on button "Next" at bounding box center [500, 229] width 35 height 13
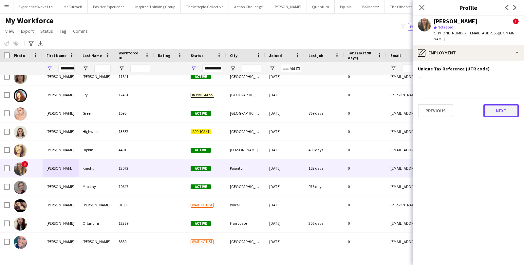
click at [505, 106] on button "Next" at bounding box center [500, 110] width 35 height 13
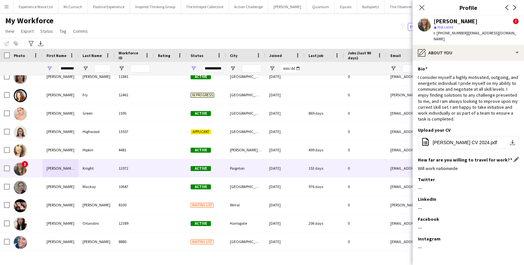
scroll to position [21, 0]
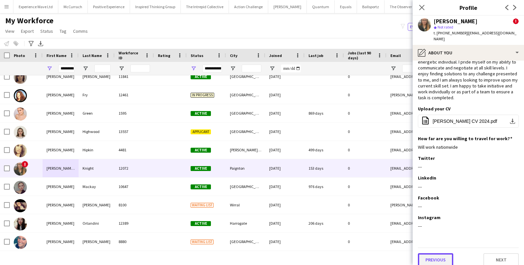
click at [428, 254] on button "Previous" at bounding box center [435, 259] width 35 height 13
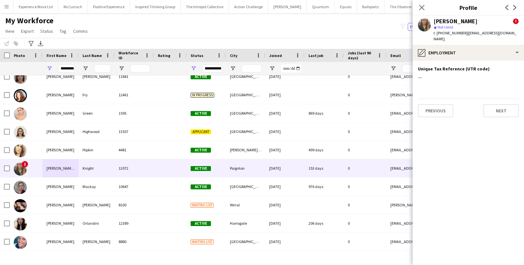
scroll to position [0, 0]
click at [439, 109] on button "Previous" at bounding box center [435, 110] width 35 height 13
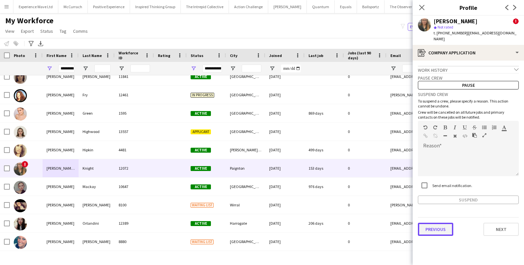
click at [437, 223] on button "Previous" at bounding box center [435, 229] width 35 height 13
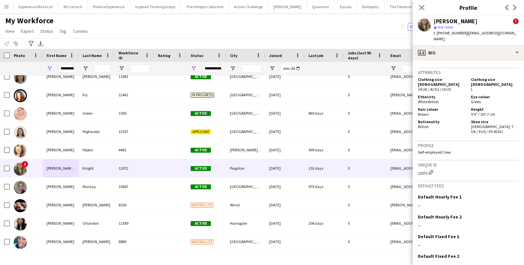
scroll to position [419, 0]
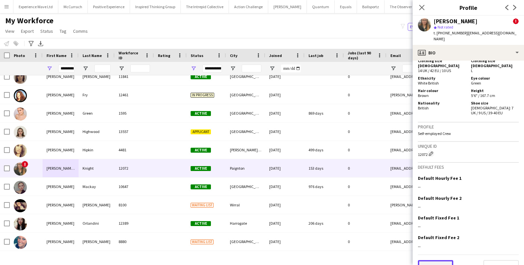
click at [434, 260] on button "Previous" at bounding box center [435, 266] width 35 height 13
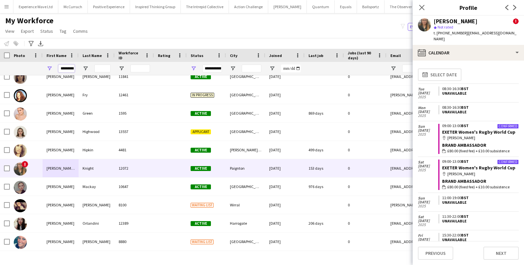
click at [64, 67] on input "*********" at bounding box center [66, 69] width 16 height 8
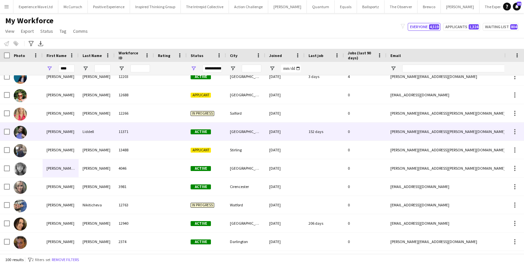
click at [47, 132] on div "Anna" at bounding box center [61, 131] width 36 height 18
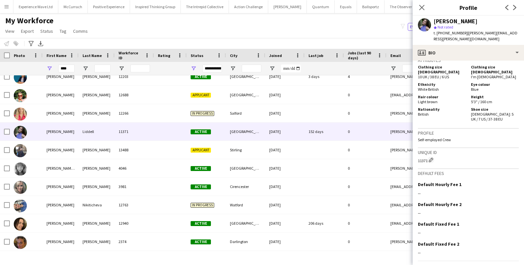
scroll to position [331, 0]
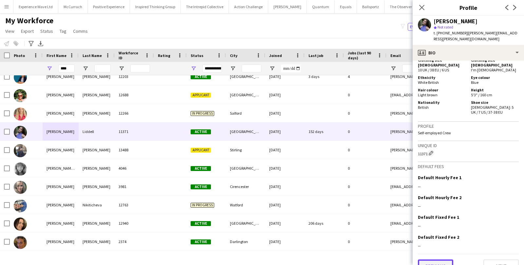
click at [433, 259] on button "Previous" at bounding box center [435, 265] width 35 height 13
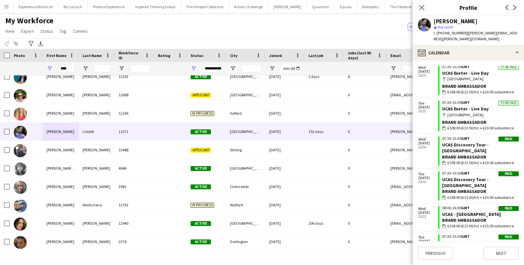
scroll to position [0, 0]
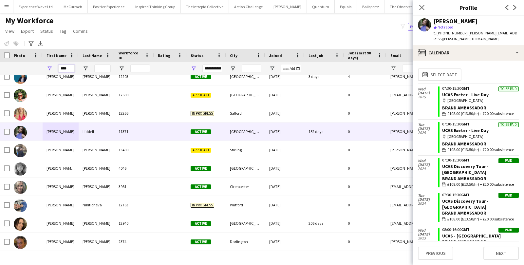
drag, startPoint x: 68, startPoint y: 68, endPoint x: 44, endPoint y: 67, distance: 24.9
click at [44, 68] on div "****" at bounding box center [61, 68] width 36 height 13
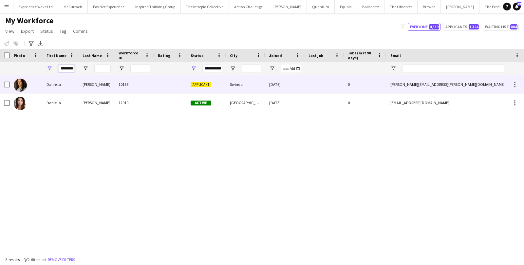
type input "********"
click at [48, 85] on div "Daniella" at bounding box center [61, 84] width 36 height 18
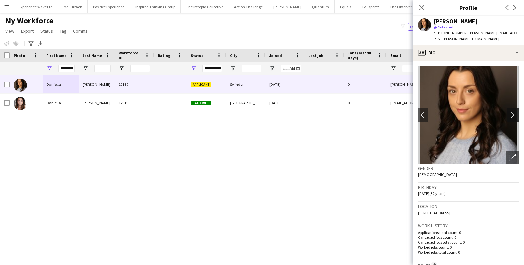
click at [514, 119] on button "chevron-right" at bounding box center [513, 114] width 13 height 13
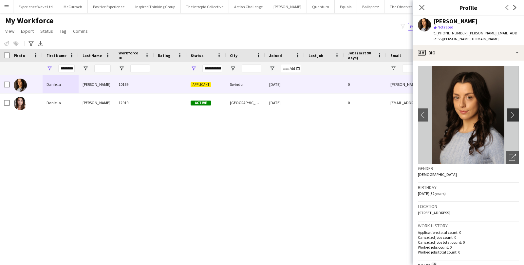
click at [514, 119] on button "chevron-right" at bounding box center [513, 114] width 13 height 13
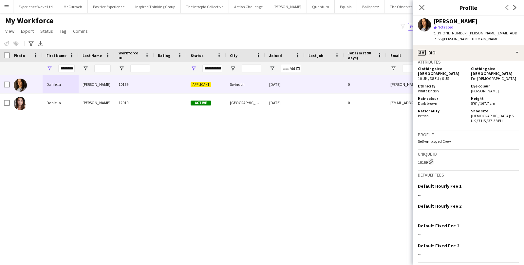
scroll to position [333, 0]
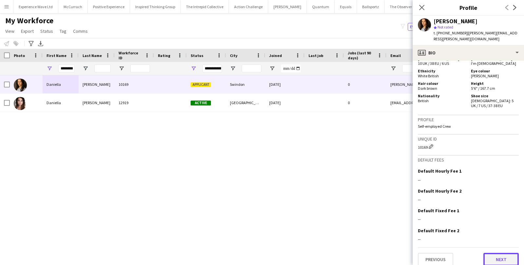
click at [501, 255] on button "Next" at bounding box center [500, 259] width 35 height 13
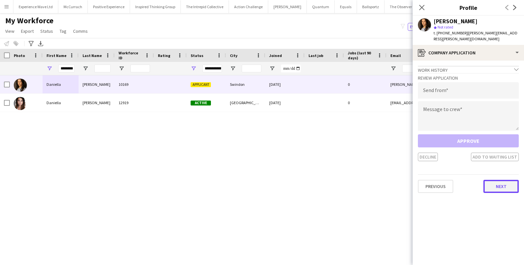
click at [505, 183] on button "Next" at bounding box center [500, 186] width 35 height 13
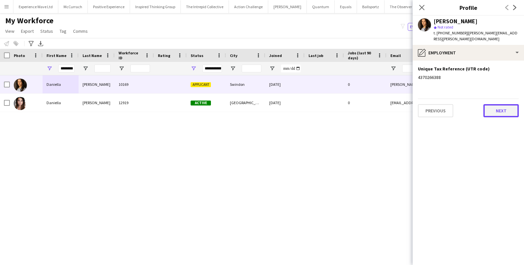
click at [505, 111] on button "Next" at bounding box center [500, 110] width 35 height 13
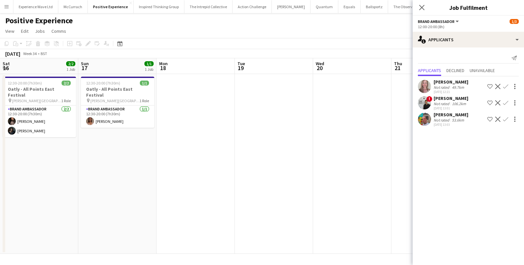
scroll to position [0, 263]
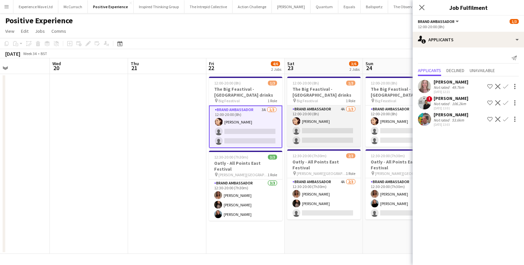
click at [330, 123] on app-card-role "Brand Ambassador 4A [DATE] 12:00-20:00 (8h) [PERSON_NAME] single-neutral-action…" at bounding box center [323, 125] width 73 height 41
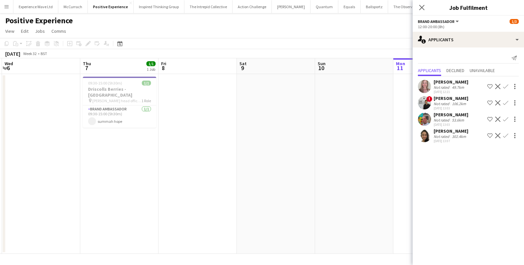
scroll to position [0, 236]
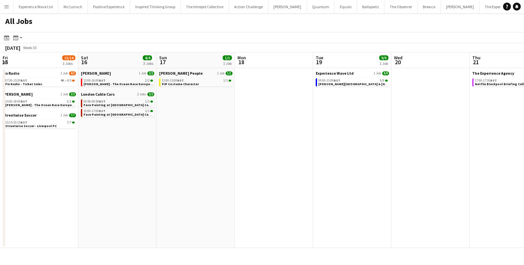
scroll to position [0, 228]
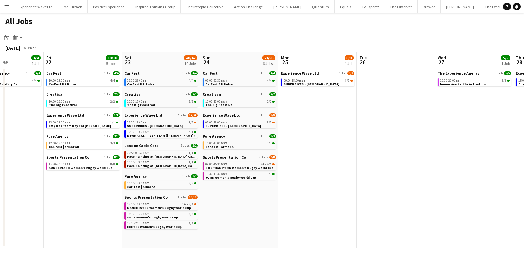
scroll to position [0, 191]
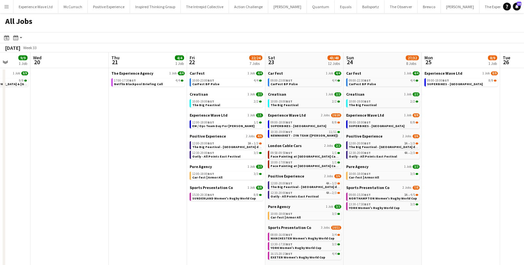
scroll to position [0, 208]
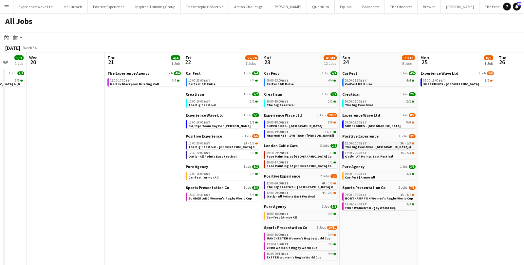
click at [375, 144] on div "12:00-20:00 BST 3A • 1/3" at bounding box center [379, 143] width 69 height 3
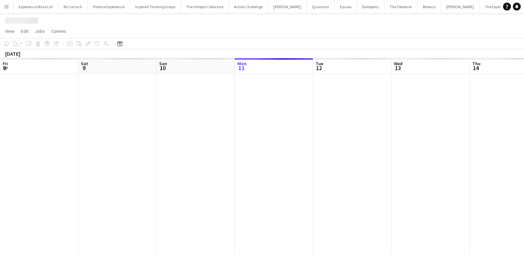
scroll to position [0, 225]
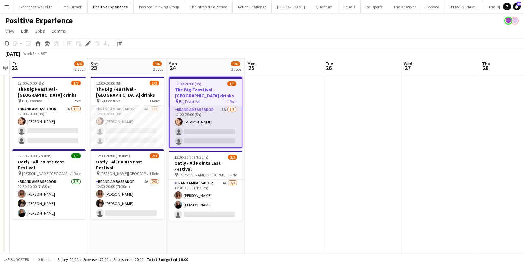
click at [217, 121] on app-card-role "Brand Ambassador 3A [DATE] 12:00-20:00 (8h) [PERSON_NAME] single-neutral-action…" at bounding box center [206, 126] width 72 height 41
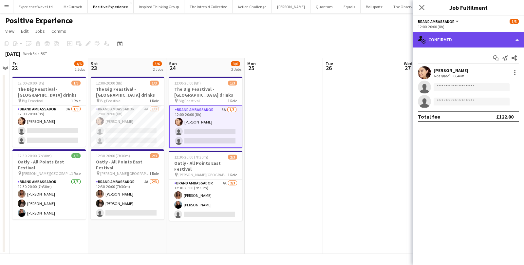
click at [454, 42] on div "single-neutral-actions-check-2 Confirmed" at bounding box center [468, 40] width 111 height 16
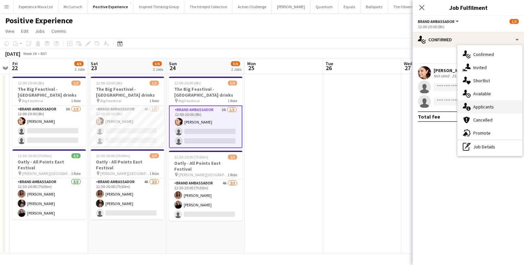
click at [464, 102] on div "single-neutral-actions-information Applicants" at bounding box center [489, 106] width 65 height 13
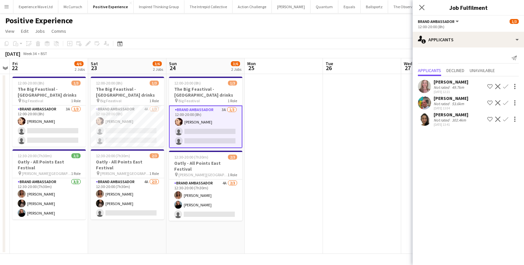
click at [463, 82] on div "[PERSON_NAME]" at bounding box center [451, 82] width 35 height 6
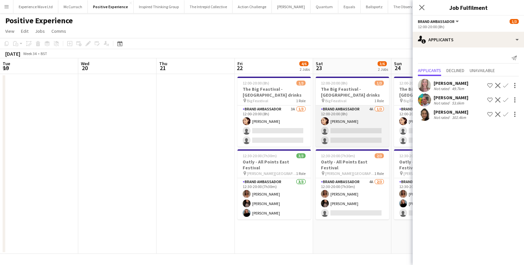
scroll to position [0, 225]
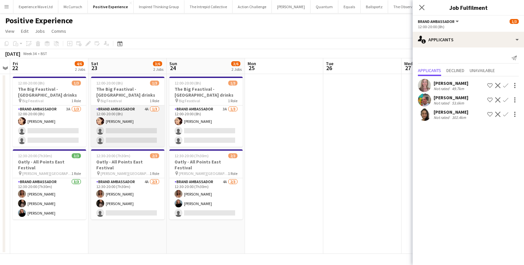
click at [128, 119] on app-card-role "Brand Ambassador 4A [DATE] 12:00-20:00 (8h) [PERSON_NAME] single-neutral-action…" at bounding box center [127, 125] width 73 height 41
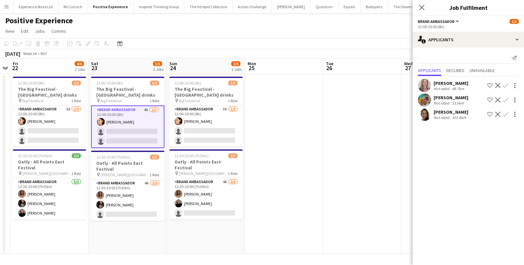
click at [130, 118] on app-card-role "Brand Ambassador 4A [DATE] 12:00-20:00 (8h) [PERSON_NAME] single-neutral-action…" at bounding box center [127, 126] width 73 height 43
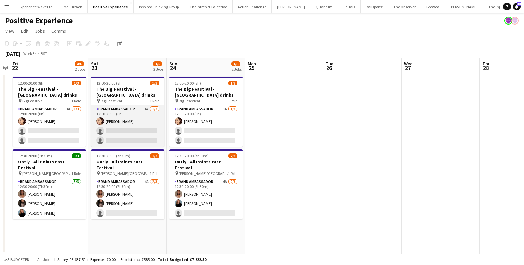
click at [130, 118] on app-card-role "Brand Ambassador 4A [DATE] 12:00-20:00 (8h) [PERSON_NAME] single-neutral-action…" at bounding box center [127, 125] width 73 height 41
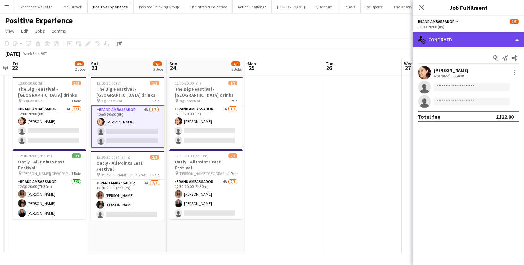
click at [453, 35] on div "single-neutral-actions-check-2 Confirmed" at bounding box center [468, 40] width 111 height 16
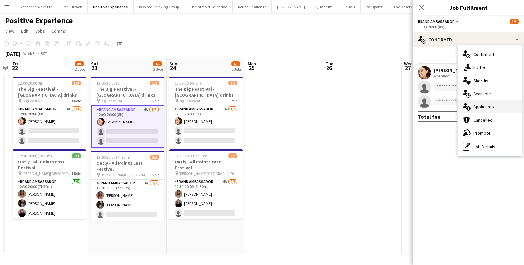
click at [472, 105] on div "single-neutral-actions-information Applicants" at bounding box center [489, 106] width 65 height 13
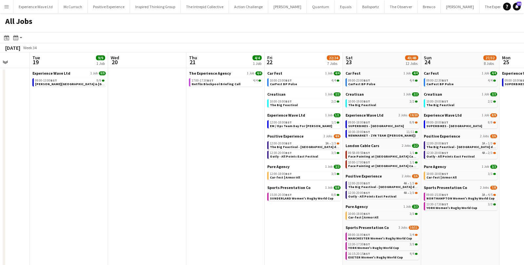
scroll to position [0, 203]
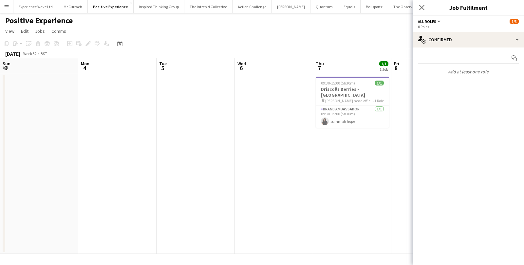
scroll to position [0, 236]
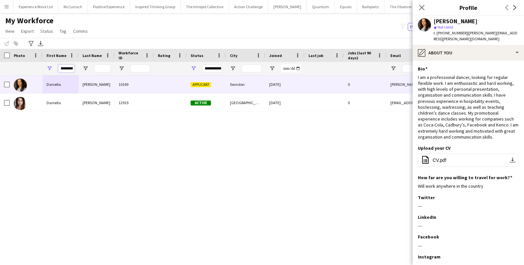
click at [63, 67] on input "********" at bounding box center [66, 69] width 16 height 8
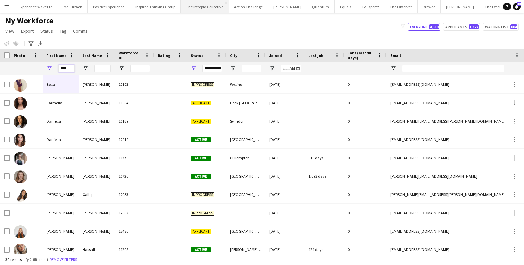
type input "****"
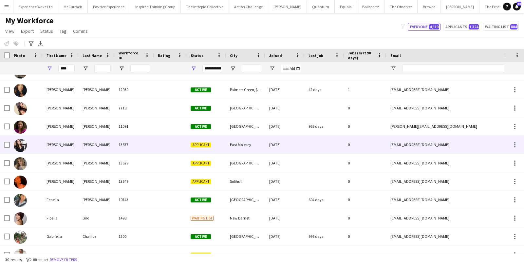
click at [132, 149] on div "13877" at bounding box center [134, 145] width 39 height 18
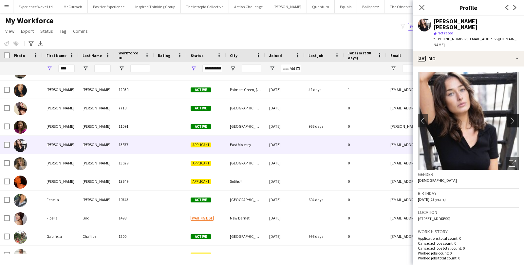
click at [513, 117] on app-icon "chevron-right" at bounding box center [514, 120] width 10 height 7
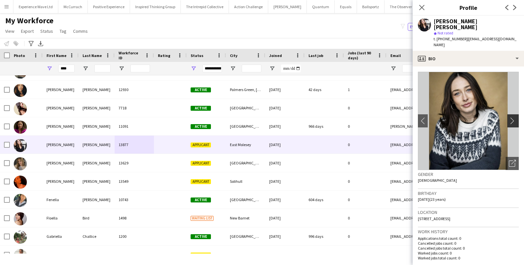
click at [513, 117] on app-icon "chevron-right" at bounding box center [514, 120] width 10 height 7
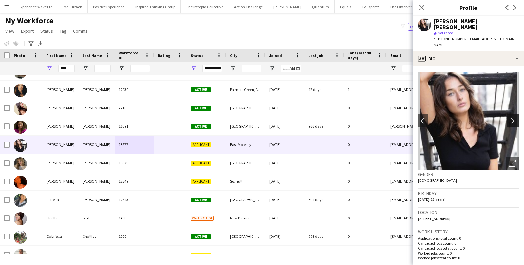
click at [513, 117] on app-icon "chevron-right" at bounding box center [514, 120] width 10 height 7
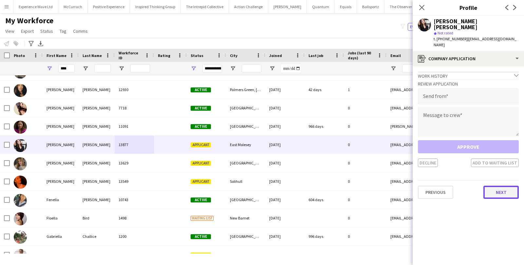
click at [497, 186] on button "Next" at bounding box center [500, 192] width 35 height 13
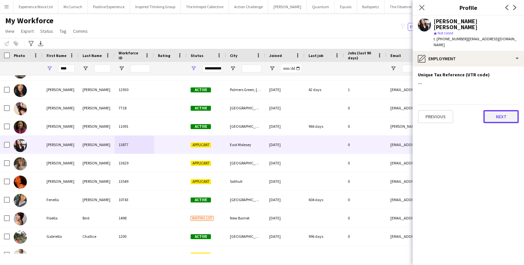
click at [508, 110] on button "Next" at bounding box center [500, 116] width 35 height 13
